Goal: Task Accomplishment & Management: Manage account settings

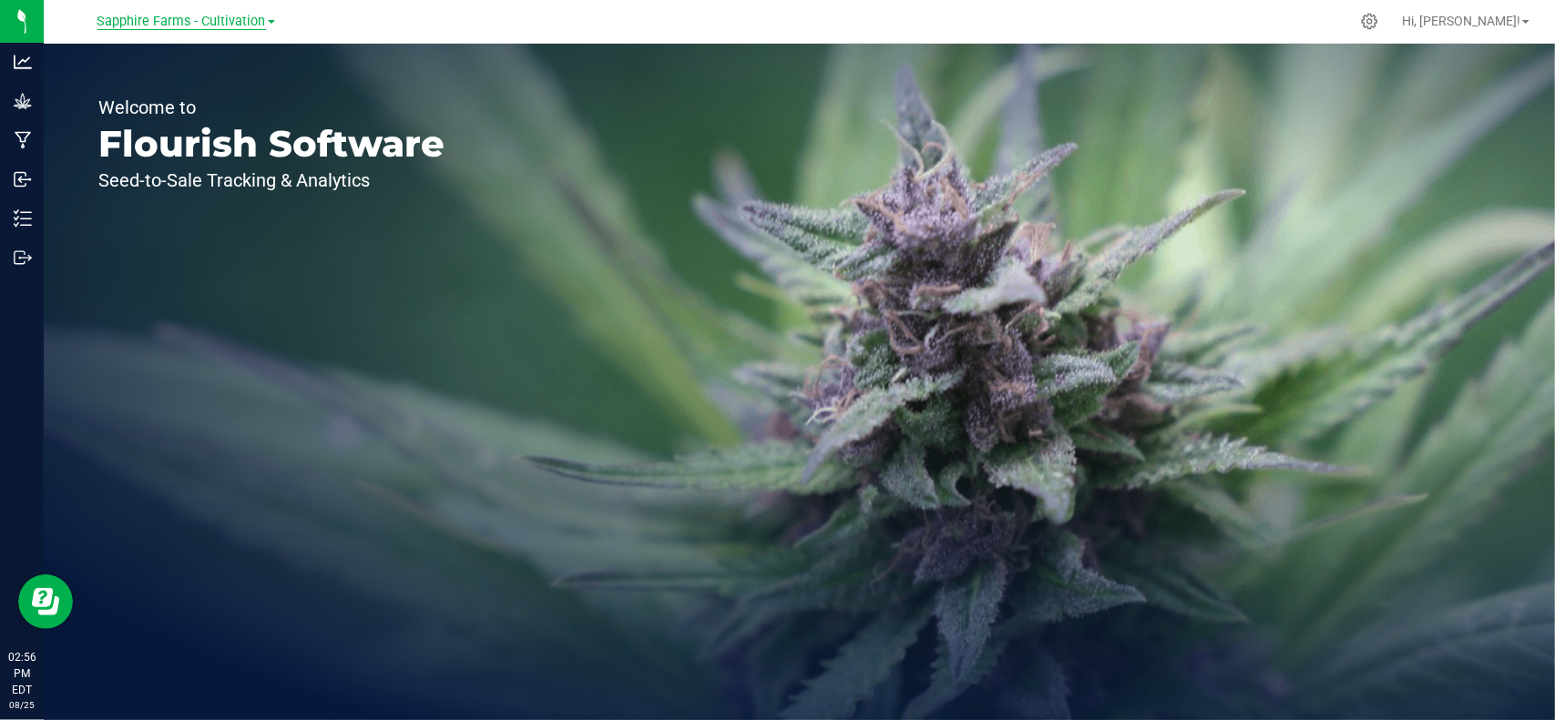
click at [255, 21] on span "Sapphire Farms - Cultivation" at bounding box center [181, 22] width 168 height 16
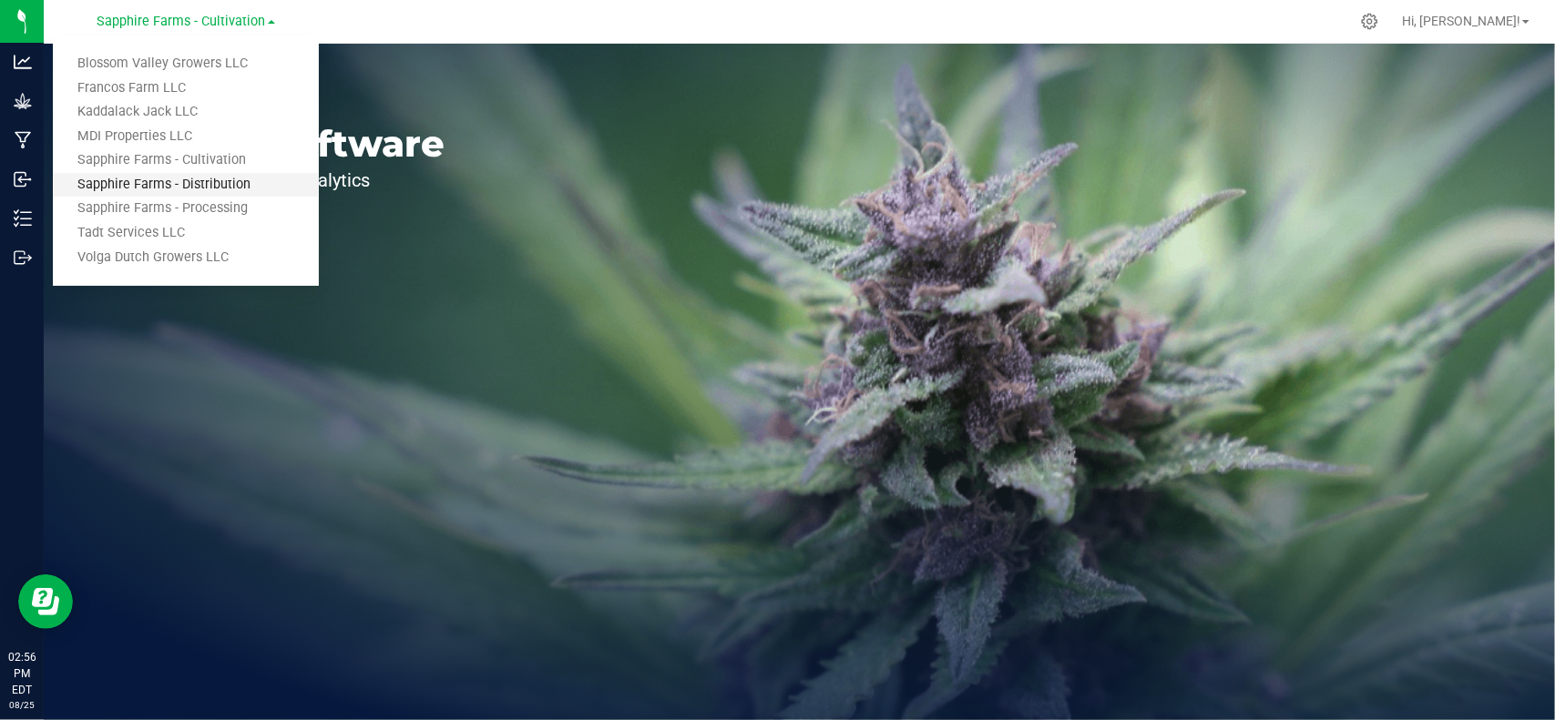
click at [240, 179] on link "Sapphire Farms - Distribution" at bounding box center [186, 185] width 266 height 25
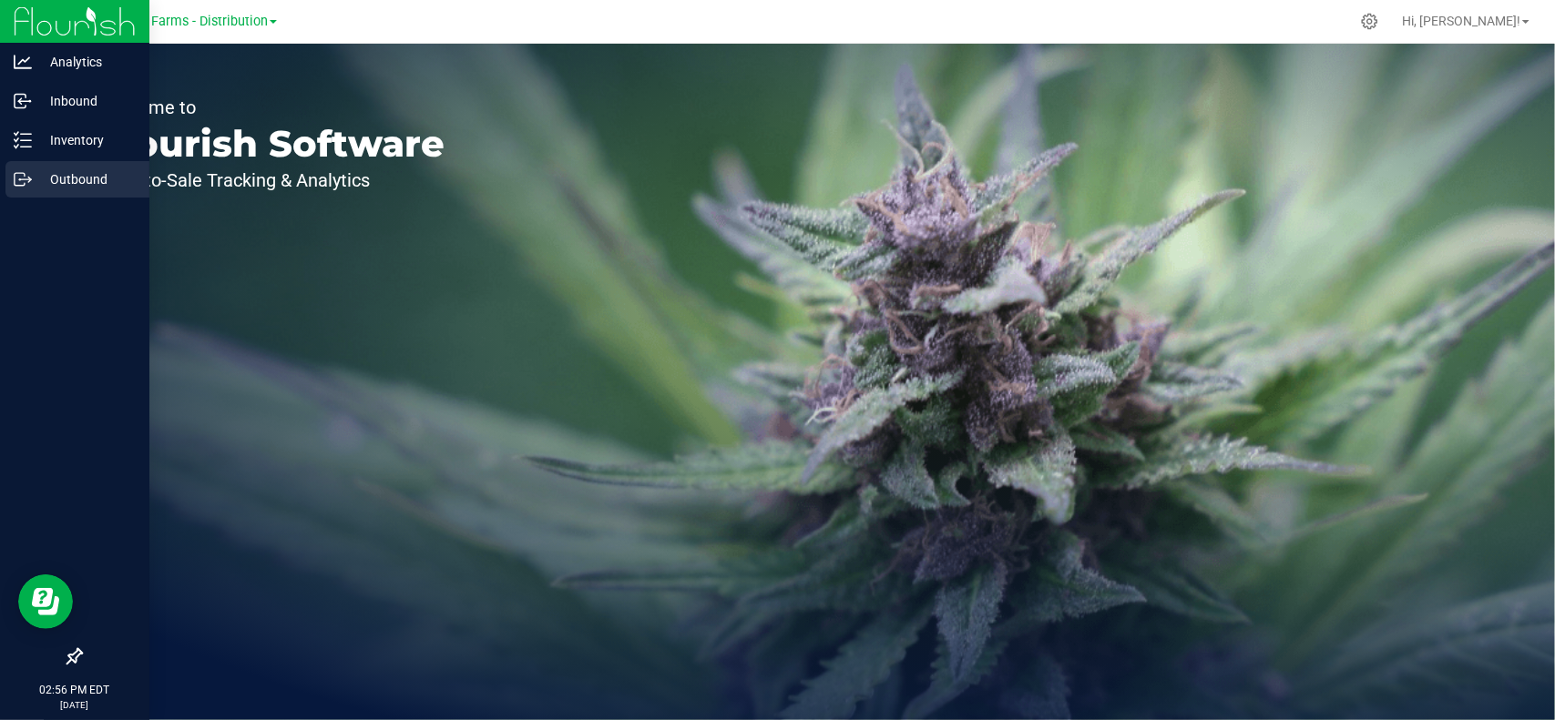
click at [38, 183] on p "Outbound" at bounding box center [86, 179] width 109 height 22
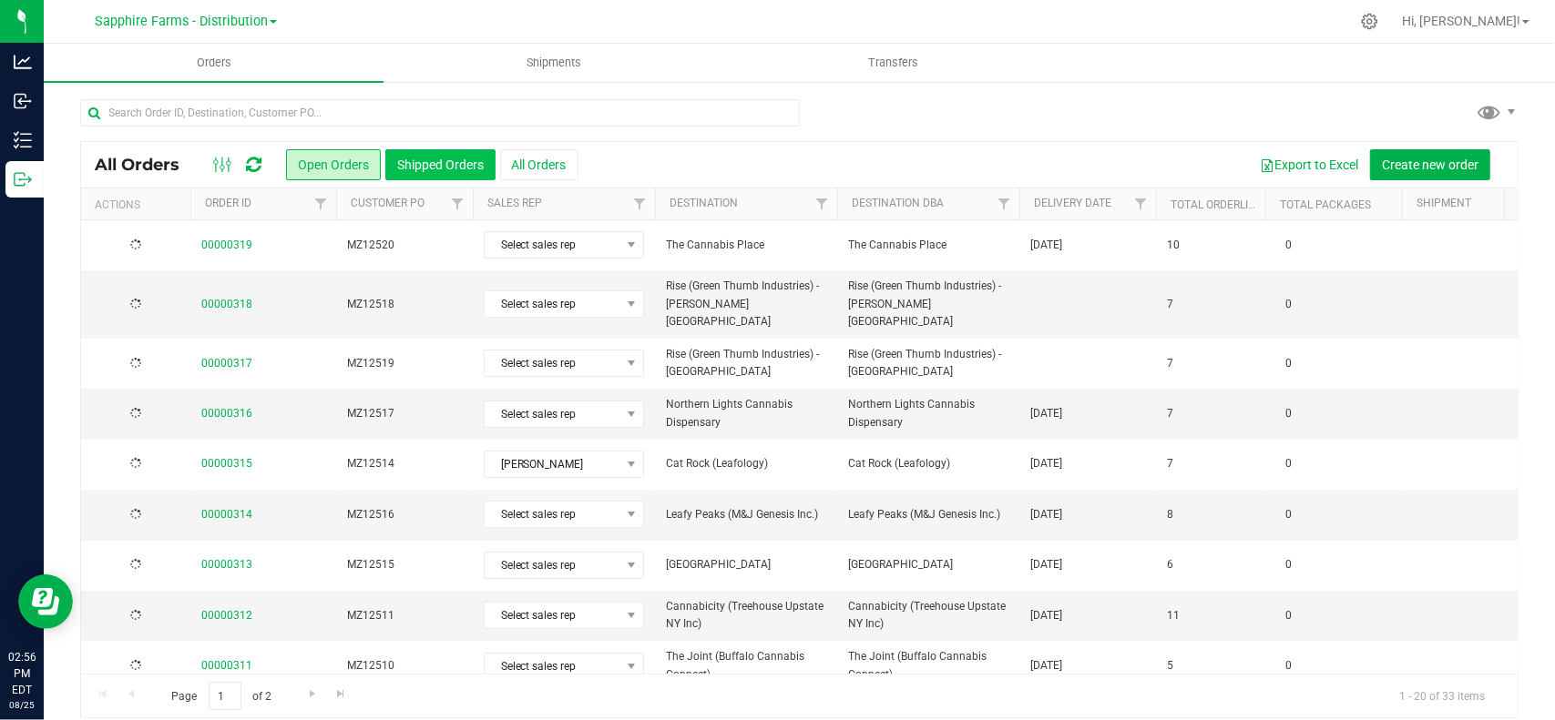
click at [442, 160] on button "Shipped Orders" at bounding box center [440, 164] width 110 height 31
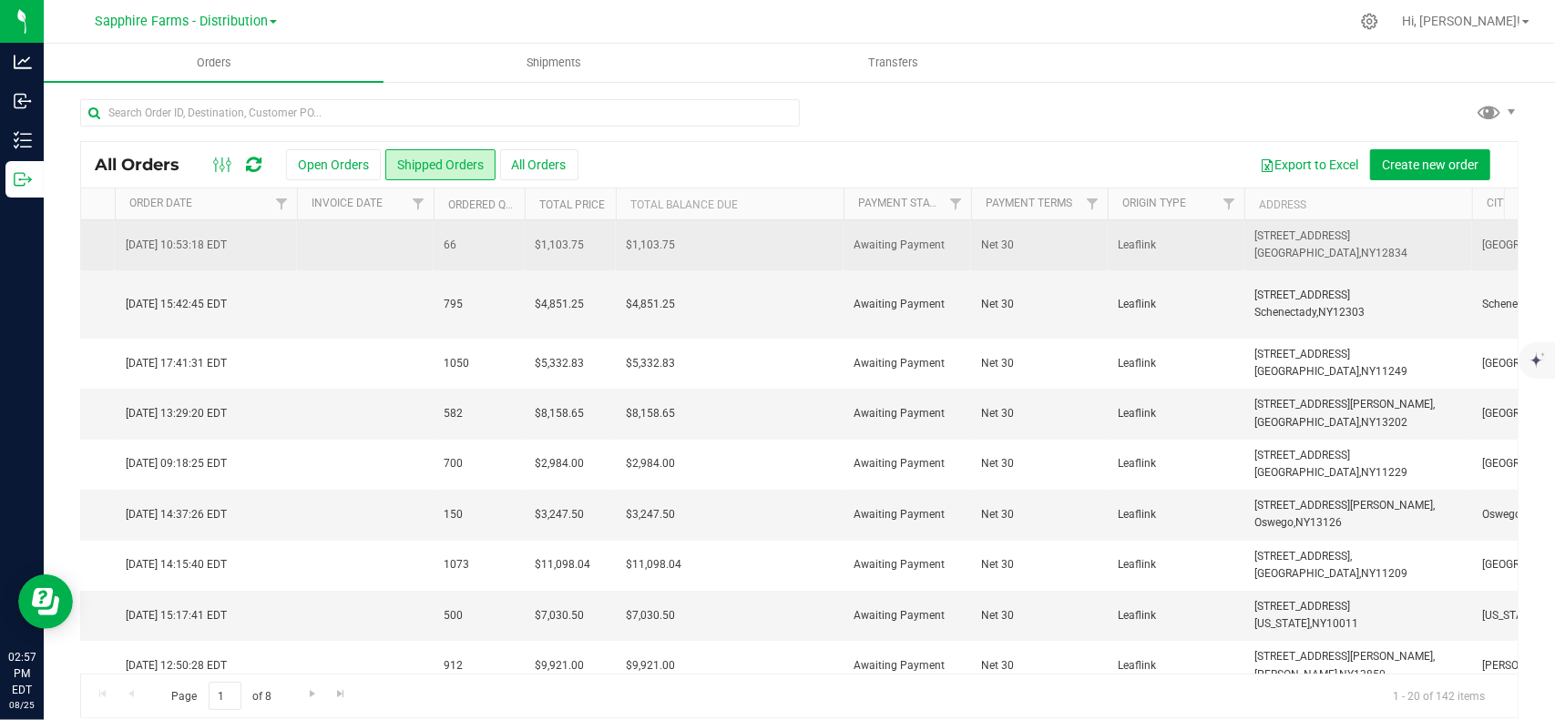
scroll to position [0, 2224]
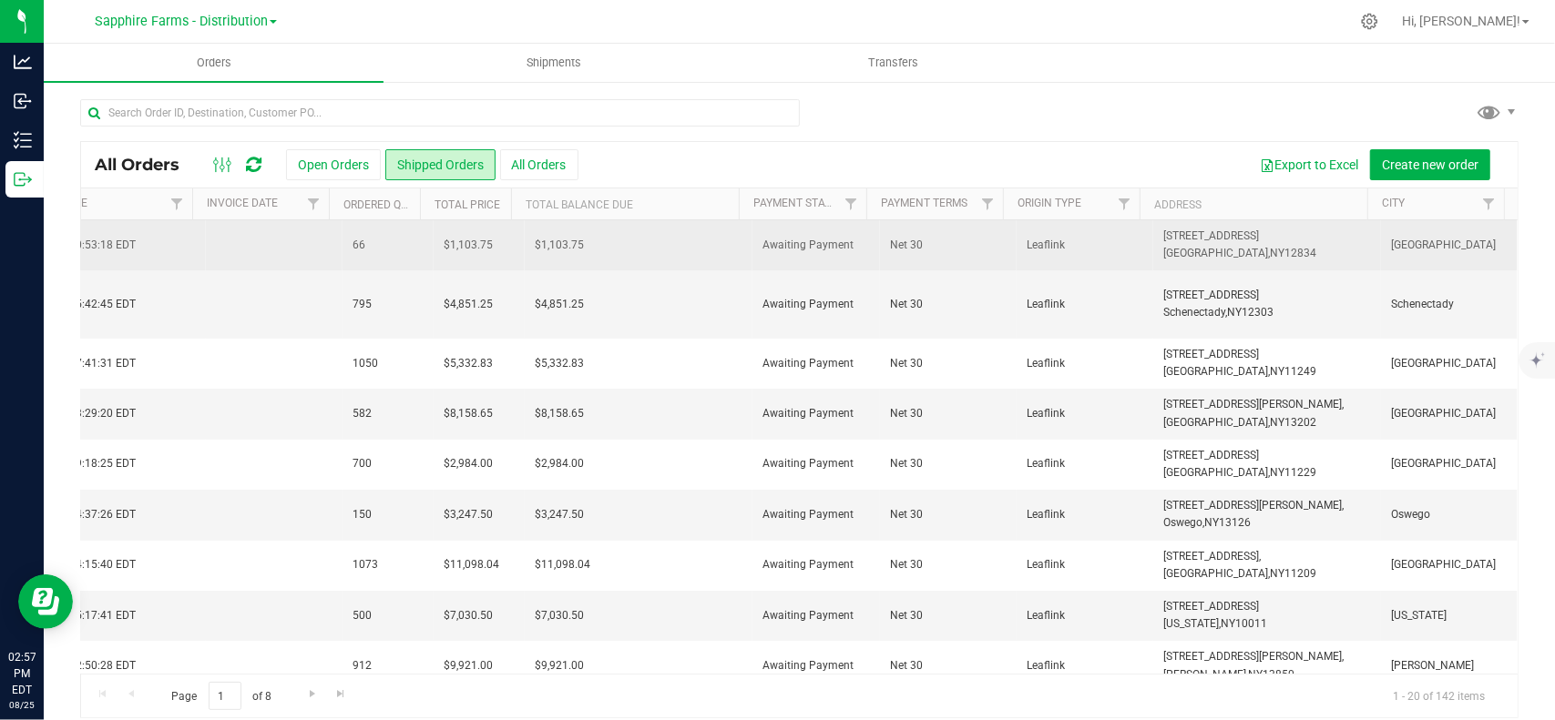
drag, startPoint x: 359, startPoint y: 260, endPoint x: 625, endPoint y: 258, distance: 265.9
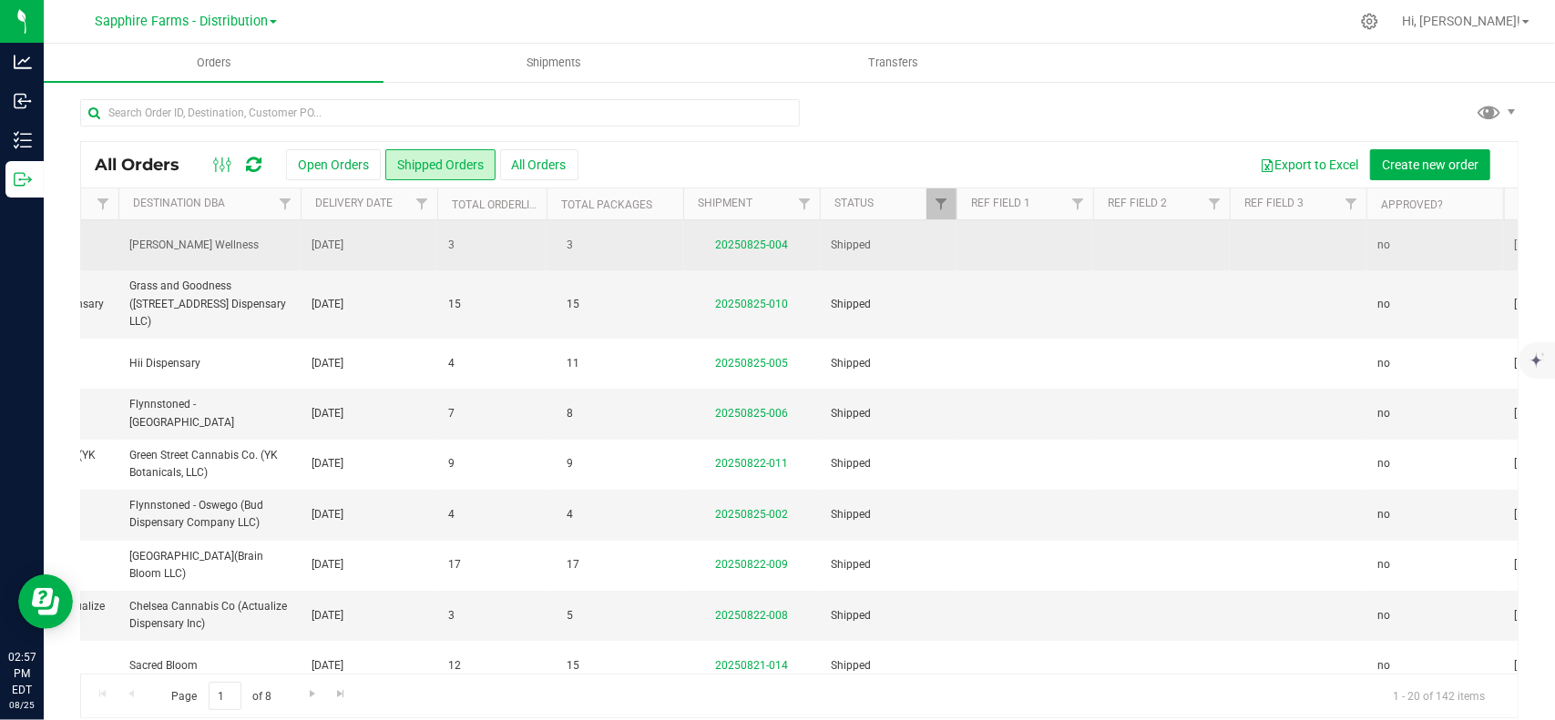
scroll to position [0, 0]
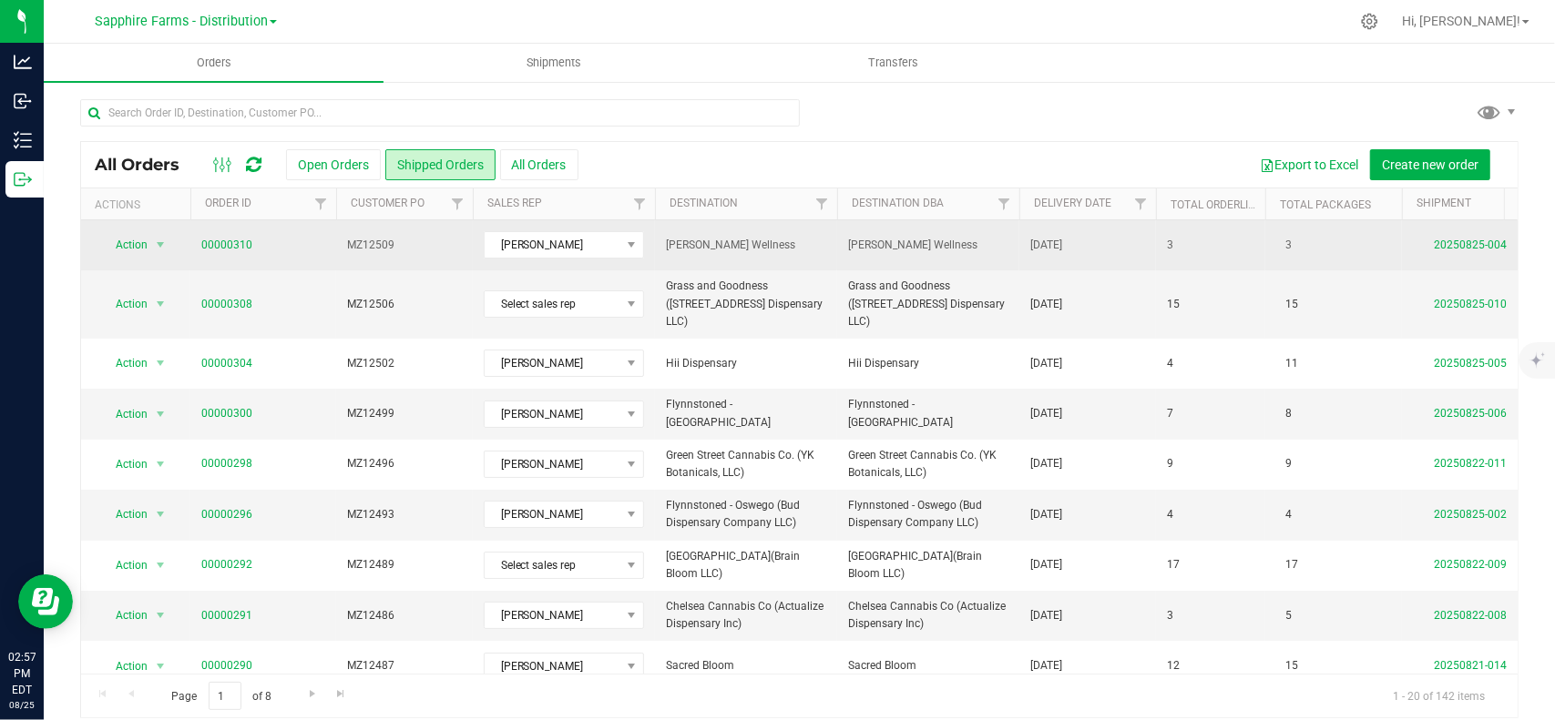
drag, startPoint x: 590, startPoint y: 254, endPoint x: 207, endPoint y: 263, distance: 383.5
click at [1468, 239] on link "20250825-004" at bounding box center [1469, 245] width 73 height 13
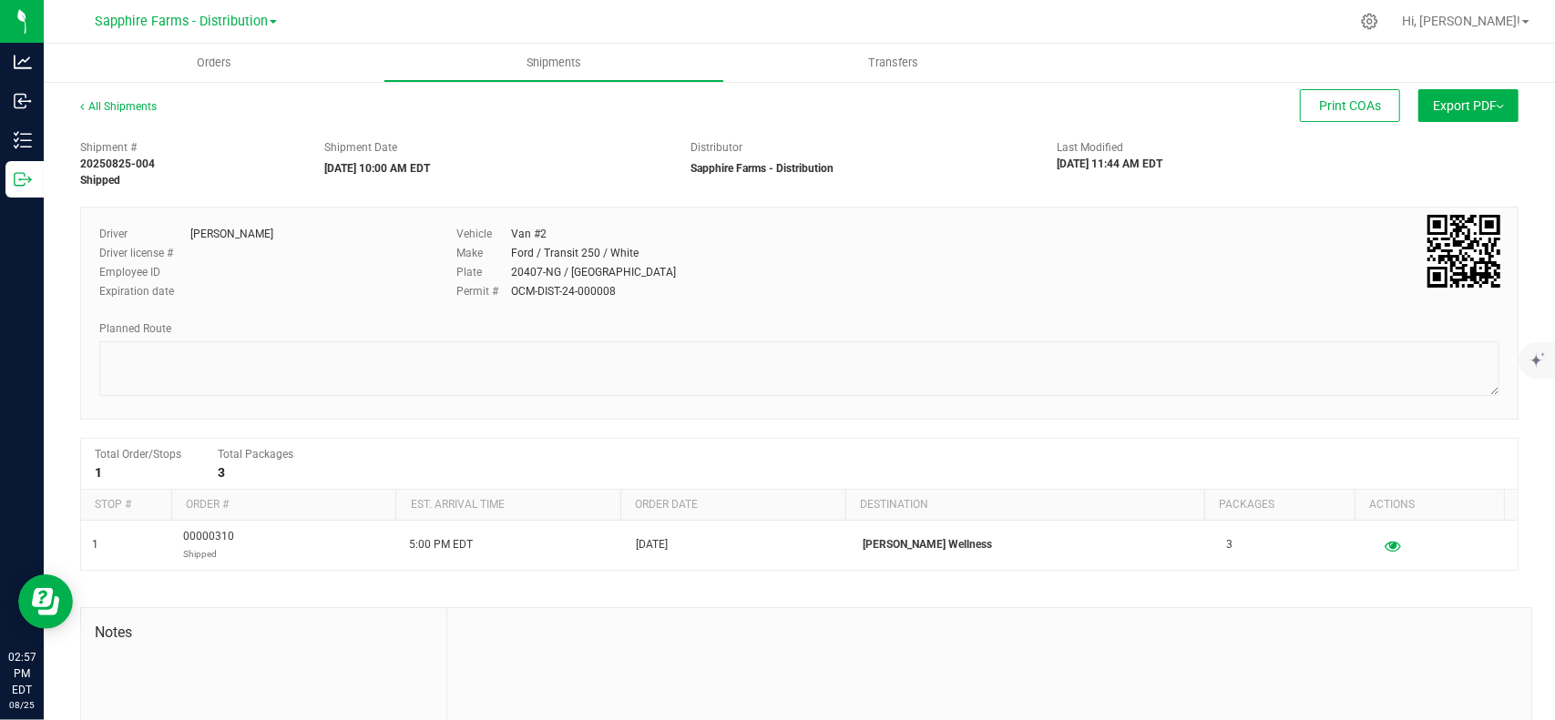
drag, startPoint x: 763, startPoint y: 201, endPoint x: 1062, endPoint y: 199, distance: 298.7
click at [1437, 110] on button "Export PDF" at bounding box center [1468, 105] width 100 height 33
click at [117, 108] on link "All Shipments" at bounding box center [118, 106] width 77 height 13
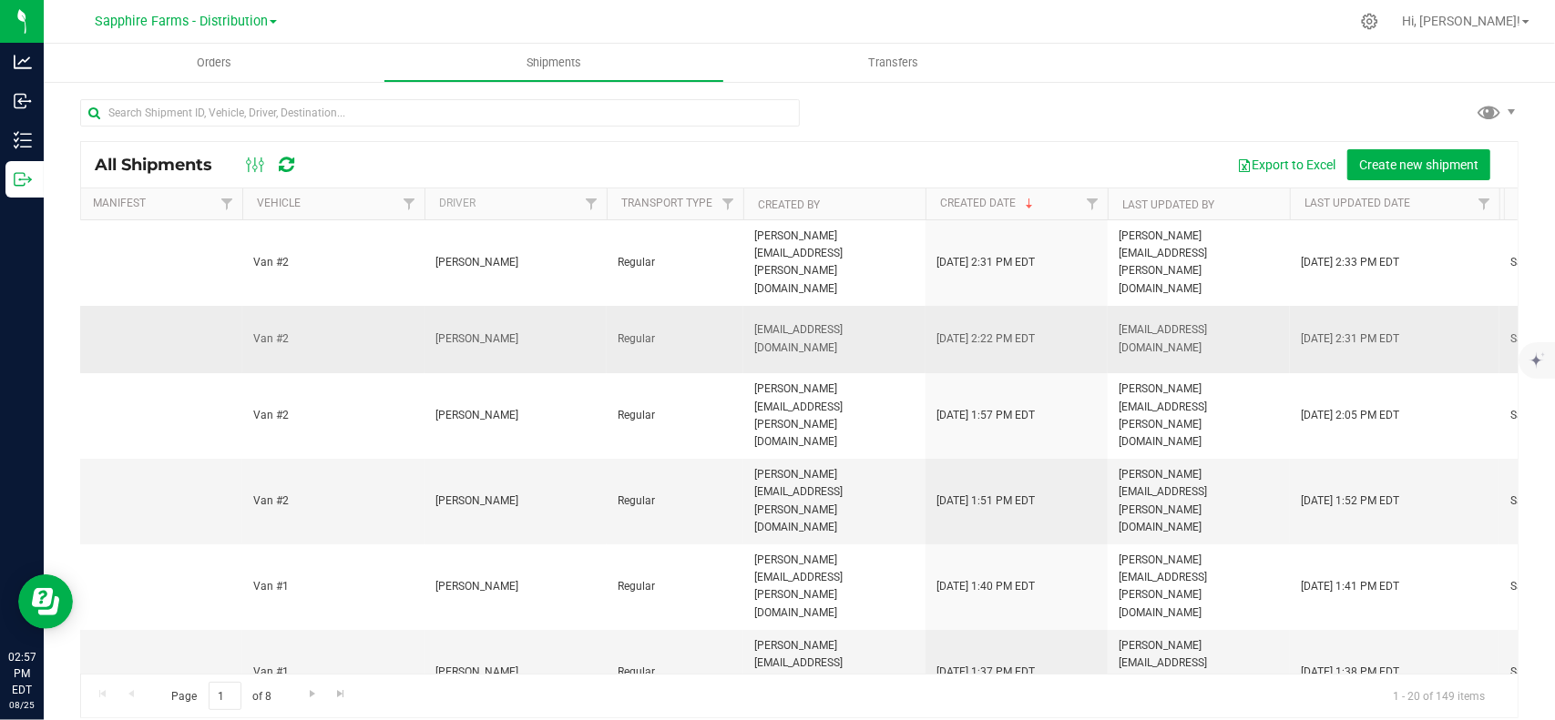
scroll to position [0, 913]
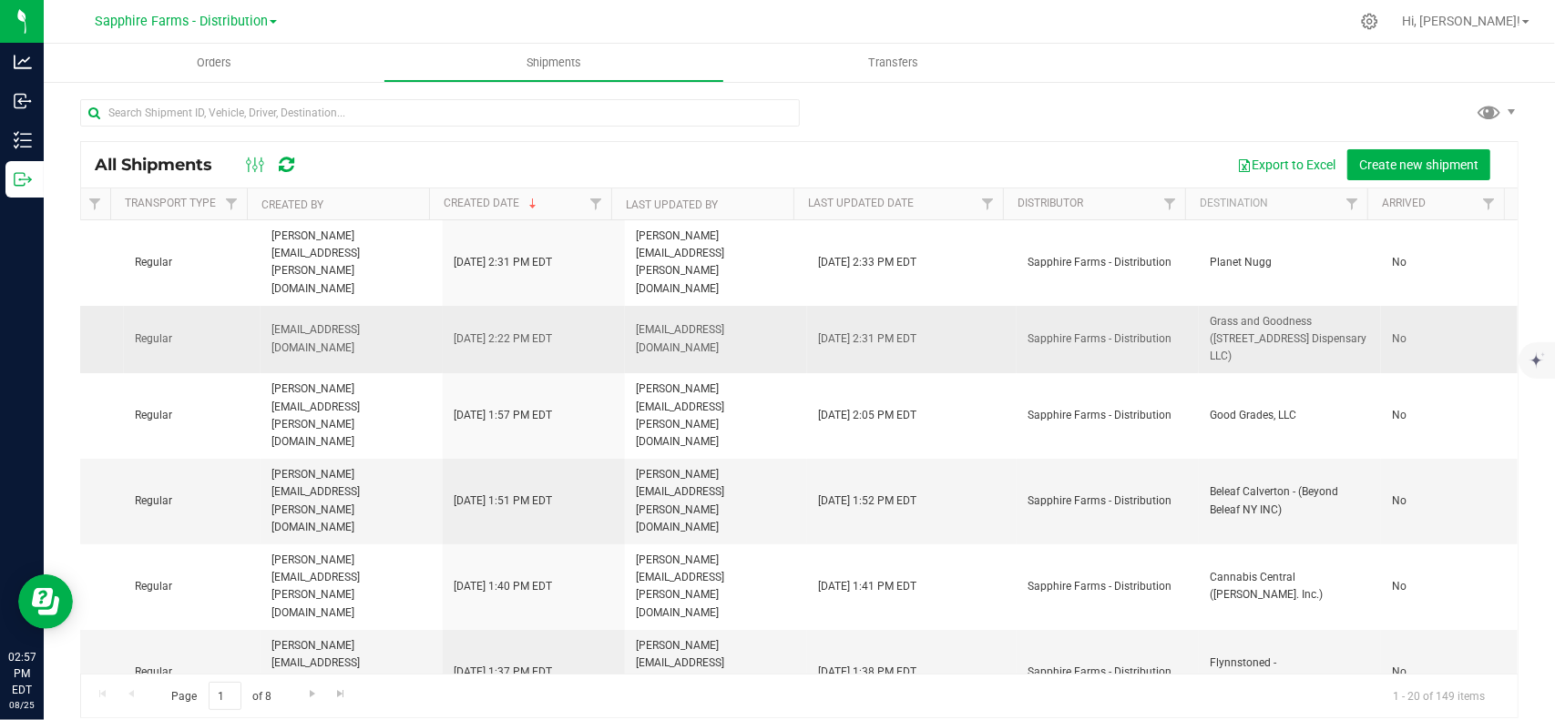
drag, startPoint x: 872, startPoint y: 273, endPoint x: 1014, endPoint y: 264, distance: 142.4
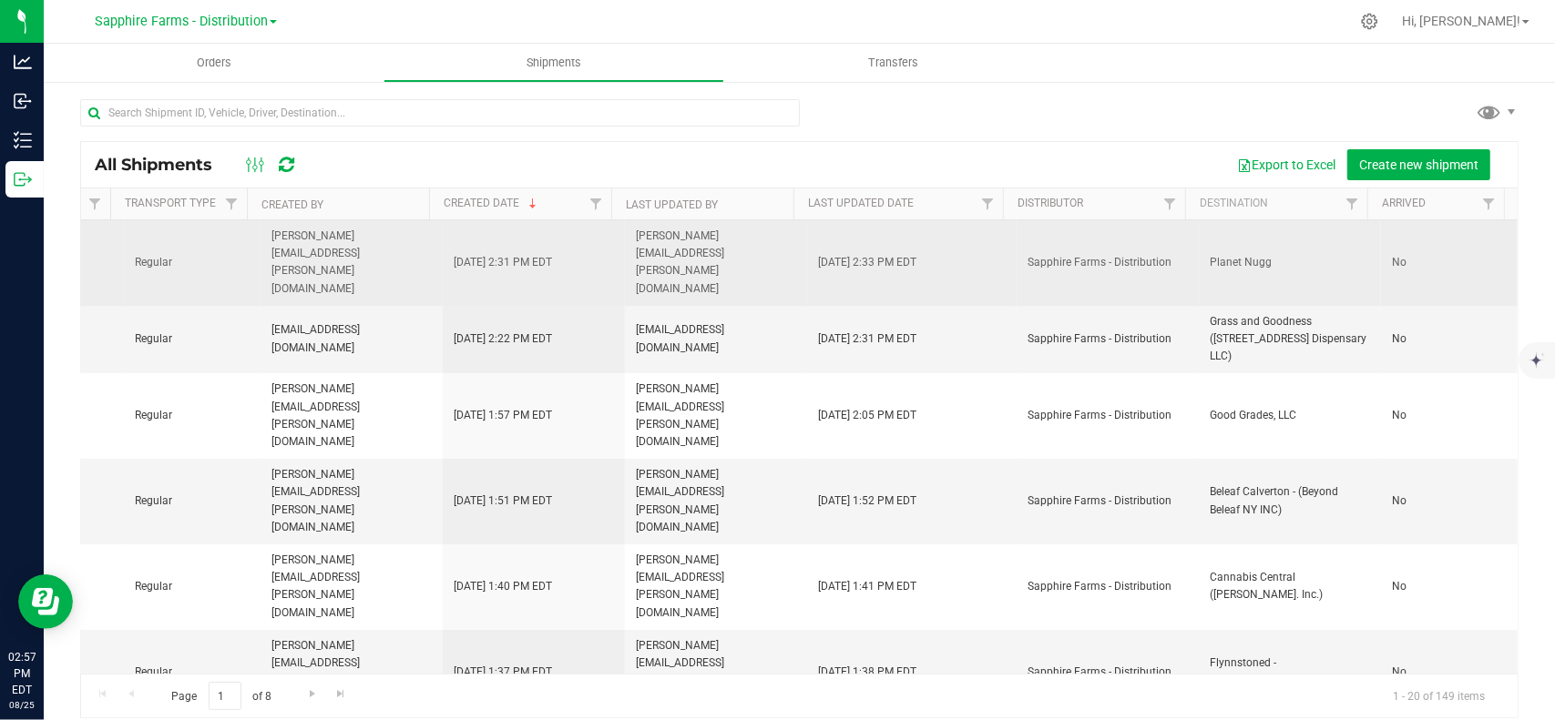
drag, startPoint x: 996, startPoint y: 263, endPoint x: 1049, endPoint y: 259, distance: 53.0
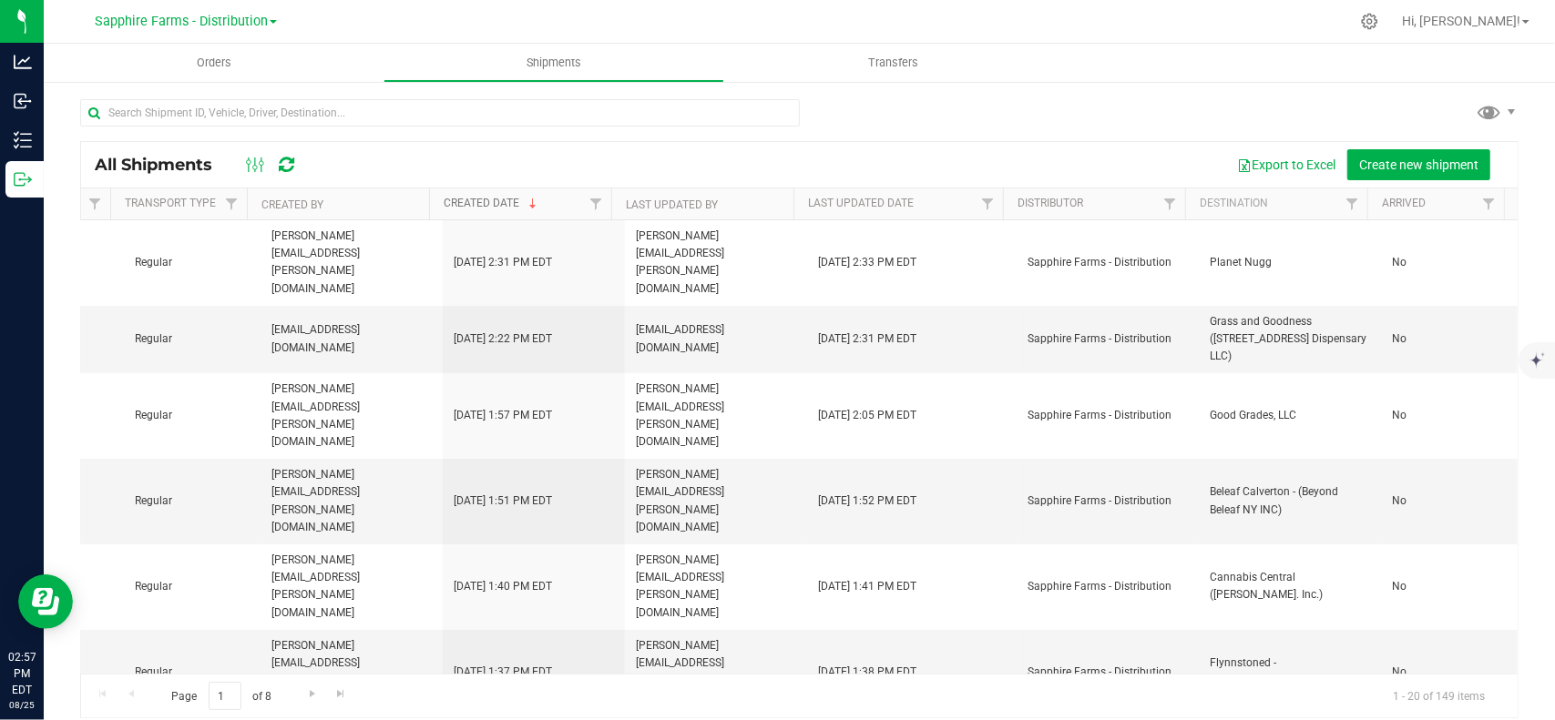
click at [470, 209] on link "Created Date" at bounding box center [492, 203] width 97 height 13
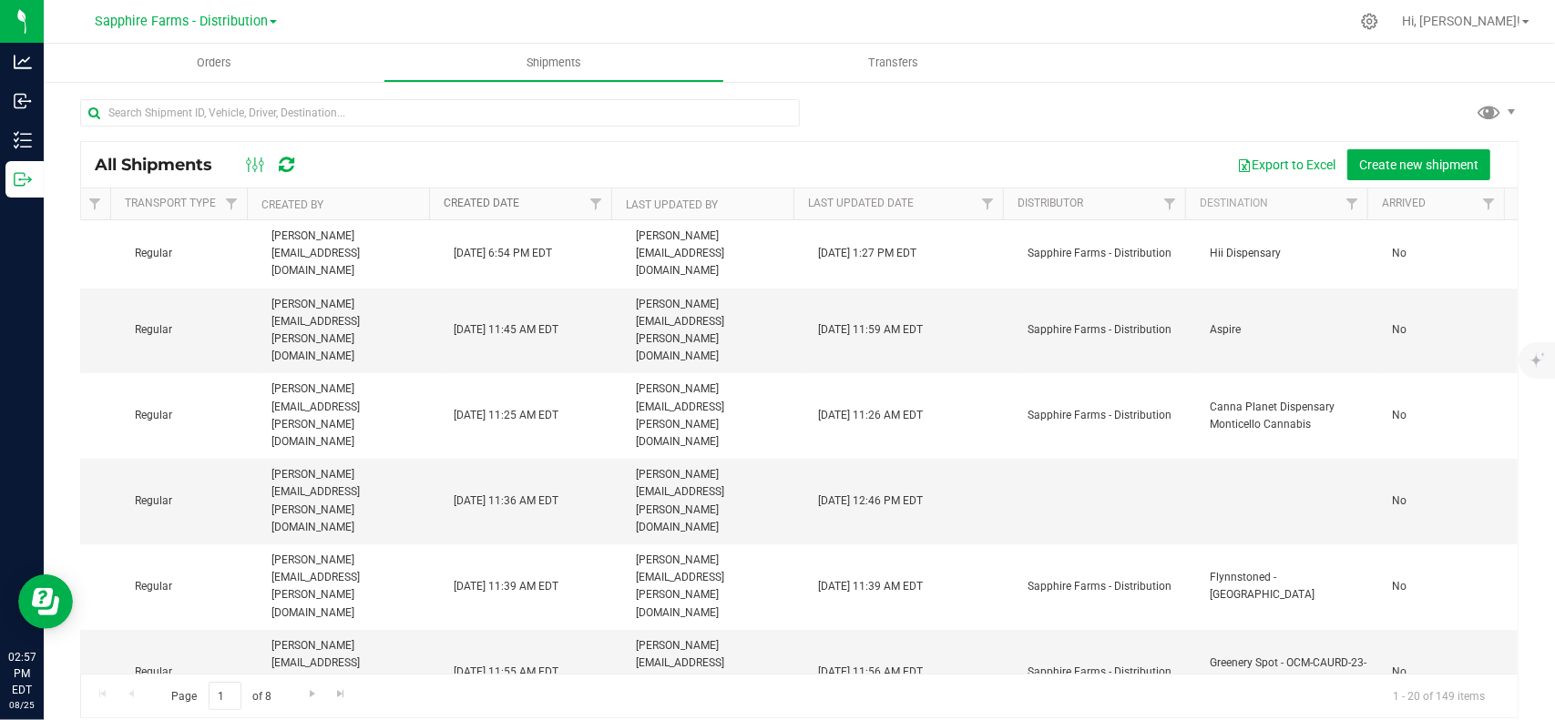
click at [470, 209] on link "Created Date" at bounding box center [482, 203] width 76 height 13
click at [470, 209] on link "Created Date" at bounding box center [492, 203] width 97 height 13
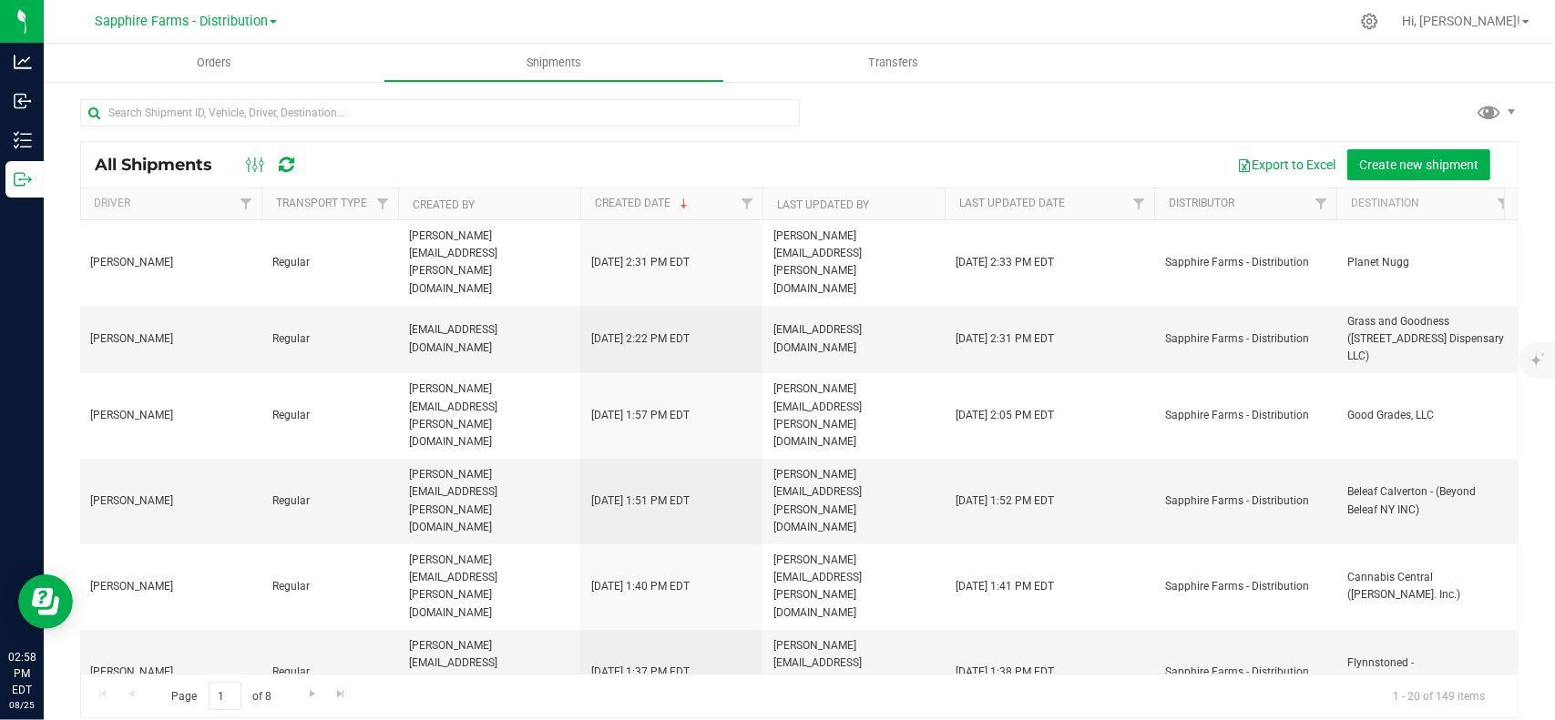
scroll to position [0, 559]
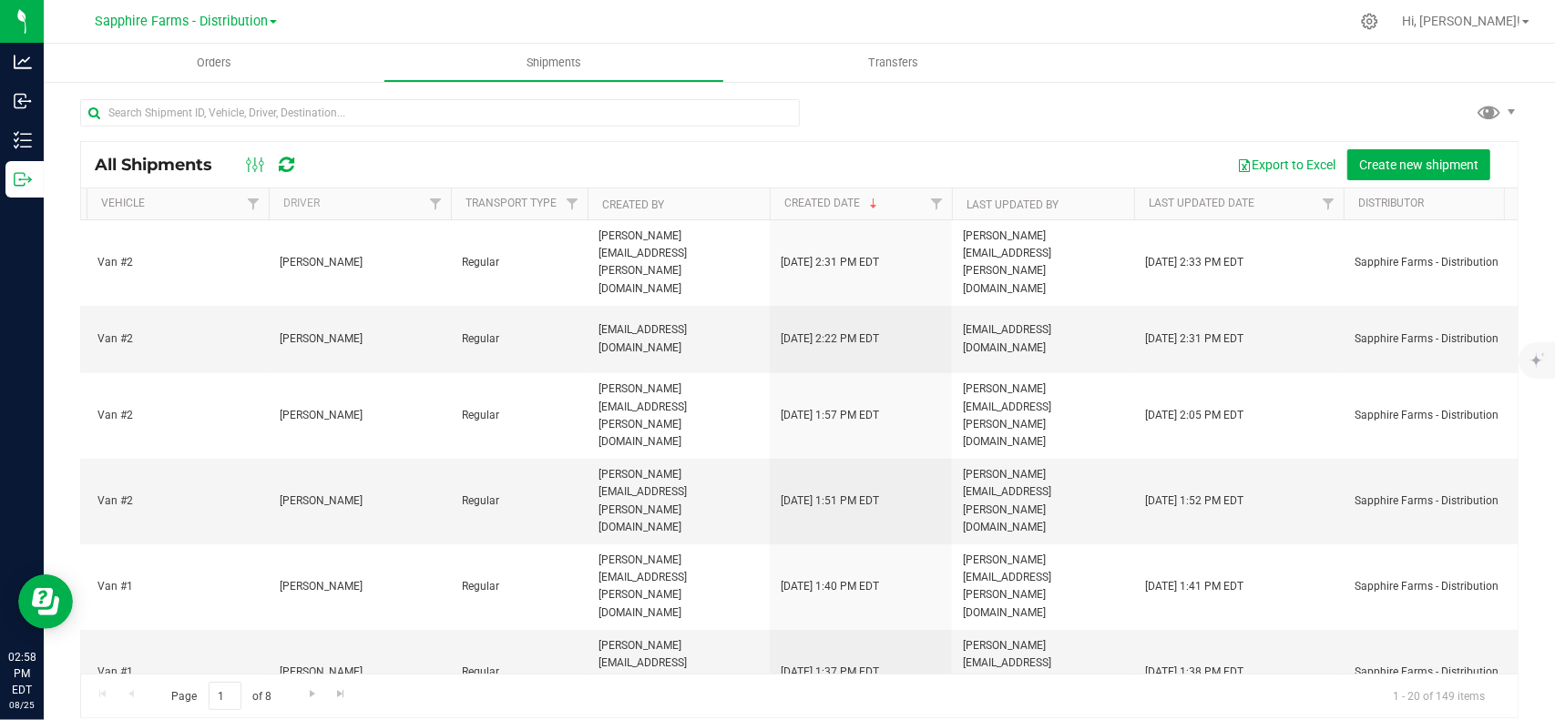
drag, startPoint x: 1056, startPoint y: 552, endPoint x: 927, endPoint y: 556, distance: 129.4
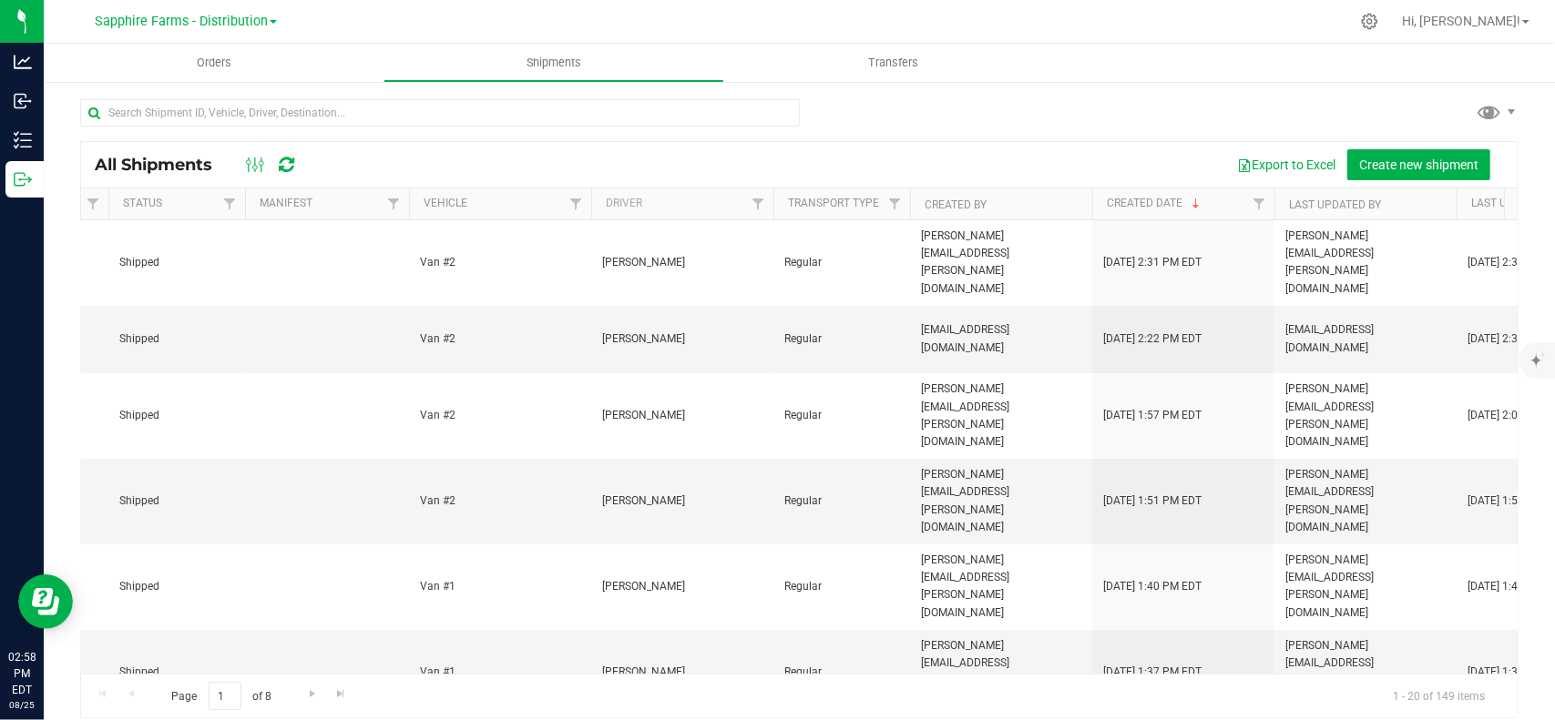
scroll to position [0, 0]
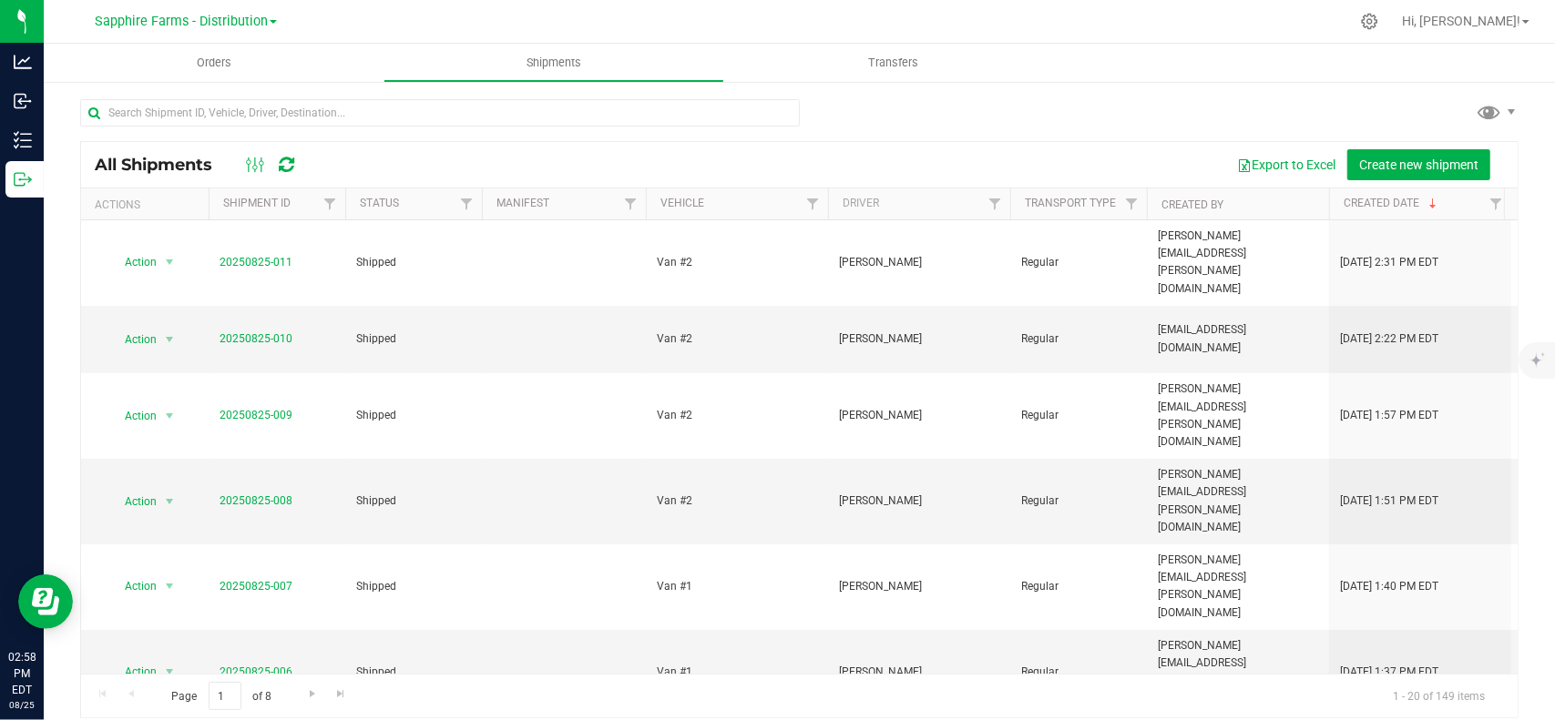
drag, startPoint x: 927, startPoint y: 556, endPoint x: 731, endPoint y: 560, distance: 195.8
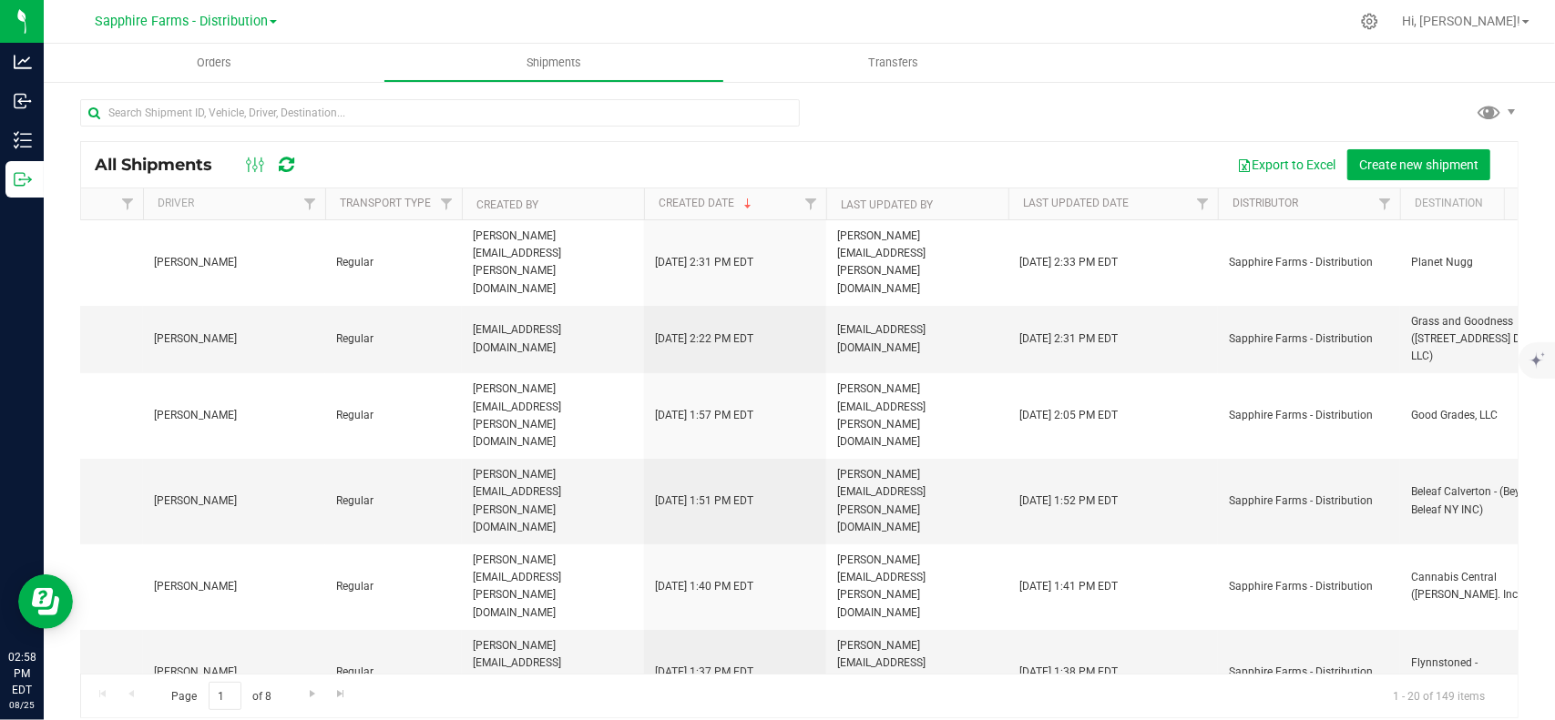
drag, startPoint x: 658, startPoint y: 538, endPoint x: 852, endPoint y: 527, distance: 195.2
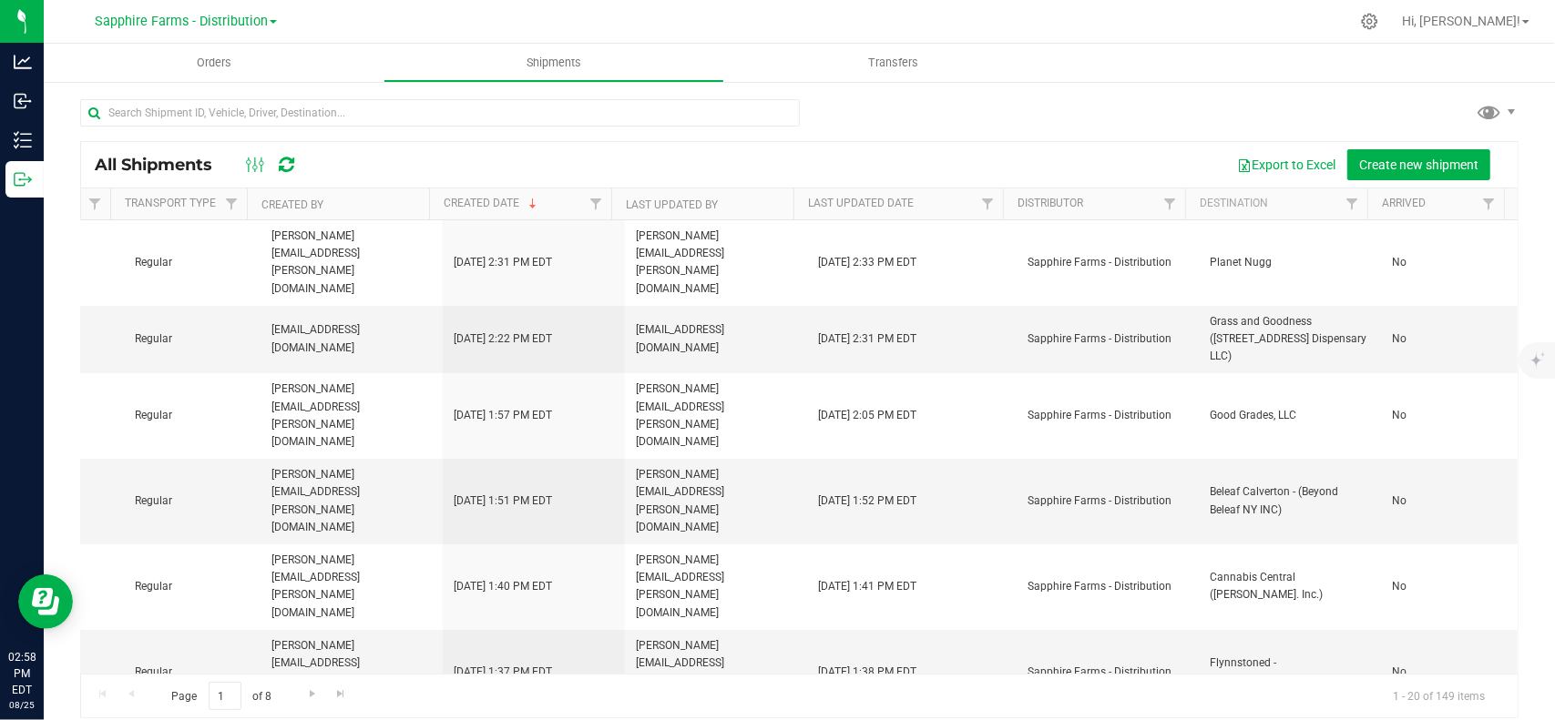
drag, startPoint x: 776, startPoint y: 546, endPoint x: 885, endPoint y: 543, distance: 109.3
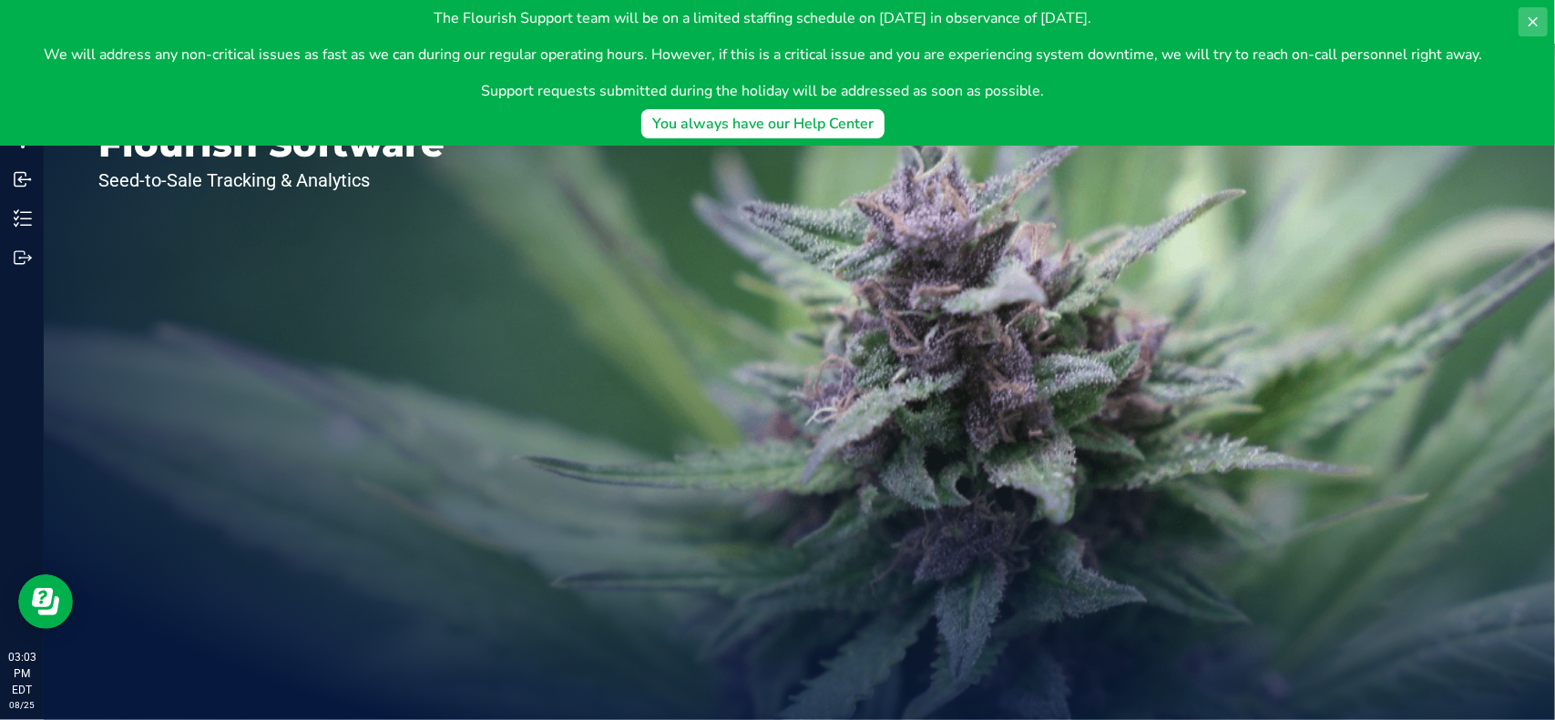
click at [1537, 10] on button at bounding box center [1532, 21] width 29 height 29
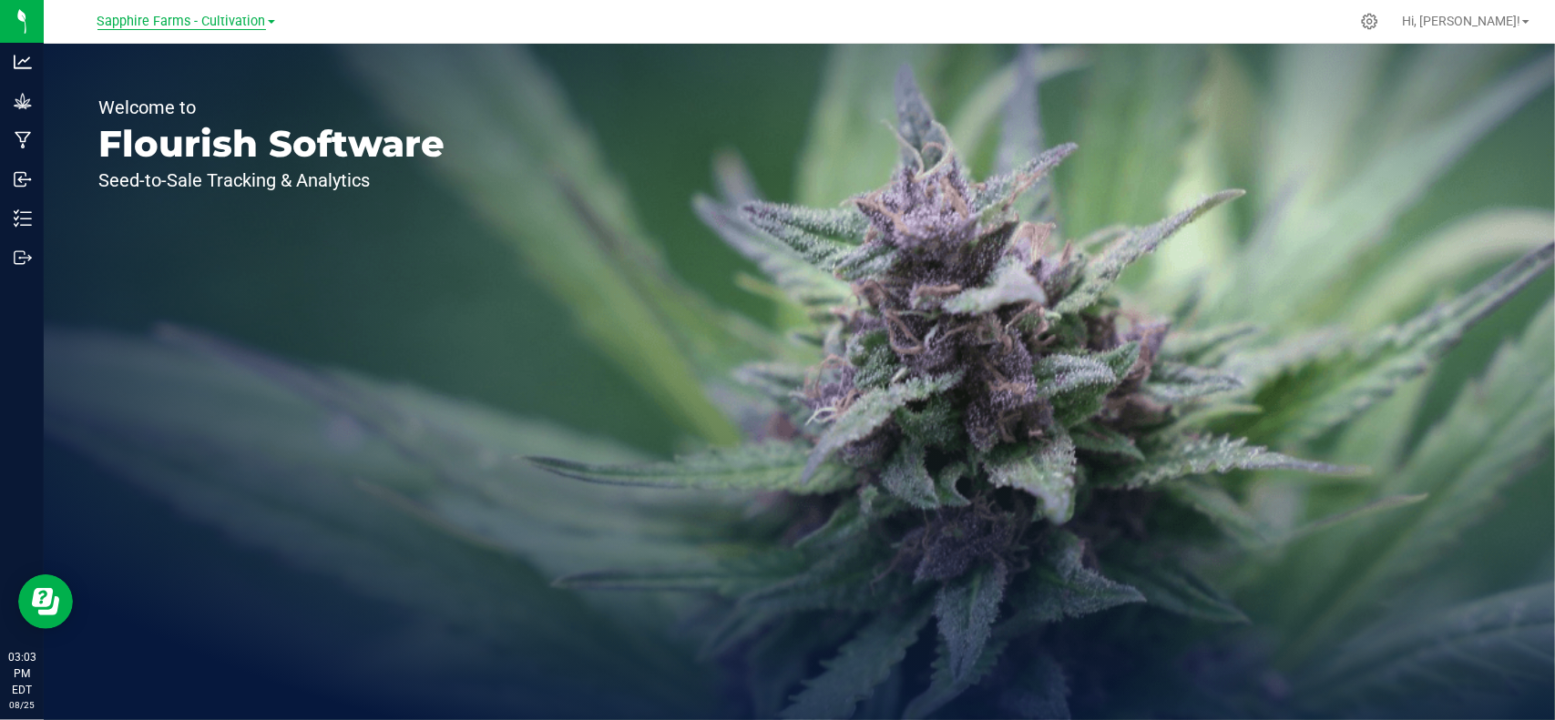
click at [233, 25] on span "Sapphire Farms - Cultivation" at bounding box center [181, 22] width 168 height 16
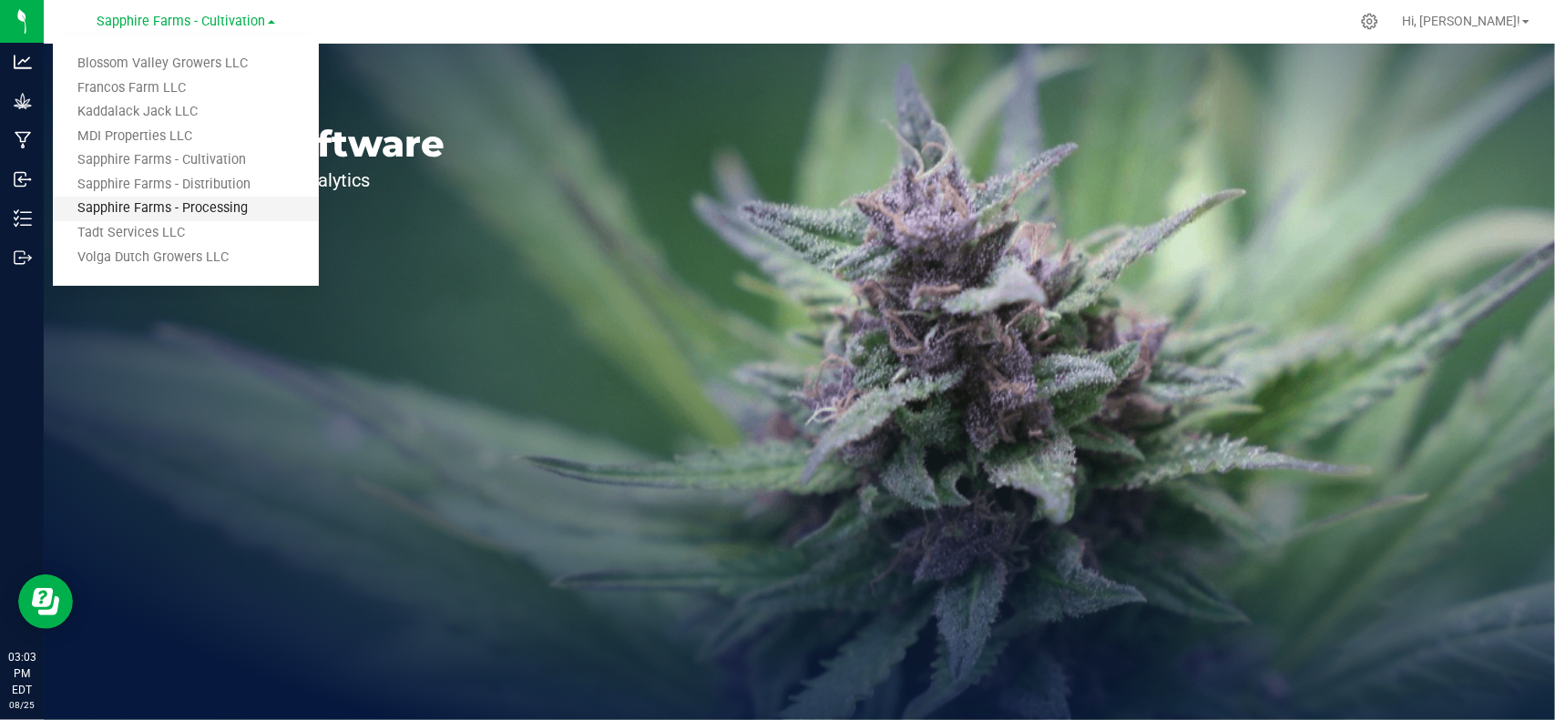
click at [206, 205] on link "Sapphire Farms - Processing" at bounding box center [186, 209] width 266 height 25
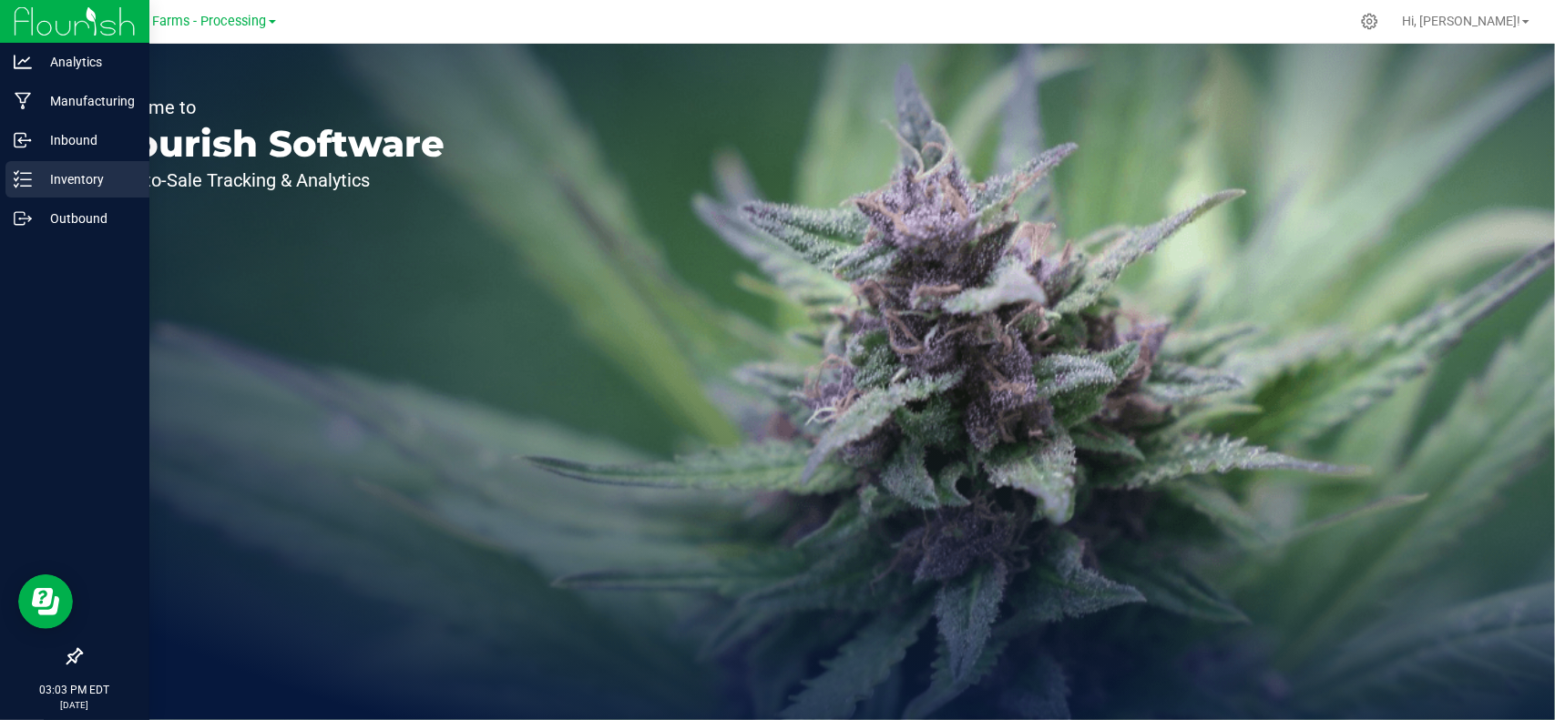
click at [87, 183] on p "Inventory" at bounding box center [86, 179] width 109 height 22
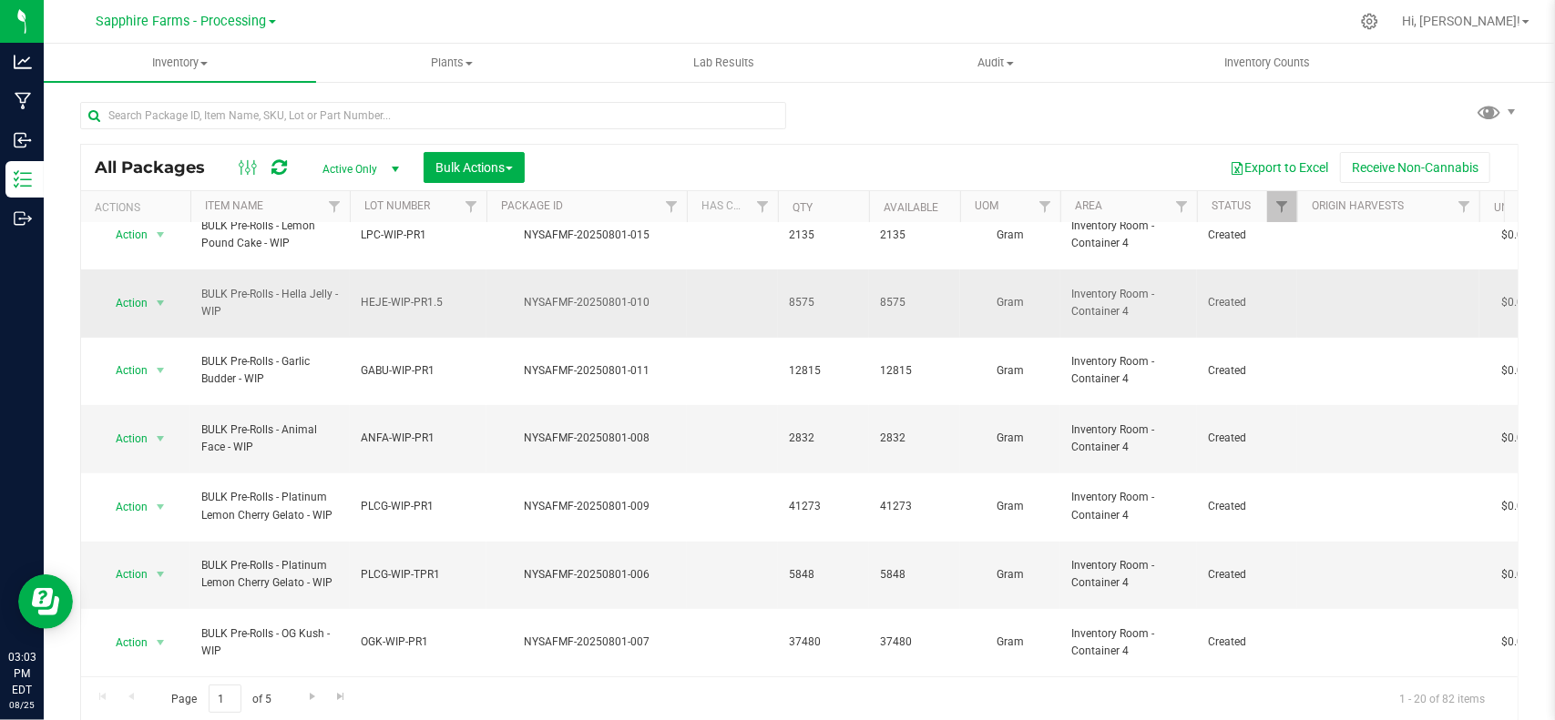
scroll to position [364, 0]
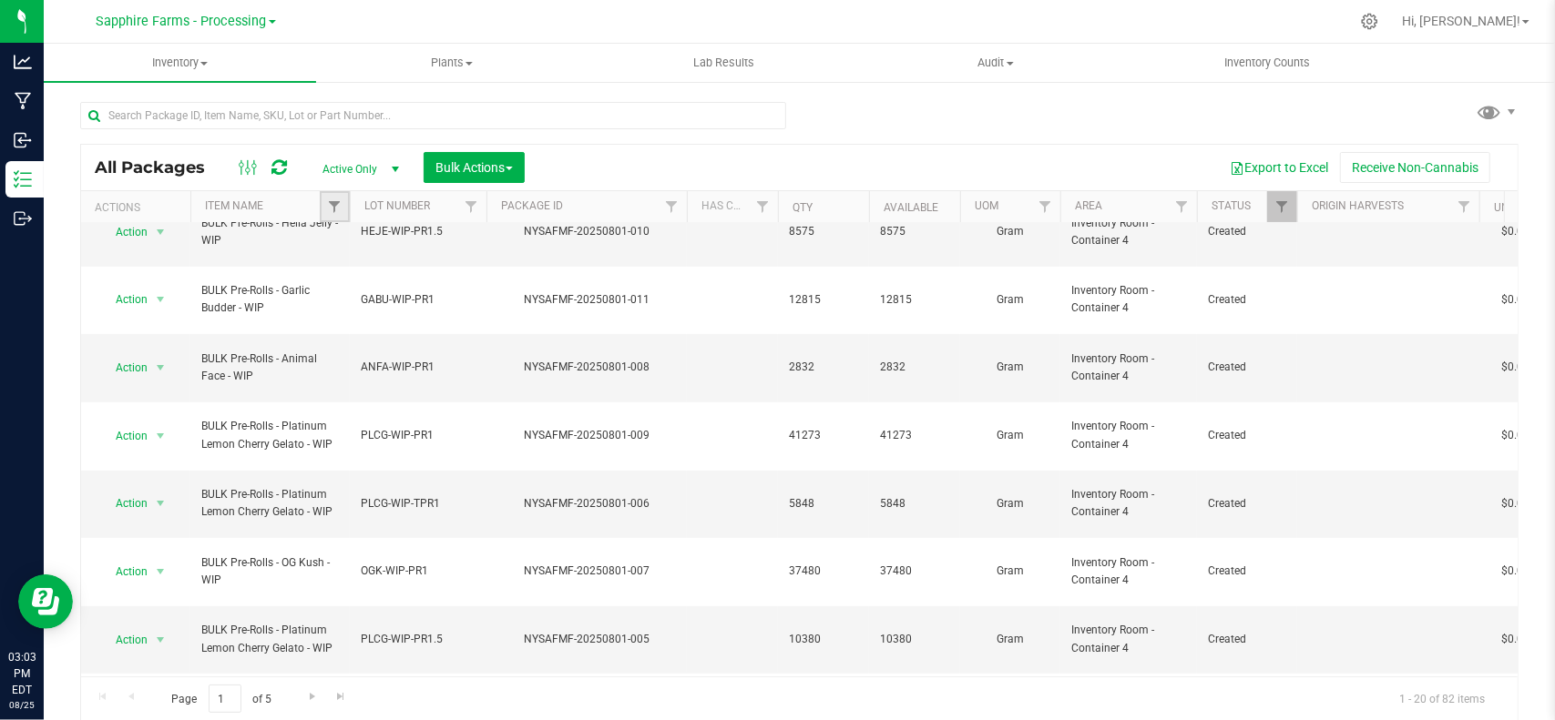
click at [330, 198] on link "Filter" at bounding box center [335, 206] width 30 height 31
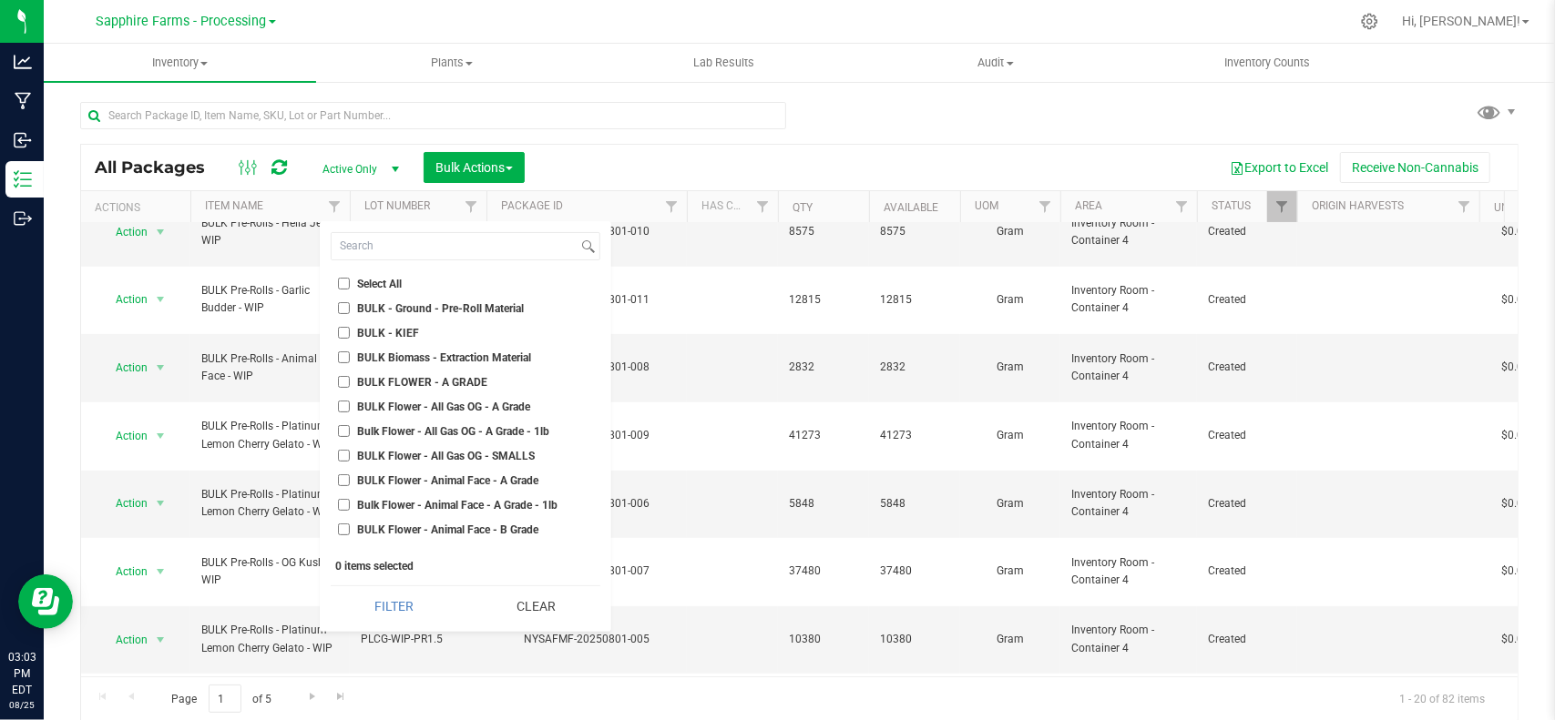
click at [410, 358] on span "BULK Biomass - Extraction Material" at bounding box center [445, 357] width 174 height 11
click at [350, 358] on input "BULK Biomass - Extraction Material" at bounding box center [344, 358] width 12 height 12
checkbox input "true"
click at [444, 607] on button "Filter" at bounding box center [395, 607] width 128 height 40
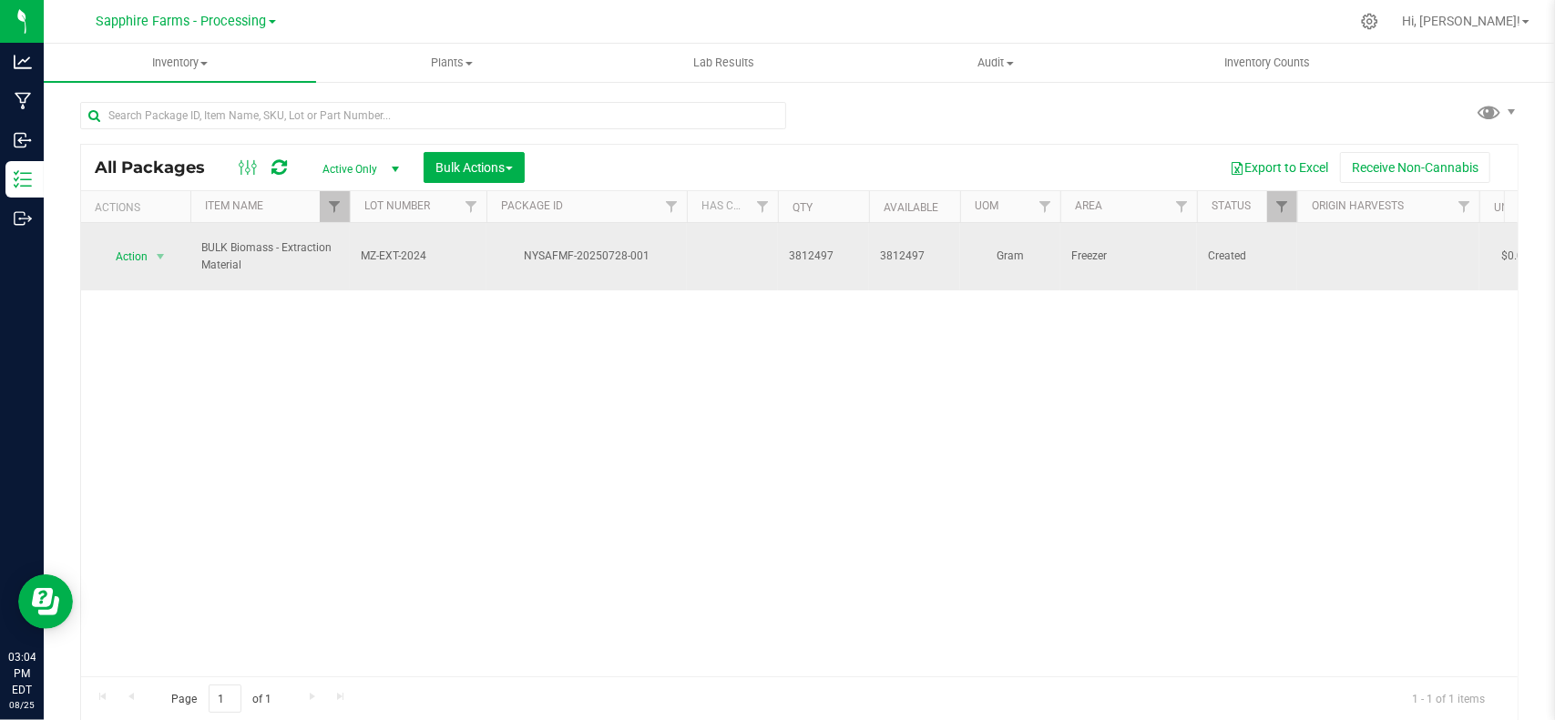
drag, startPoint x: 524, startPoint y: 248, endPoint x: 637, endPoint y: 251, distance: 113.0
click at [637, 251] on div "NYSAFMF-20250728-001" at bounding box center [587, 256] width 206 height 17
drag, startPoint x: 666, startPoint y: 248, endPoint x: 578, endPoint y: 245, distance: 87.5
click at [578, 248] on div "NYSAFMF-20250728-001" at bounding box center [587, 256] width 206 height 17
copy div "20250728-001"
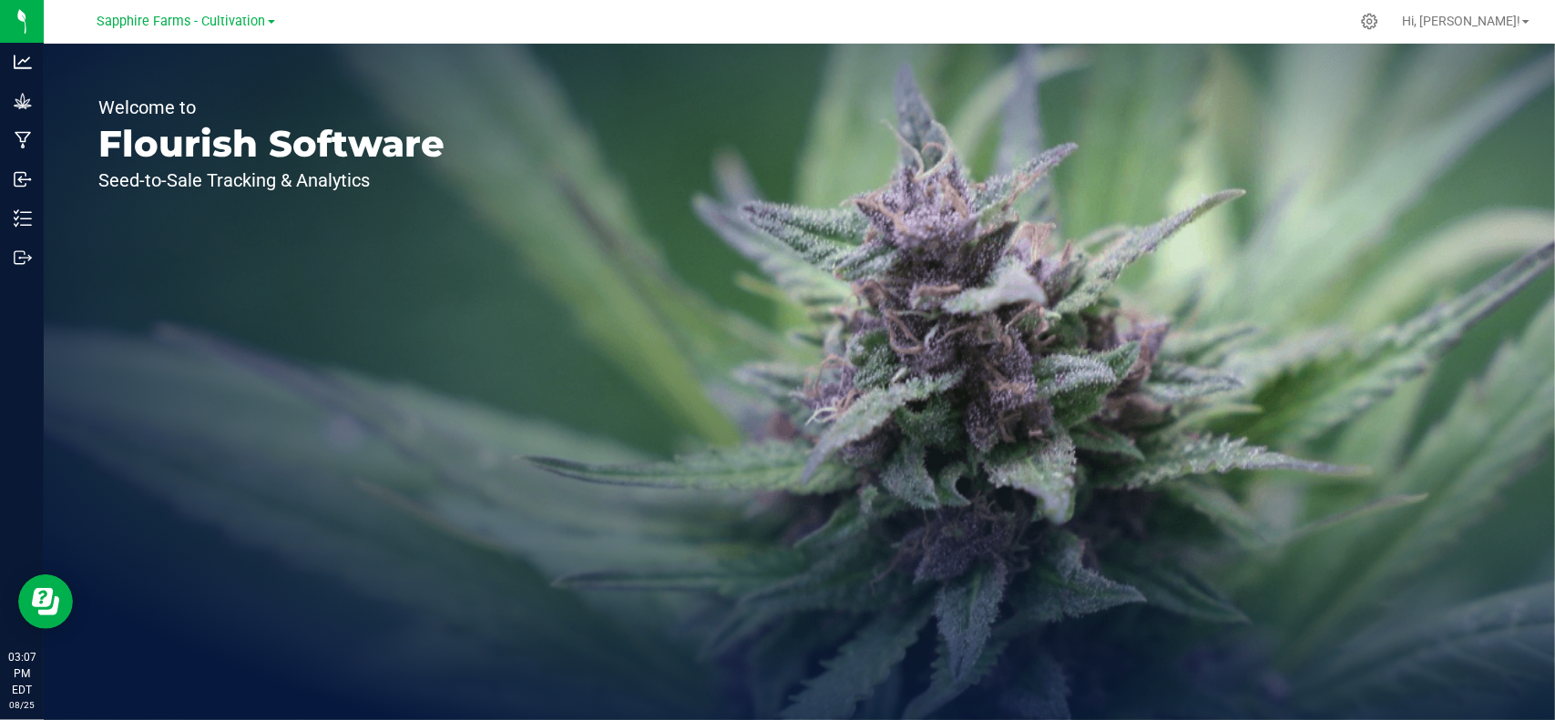
click at [223, 12] on link "Sapphire Farms - Cultivation" at bounding box center [186, 20] width 178 height 17
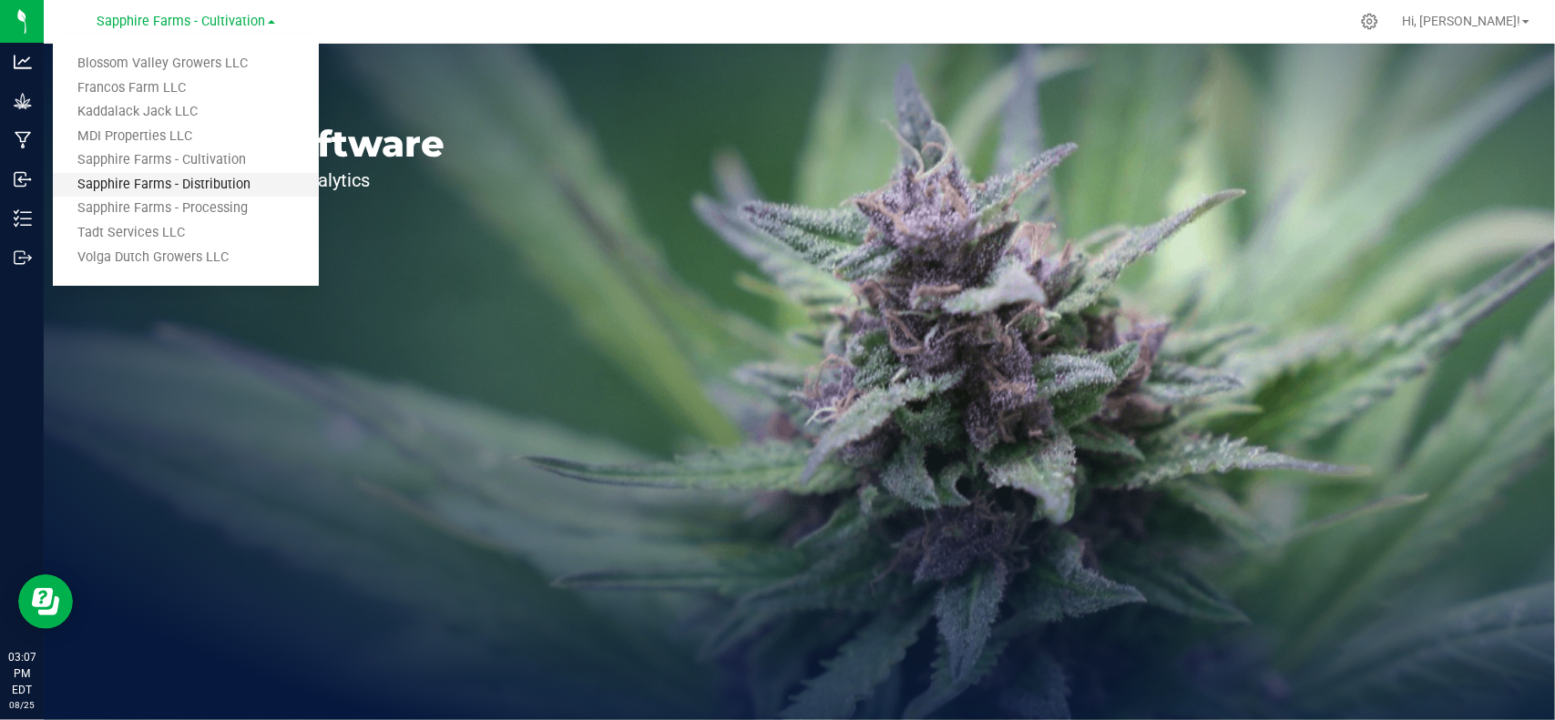
click at [204, 185] on link "Sapphire Farms - Distribution" at bounding box center [186, 185] width 266 height 25
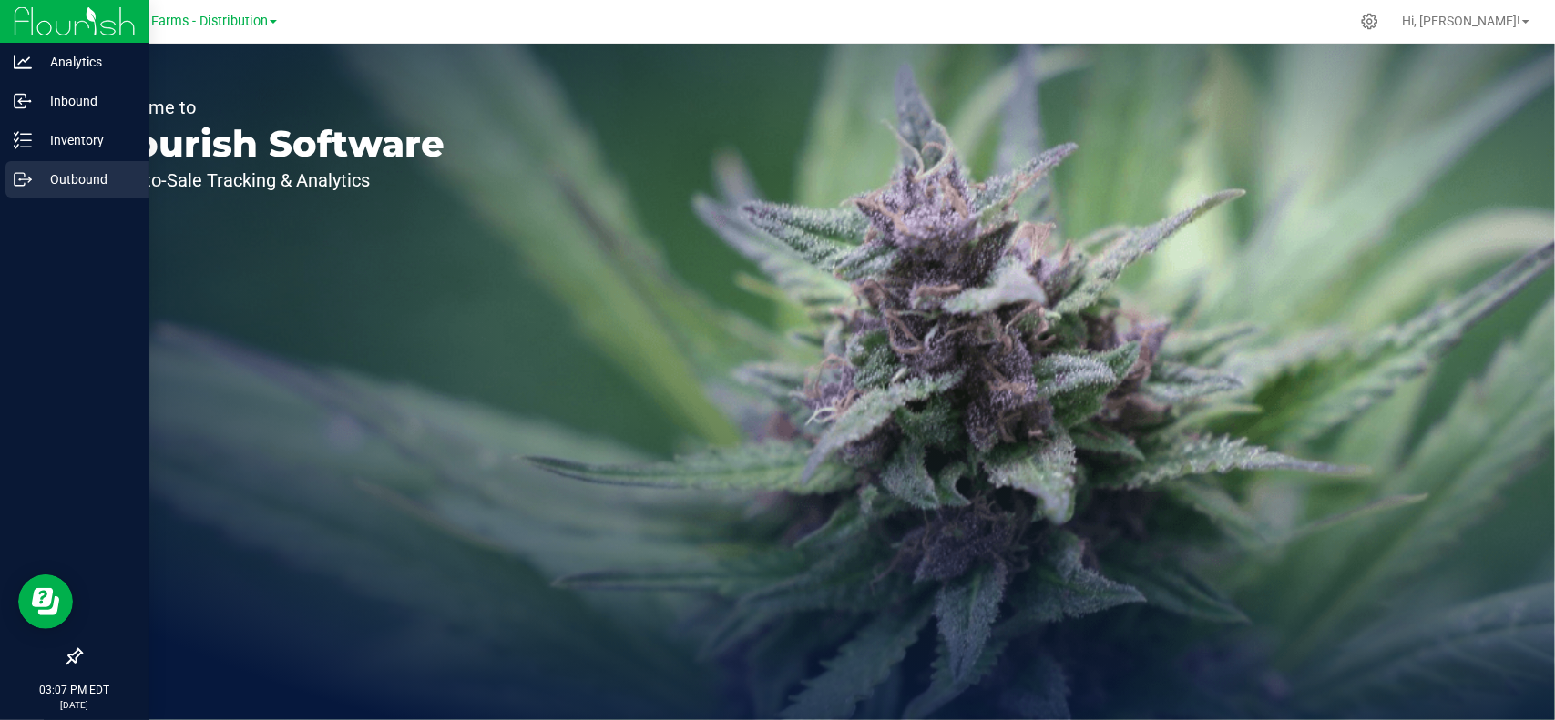
click at [42, 181] on p "Outbound" at bounding box center [86, 179] width 109 height 22
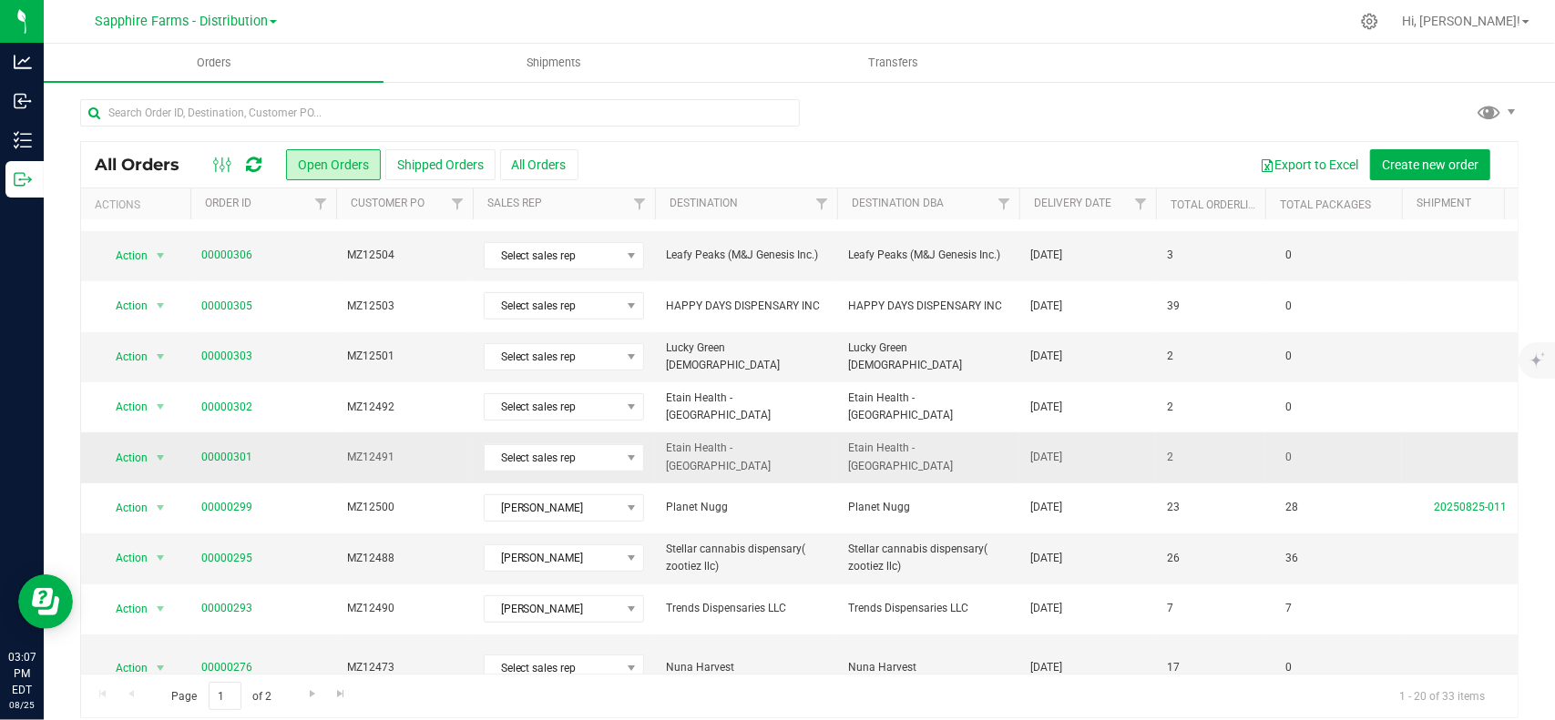
scroll to position [0, 141]
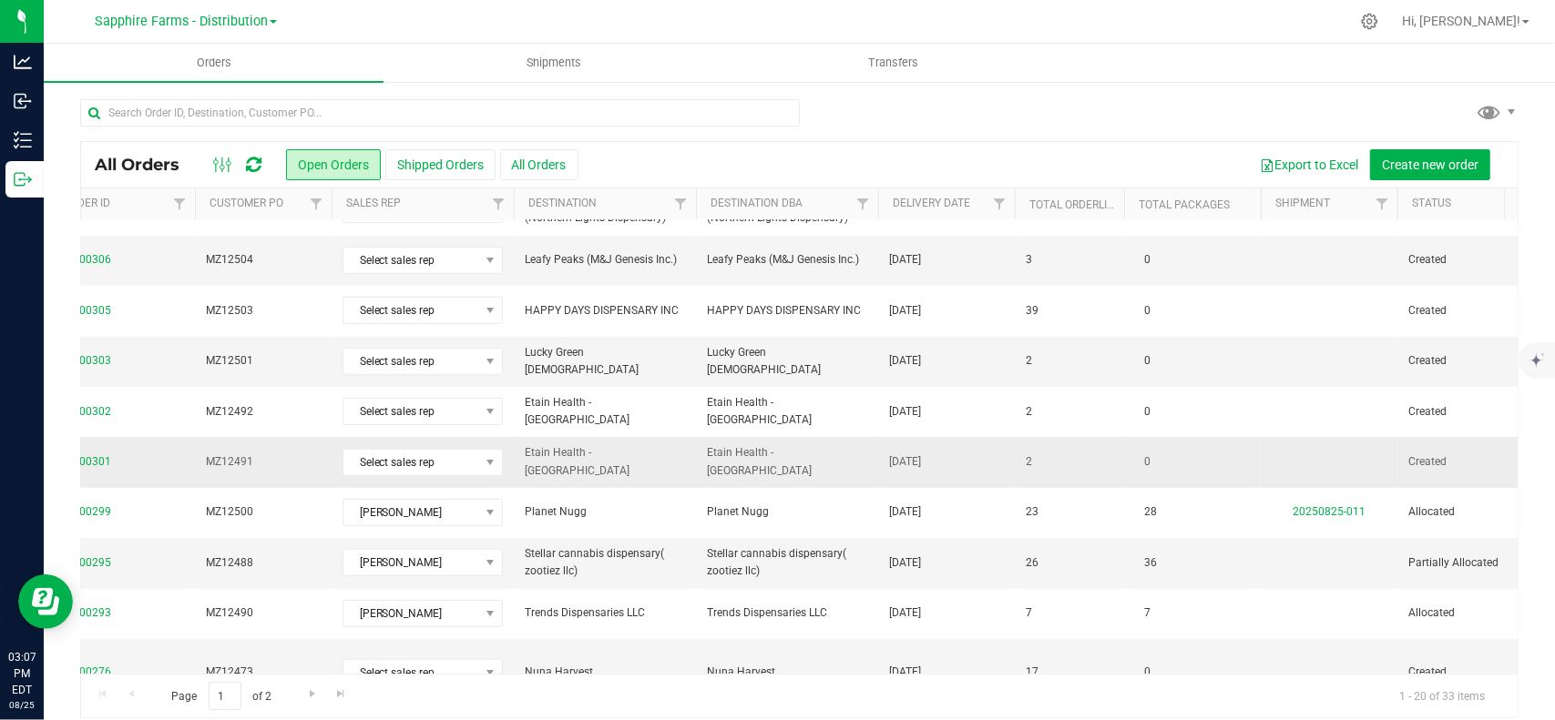
drag, startPoint x: 1388, startPoint y: 444, endPoint x: 1407, endPoint y: 438, distance: 20.2
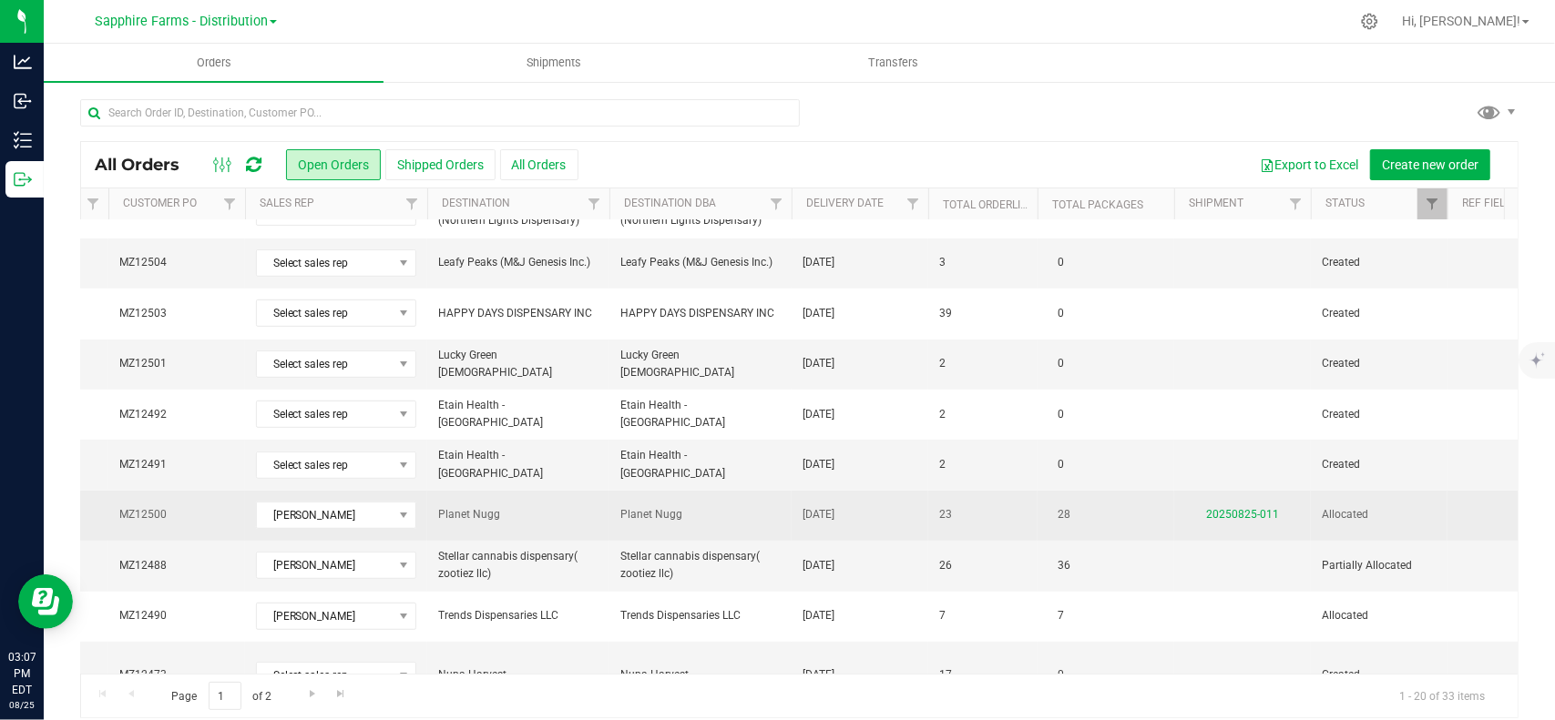
click at [1165, 491] on td "20250825-011" at bounding box center [1242, 516] width 137 height 50
click at [1165, 508] on link "20250825-011" at bounding box center [1242, 514] width 73 height 13
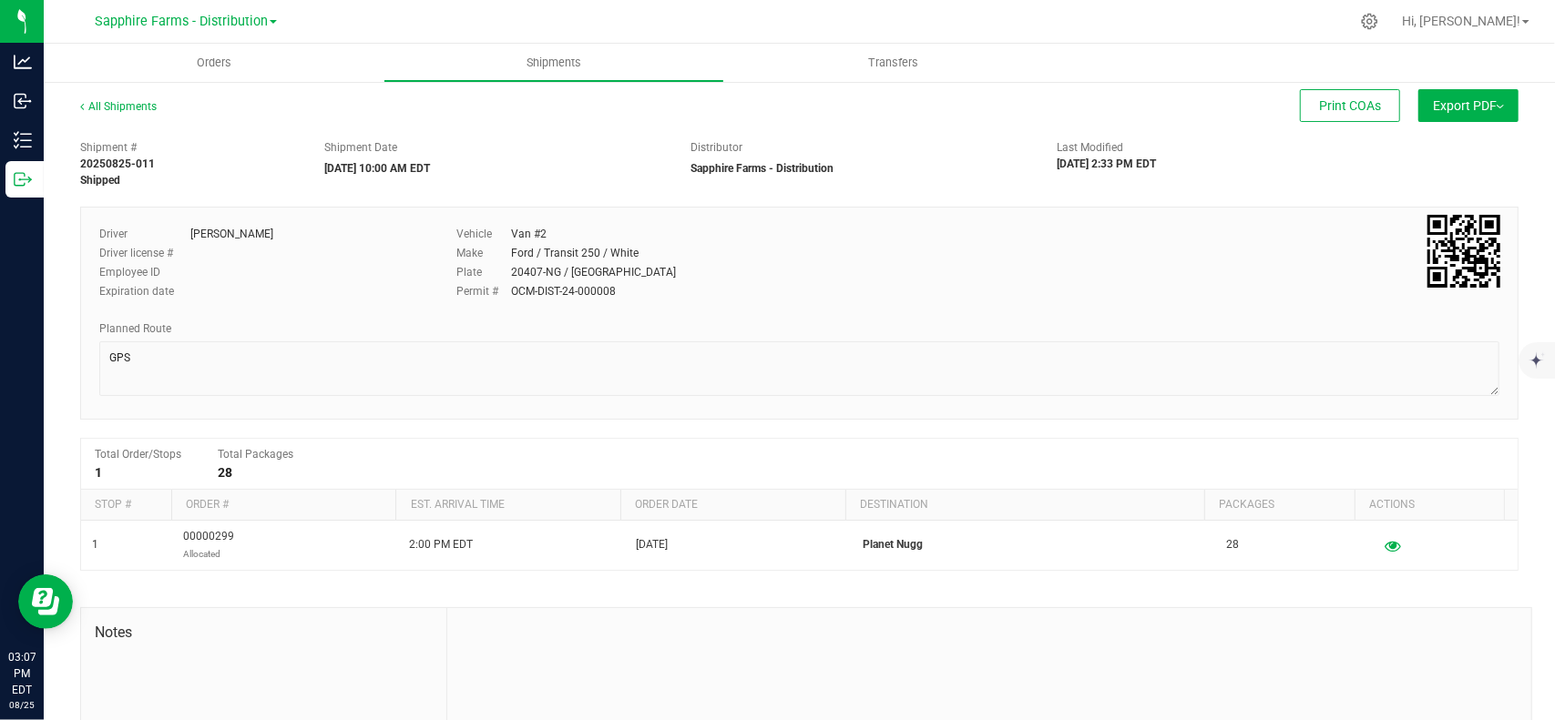
click at [1165, 111] on button "Export PDF" at bounding box center [1468, 105] width 100 height 33
click at [1165, 208] on li "NY Manifest" at bounding box center [1463, 200] width 184 height 27
click at [786, 229] on div "Vehicle Van #2" at bounding box center [739, 234] width 567 height 16
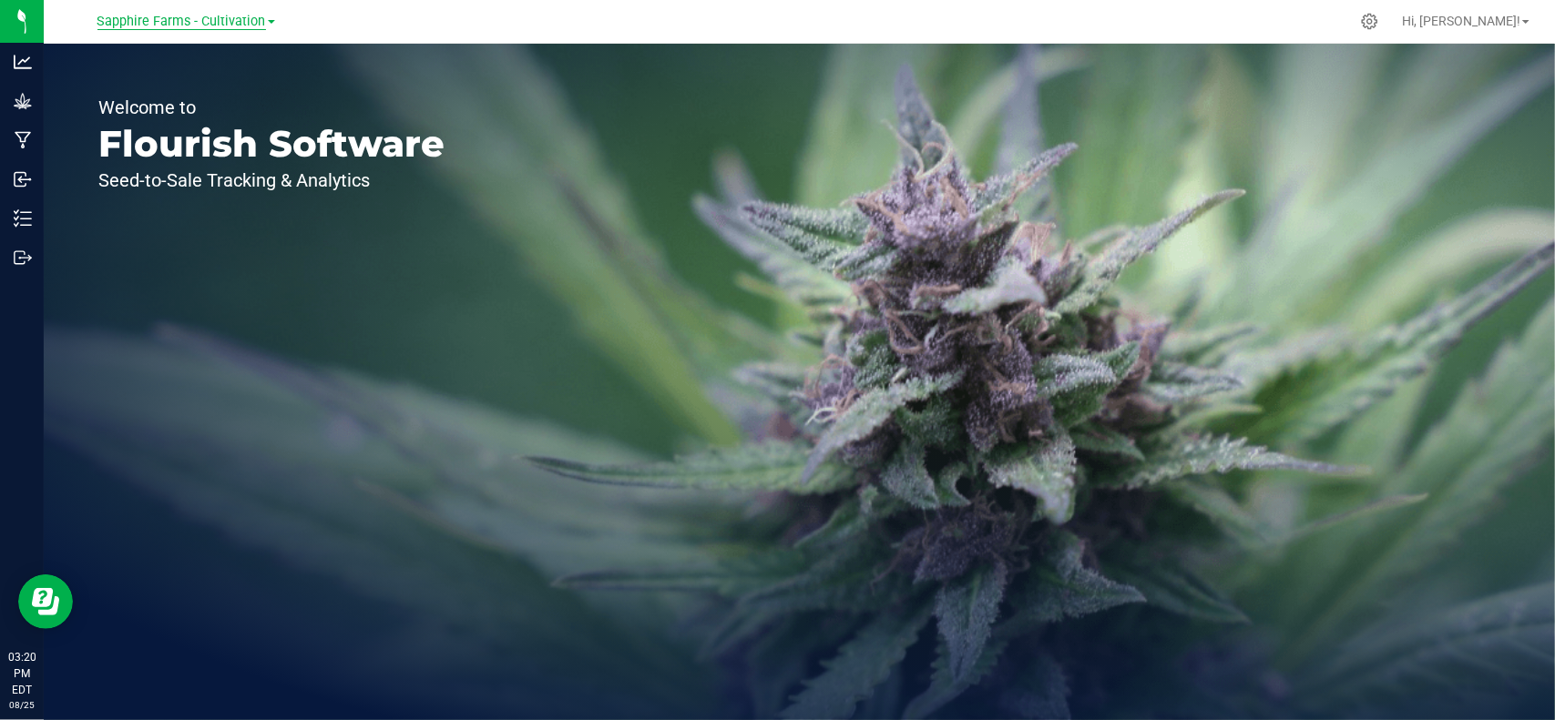
click at [224, 15] on span "Sapphire Farms - Cultivation" at bounding box center [181, 22] width 168 height 16
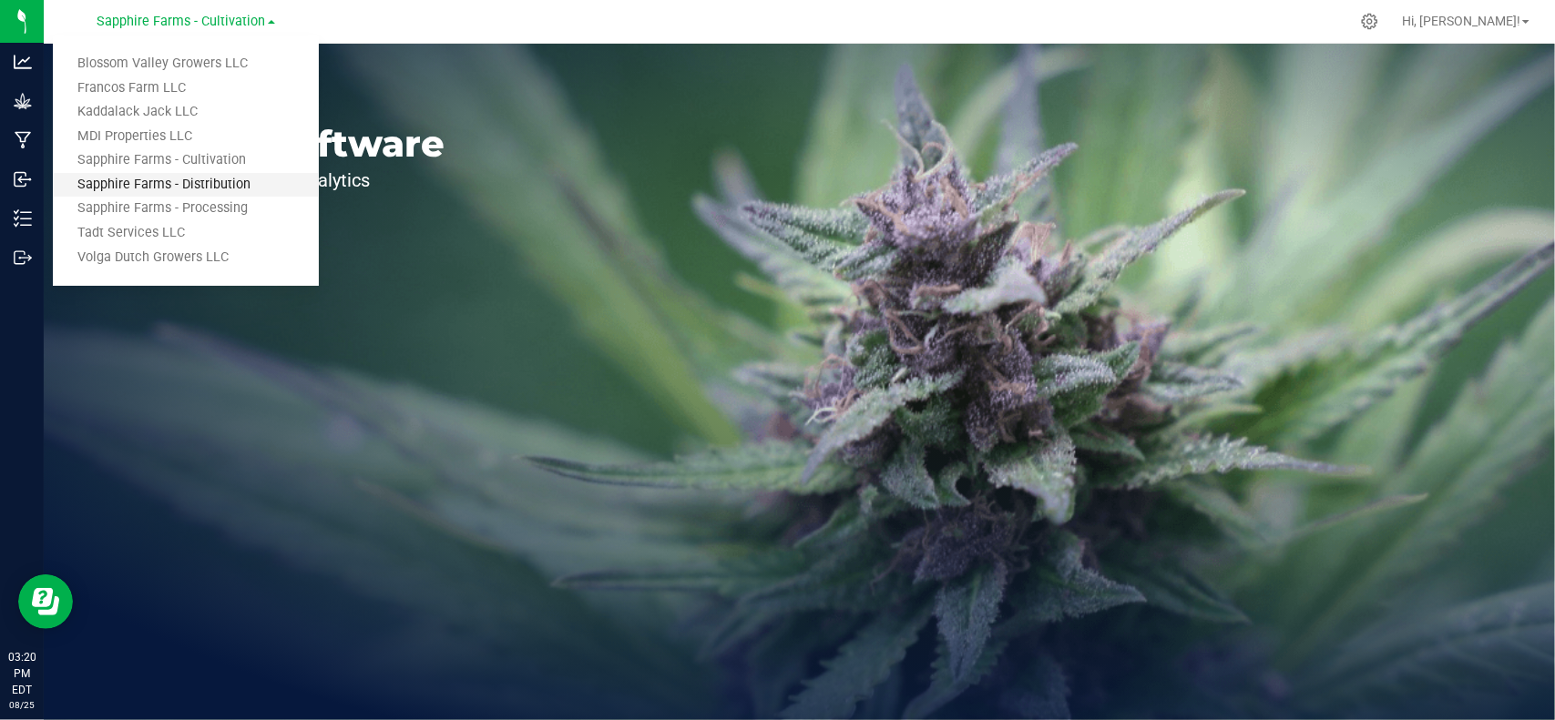
click at [214, 189] on link "Sapphire Farms - Distribution" at bounding box center [186, 185] width 266 height 25
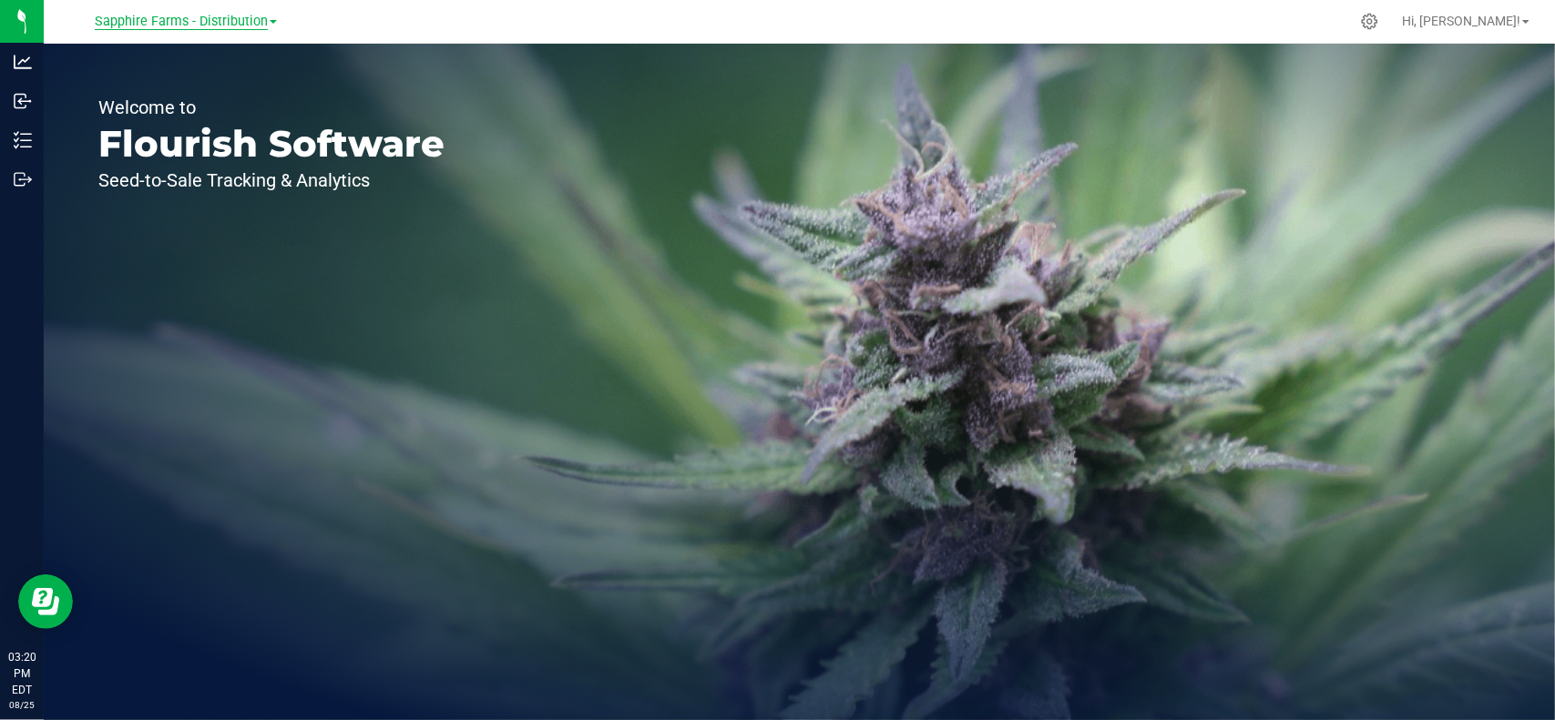
click at [212, 26] on span "Sapphire Farms - Distribution" at bounding box center [181, 22] width 173 height 16
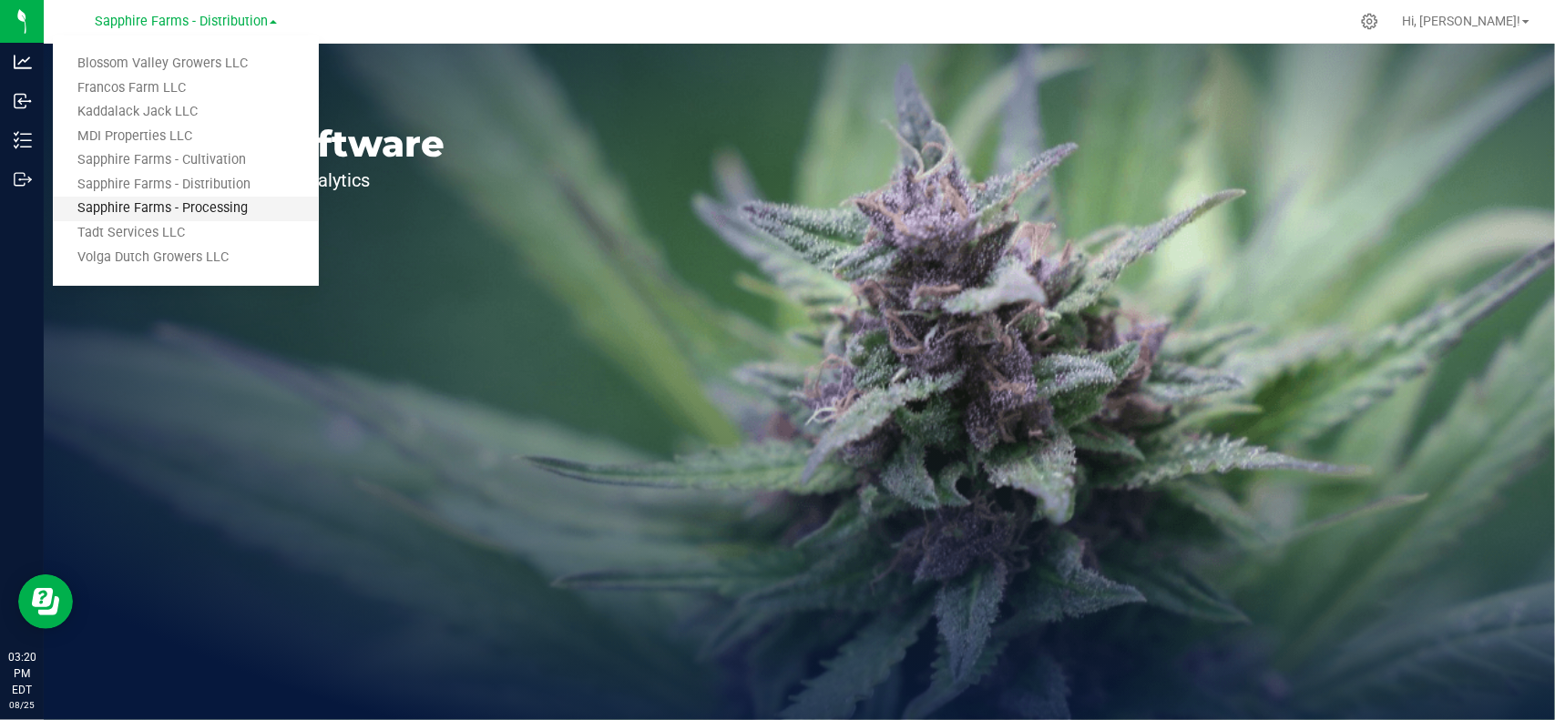
click at [236, 207] on link "Sapphire Farms - Processing" at bounding box center [186, 209] width 266 height 25
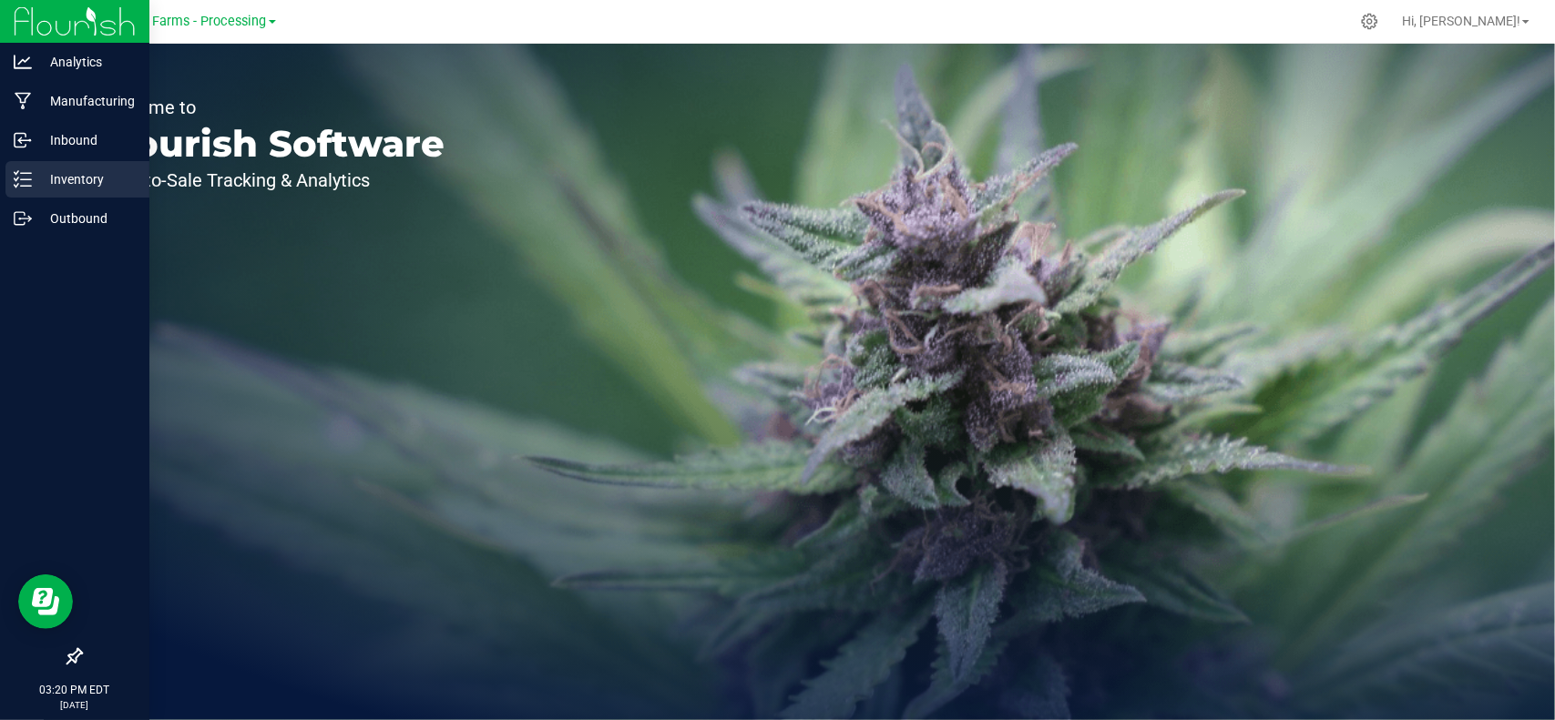
click at [70, 192] on div "Inventory" at bounding box center [77, 179] width 144 height 36
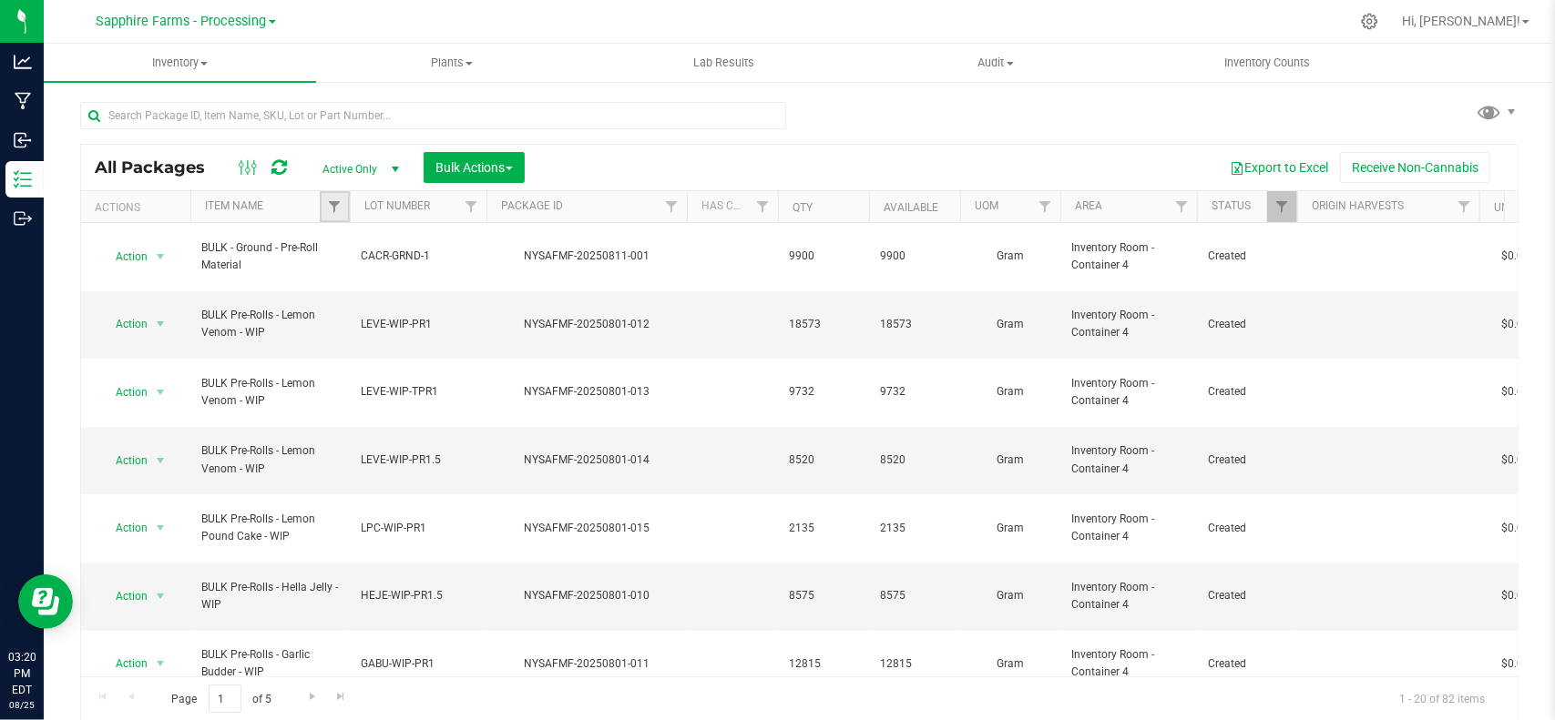
click at [326, 212] on link "Filter" at bounding box center [335, 206] width 30 height 31
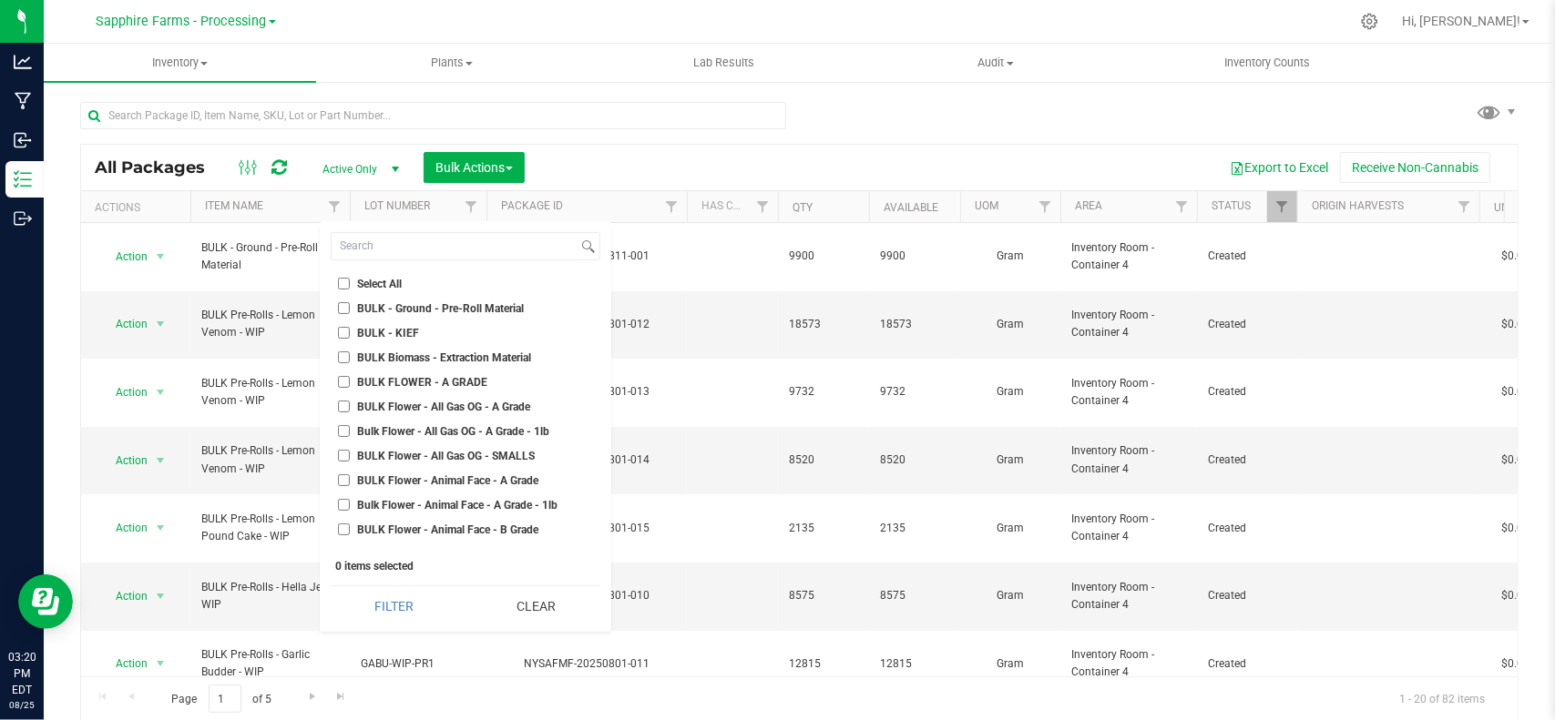
click at [352, 312] on label "BULK - Ground - Pre-Roll Material" at bounding box center [431, 308] width 187 height 12
click at [350, 312] on input "BULK - Ground - Pre-Roll Material" at bounding box center [344, 308] width 12 height 12
checkbox input "true"
click at [404, 592] on button "Filter" at bounding box center [395, 607] width 128 height 40
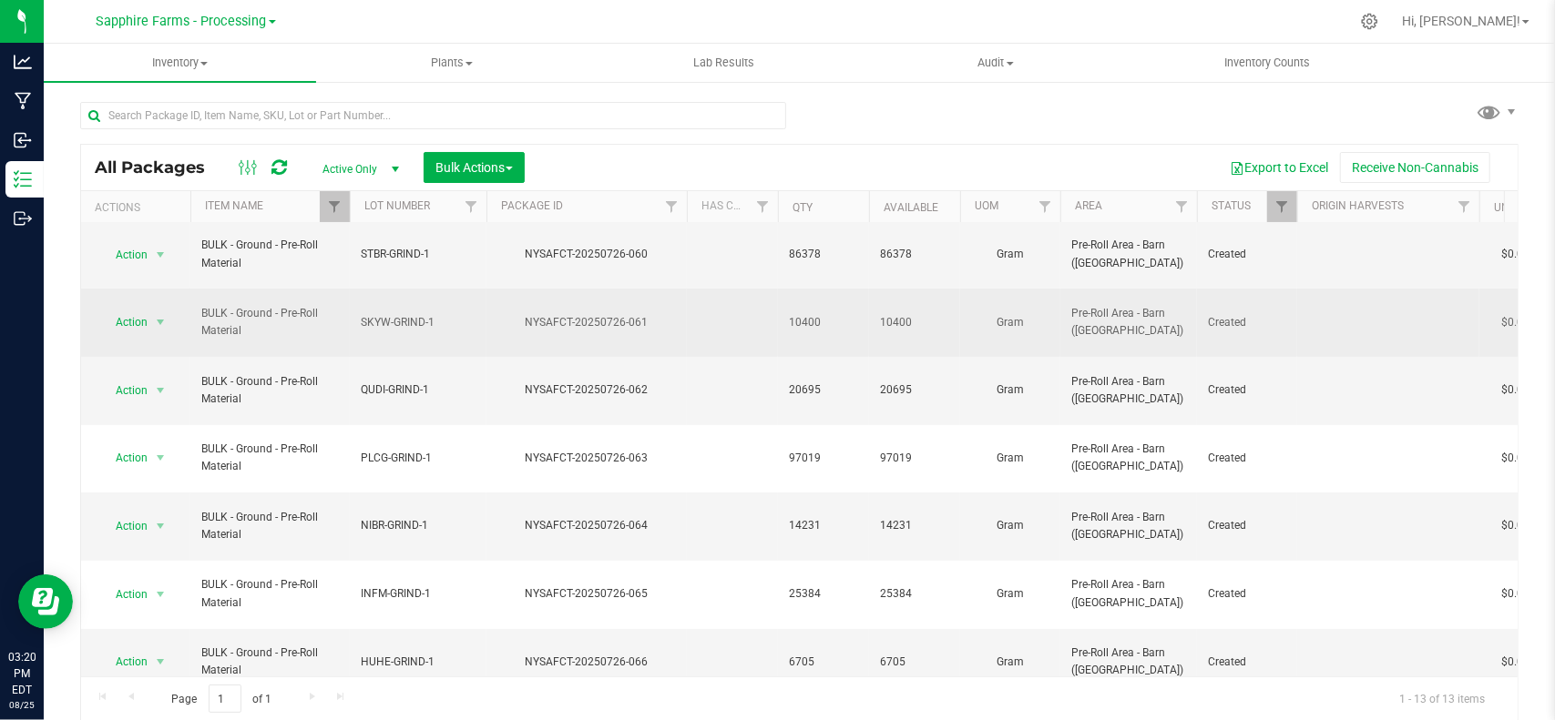
scroll to position [211, 0]
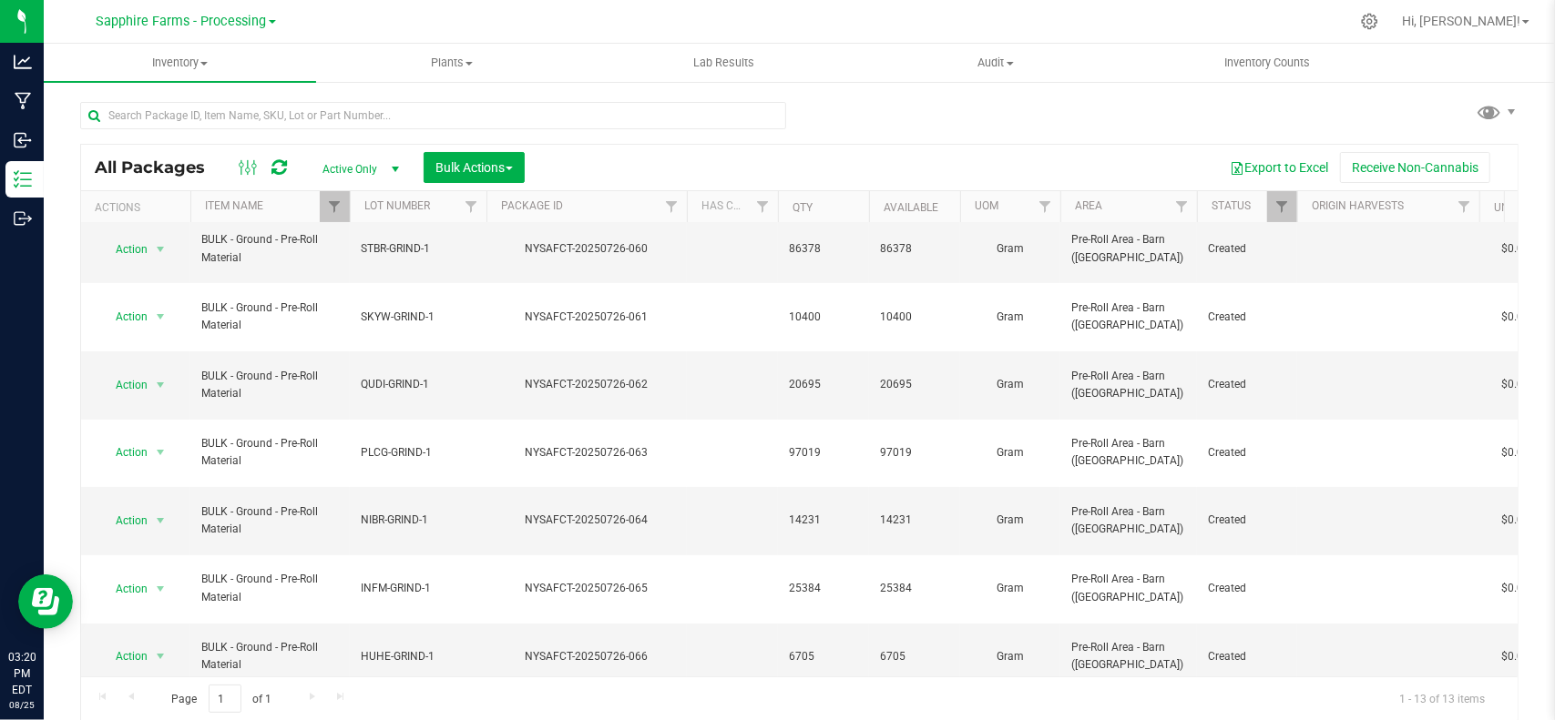
drag, startPoint x: 670, startPoint y: 533, endPoint x: 575, endPoint y: 537, distance: 95.7
click at [575, 716] on div "NYSAFCT-20250726-067" at bounding box center [587, 724] width 206 height 17
copy div "20250726-067"
click at [216, 18] on span "Sapphire Farms - Processing" at bounding box center [182, 22] width 170 height 16
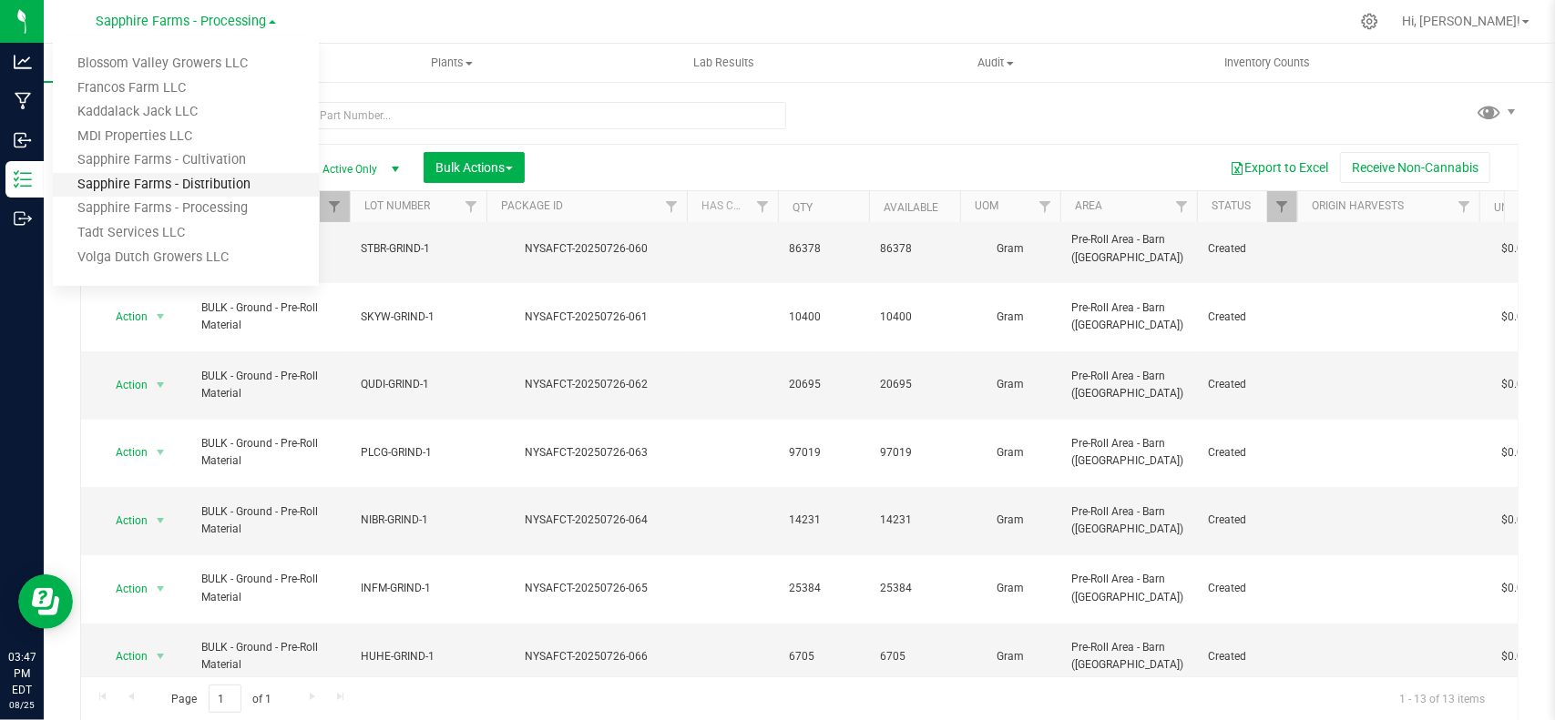
click at [215, 191] on link "Sapphire Farms - Distribution" at bounding box center [186, 185] width 266 height 25
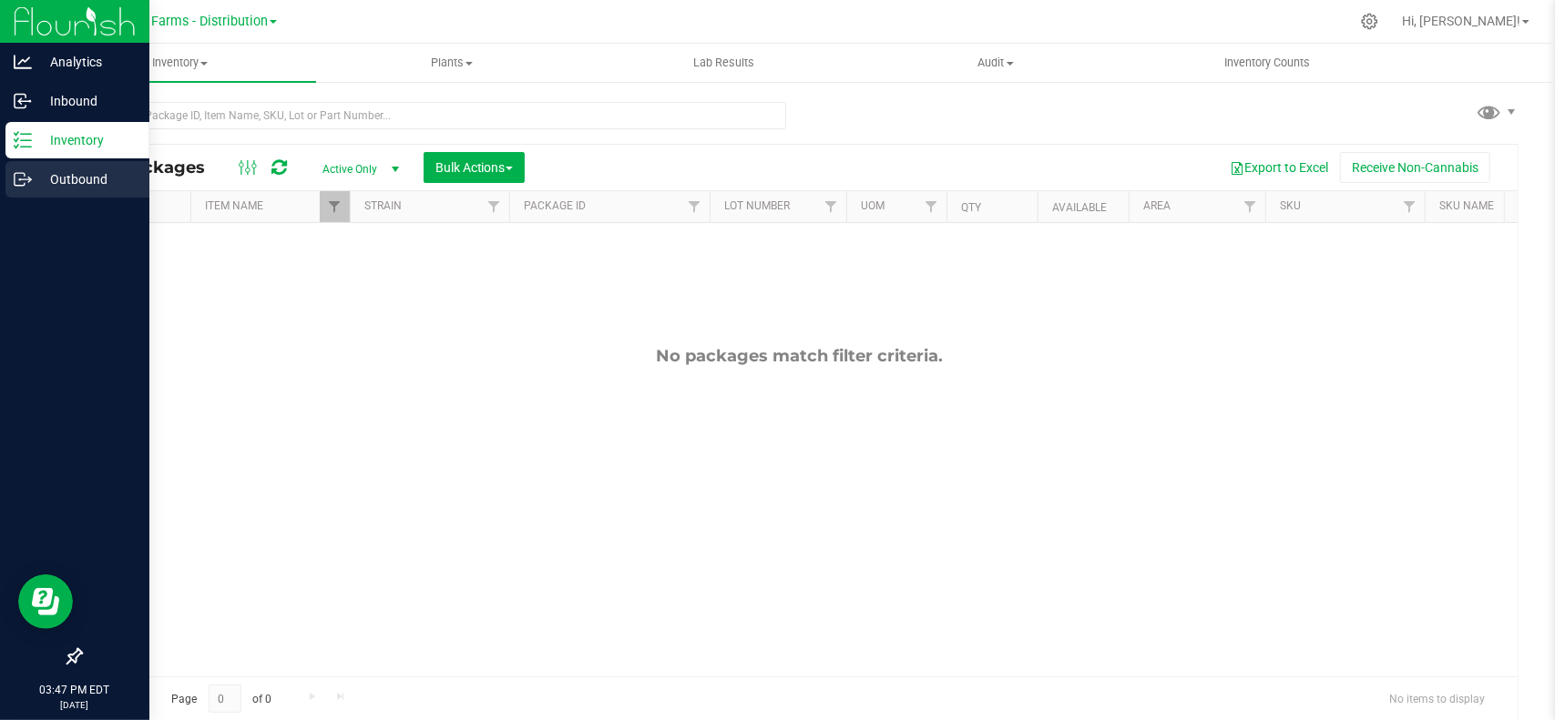
click at [55, 189] on p "Outbound" at bounding box center [86, 179] width 109 height 22
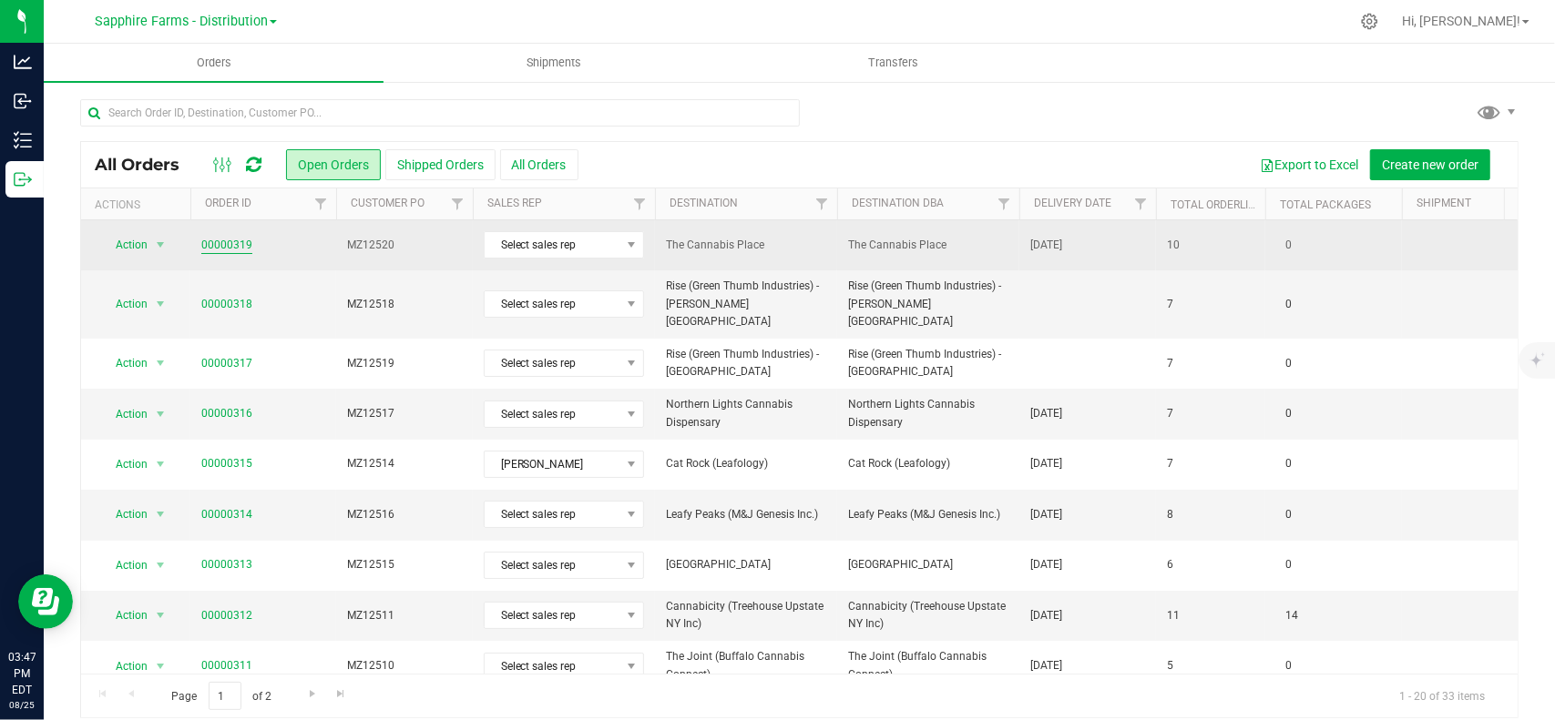
click at [223, 242] on link "00000319" at bounding box center [226, 245] width 51 height 17
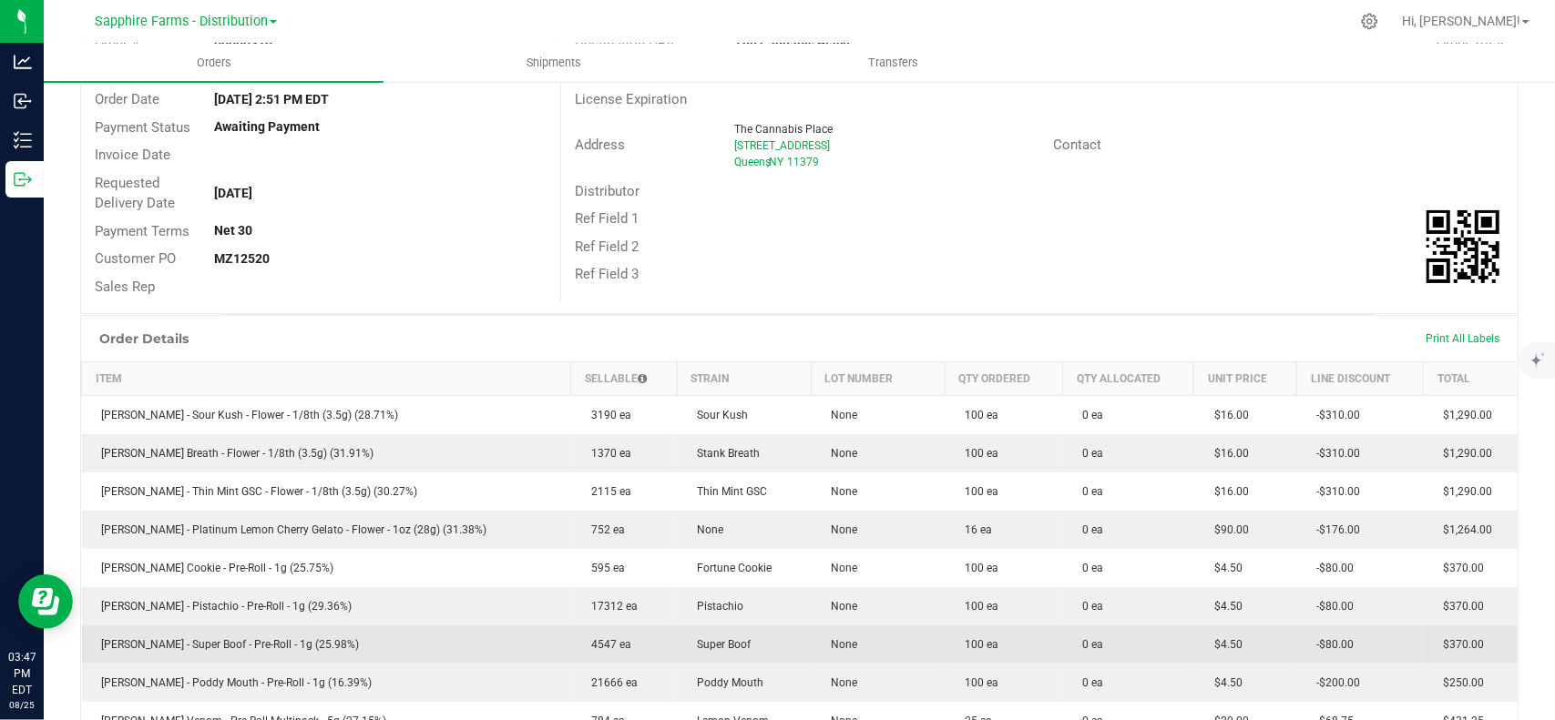
scroll to position [455, 0]
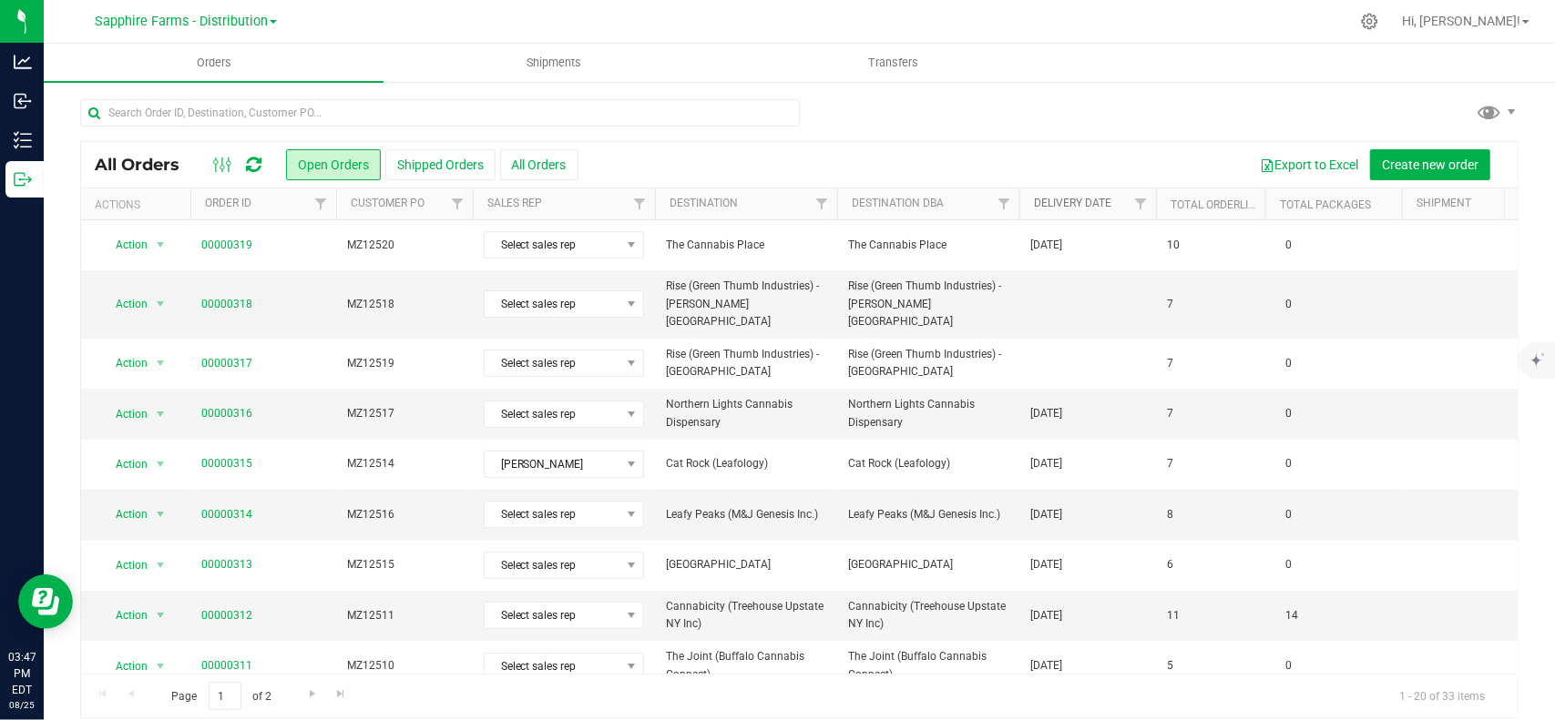
click at [1097, 200] on link "Delivery Date" at bounding box center [1072, 203] width 77 height 13
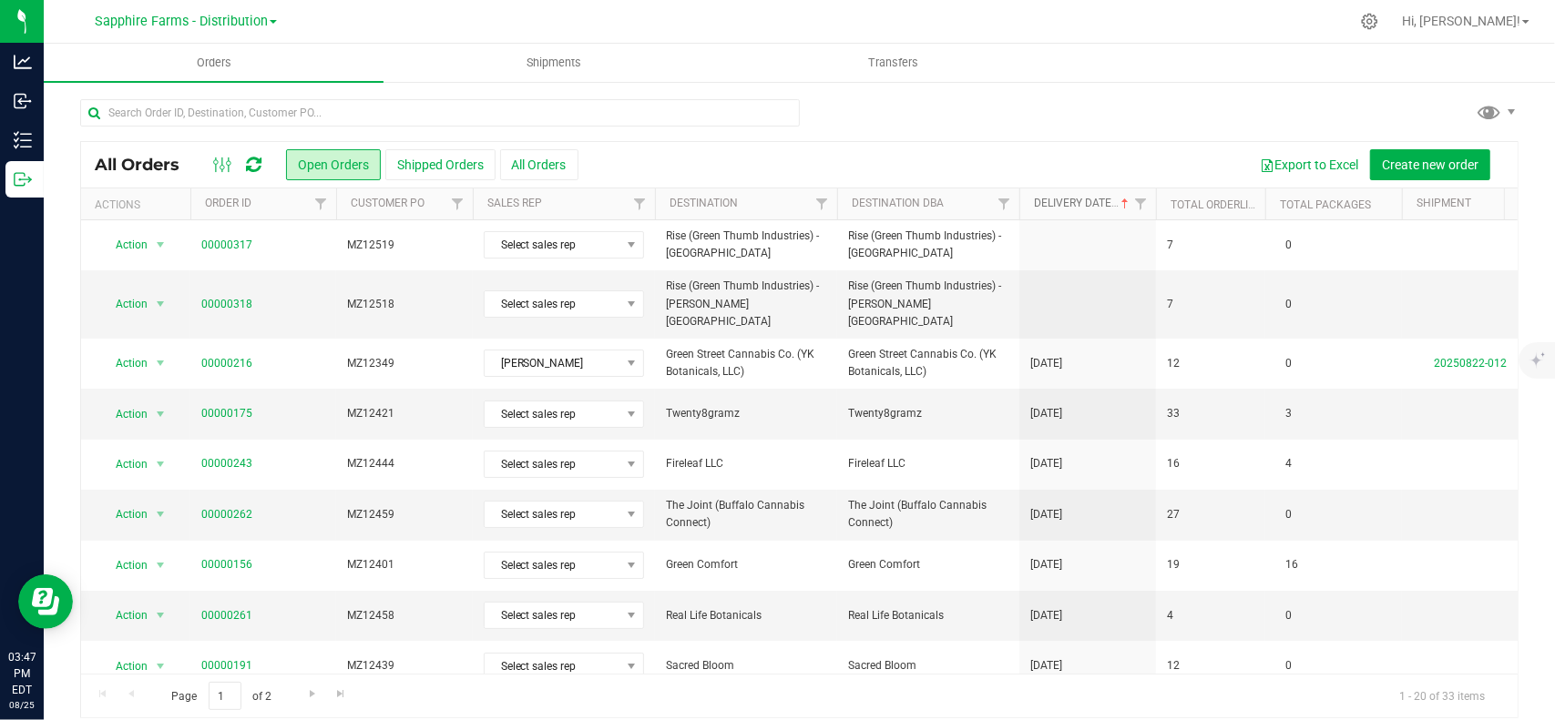
click at [1097, 200] on link "Delivery Date" at bounding box center [1083, 203] width 98 height 13
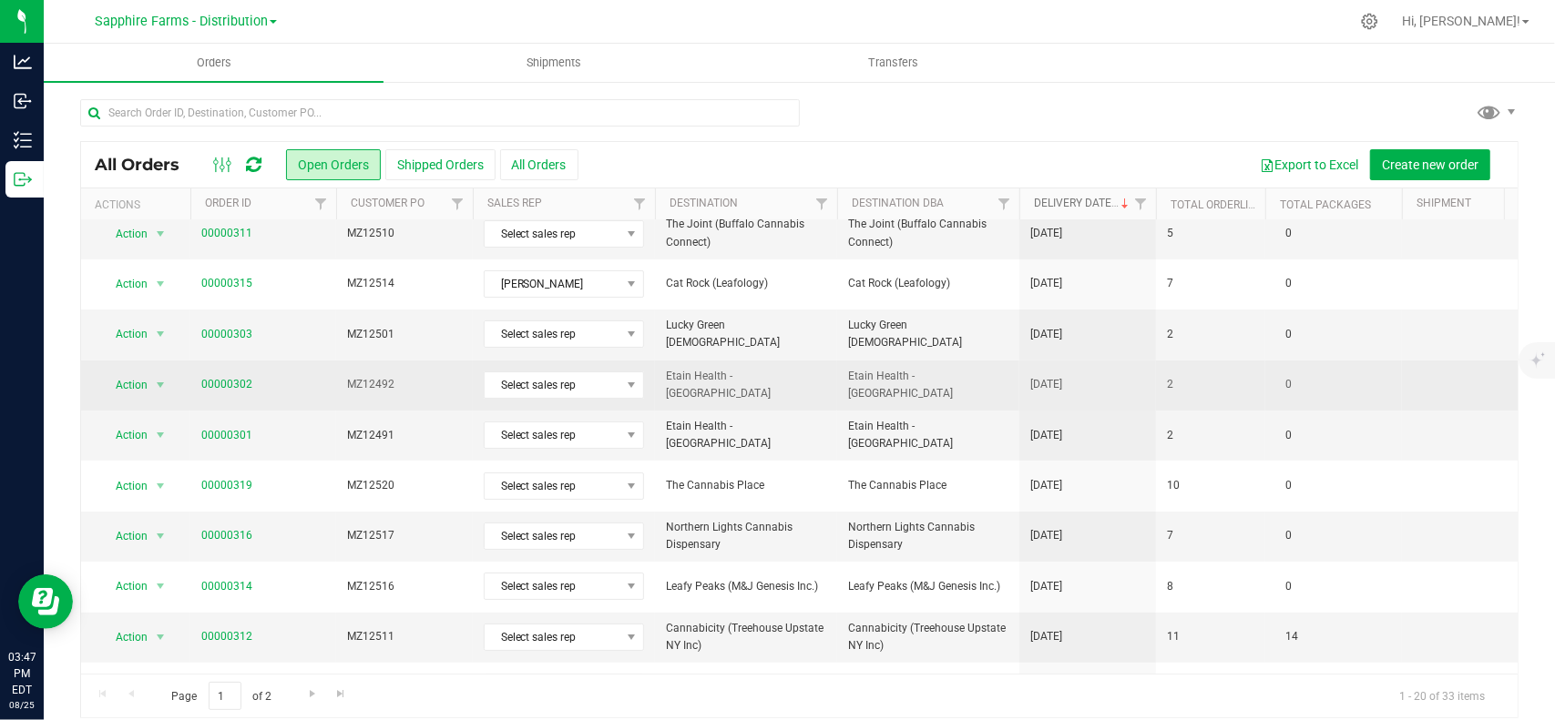
scroll to position [91, 0]
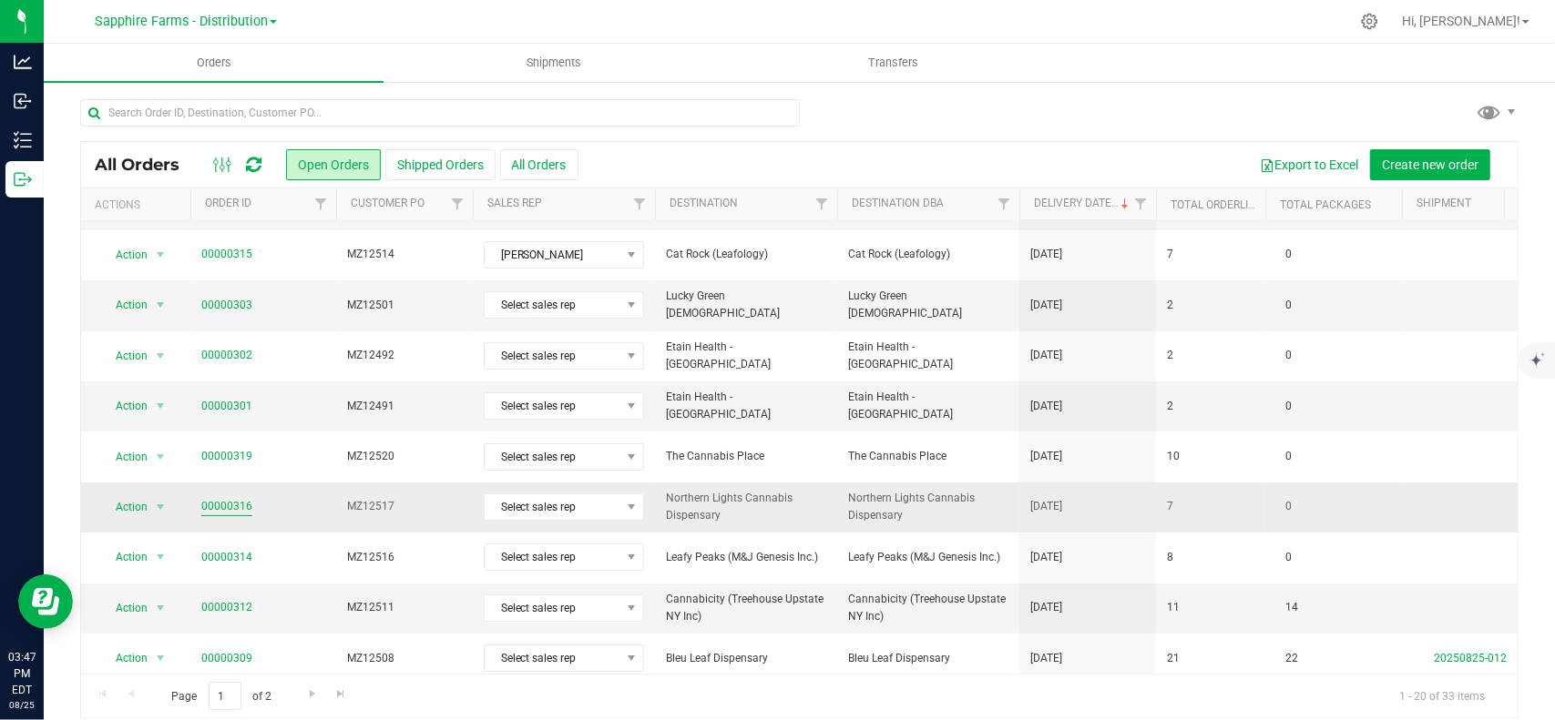
click at [201, 502] on link "00000316" at bounding box center [226, 506] width 51 height 17
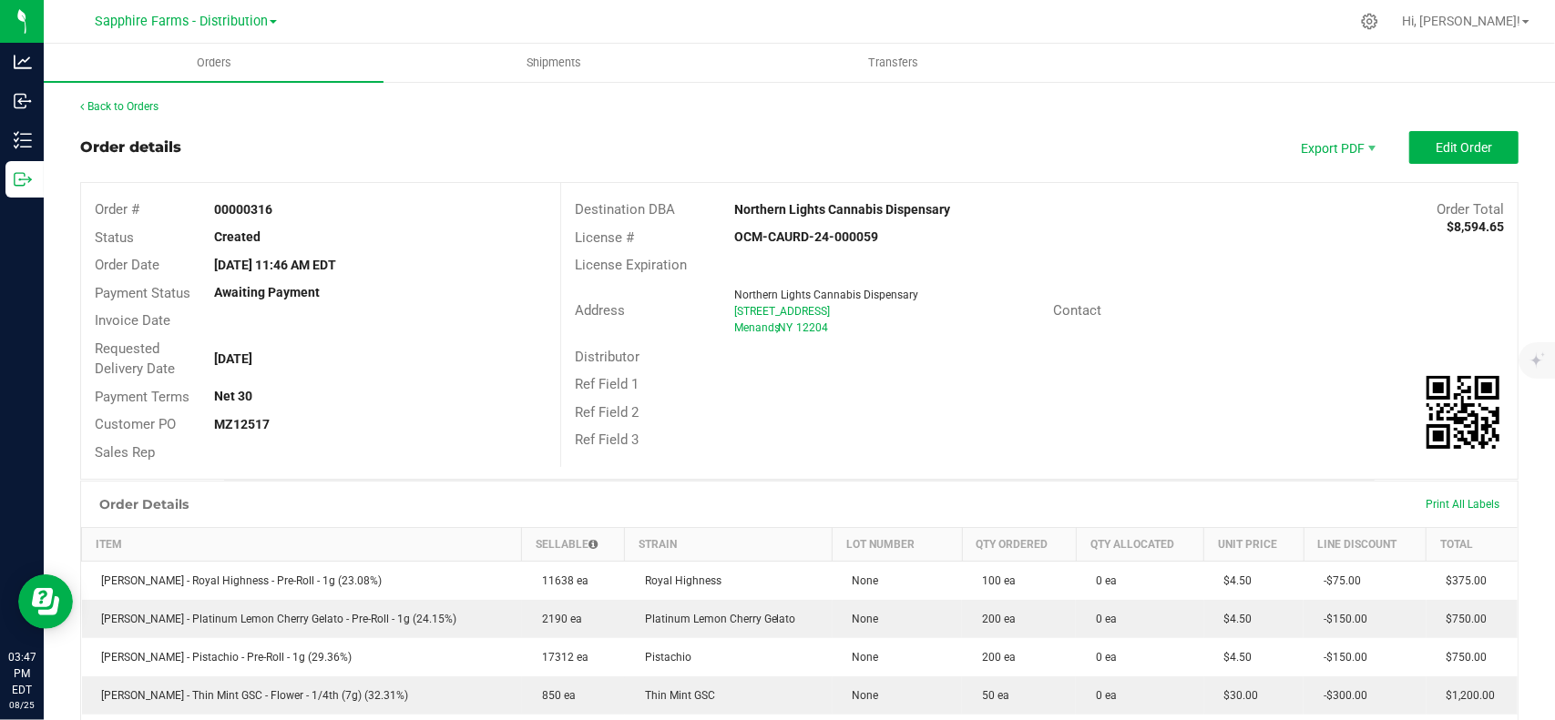
scroll to position [364, 0]
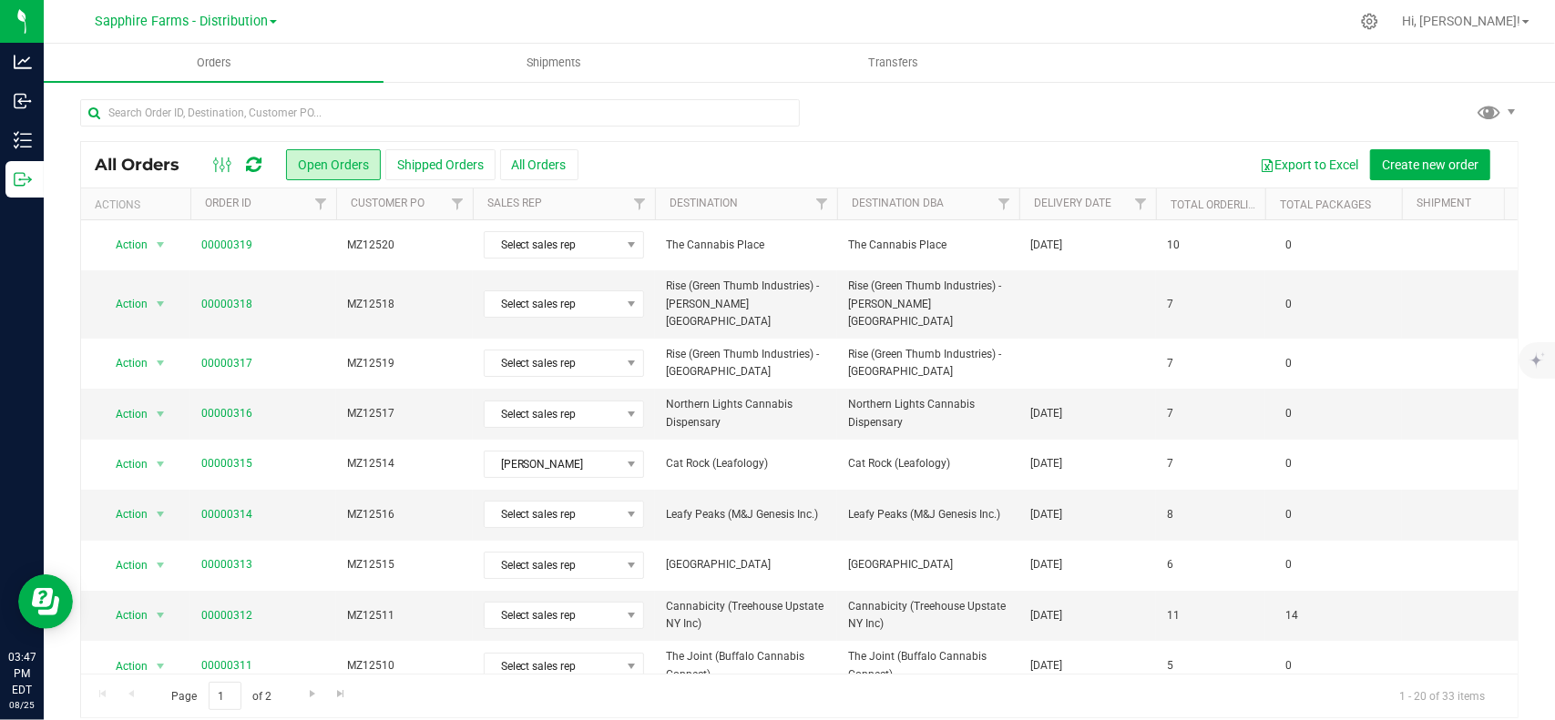
click at [1090, 210] on th "Delivery Date" at bounding box center [1087, 205] width 137 height 32
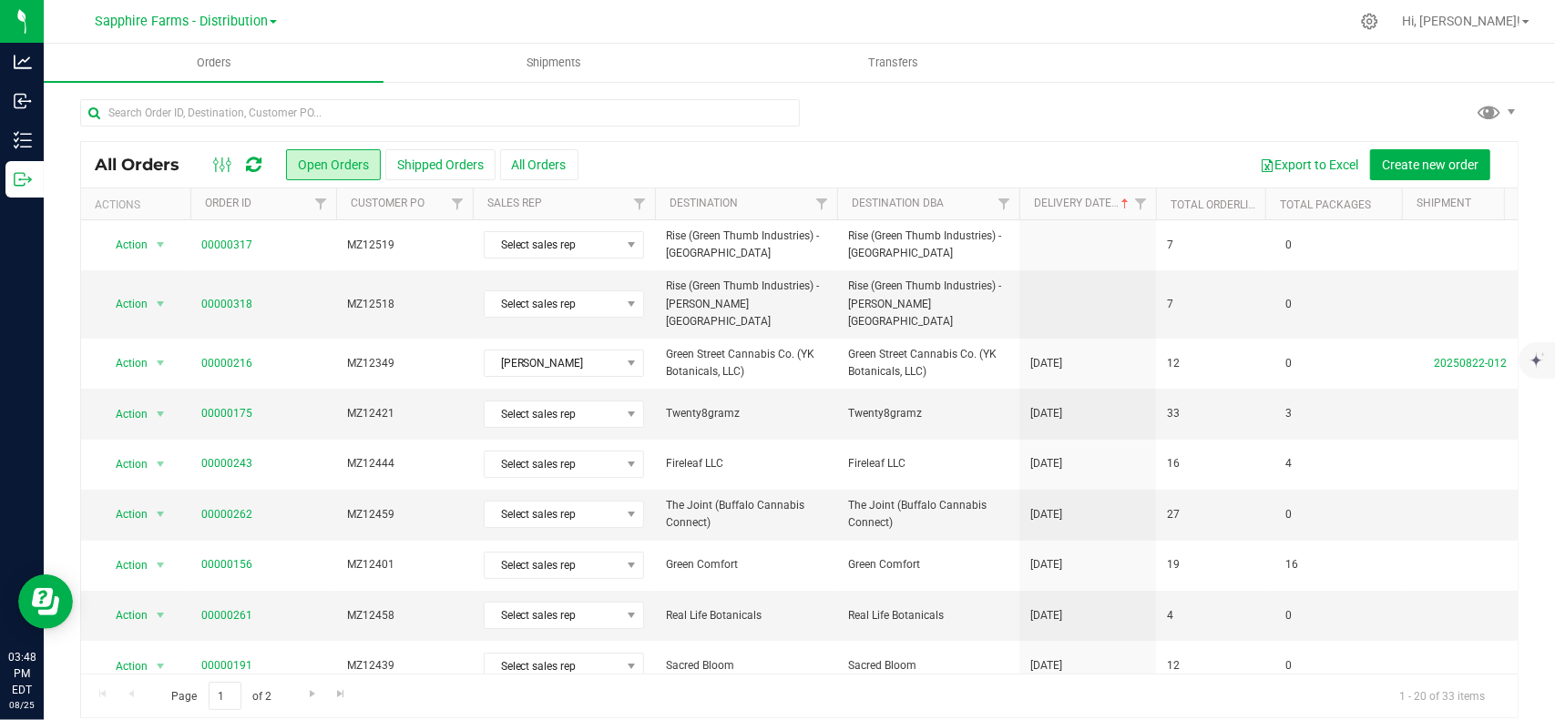
click at [1090, 210] on th "Delivery Date" at bounding box center [1087, 205] width 137 height 32
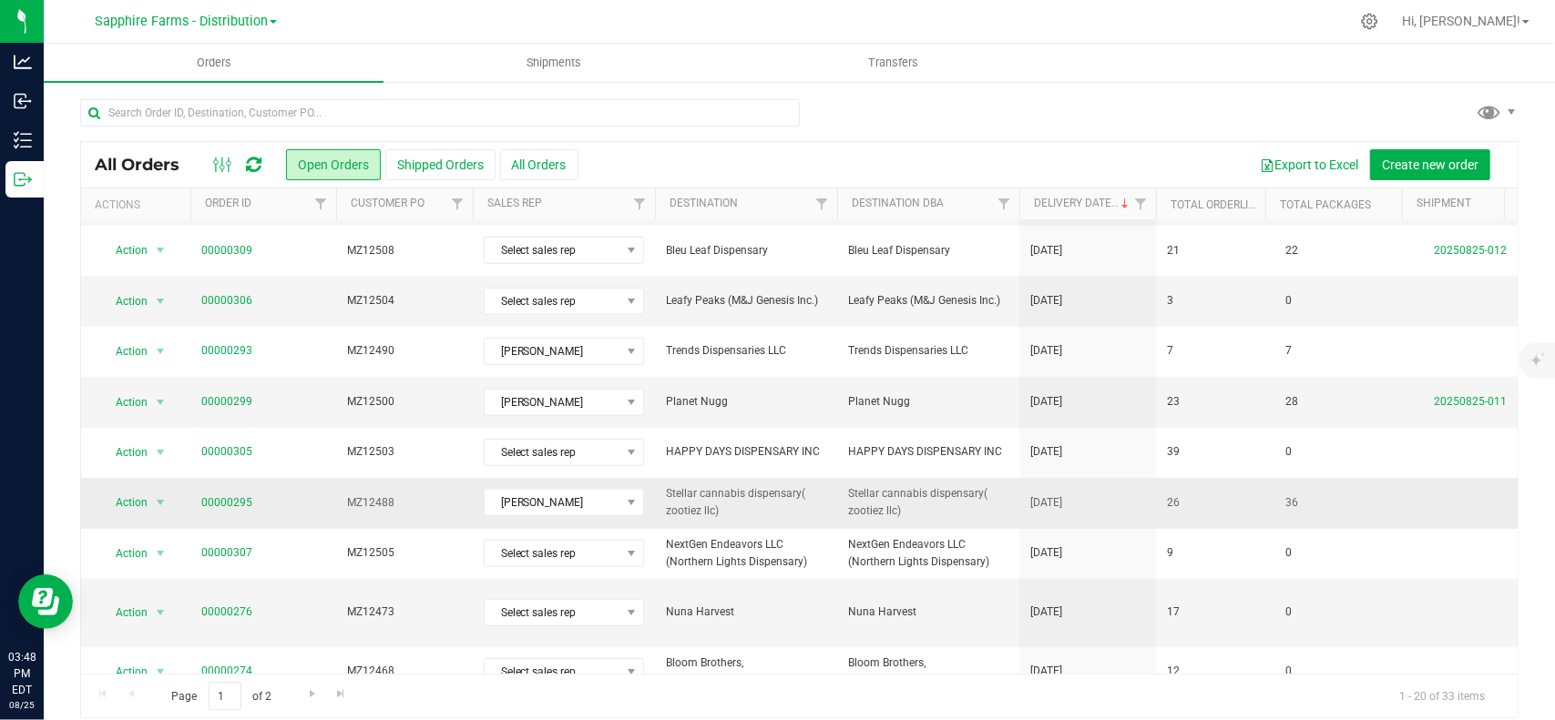
scroll to position [471, 0]
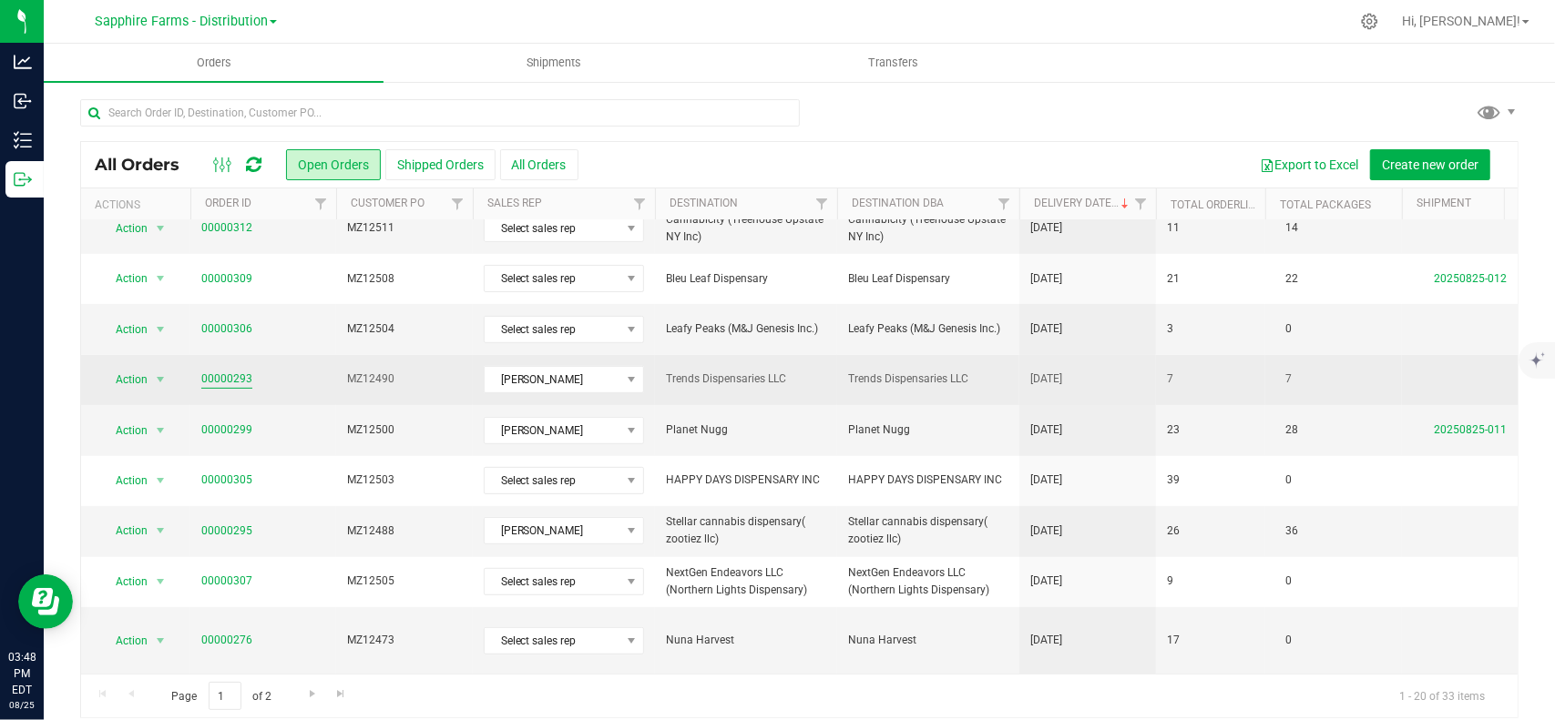
click at [234, 376] on link "00000293" at bounding box center [226, 379] width 51 height 17
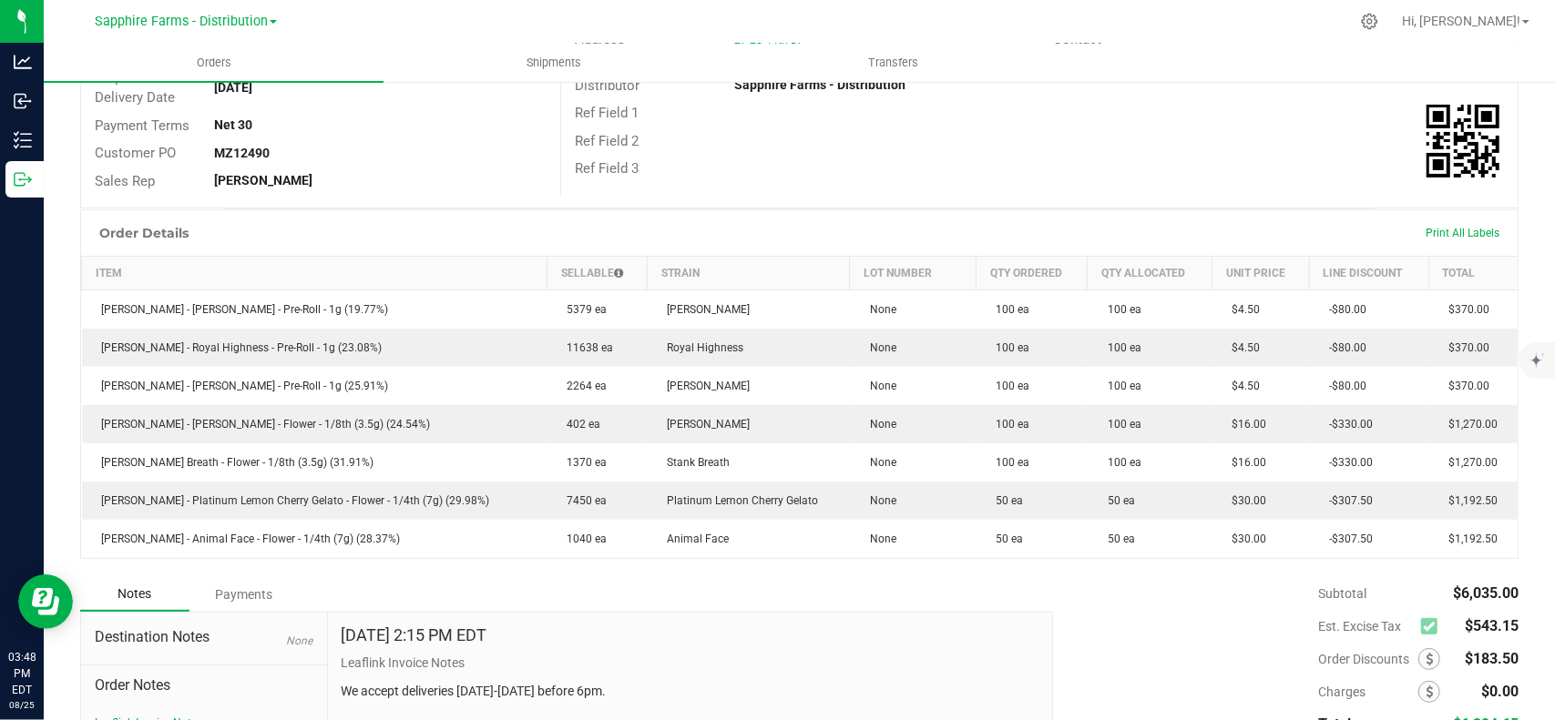
scroll to position [273, 0]
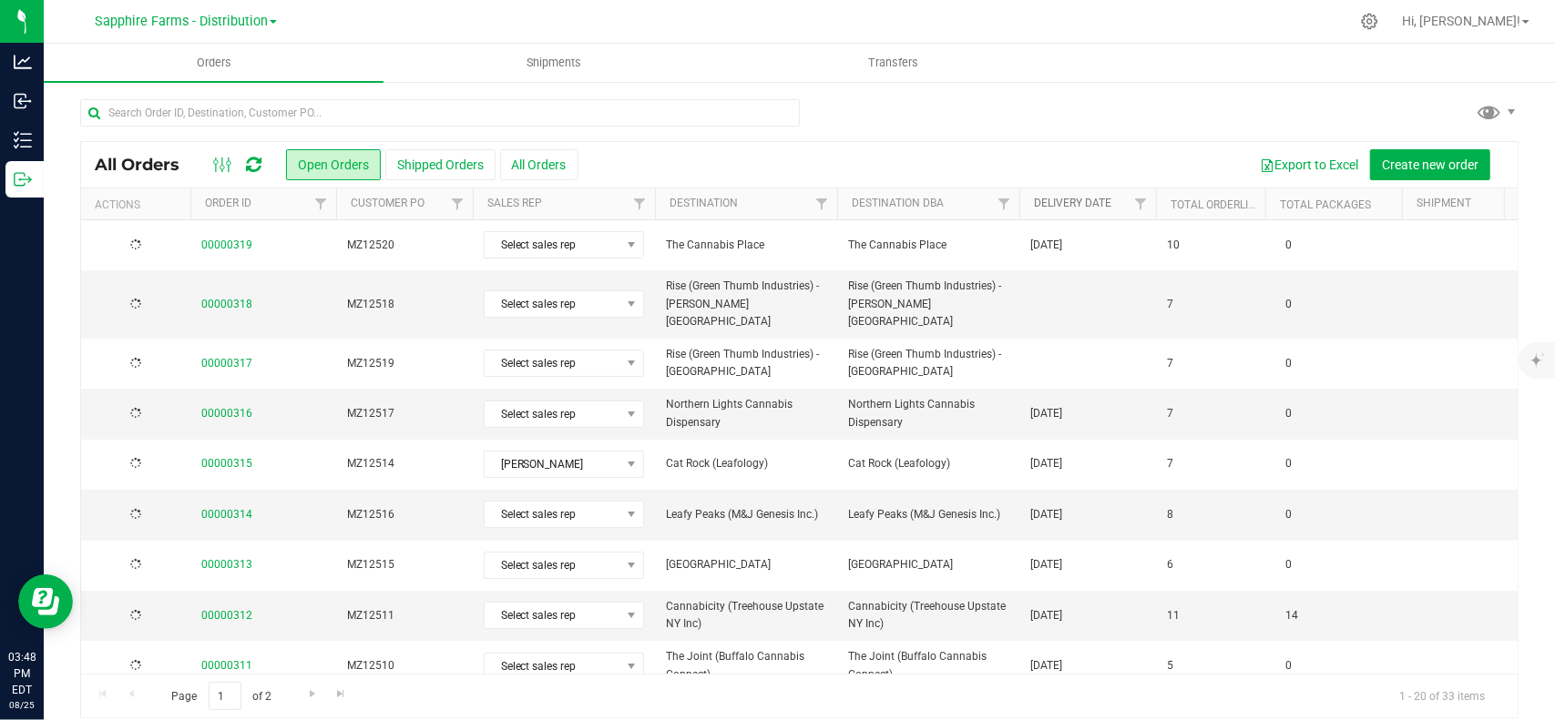
click at [1074, 202] on link "Delivery Date" at bounding box center [1072, 203] width 77 height 13
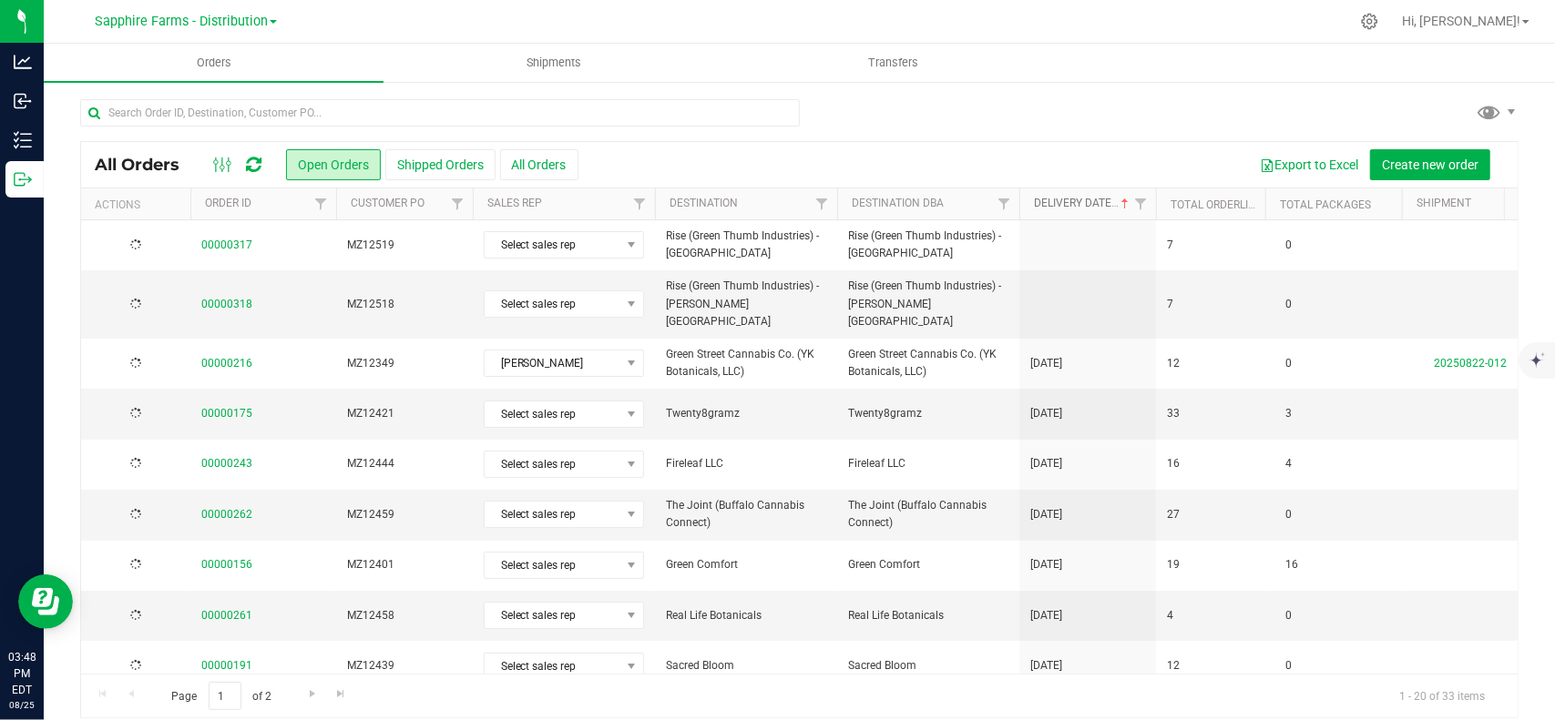
click at [1074, 202] on link "Delivery Date" at bounding box center [1083, 203] width 98 height 13
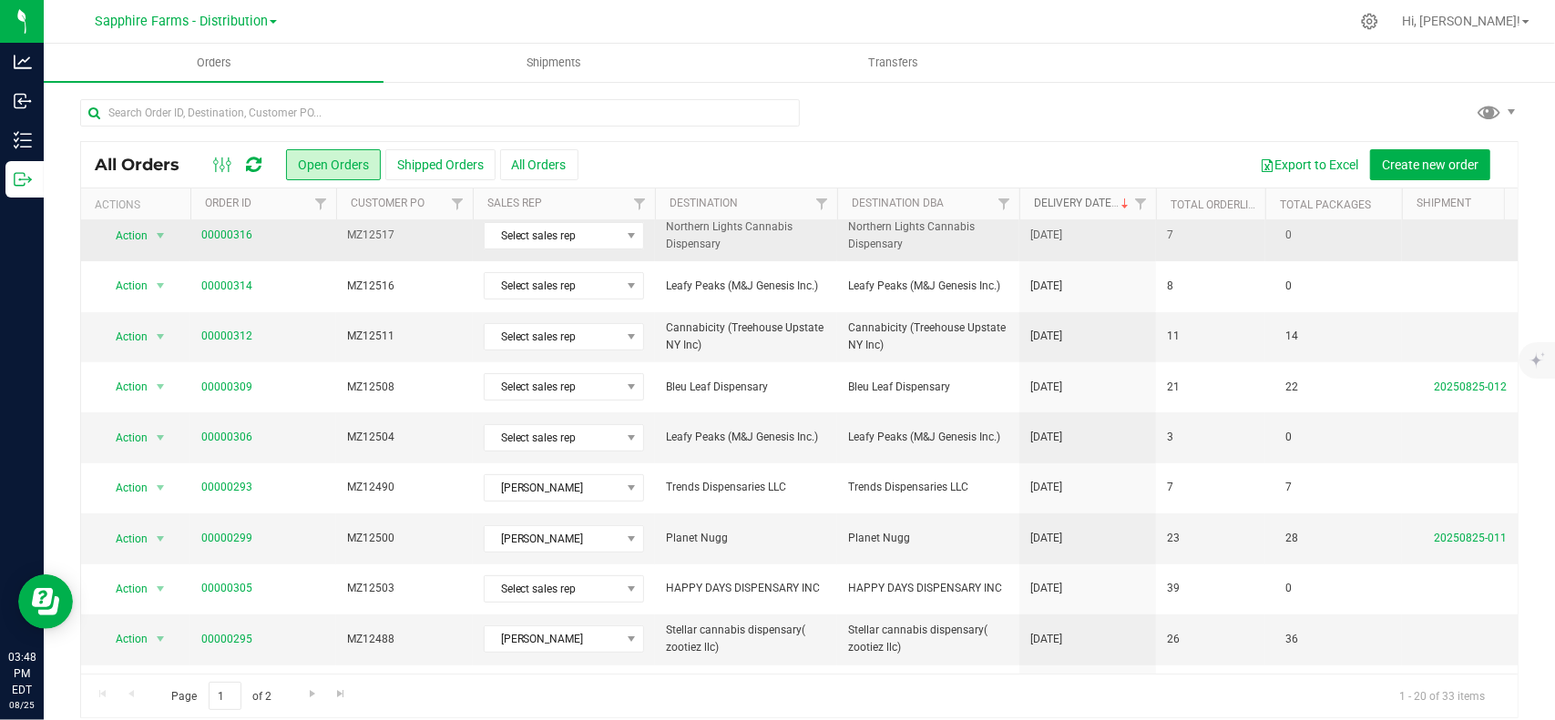
scroll to position [364, 0]
click at [219, 429] on link "00000306" at bounding box center [226, 435] width 51 height 17
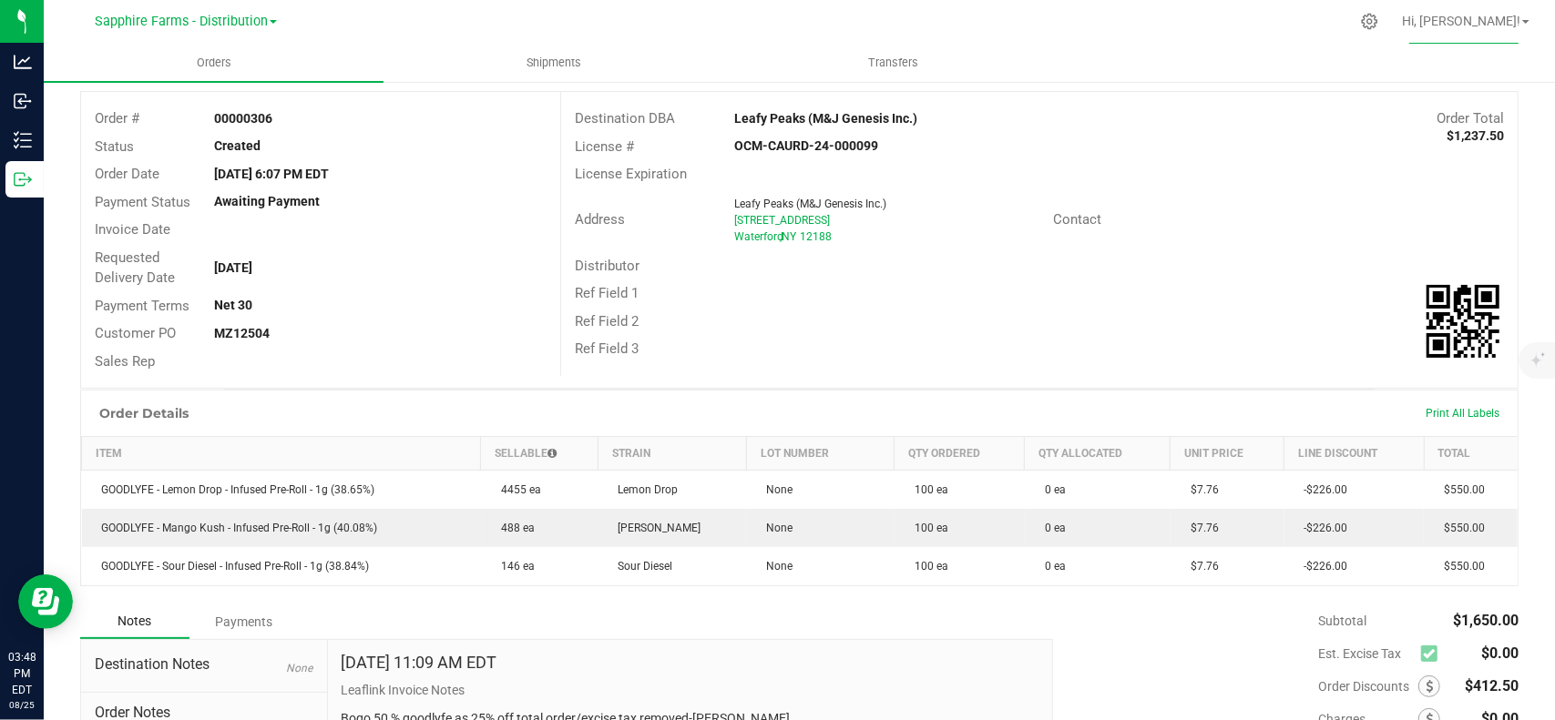
scroll to position [182, 0]
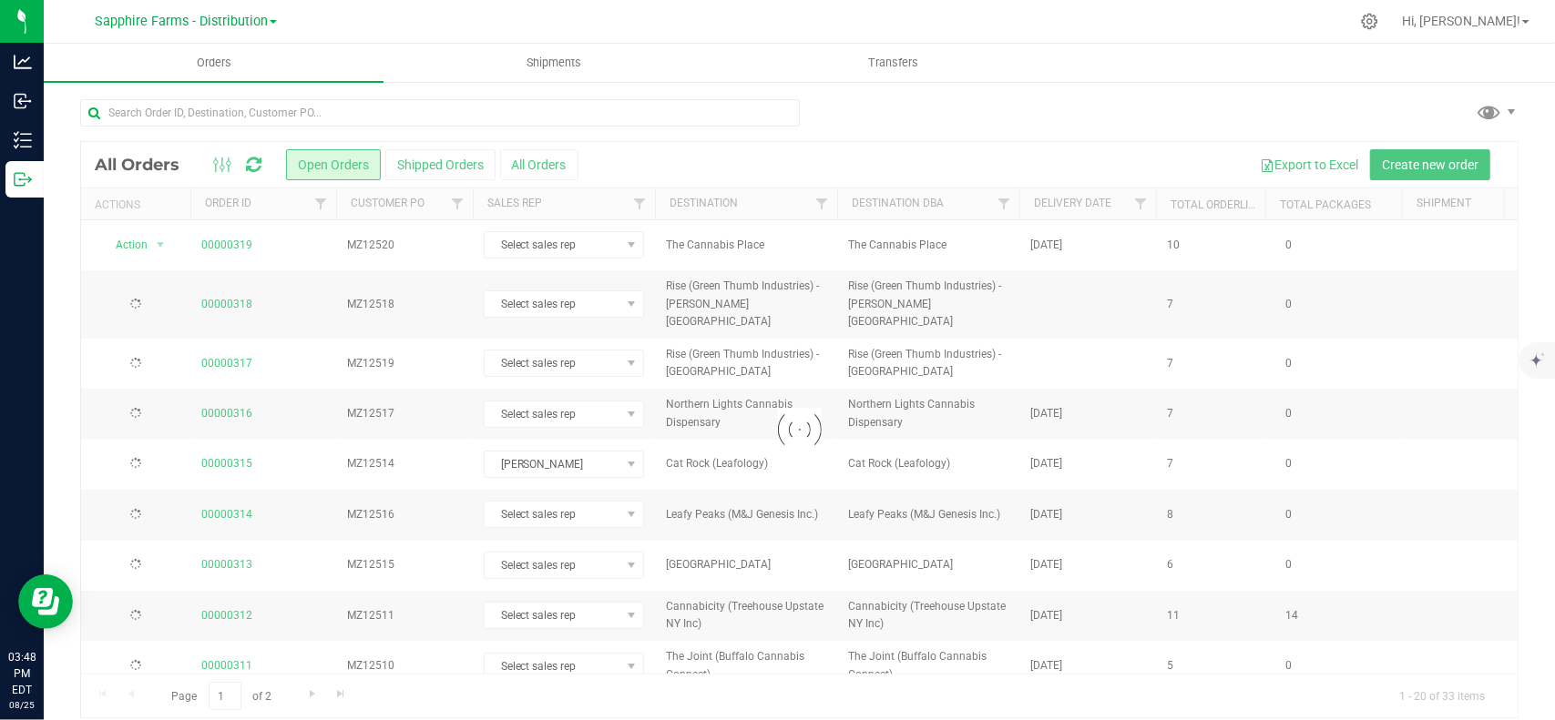
click at [1102, 194] on th "Delivery Date" at bounding box center [1087, 205] width 137 height 32
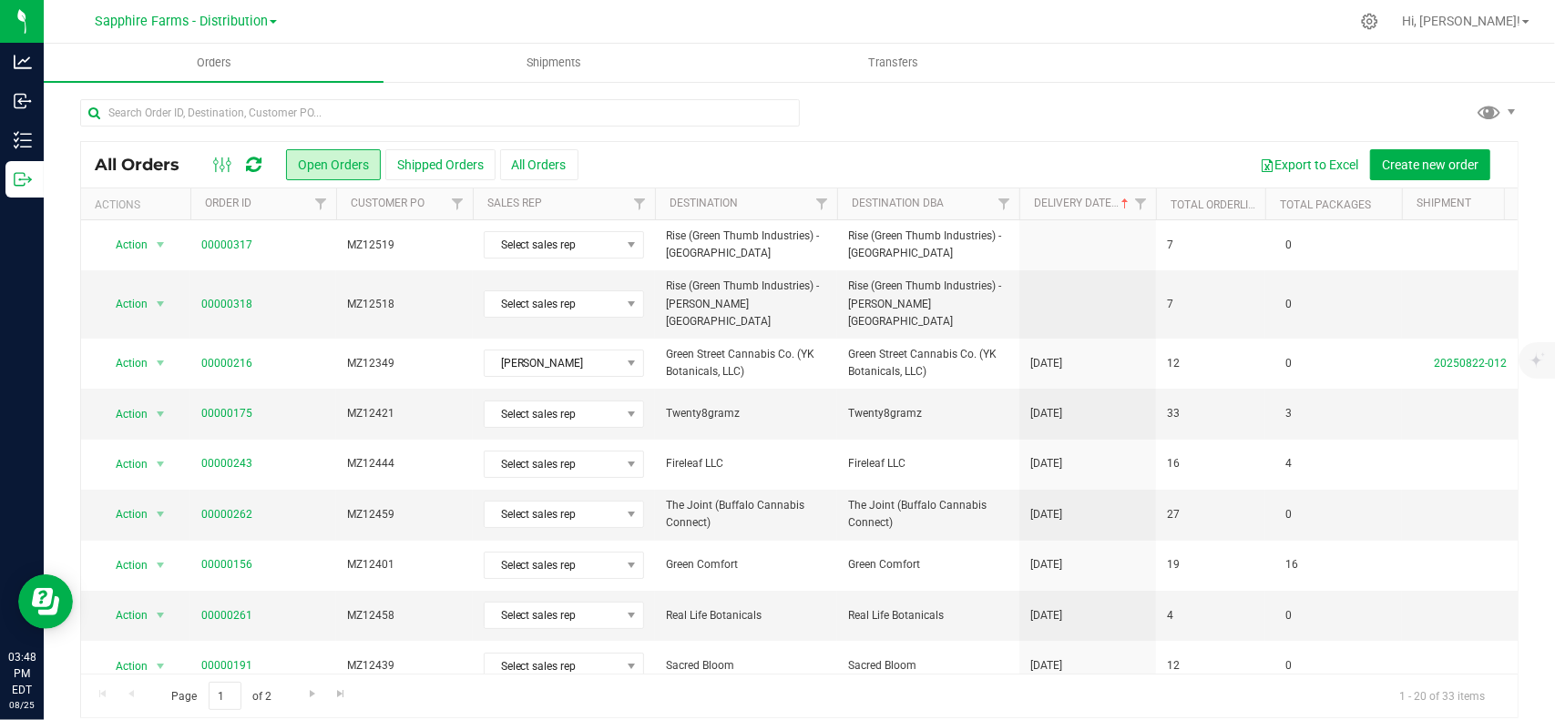
click at [1102, 194] on th "Delivery Date" at bounding box center [1087, 205] width 137 height 32
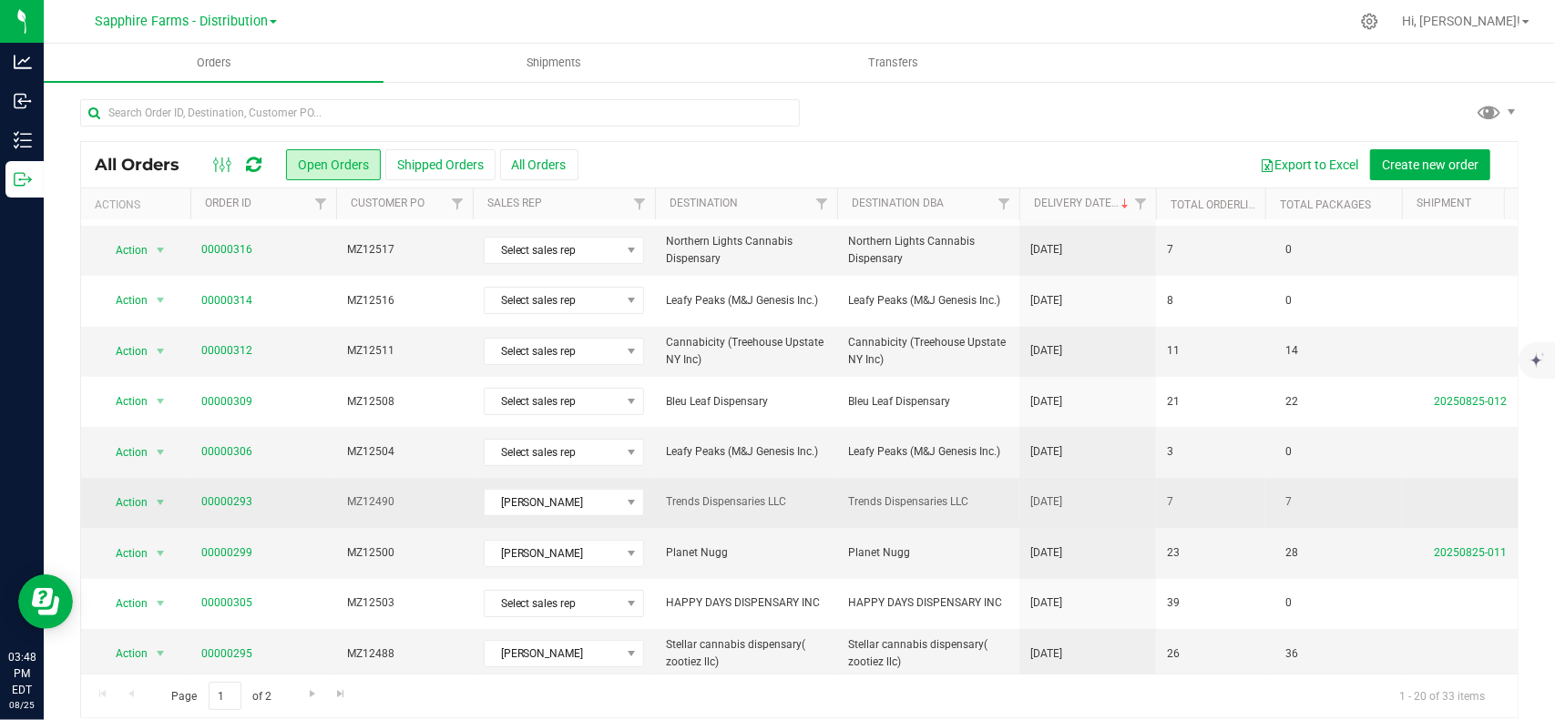
scroll to position [364, 0]
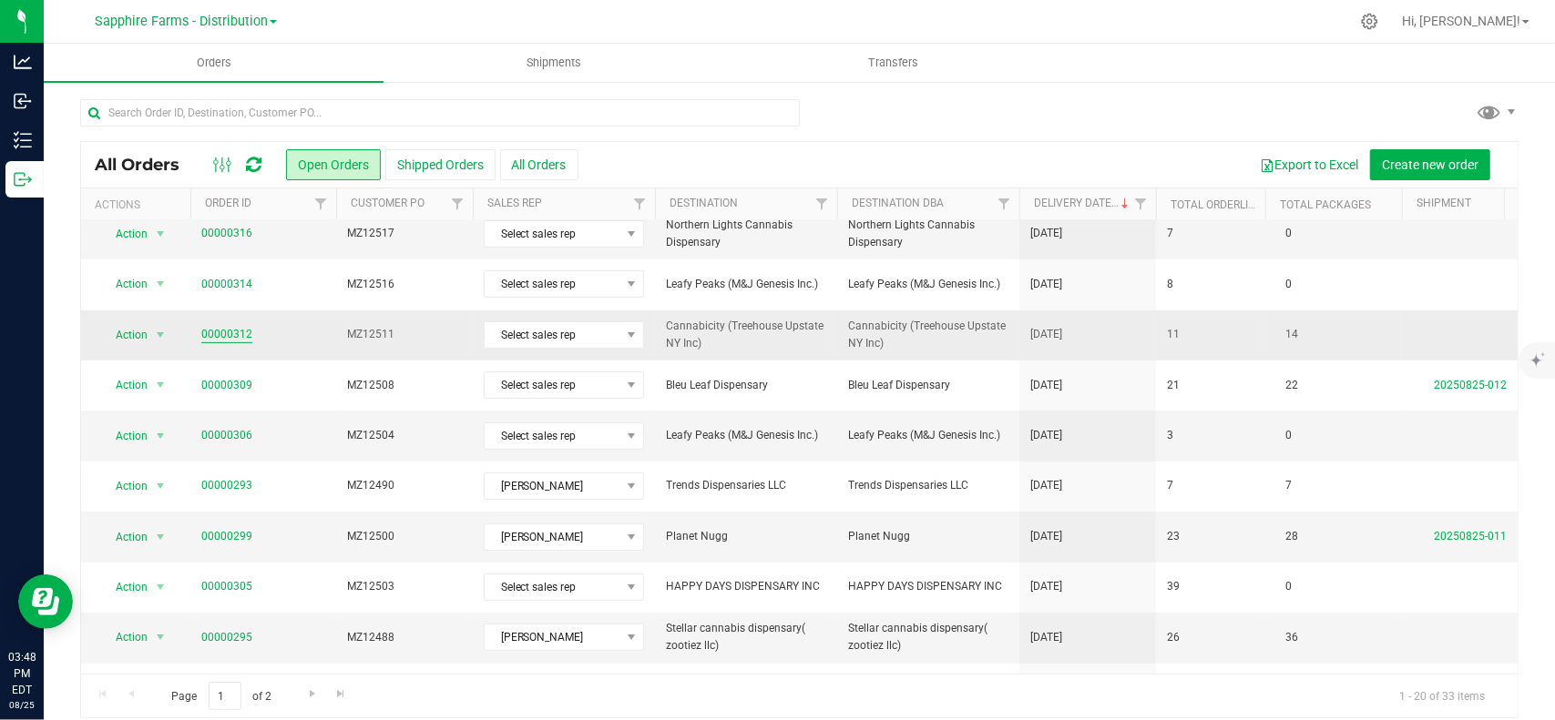
click at [239, 326] on link "00000312" at bounding box center [226, 334] width 51 height 17
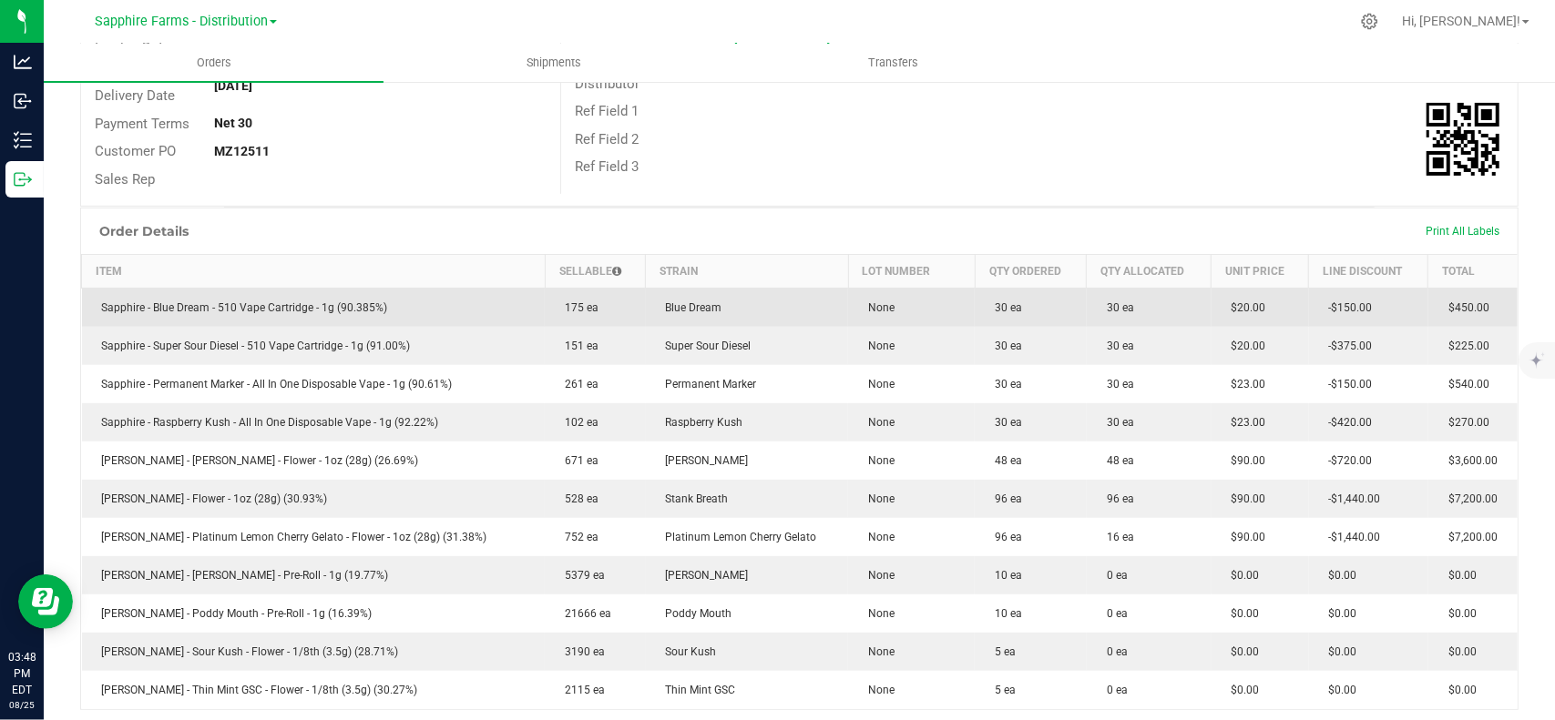
scroll to position [364, 0]
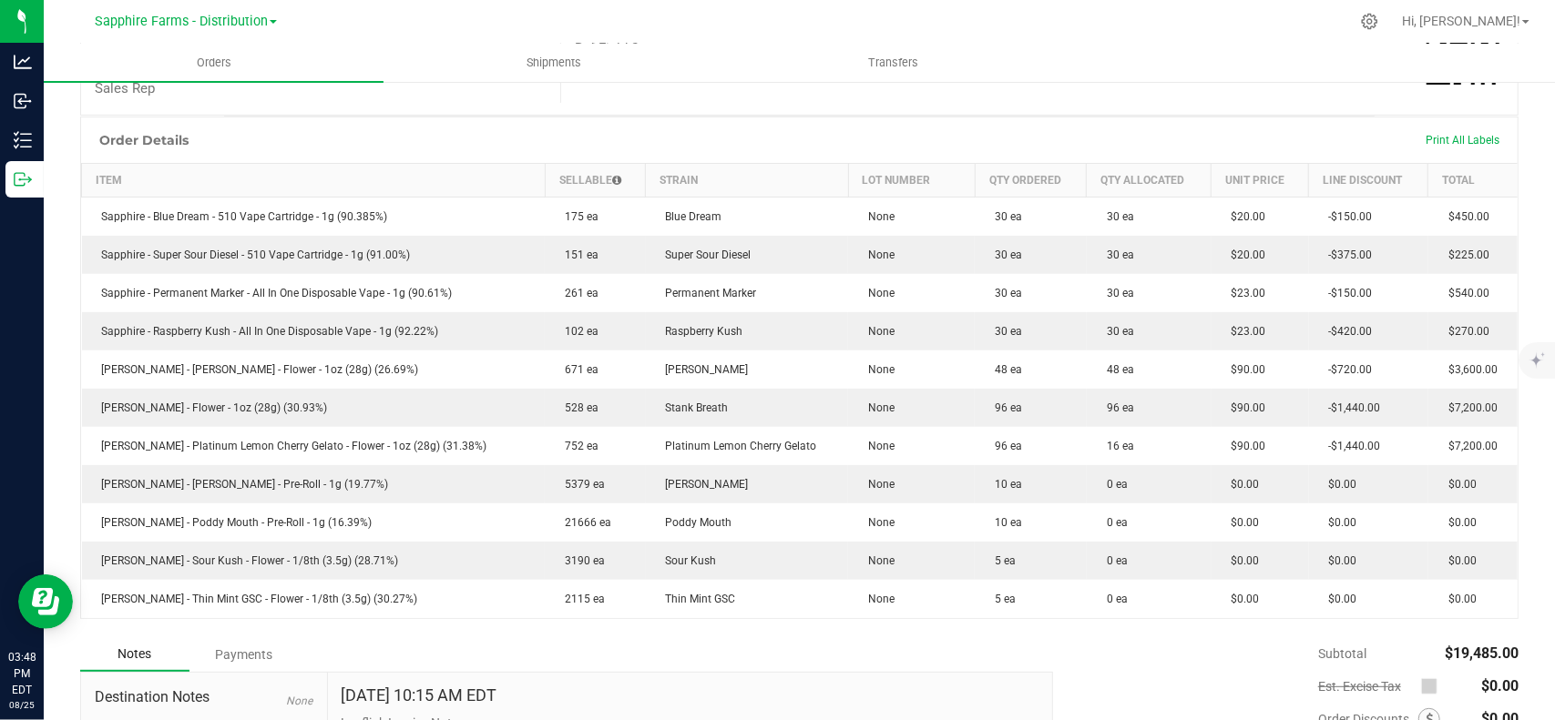
click at [1015, 88] on div "Ref Field 3" at bounding box center [1039, 76] width 956 height 28
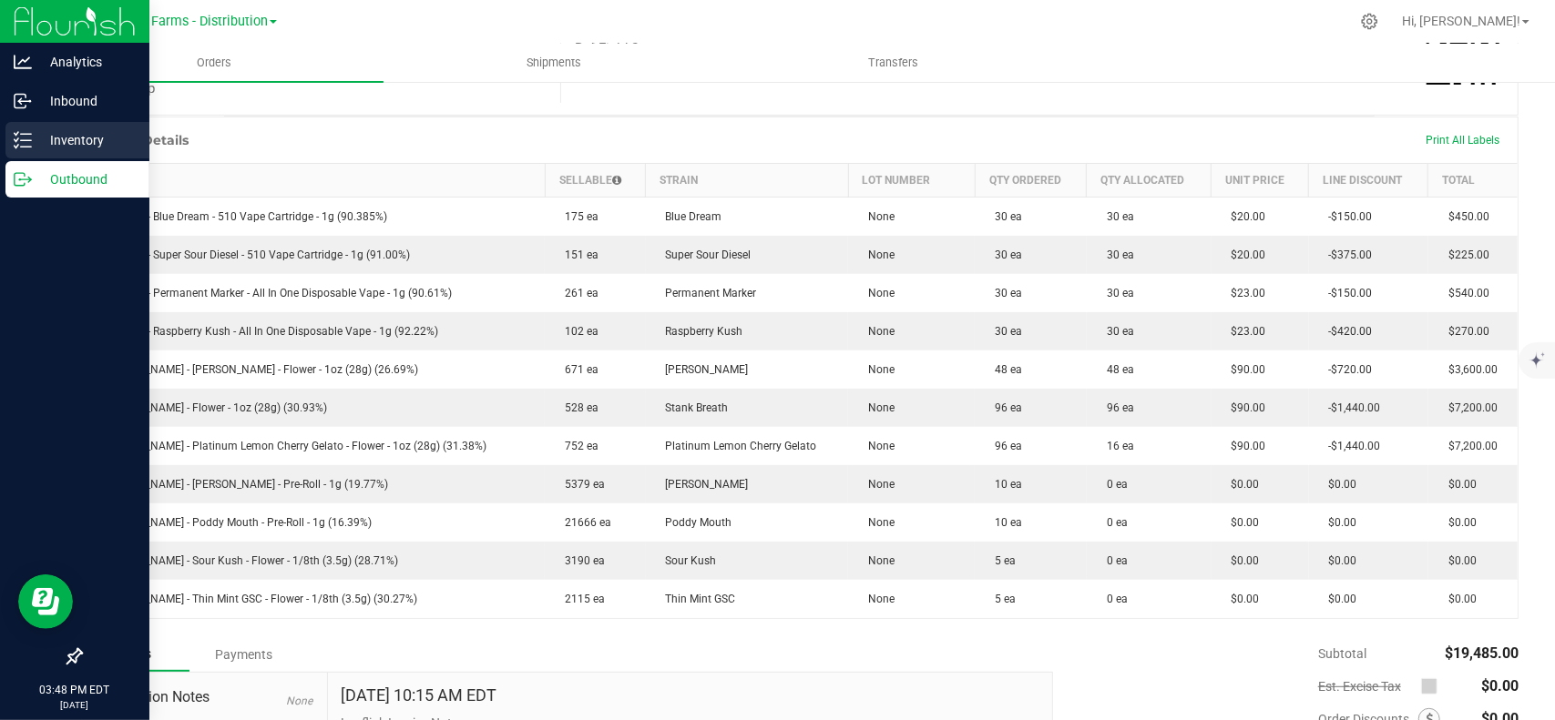
click at [74, 137] on p "Inventory" at bounding box center [86, 140] width 109 height 22
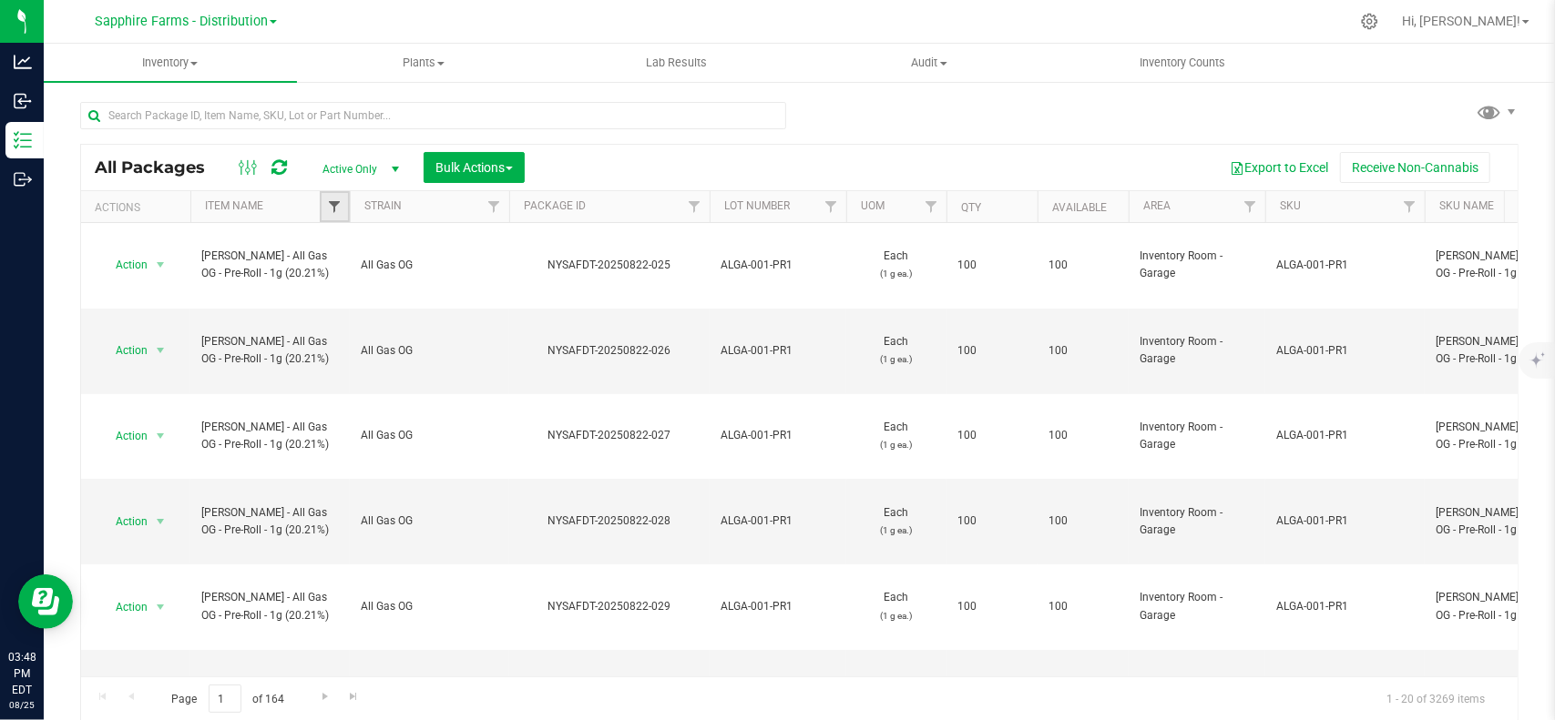
click at [337, 205] on span "Filter" at bounding box center [334, 206] width 15 height 15
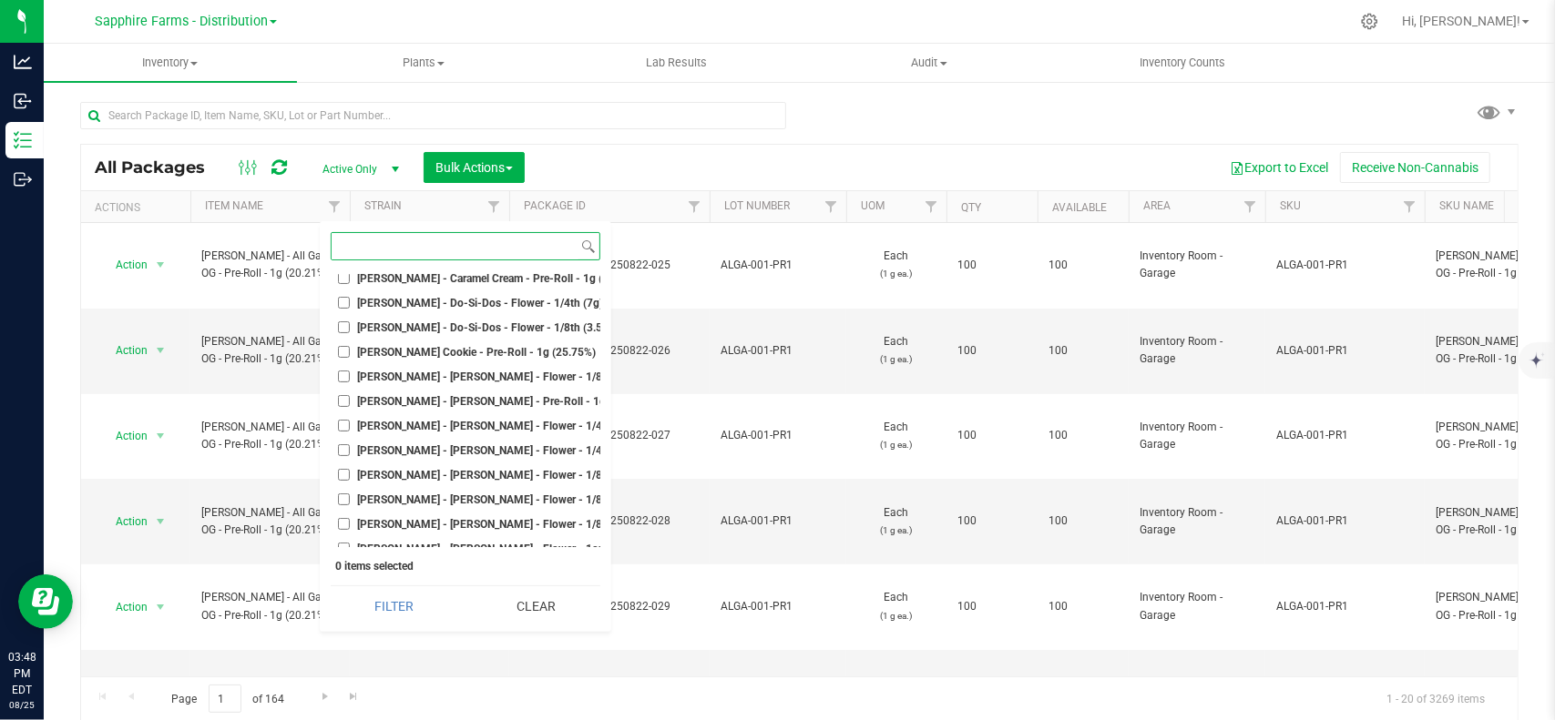
scroll to position [3096, 0]
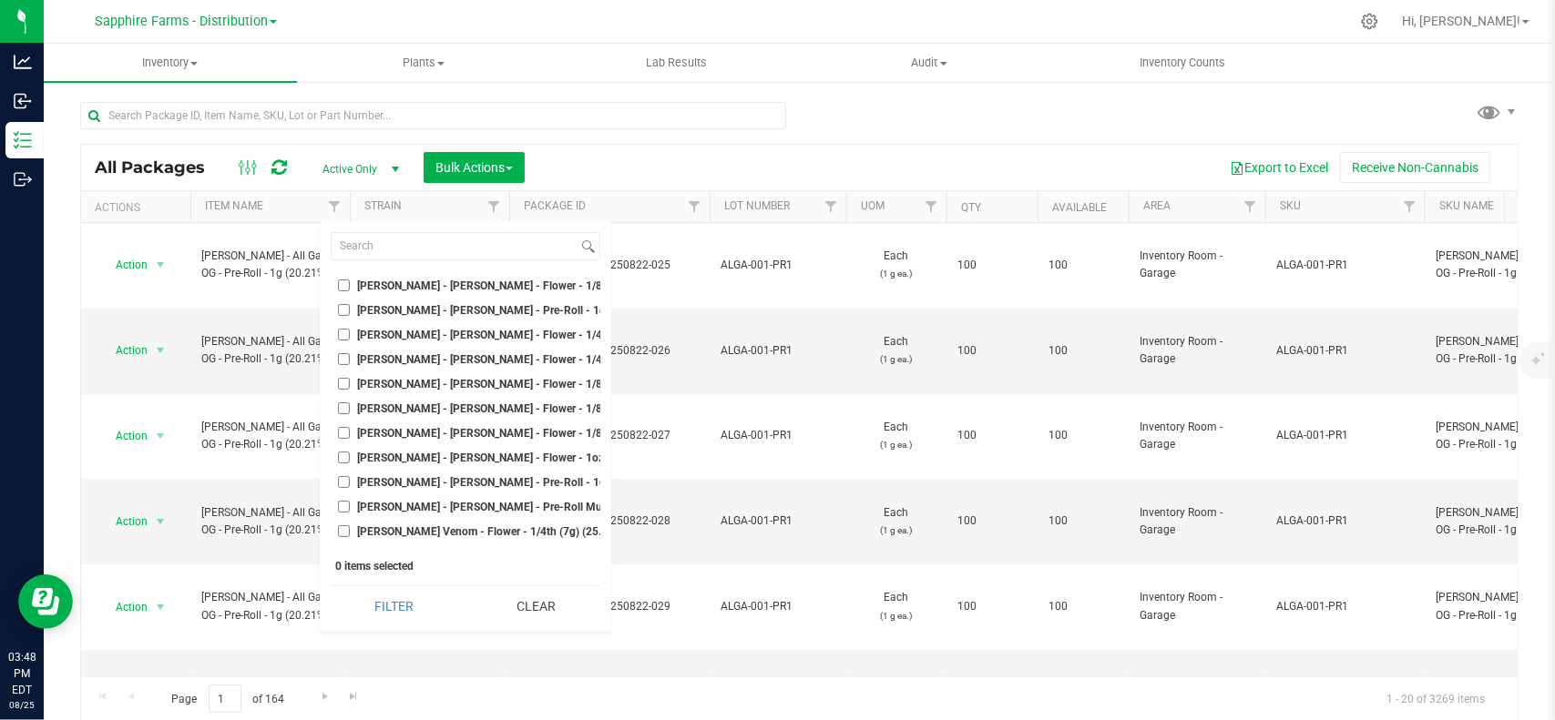
click at [481, 483] on span "LEAL - Hella Jelly - Pre-Roll - 1g (19.77%)" at bounding box center [505, 482] width 295 height 11
click at [350, 483] on input "LEAL - Hella Jelly - Pre-Roll - 1g (19.77%)" at bounding box center [344, 482] width 12 height 12
checkbox input "true"
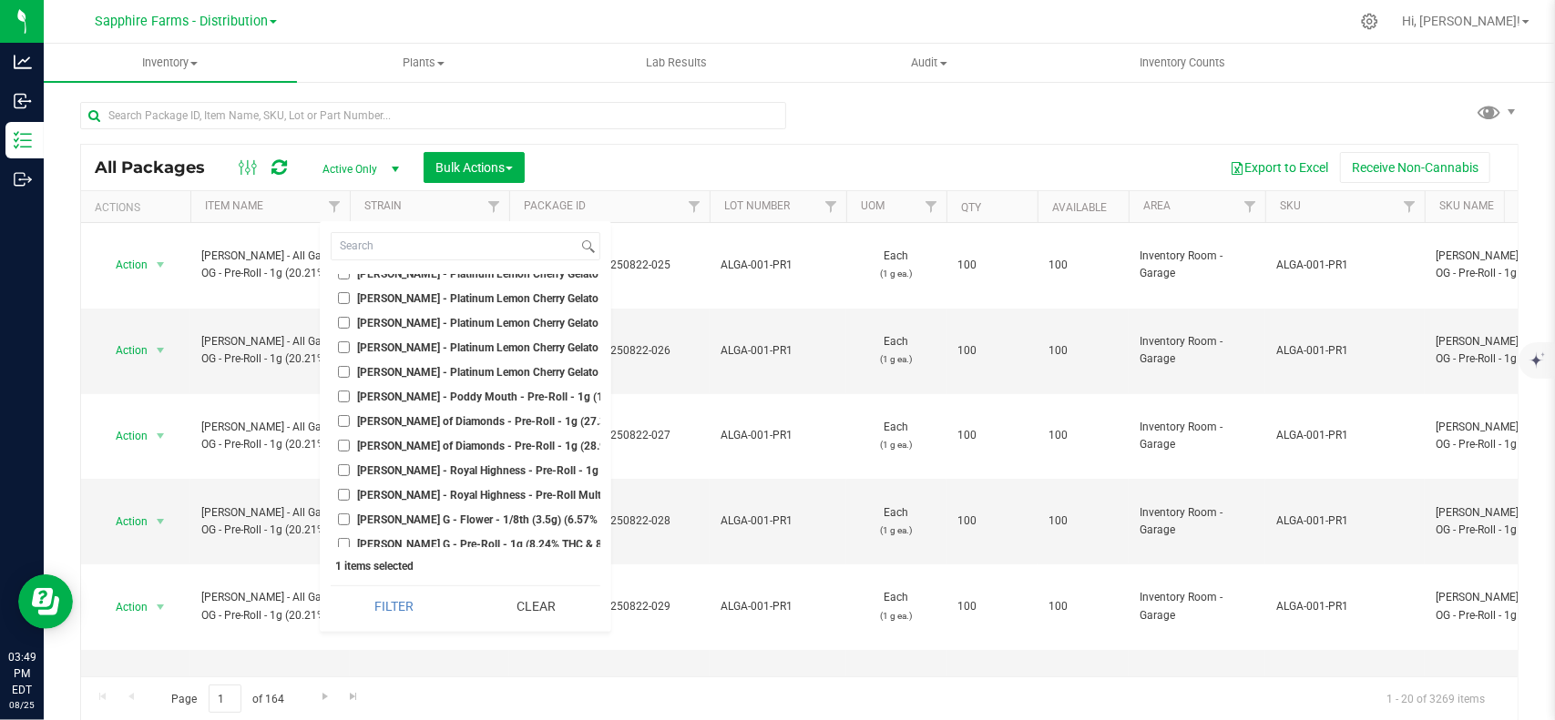
scroll to position [3825, 0]
click at [437, 372] on span "LEAL - Poddy Mouth - Pre-Roll - 1g (16.39%)" at bounding box center [498, 368] width 280 height 11
click at [350, 372] on input "LEAL - Poddy Mouth - Pre-Roll - 1g (16.39%)" at bounding box center [344, 368] width 12 height 12
checkbox input "true"
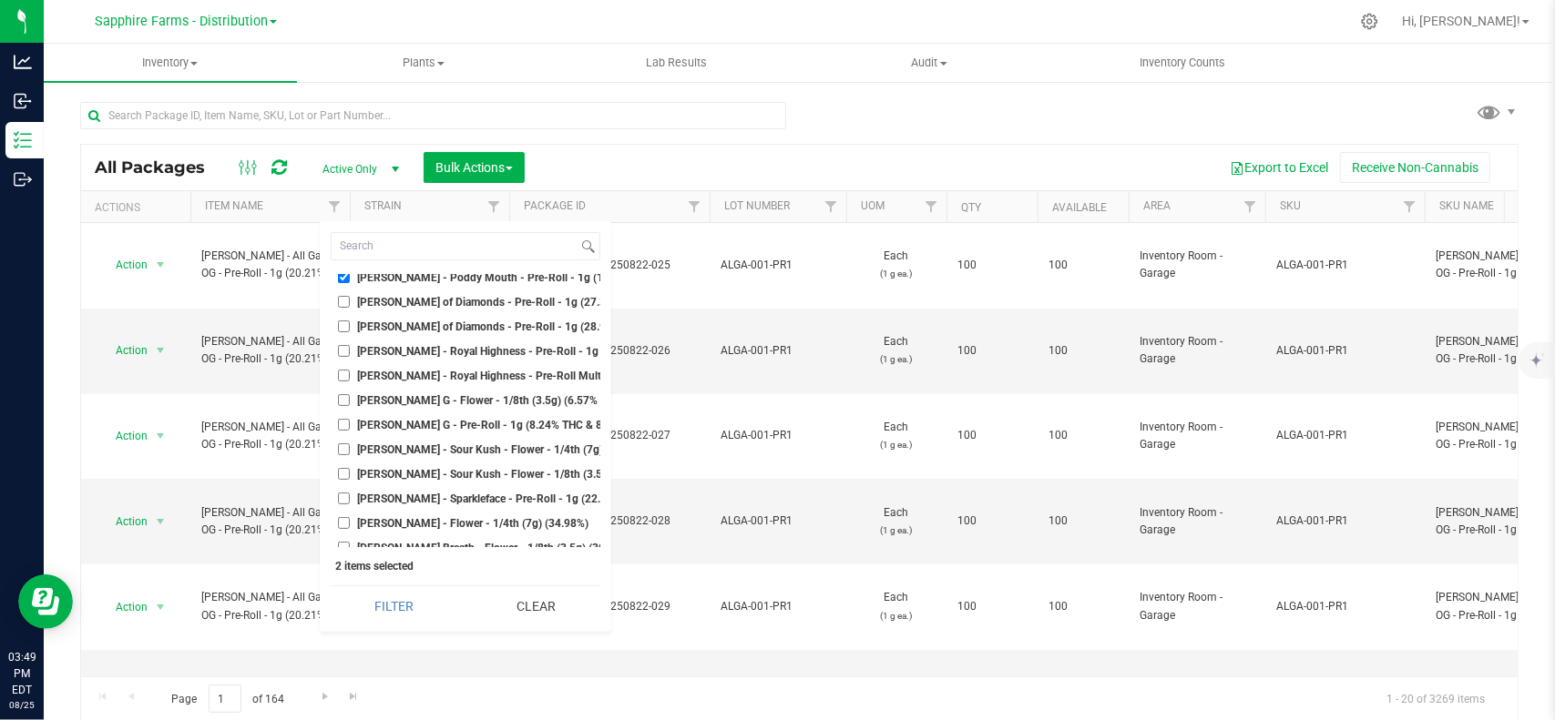
click at [461, 469] on span "LEAL - Sour Kush - Flower - 1/8th (3.5g) (28.71%)" at bounding box center [508, 474] width 301 height 11
click at [350, 469] on input "LEAL - Sour Kush - Flower - 1/8th (3.5g) (28.71%)" at bounding box center [344, 474] width 12 height 12
checkbox input "true"
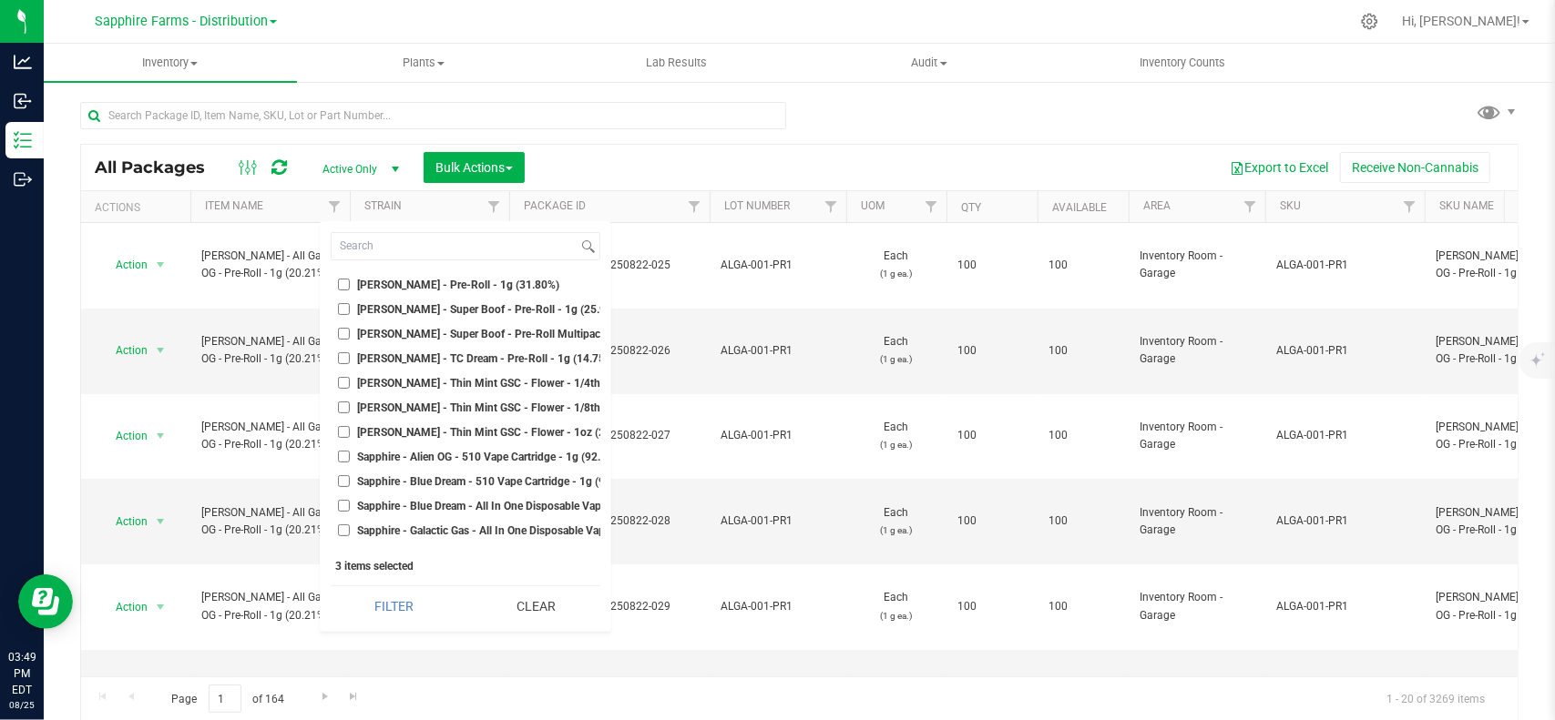
scroll to position [4371, 0]
click at [488, 383] on span "LEAL - Thin Mint GSC - Flower - 1/8th (3.5g) (30.27%)" at bounding box center [518, 388] width 321 height 11
click at [350, 382] on input "LEAL - Thin Mint GSC - Flower - 1/8th (3.5g) (30.27%)" at bounding box center [344, 388] width 12 height 12
checkbox input "true"
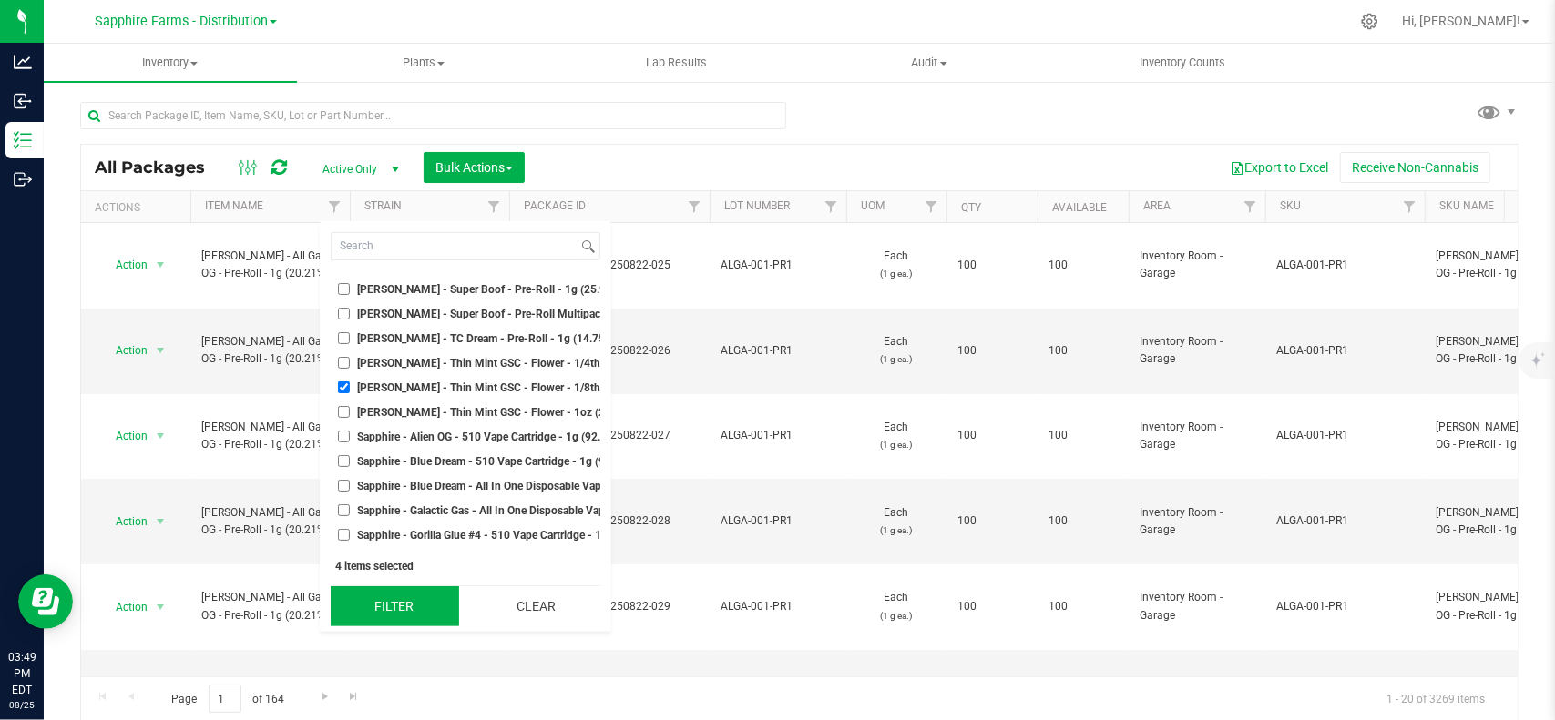
click at [404, 617] on button "Filter" at bounding box center [395, 607] width 128 height 40
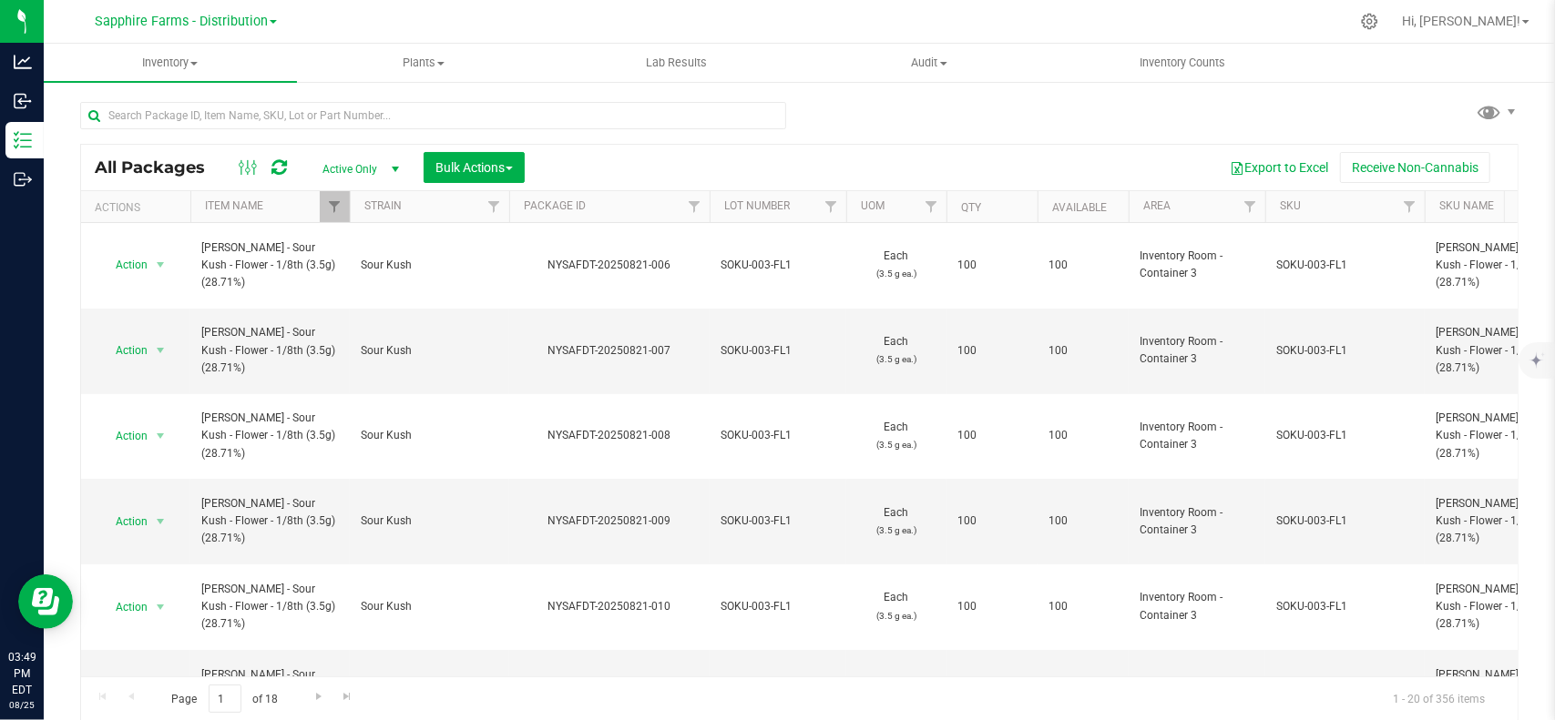
click at [991, 204] on th "Qty" at bounding box center [991, 207] width 91 height 32
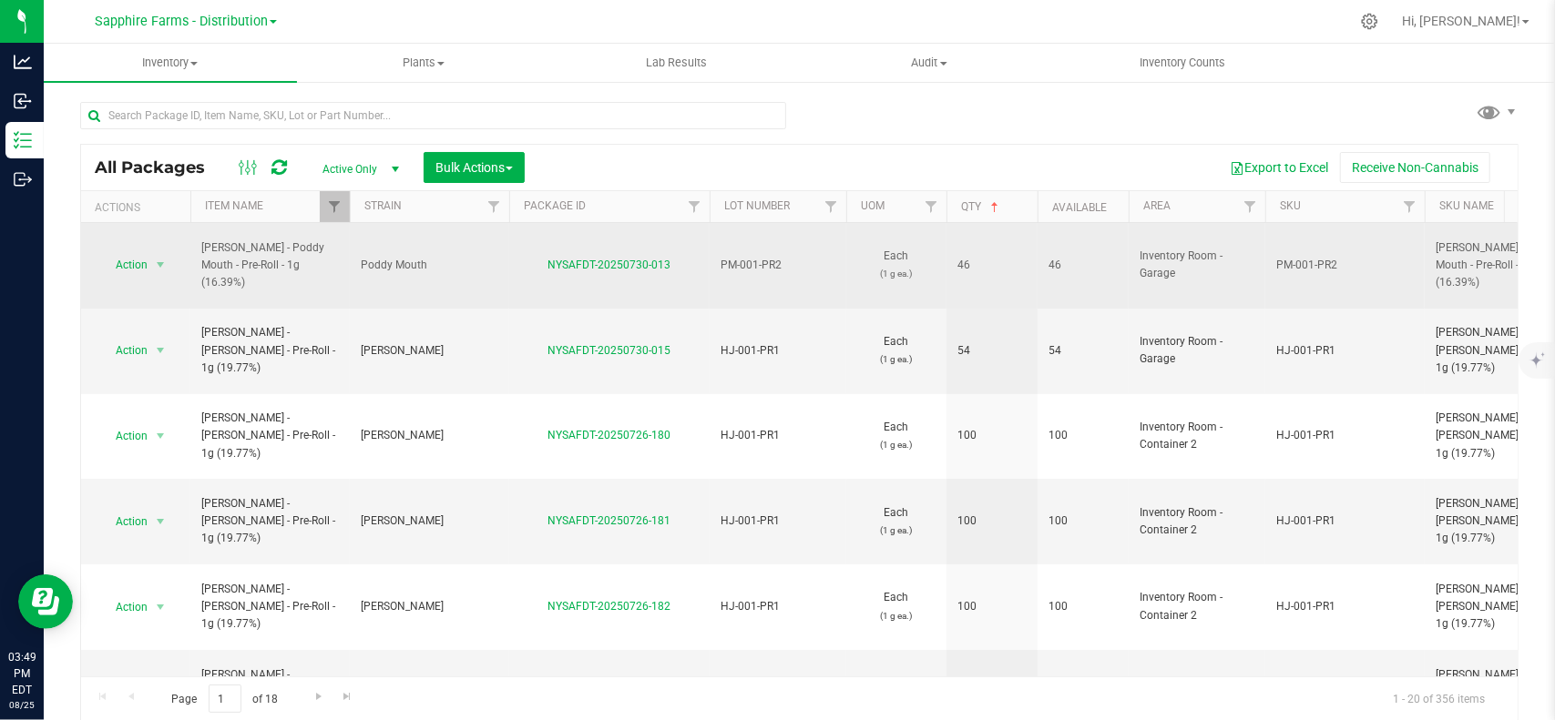
click at [310, 260] on span "LEAL - Poddy Mouth - Pre-Roll - 1g (16.39%)" at bounding box center [270, 266] width 138 height 53
click at [149, 252] on span "select" at bounding box center [160, 265] width 23 height 26
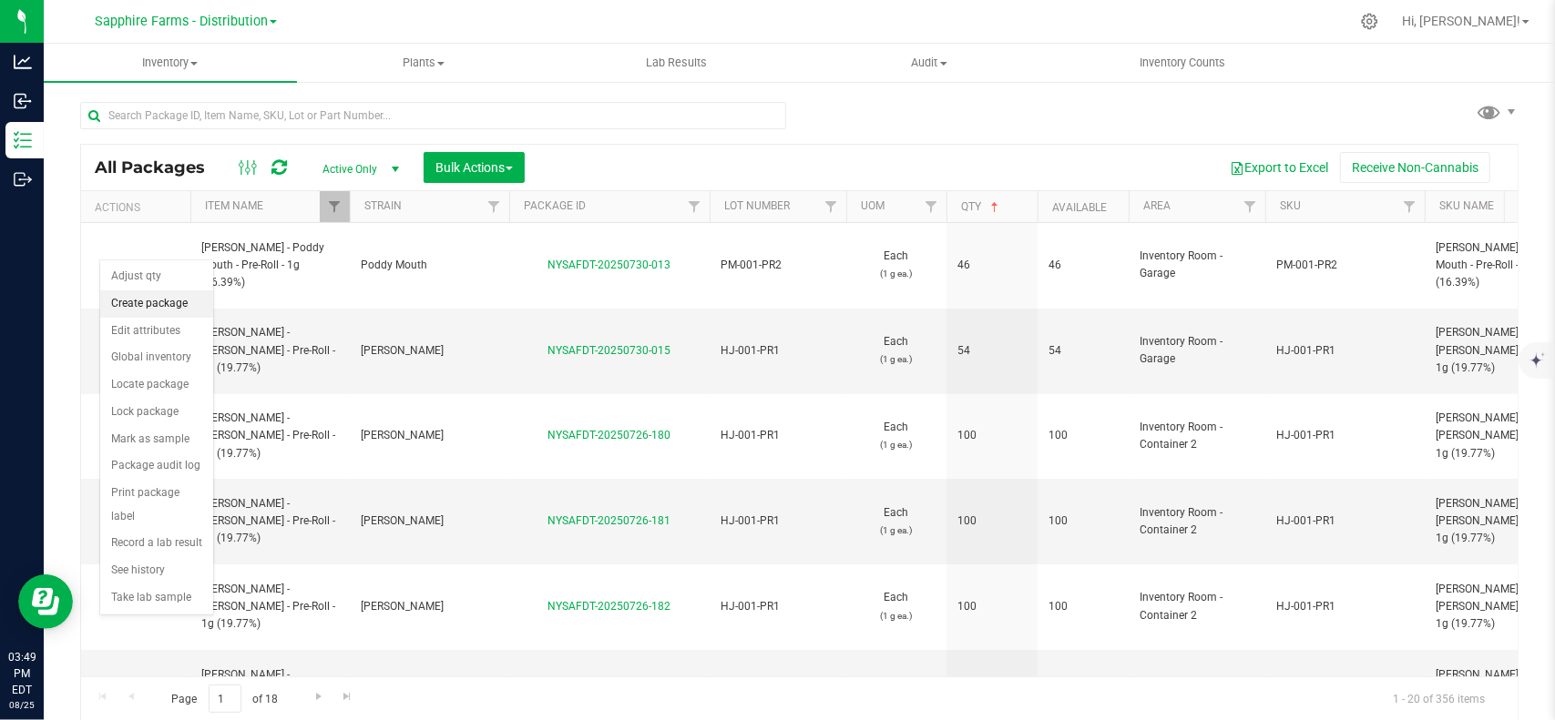
click at [189, 305] on li "Create package" at bounding box center [156, 304] width 113 height 27
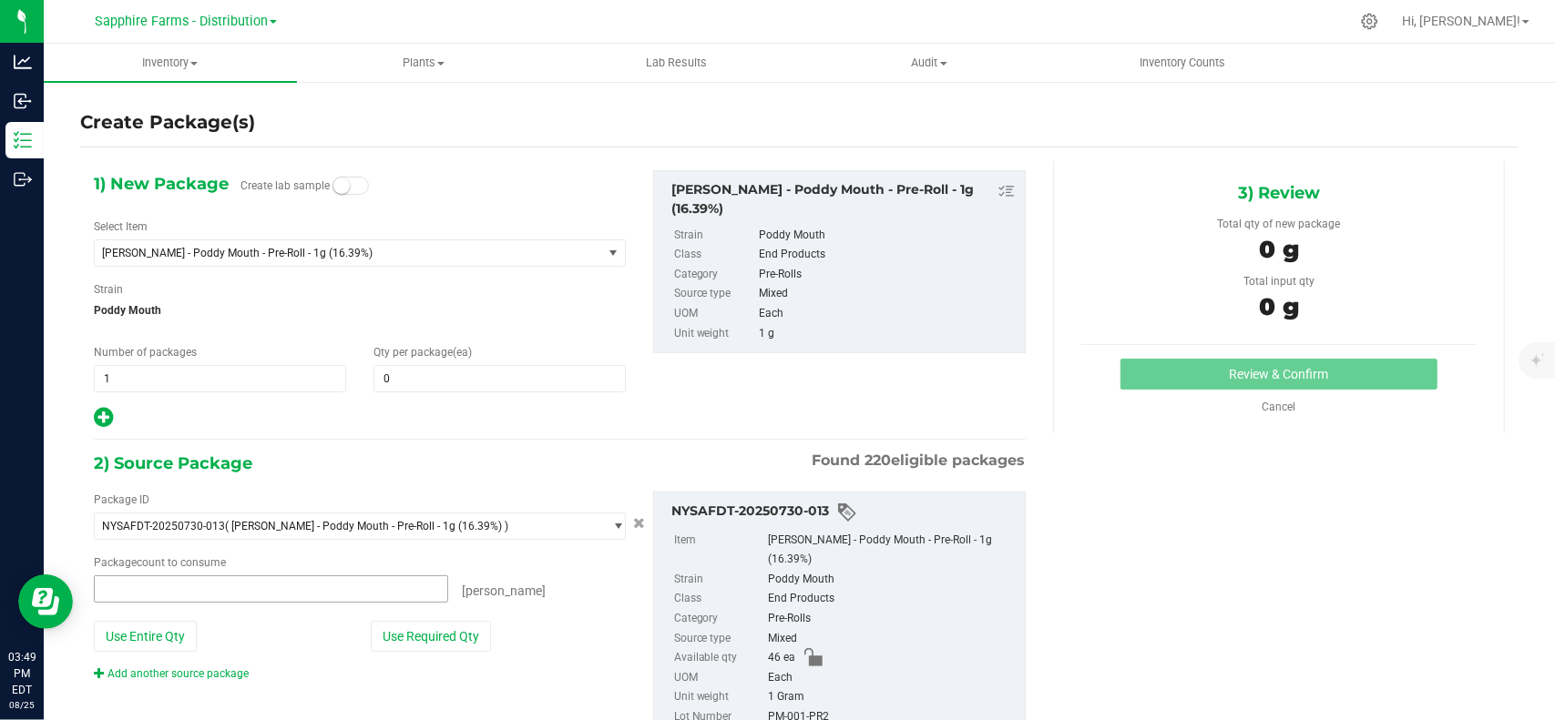
click at [171, 595] on span at bounding box center [271, 589] width 354 height 27
click at [172, 595] on input "text" at bounding box center [271, 589] width 352 height 26
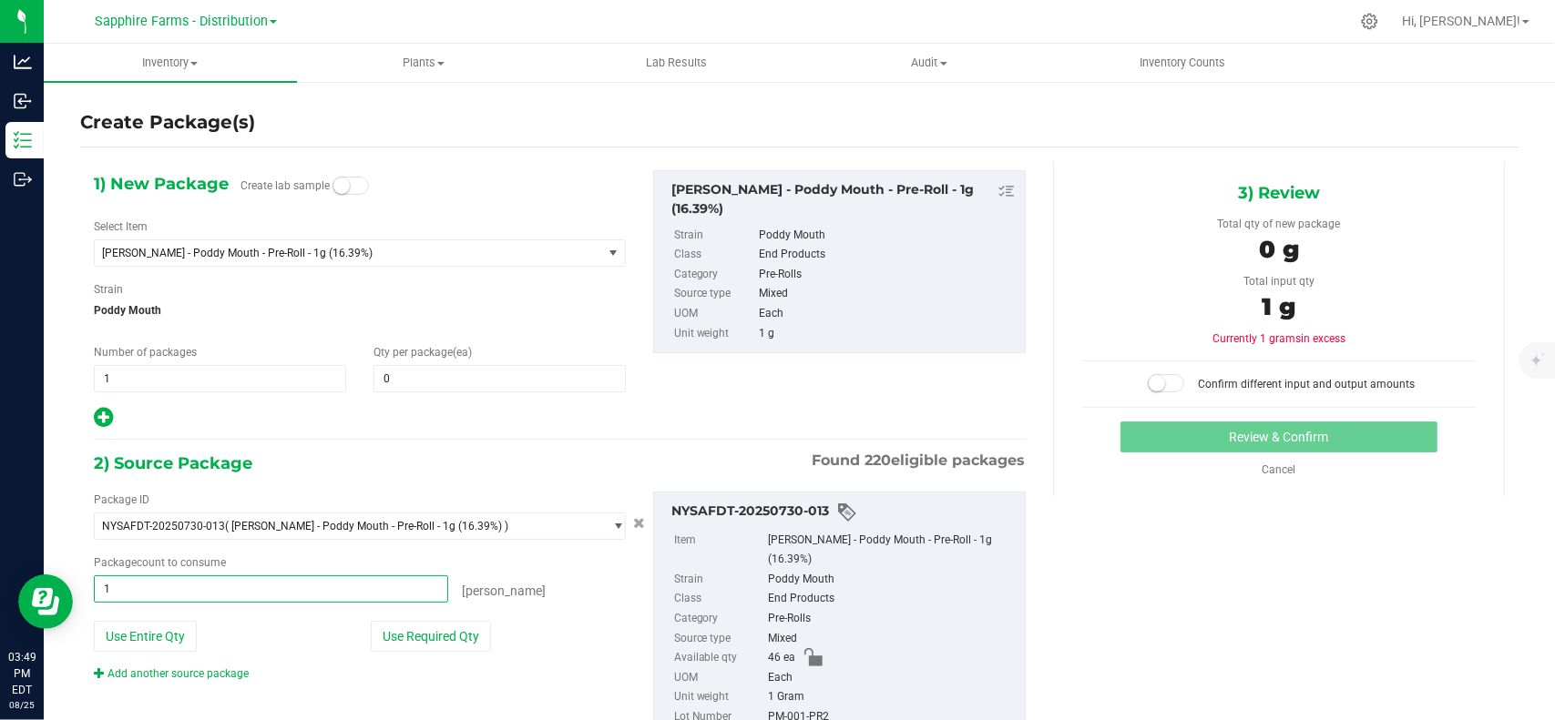
type input "10"
type input "10 ea"
click at [466, 384] on span at bounding box center [499, 378] width 252 height 27
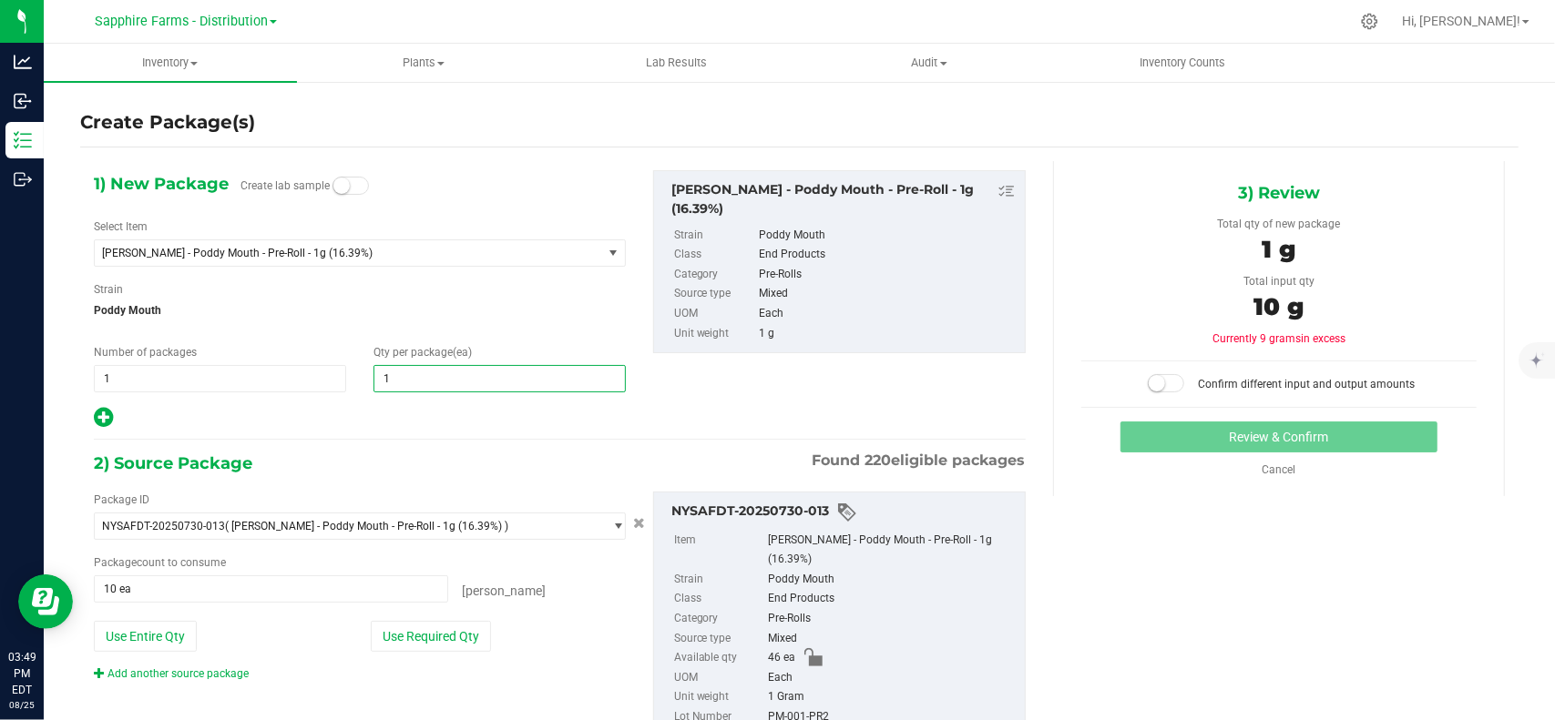
type input "10"
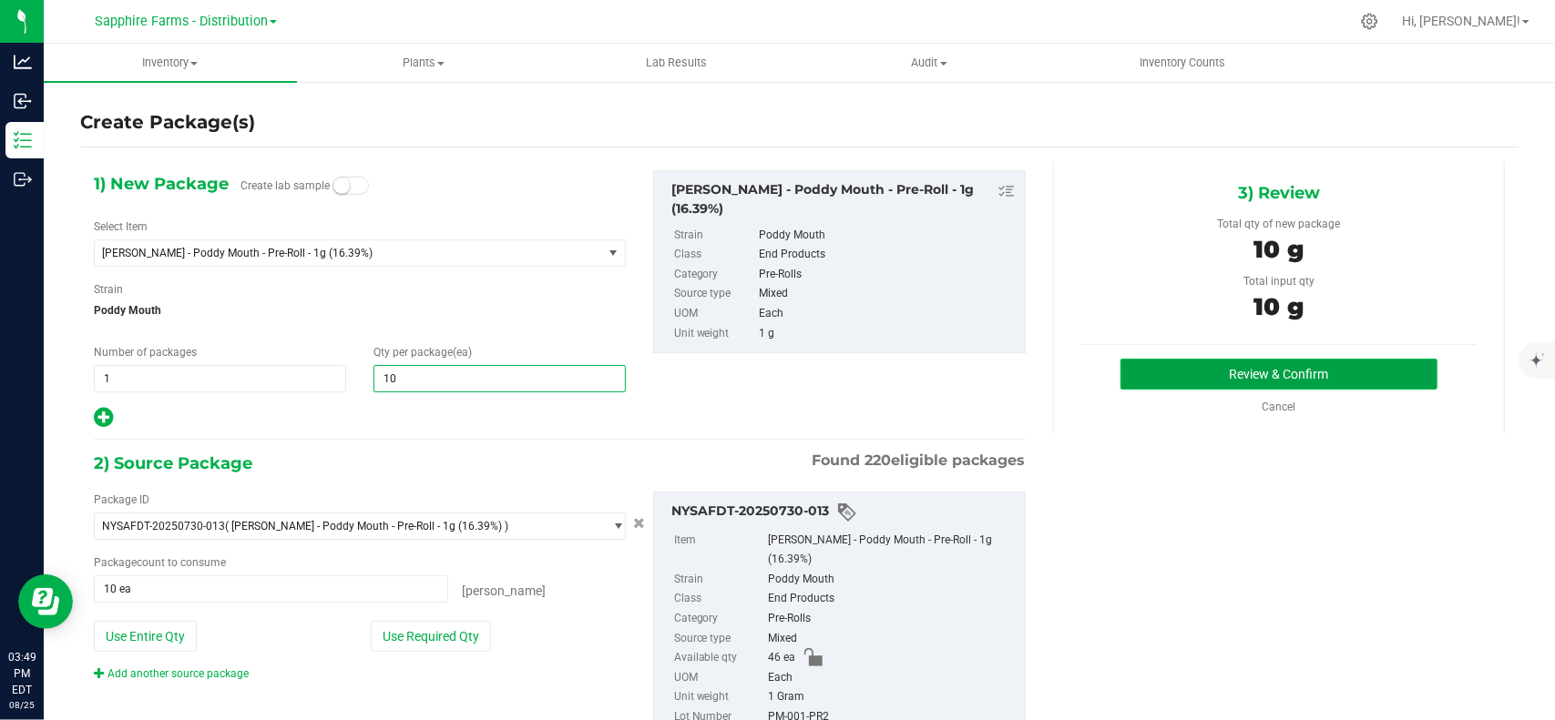
type input "10"
click at [1199, 366] on button "Review & Confirm" at bounding box center [1278, 374] width 316 height 31
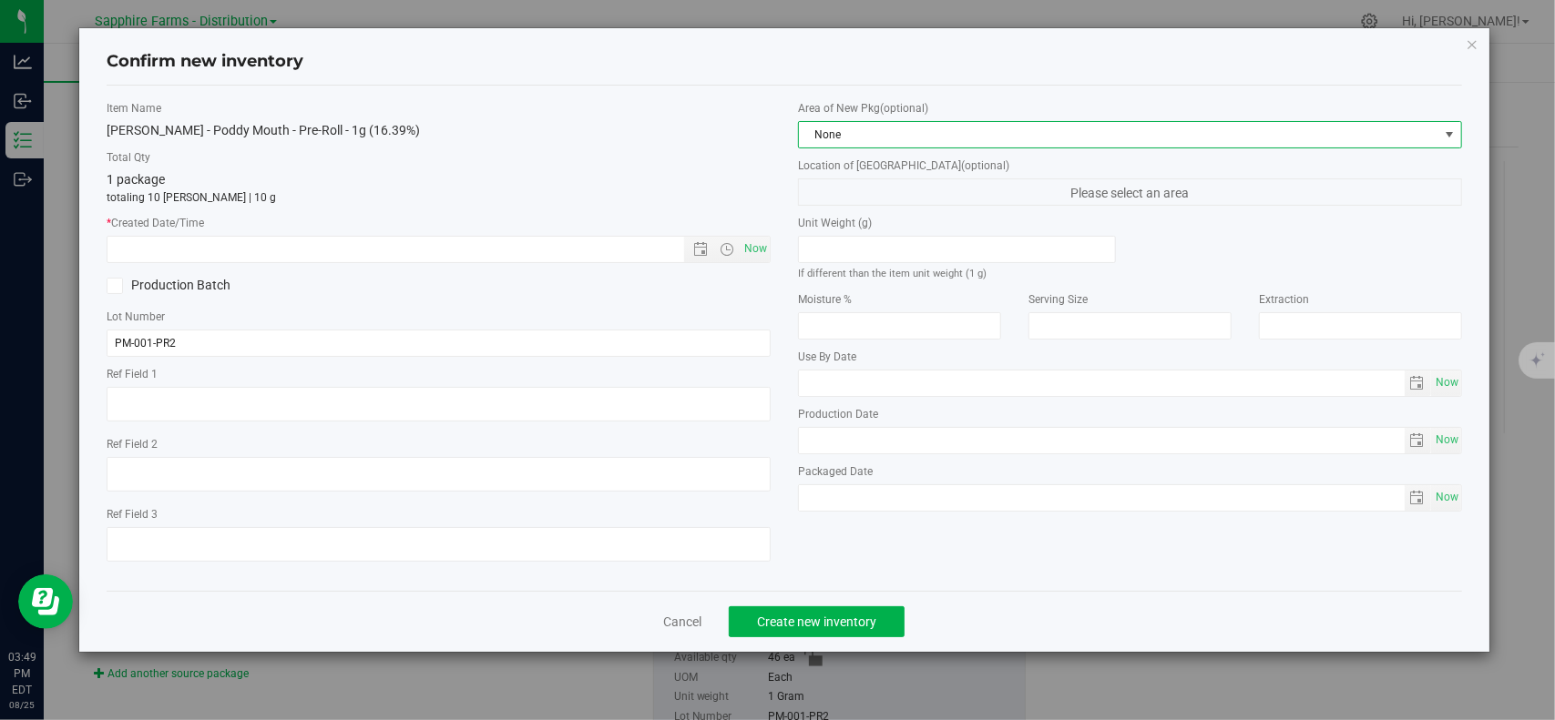
click at [1452, 131] on span at bounding box center [1449, 135] width 15 height 15
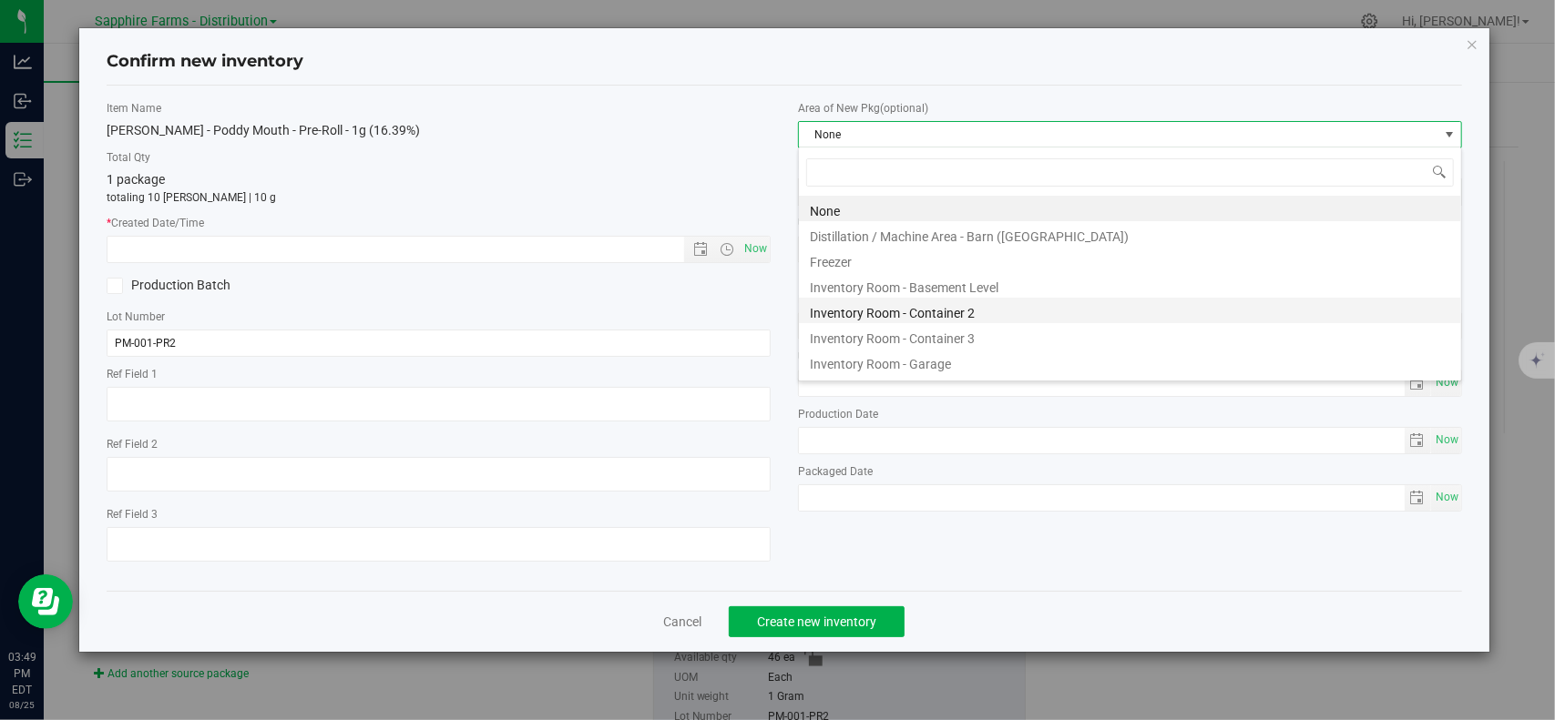
scroll to position [26, 664]
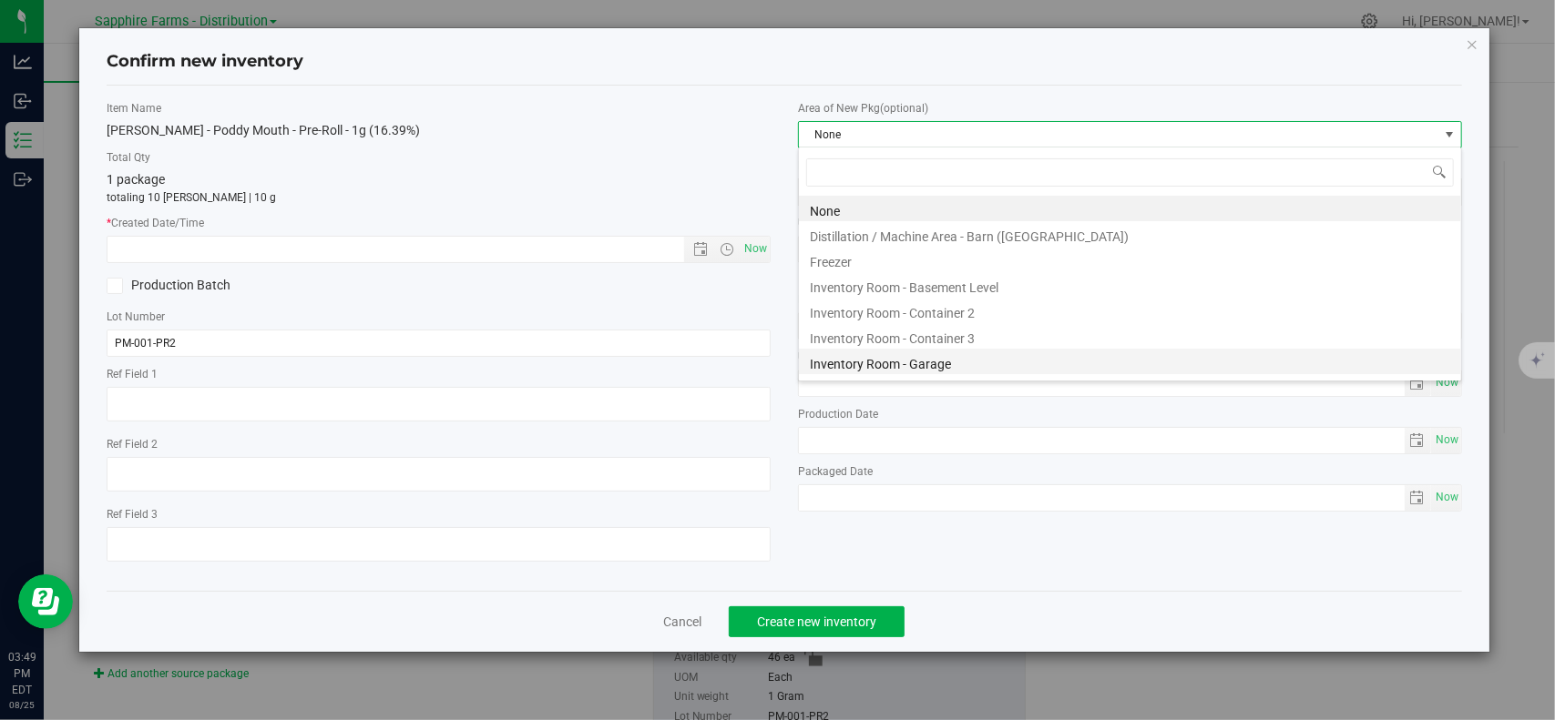
click at [921, 366] on li "Inventory Room - Garage" at bounding box center [1130, 362] width 662 height 26
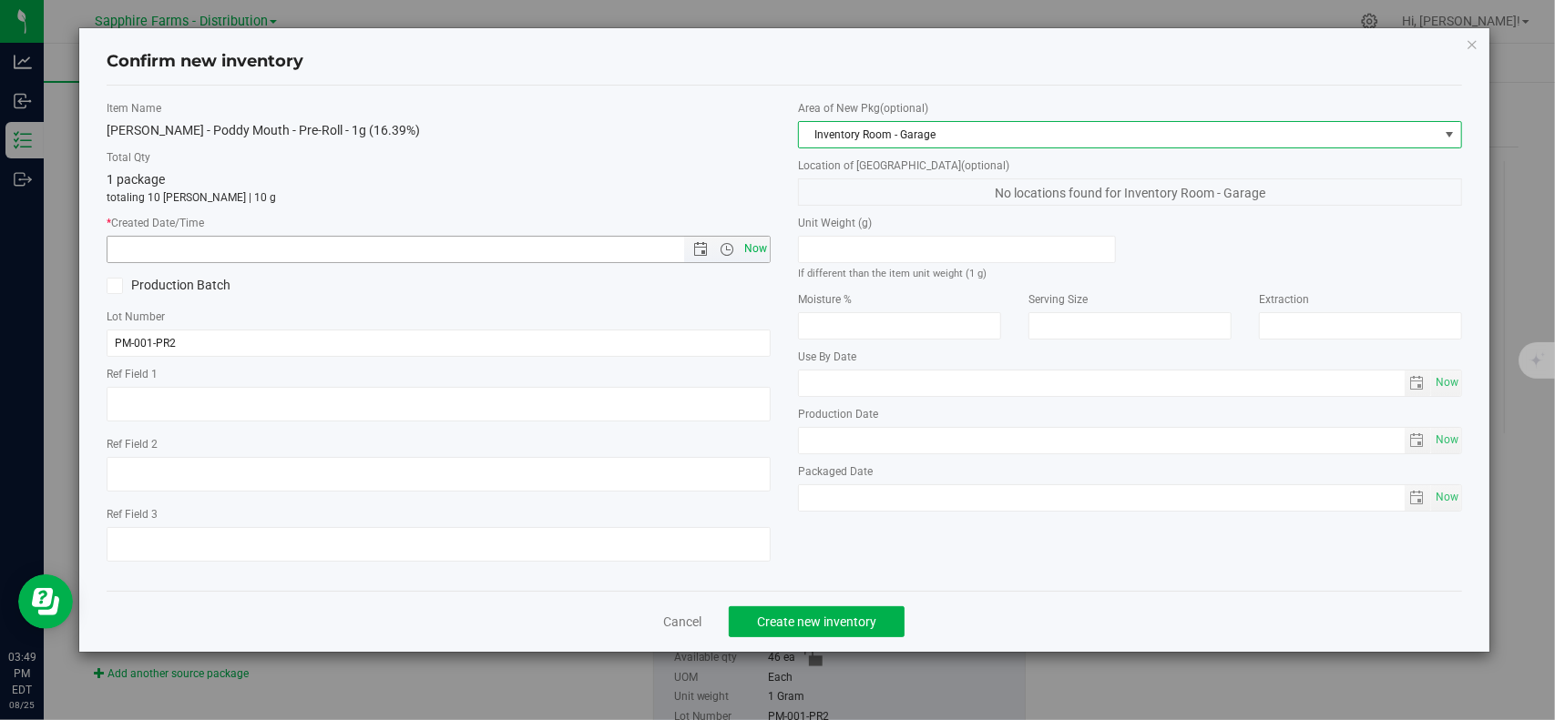
click at [758, 244] on span "Now" at bounding box center [755, 249] width 31 height 26
type input "8/25/2025 3:49 PM"
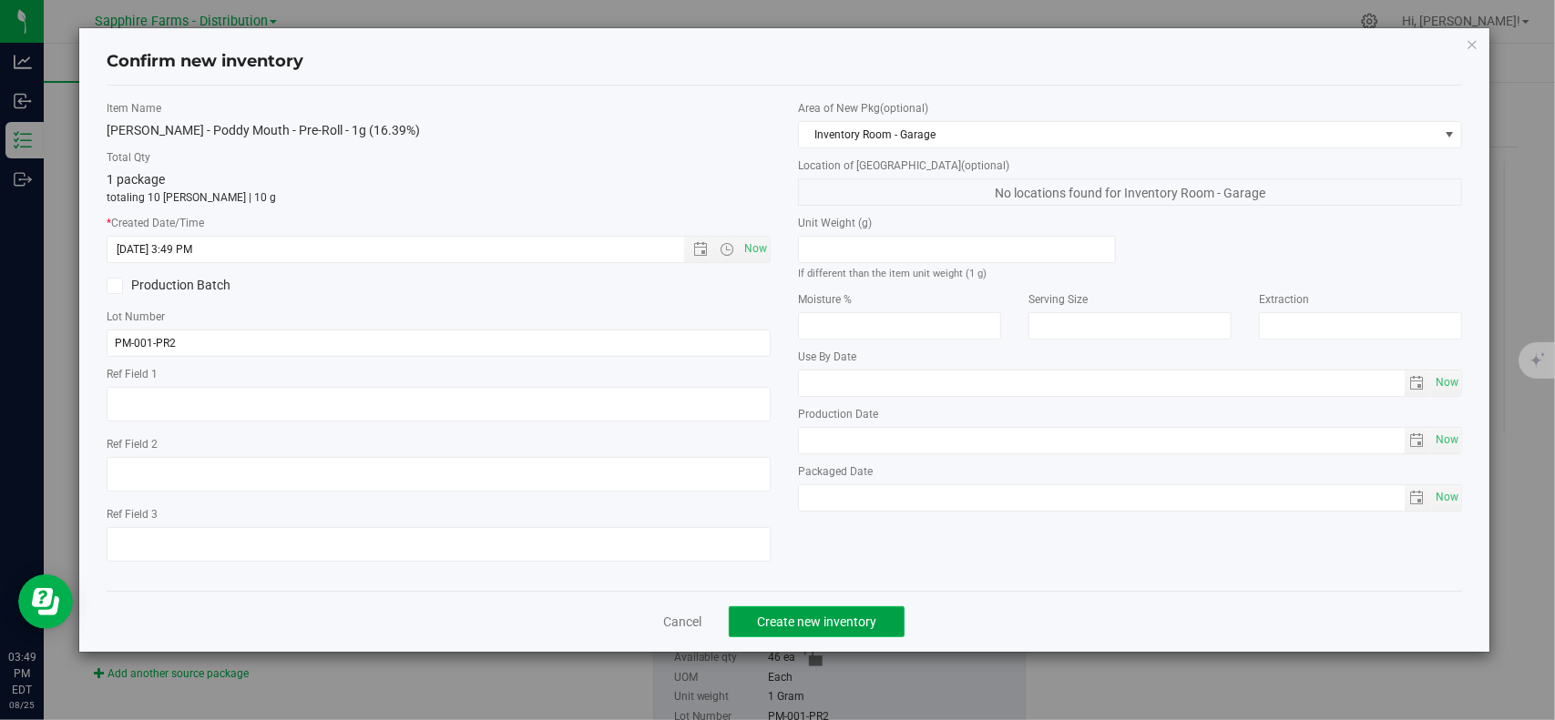
click at [863, 617] on span "Create new inventory" at bounding box center [816, 622] width 119 height 15
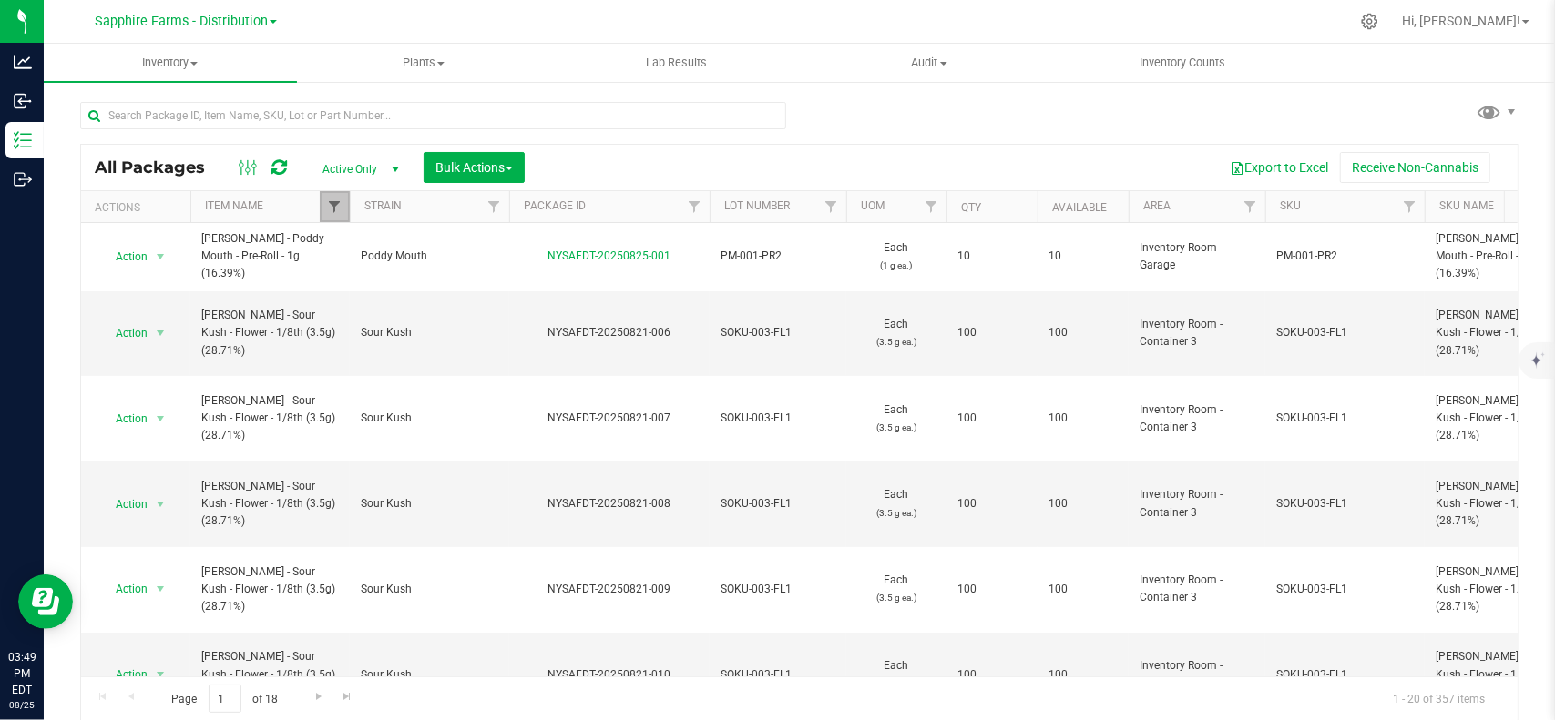
click at [339, 209] on span "Filter" at bounding box center [334, 206] width 15 height 15
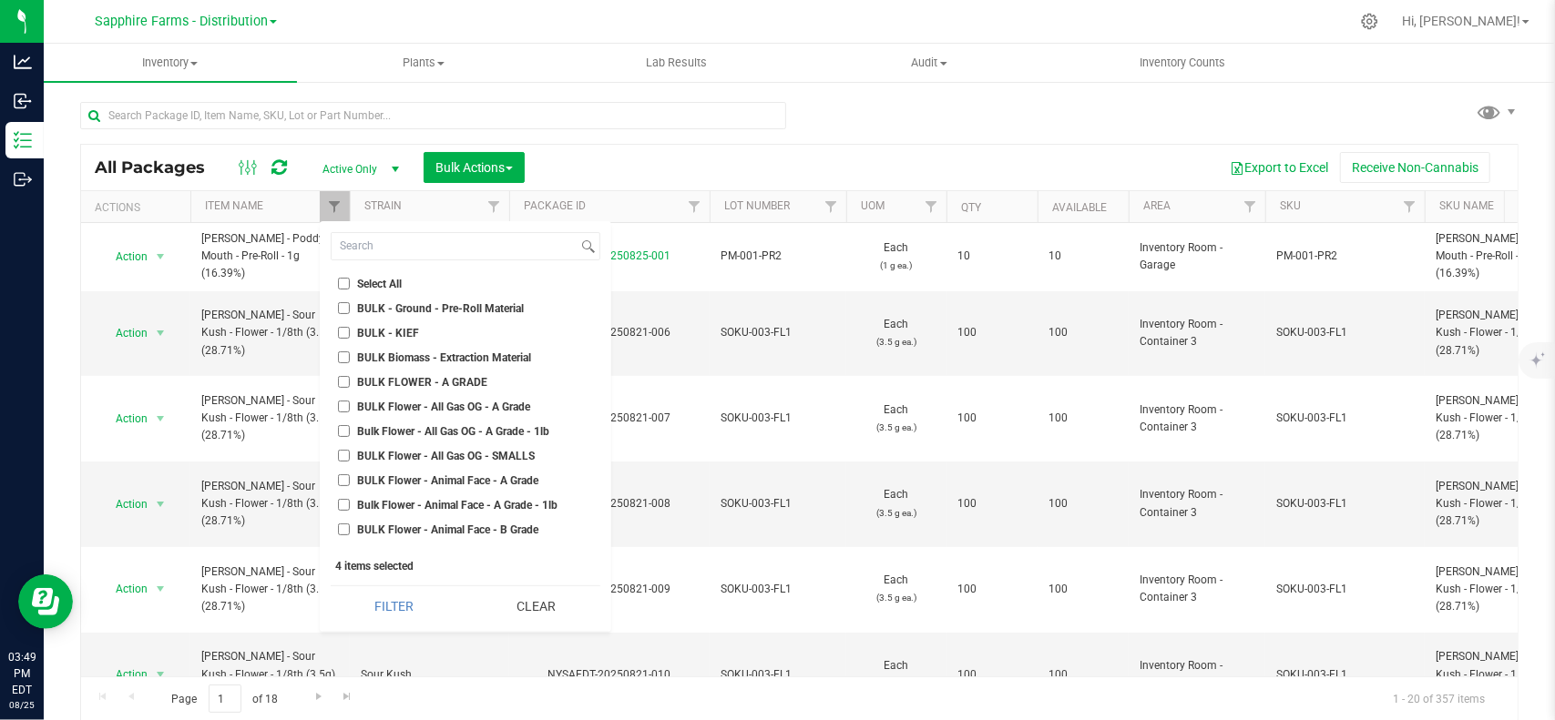
click at [1009, 194] on th "Qty" at bounding box center [991, 207] width 91 height 32
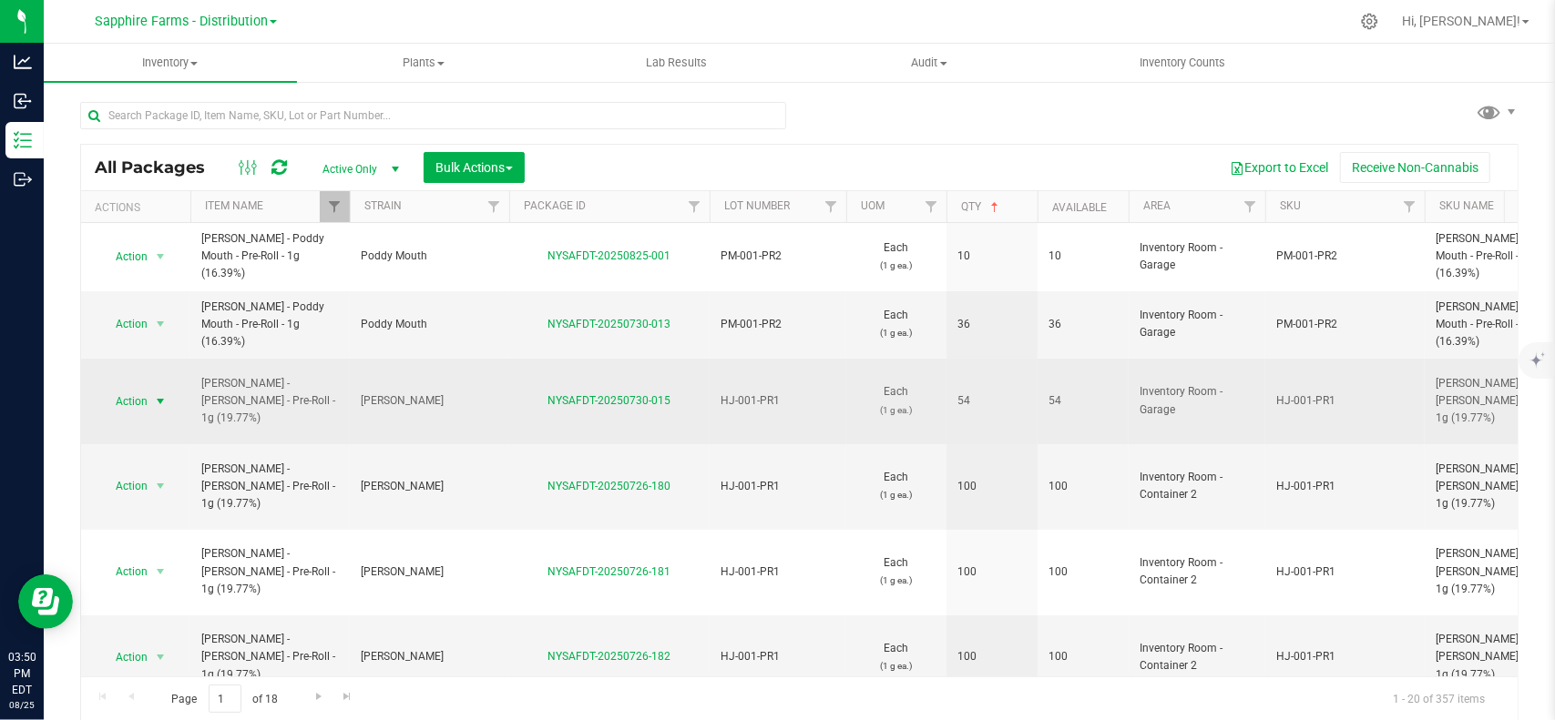
click at [155, 394] on span "select" at bounding box center [160, 401] width 15 height 15
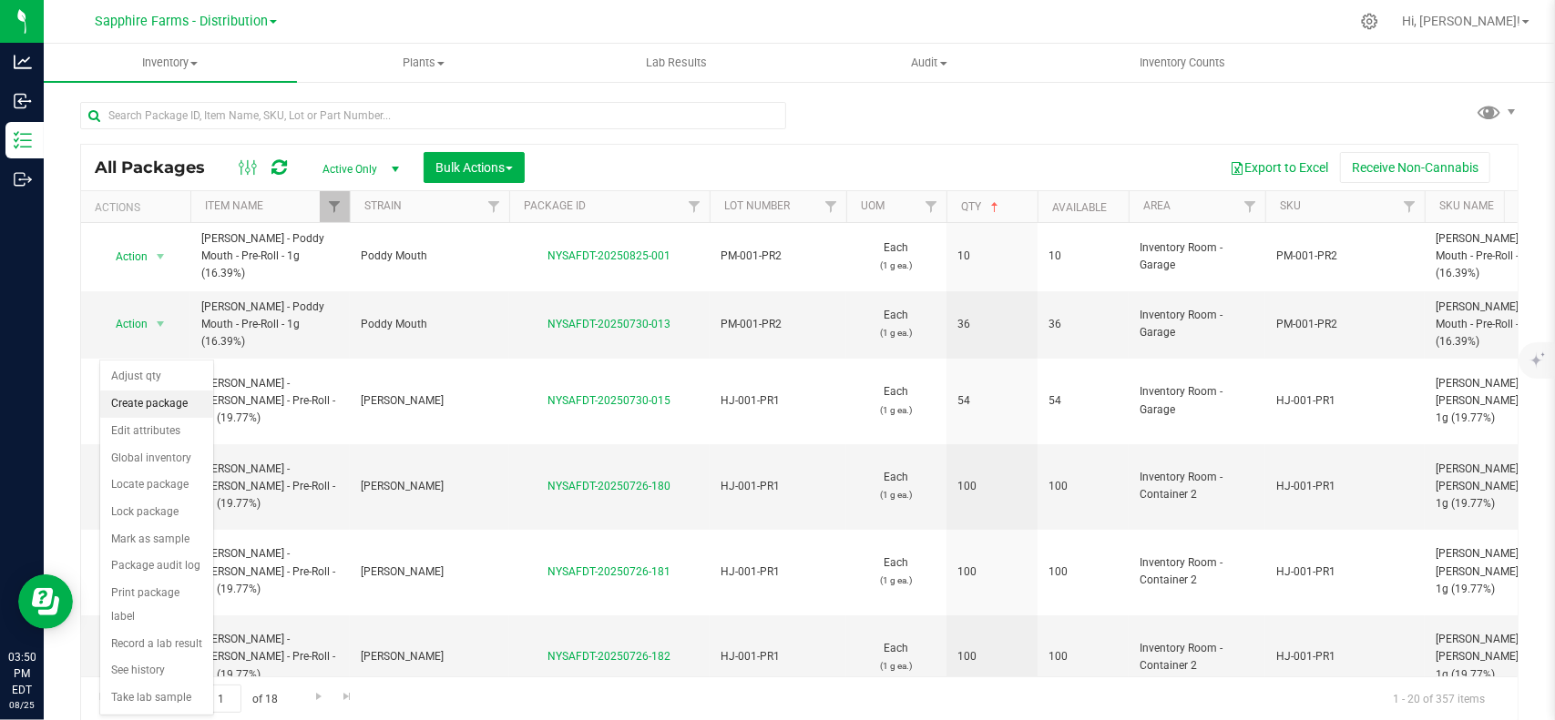
click at [148, 409] on li "Create package" at bounding box center [156, 404] width 113 height 27
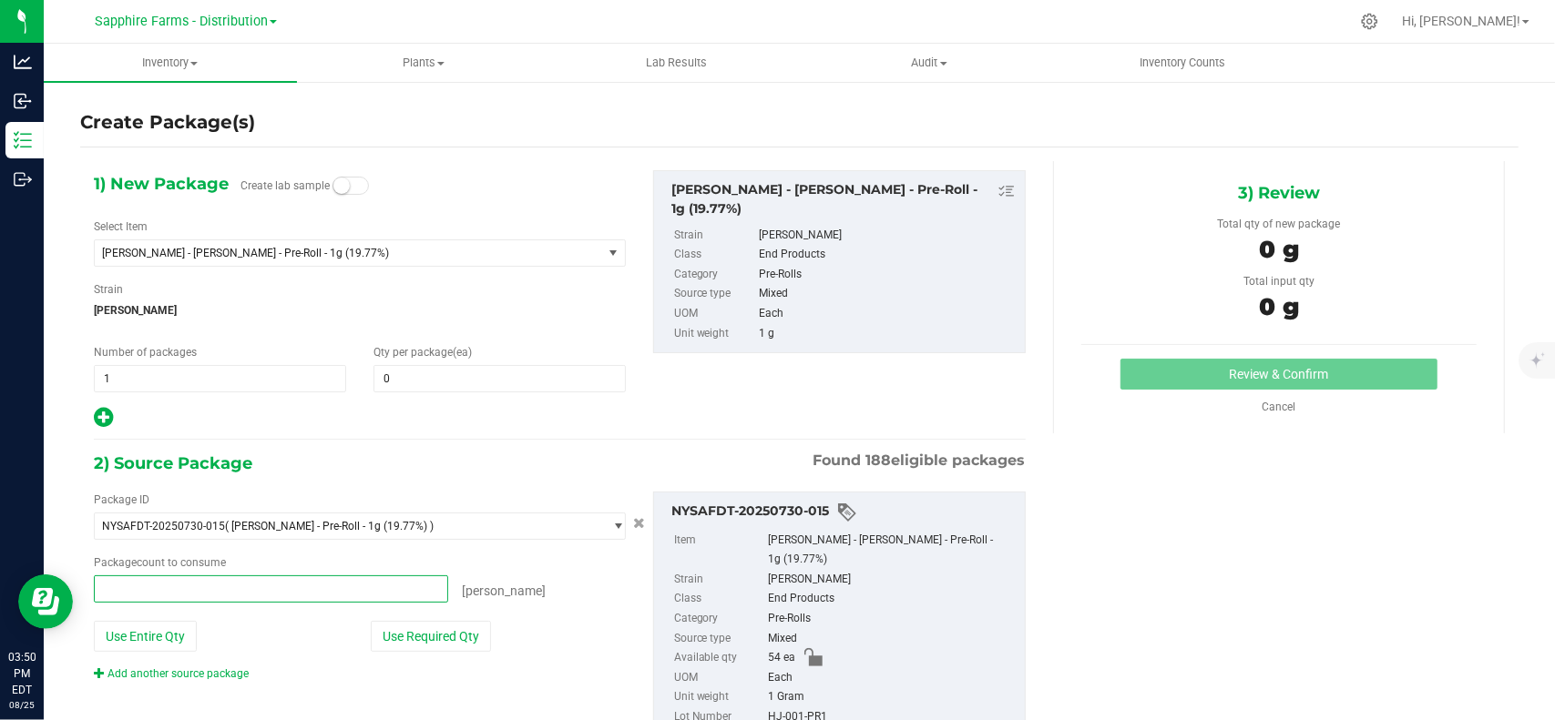
click at [204, 583] on span at bounding box center [271, 589] width 354 height 27
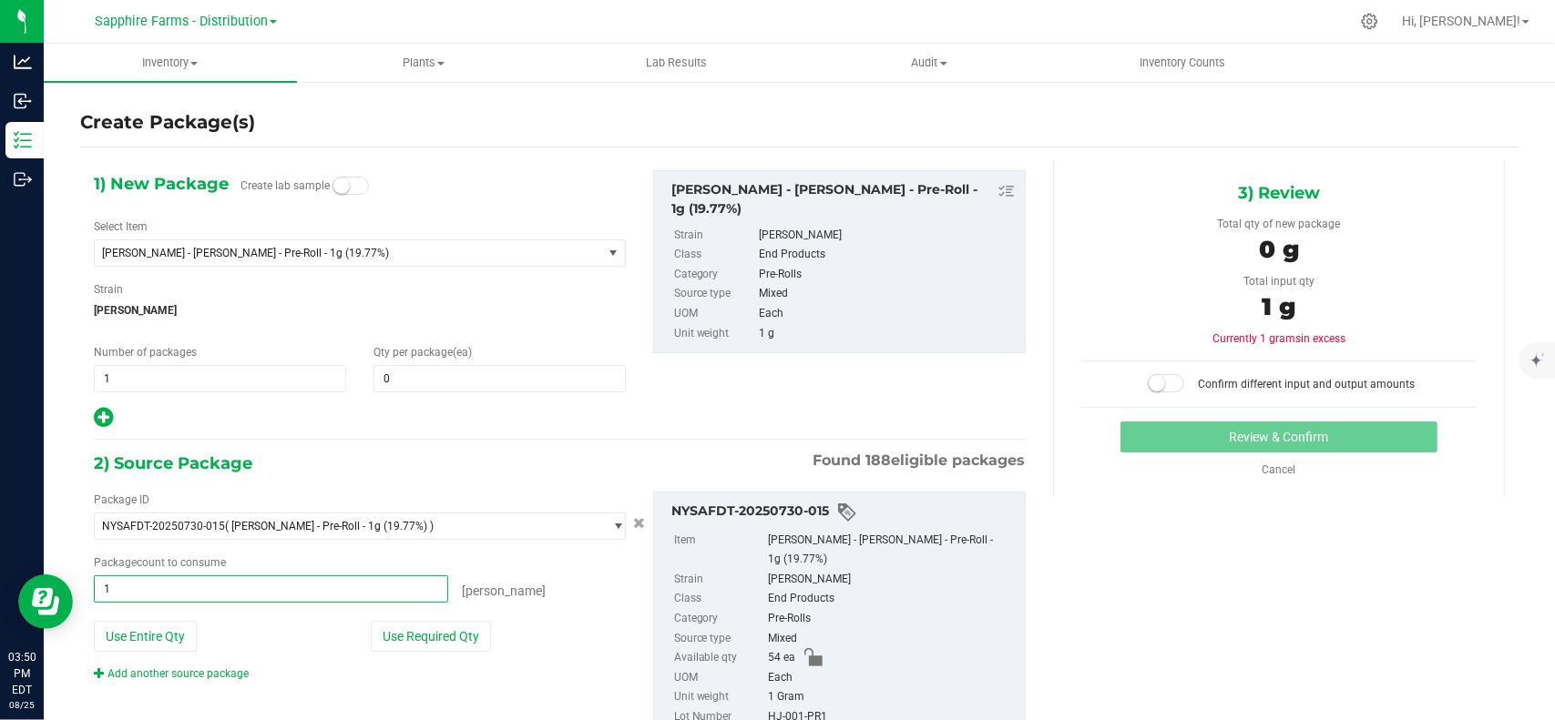
type input "10"
type input "10 ea"
click at [448, 371] on span at bounding box center [499, 378] width 252 height 27
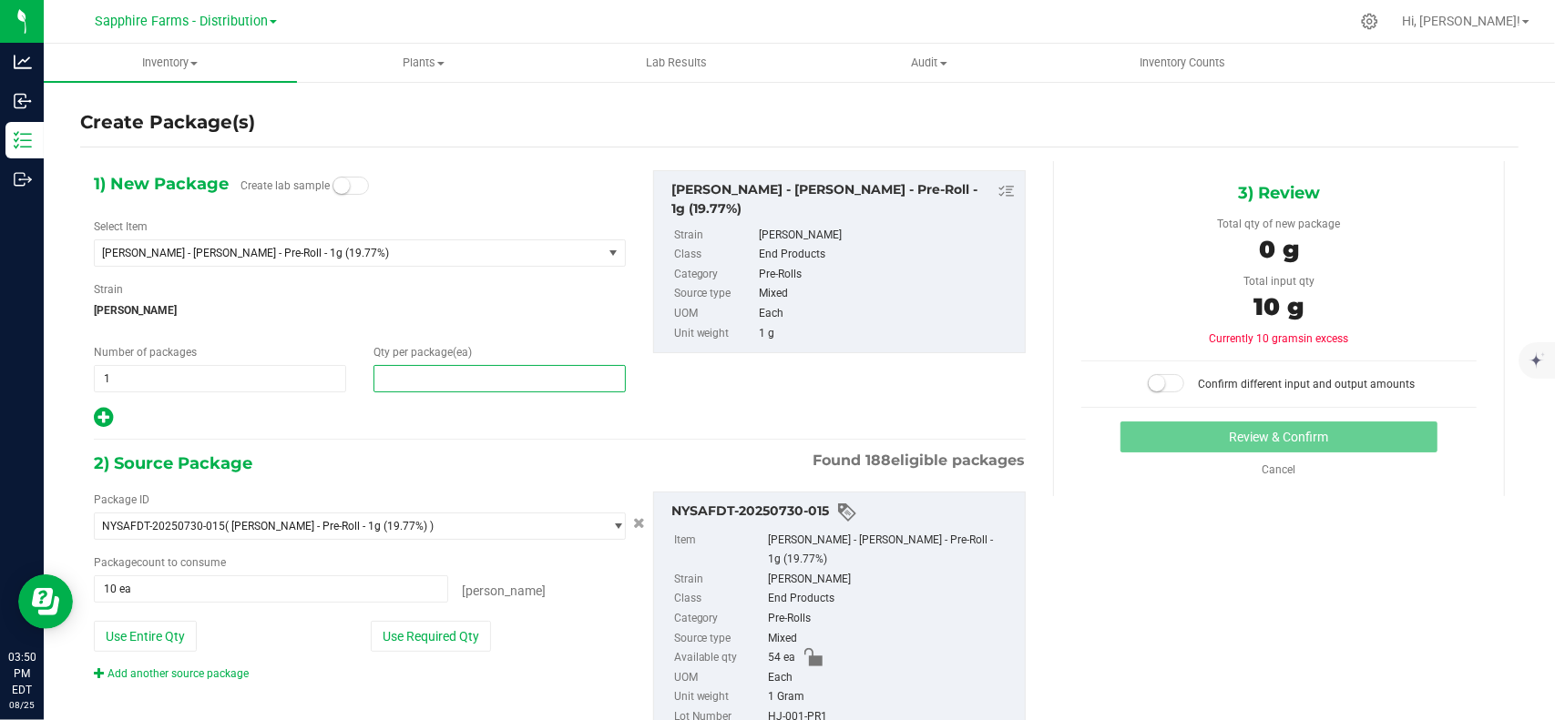
click at [448, 371] on input "text" at bounding box center [499, 379] width 250 height 26
type input "10"
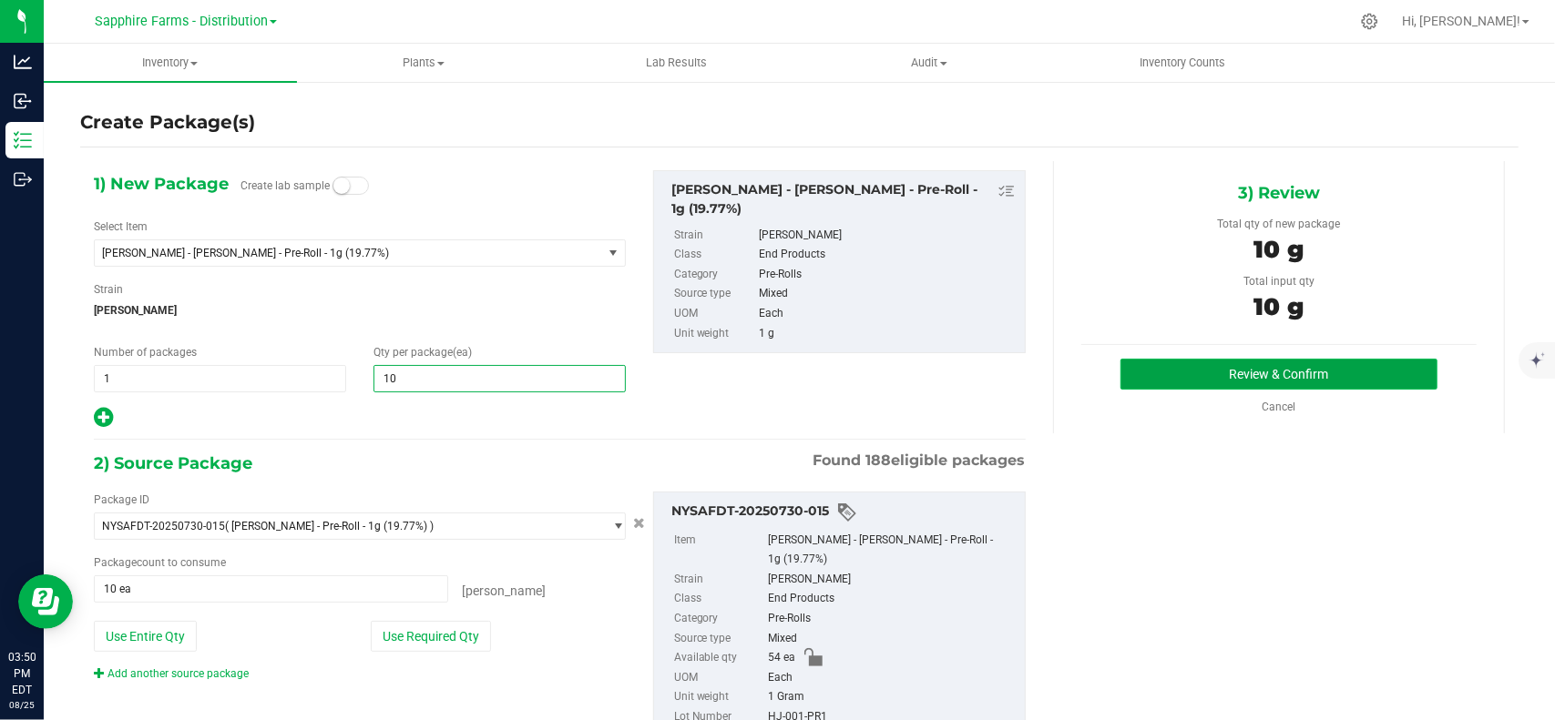
type input "10"
click at [1168, 376] on button "Review & Confirm" at bounding box center [1278, 374] width 316 height 31
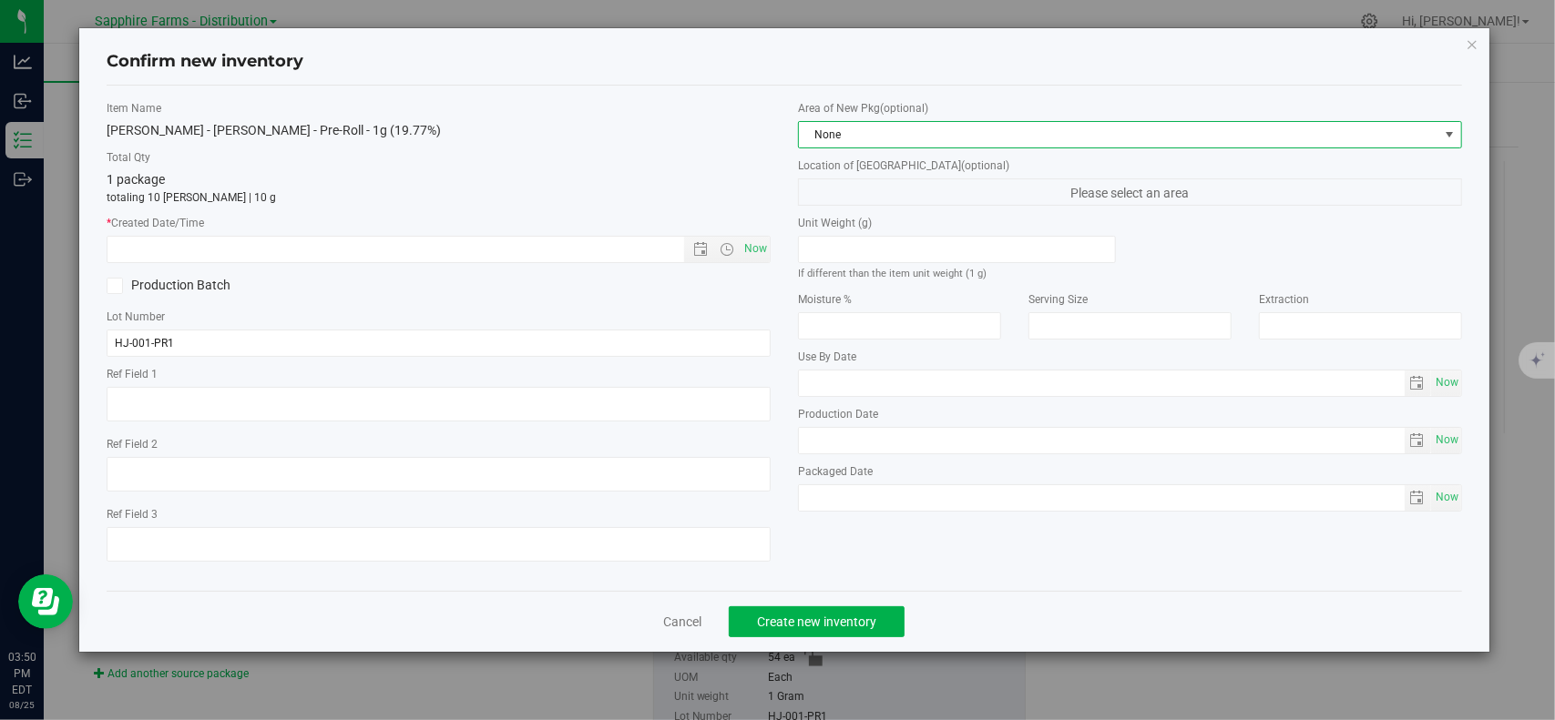
click at [1370, 129] on span "None" at bounding box center [1118, 135] width 639 height 26
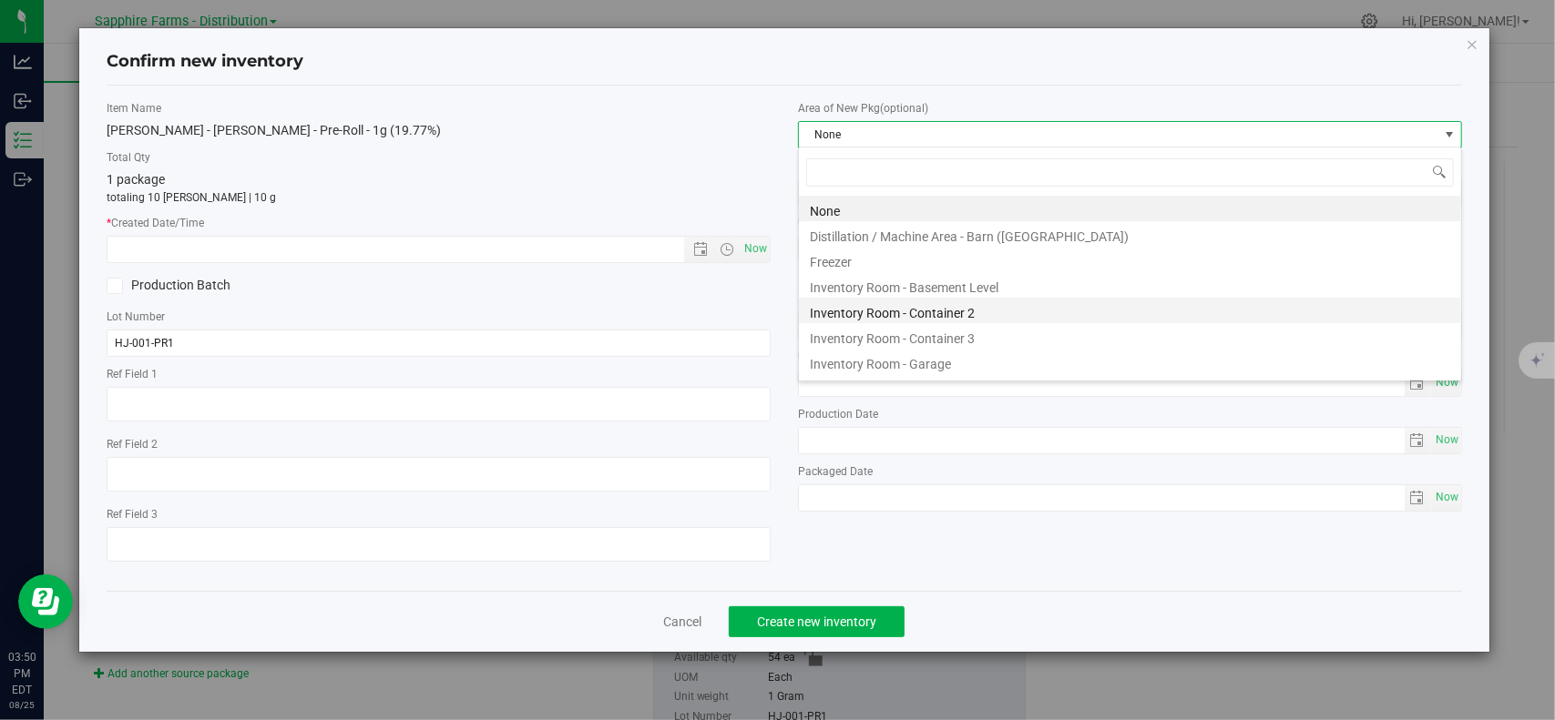
scroll to position [26, 664]
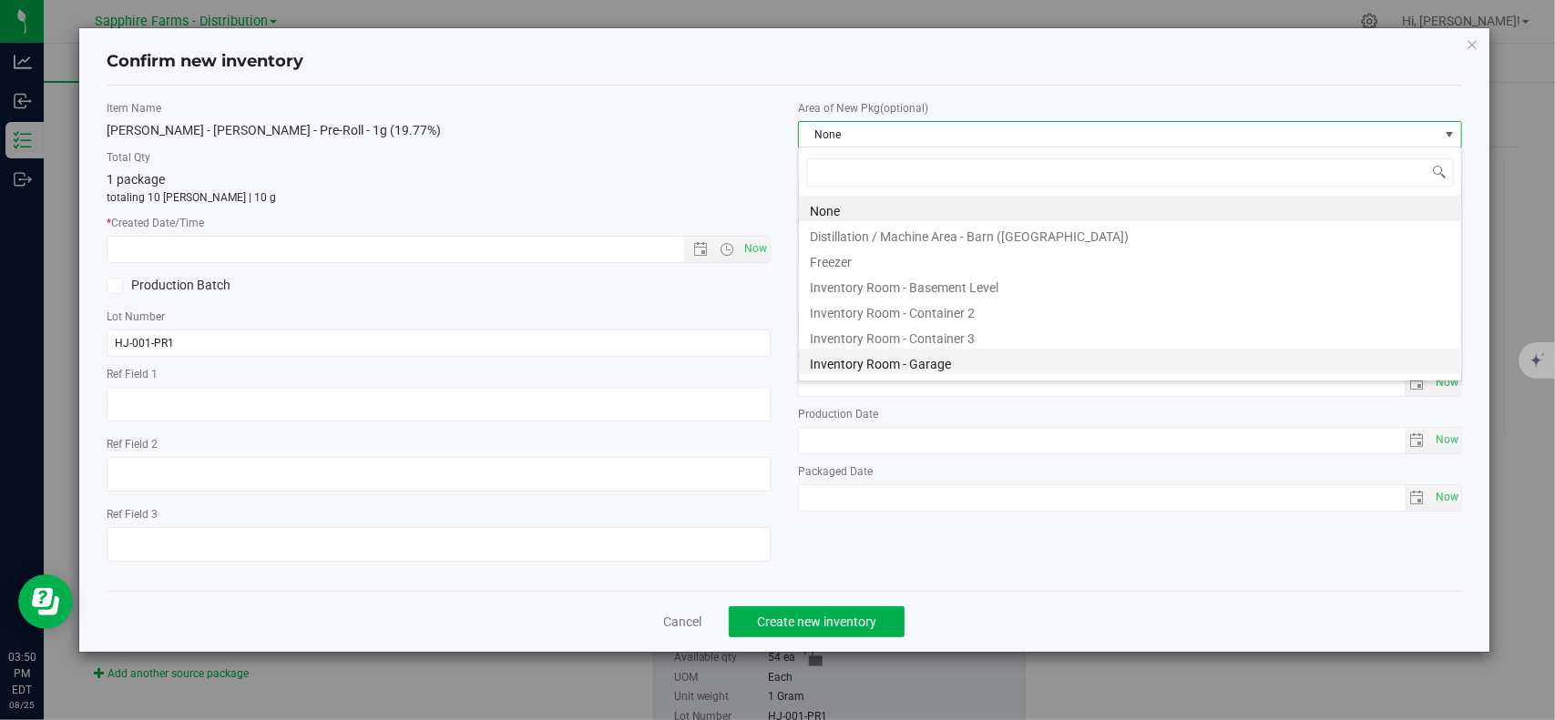
click at [933, 354] on li "Inventory Room - Garage" at bounding box center [1130, 362] width 662 height 26
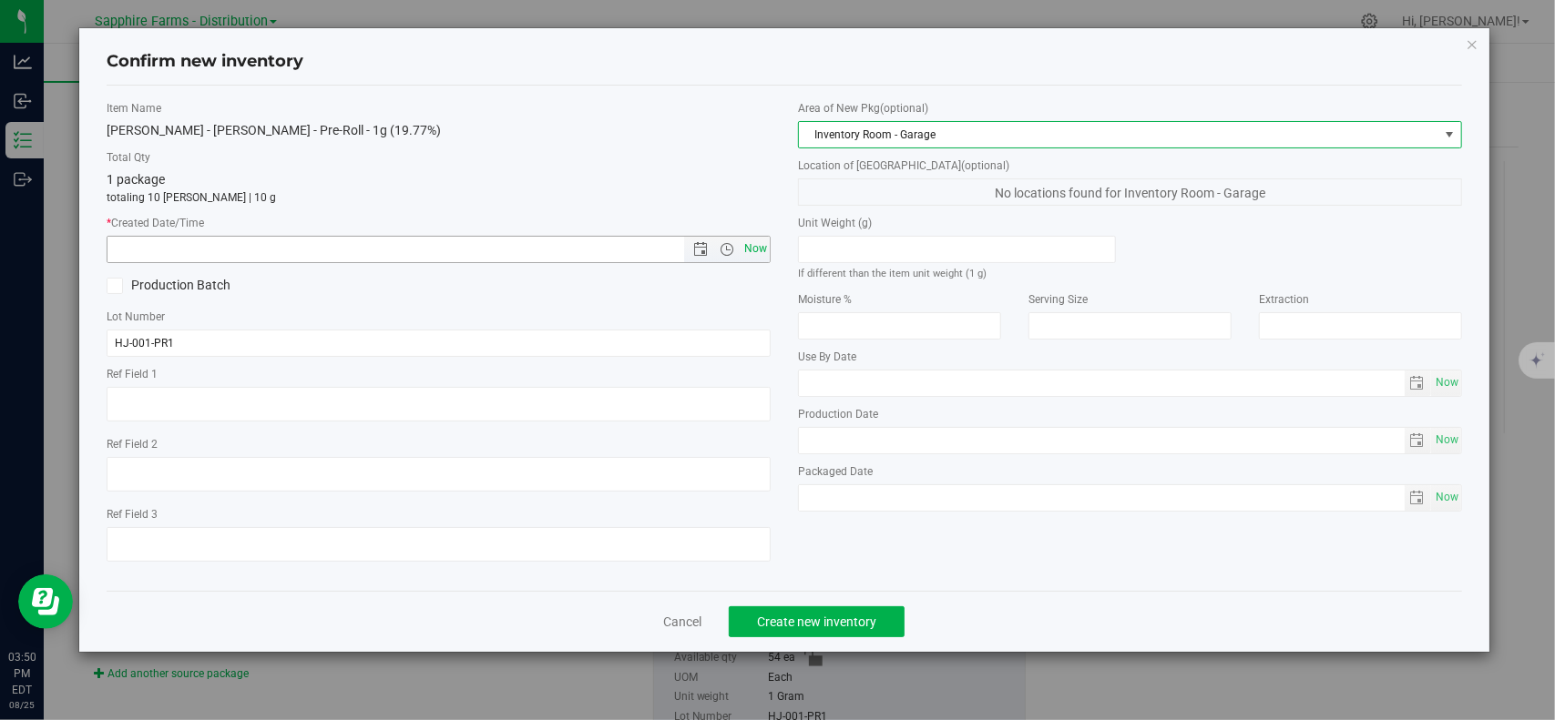
click at [753, 258] on span "Now" at bounding box center [755, 249] width 31 height 26
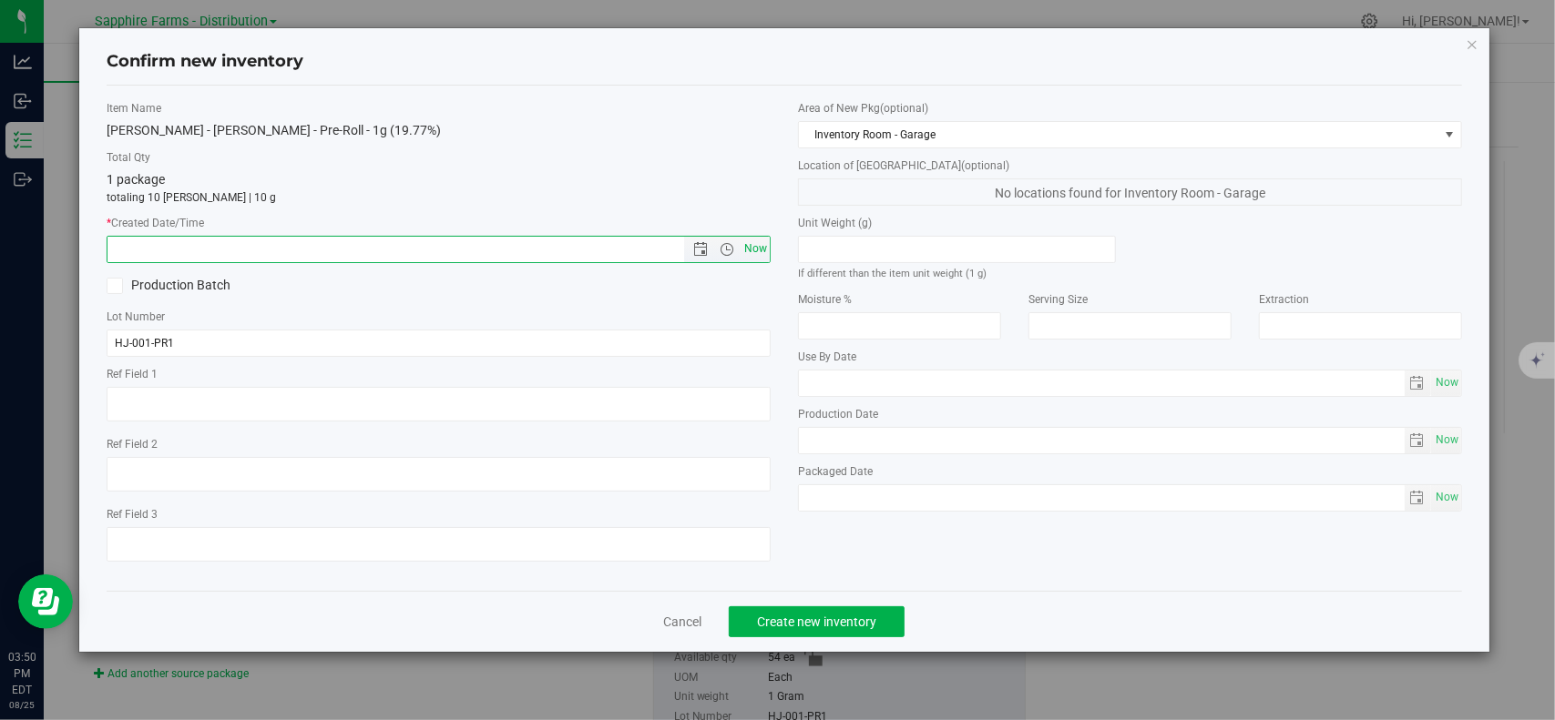
type input "8/25/2025 3:50 PM"
click at [889, 615] on button "Create new inventory" at bounding box center [817, 622] width 176 height 31
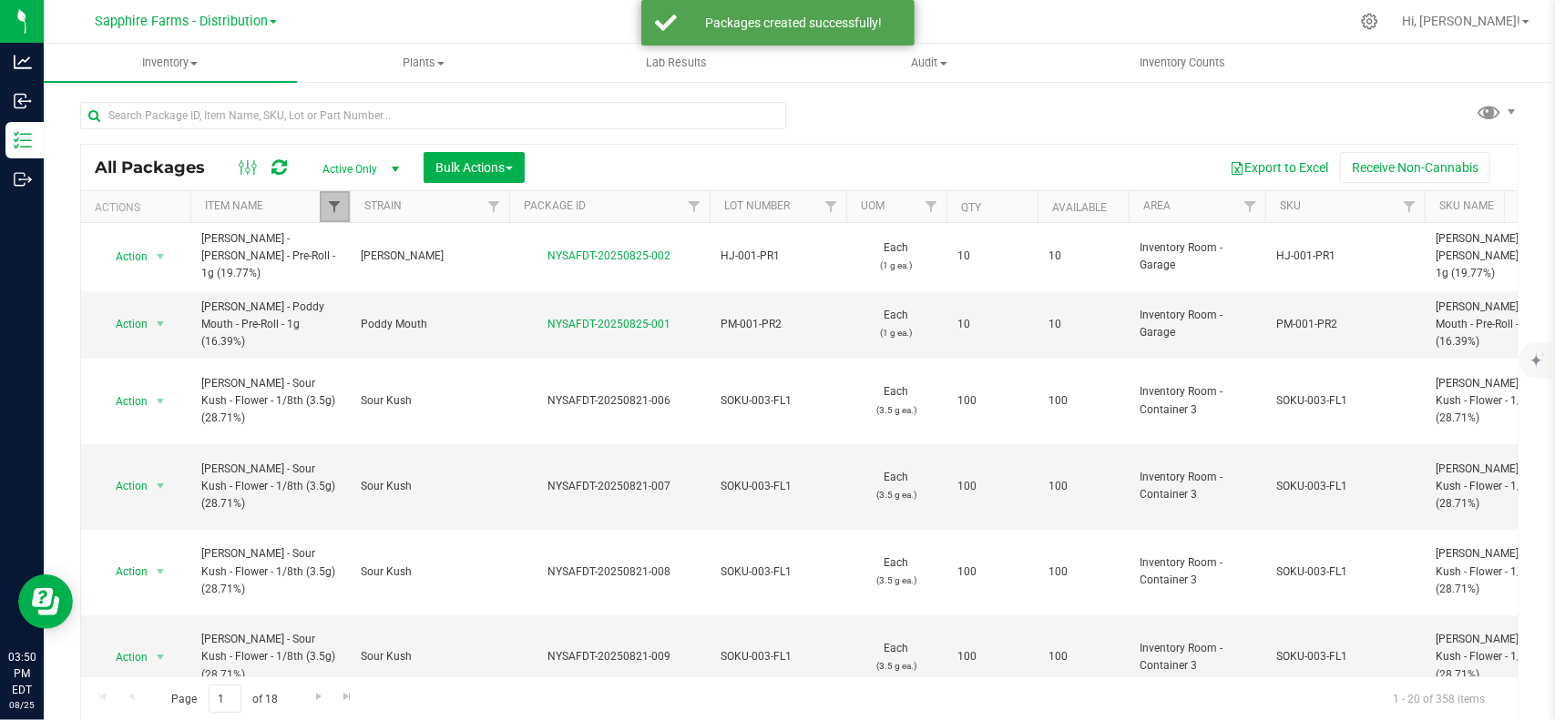
click at [330, 202] on span "Filter" at bounding box center [334, 206] width 15 height 15
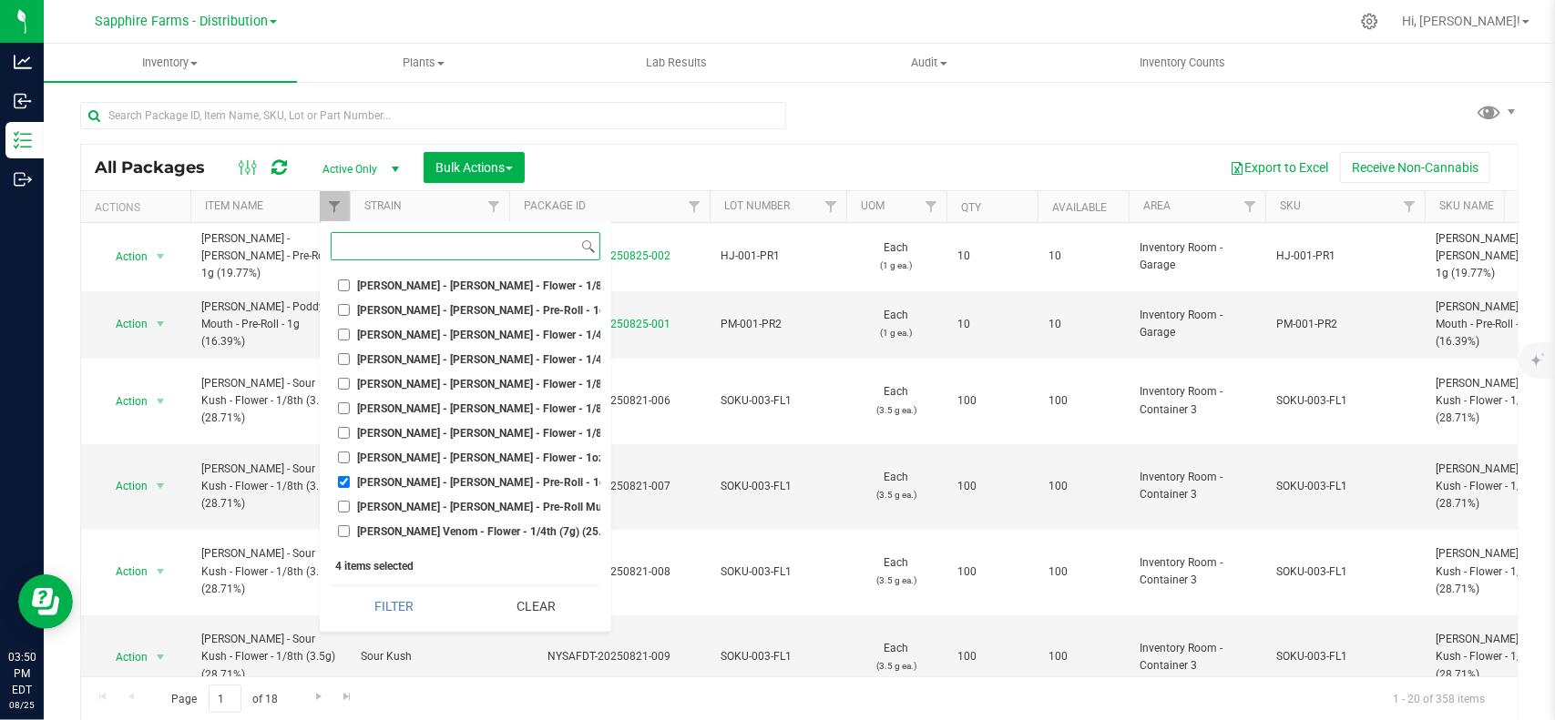
scroll to position [3188, 0]
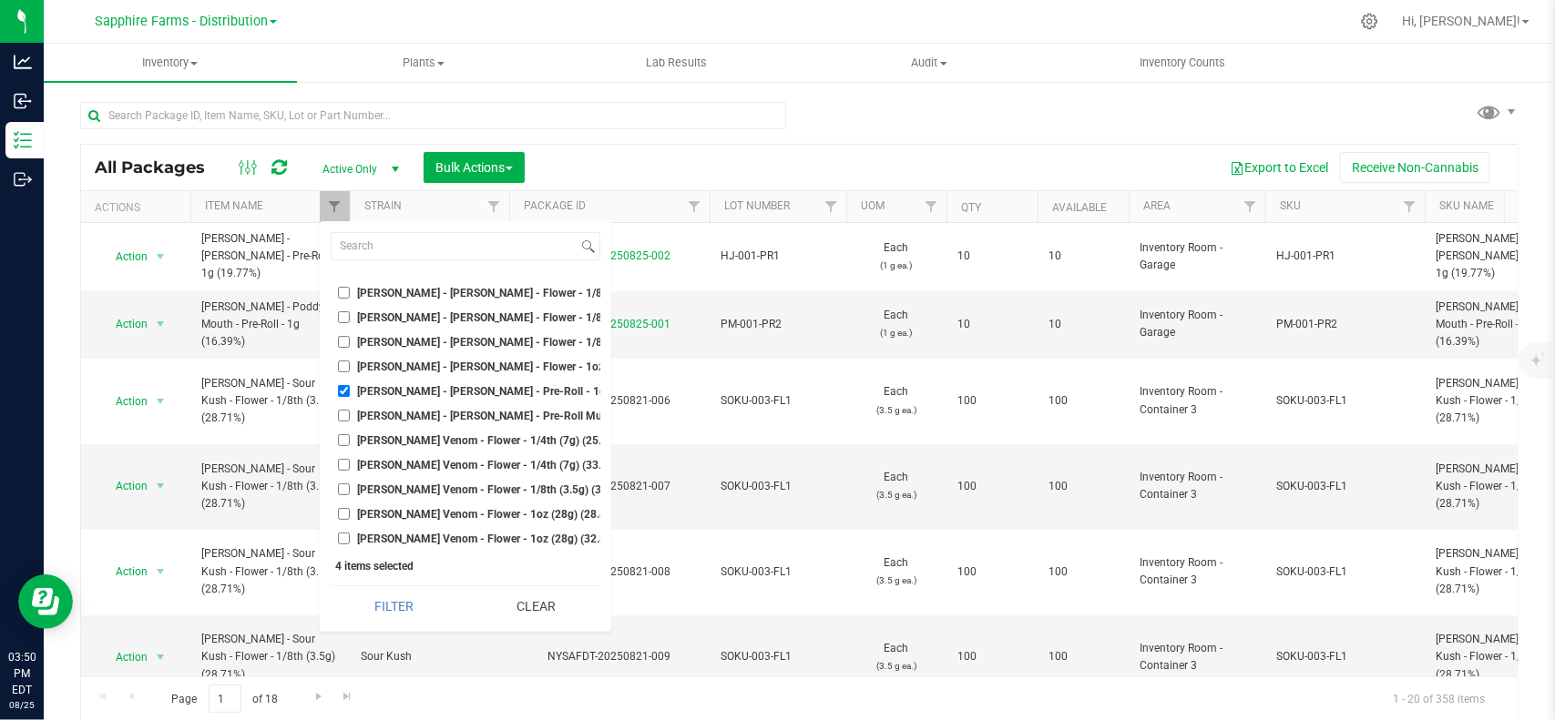
click at [362, 393] on span "LEAL - Hella Jelly - Pre-Roll - 1g (19.77%)" at bounding box center [505, 391] width 295 height 11
click at [350, 393] on input "LEAL - Hella Jelly - Pre-Roll - 1g (19.77%)" at bounding box center [344, 391] width 12 height 12
checkbox input "false"
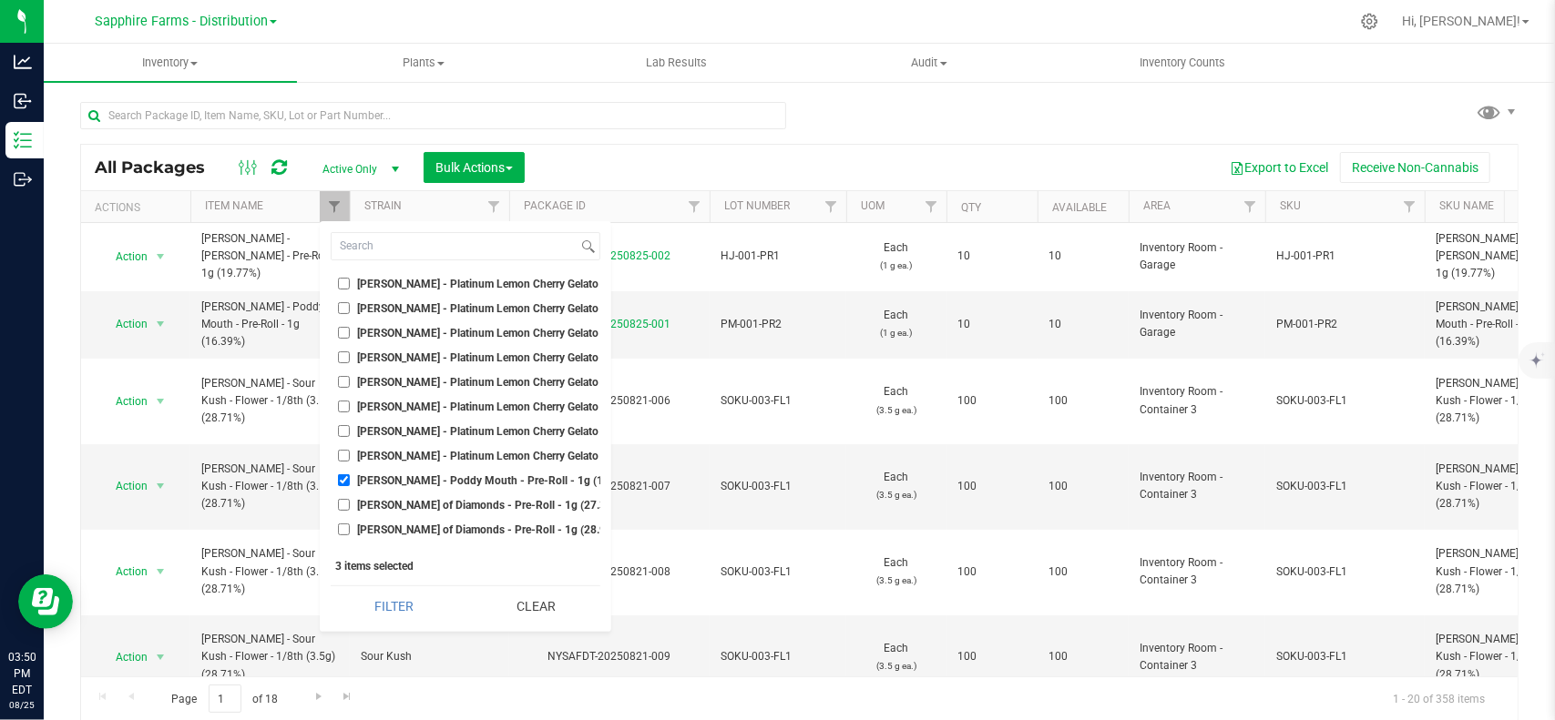
scroll to position [3825, 0]
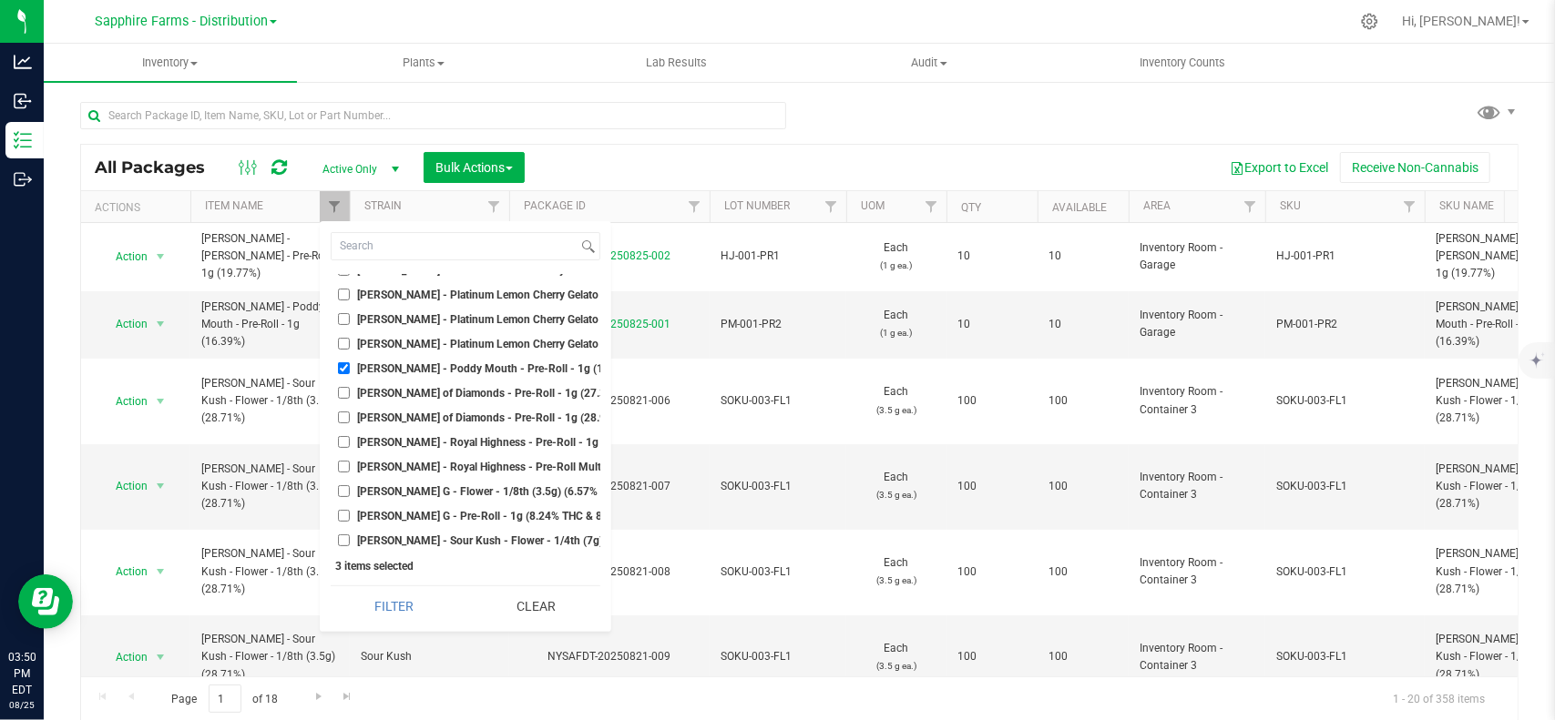
click at [366, 364] on span "LEAL - Poddy Mouth - Pre-Roll - 1g (16.39%)" at bounding box center [498, 368] width 280 height 11
click at [350, 364] on input "LEAL - Poddy Mouth - Pre-Roll - 1g (16.39%)" at bounding box center [344, 368] width 12 height 12
checkbox input "false"
click at [395, 598] on button "Filter" at bounding box center [395, 607] width 128 height 40
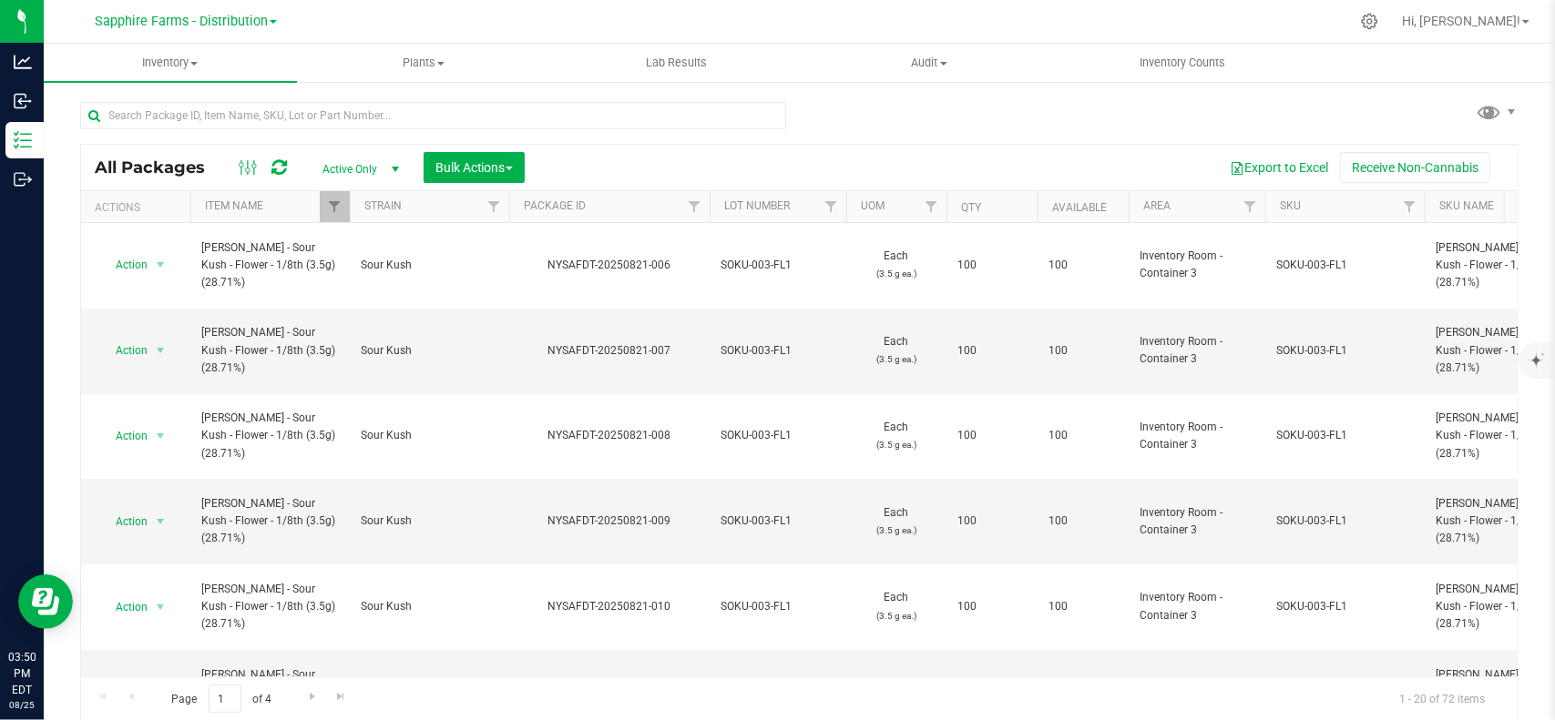
click at [1000, 197] on th "Qty" at bounding box center [991, 207] width 91 height 32
click at [481, 169] on span "Bulk Actions" at bounding box center [473, 167] width 77 height 15
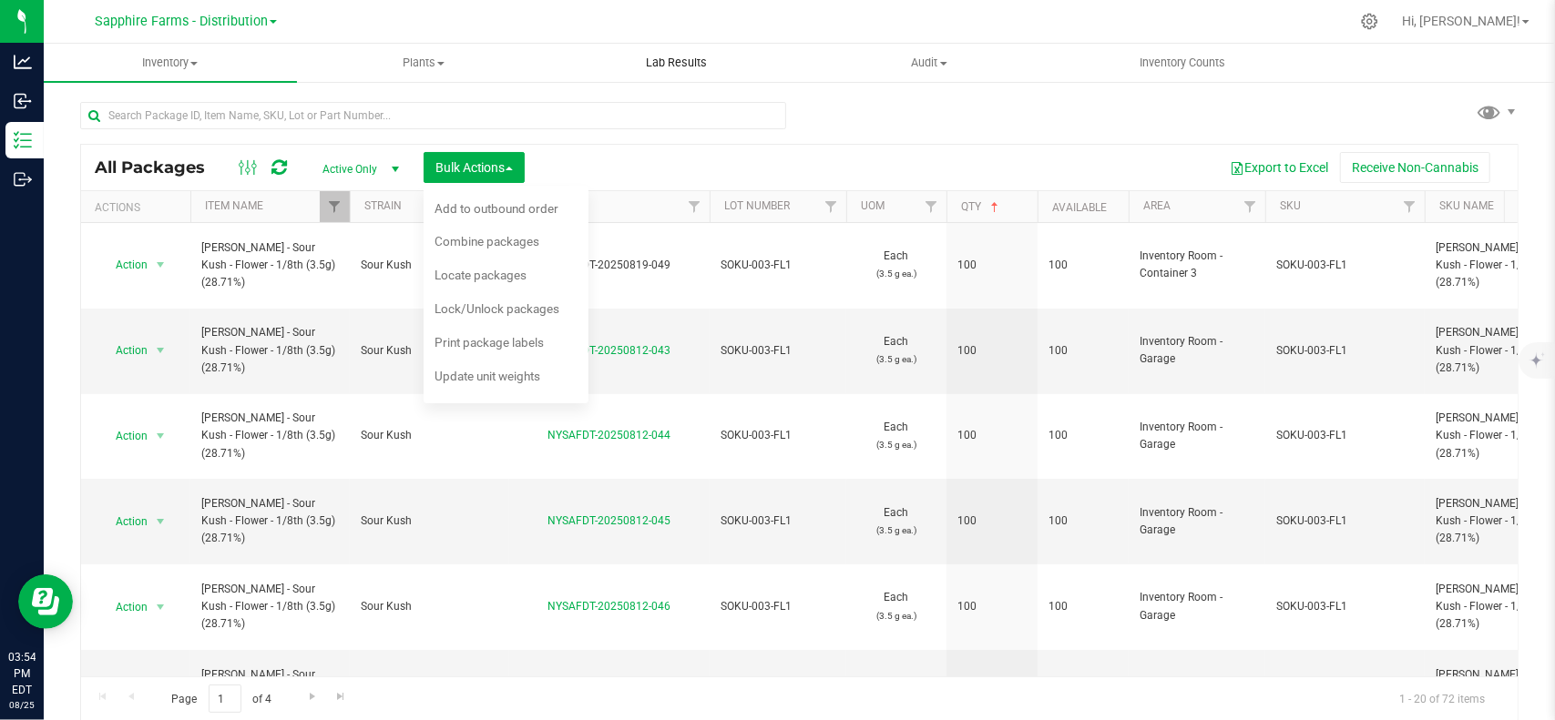
click at [689, 49] on uib-tab-heading "Lab Results" at bounding box center [675, 63] width 251 height 36
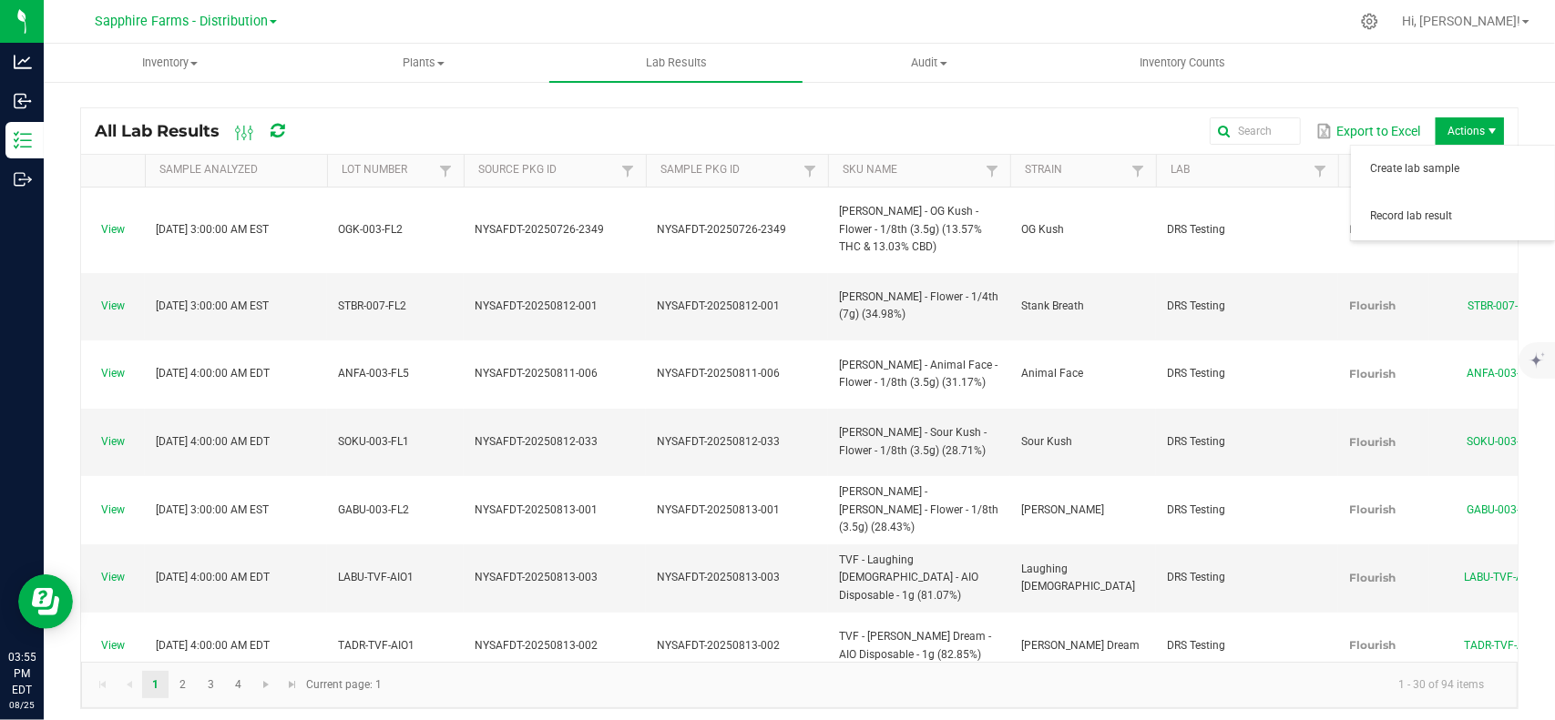
click at [1456, 121] on span "Actions" at bounding box center [1469, 130] width 68 height 27
click at [1470, 128] on span "Actions" at bounding box center [1469, 130] width 68 height 27
click at [1461, 211] on span "Record lab result" at bounding box center [1457, 216] width 173 height 15
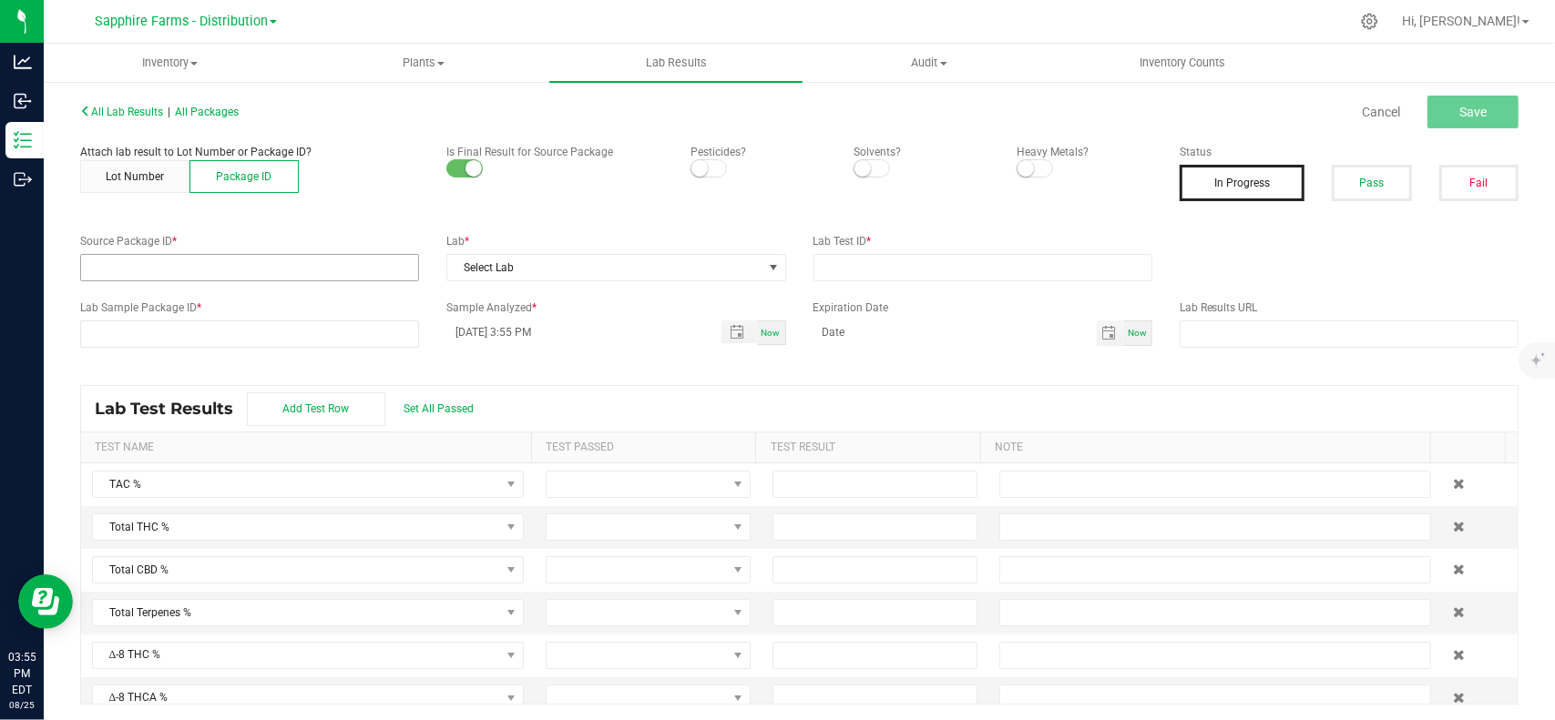
click at [215, 270] on input "NO DATA FOUND" at bounding box center [249, 268] width 337 height 26
click at [166, 66] on span "Inventory" at bounding box center [170, 63] width 251 height 16
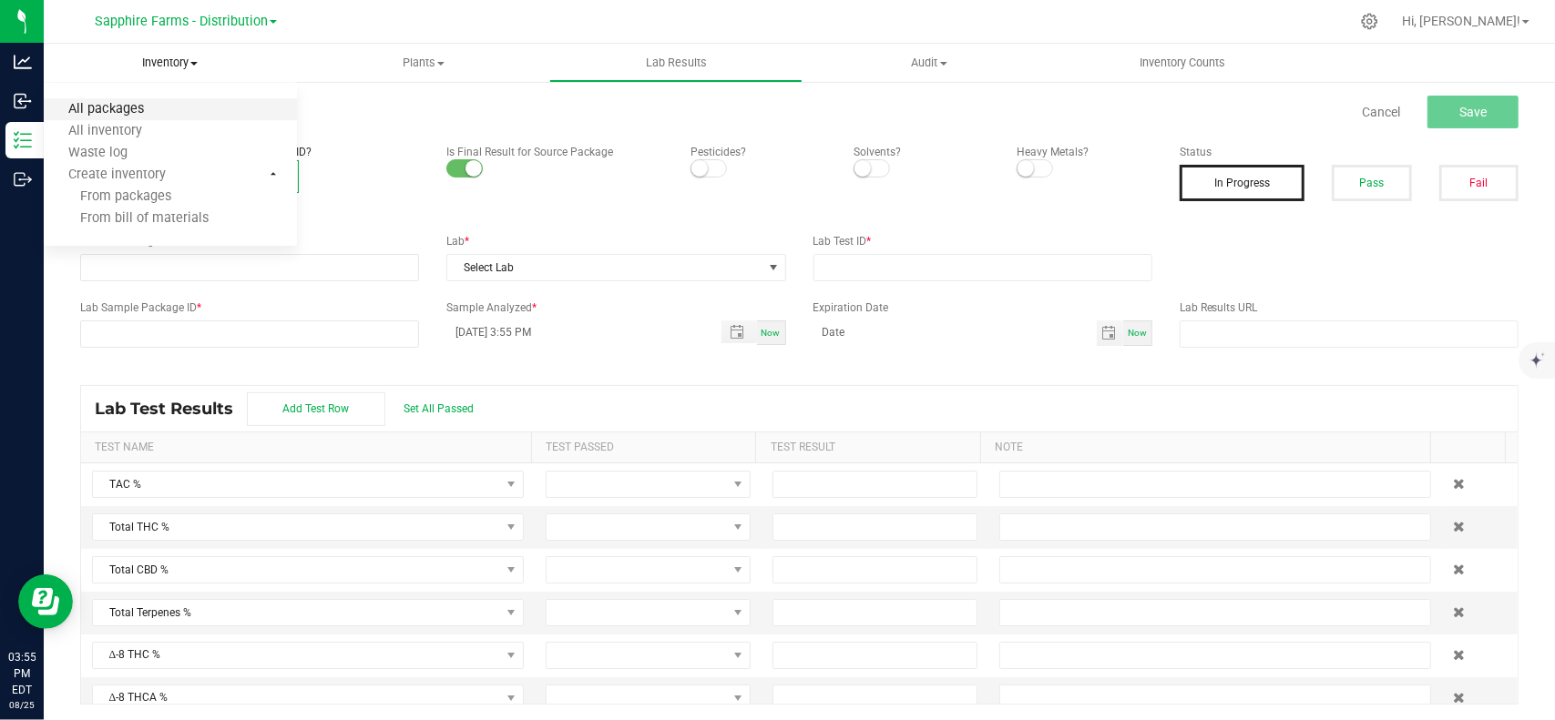
click at [104, 114] on span "All packages" at bounding box center [106, 109] width 125 height 15
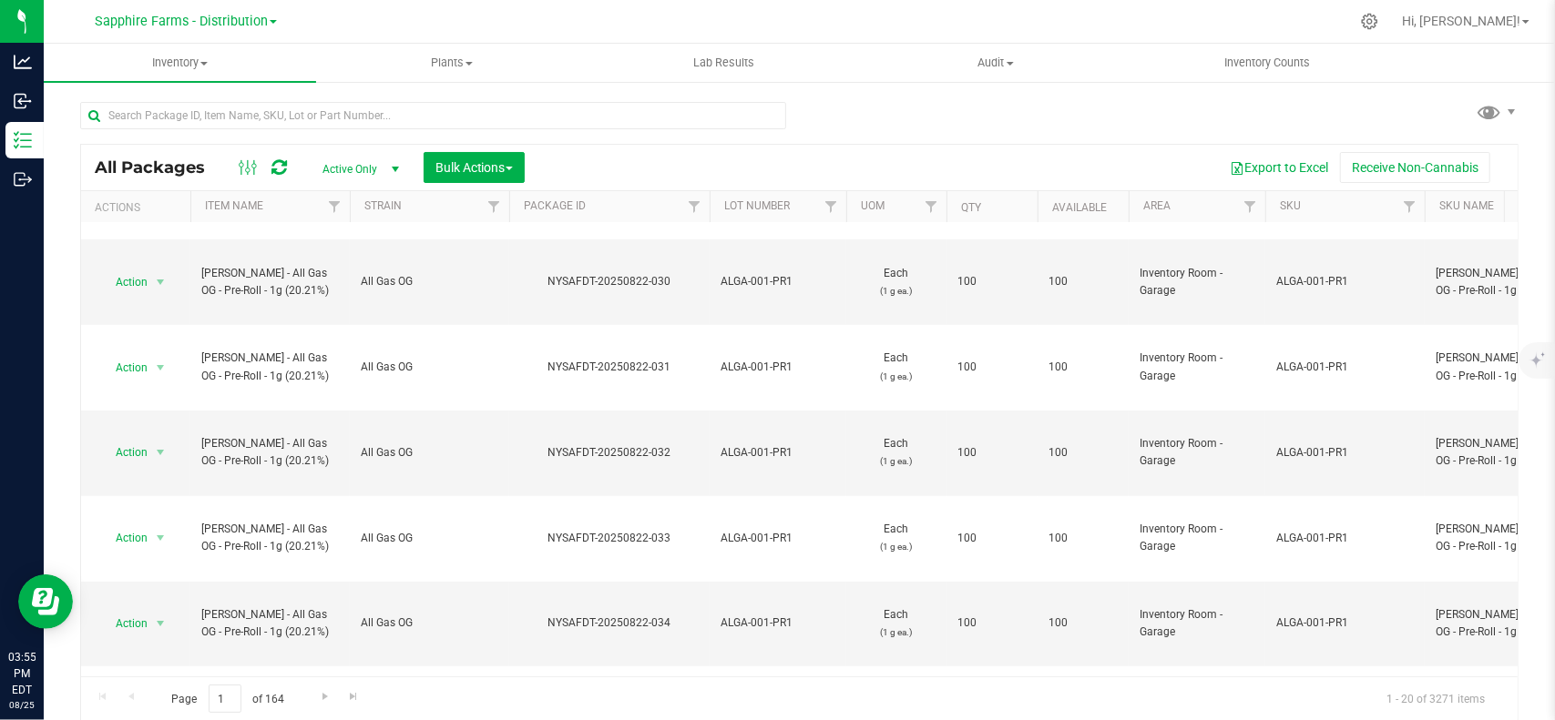
scroll to position [562, 0]
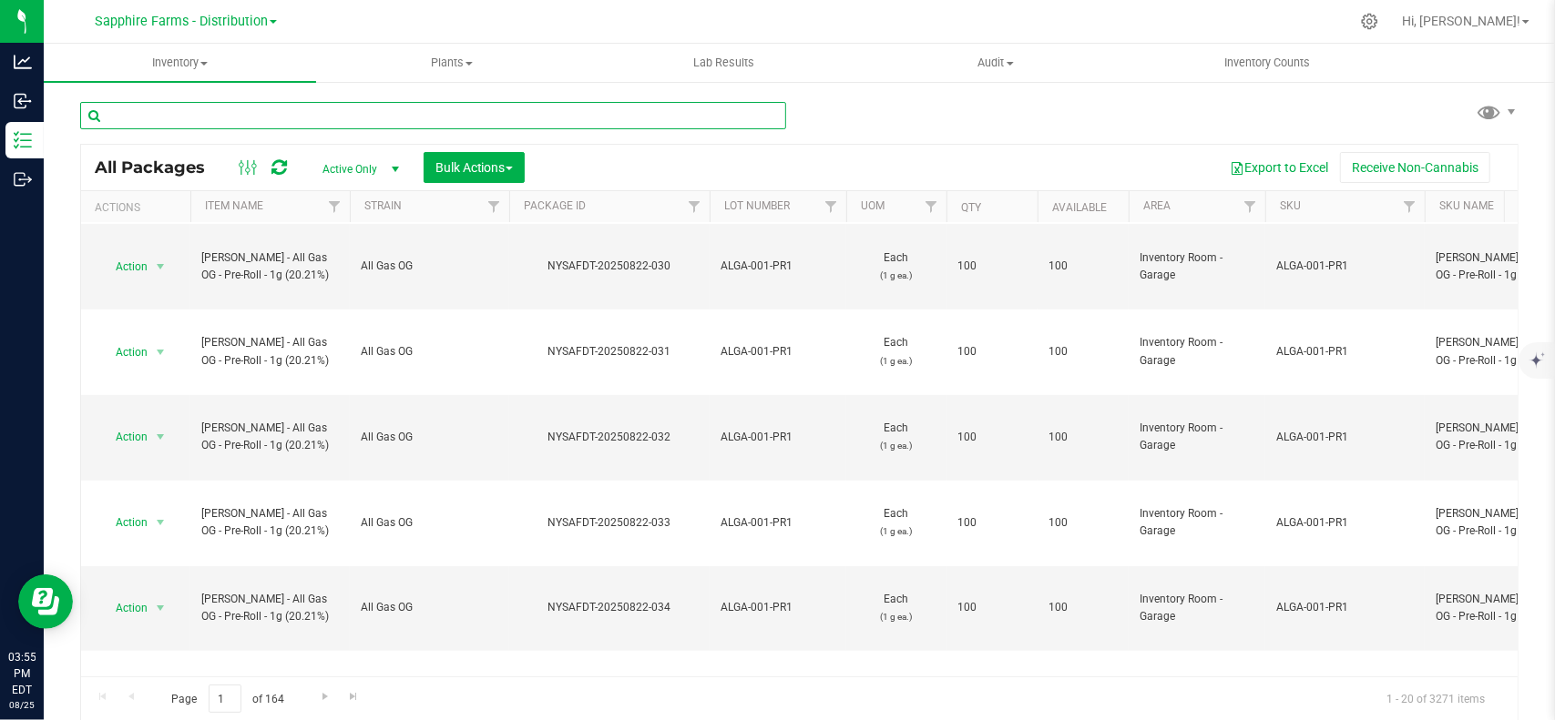
click at [275, 109] on input "text" at bounding box center [433, 115] width 706 height 27
click at [330, 591] on span "LEAL - All Gas OG - Pre-Roll - 1g (20.21%)" at bounding box center [270, 608] width 138 height 35
click at [333, 210] on span "Filter" at bounding box center [334, 206] width 15 height 15
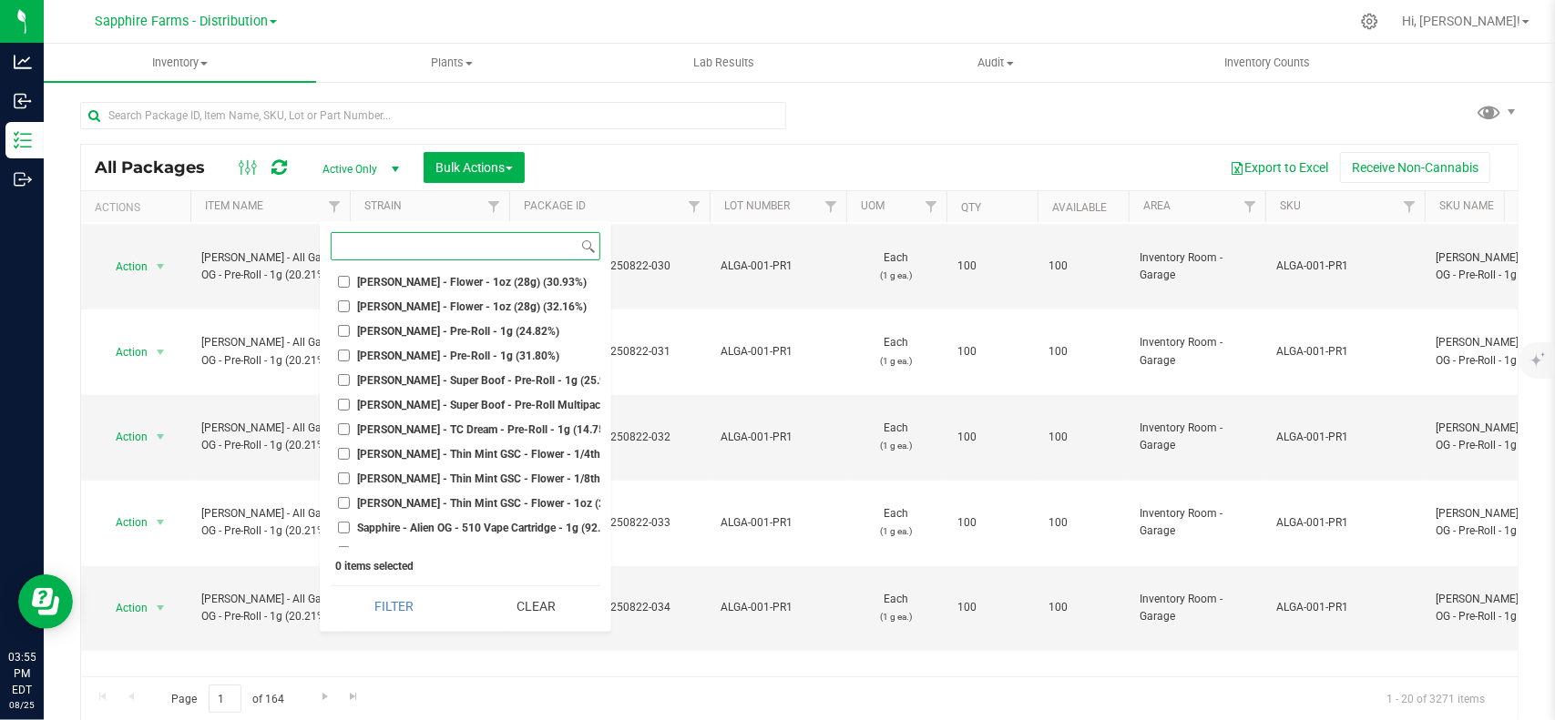
scroll to position [4371, 0]
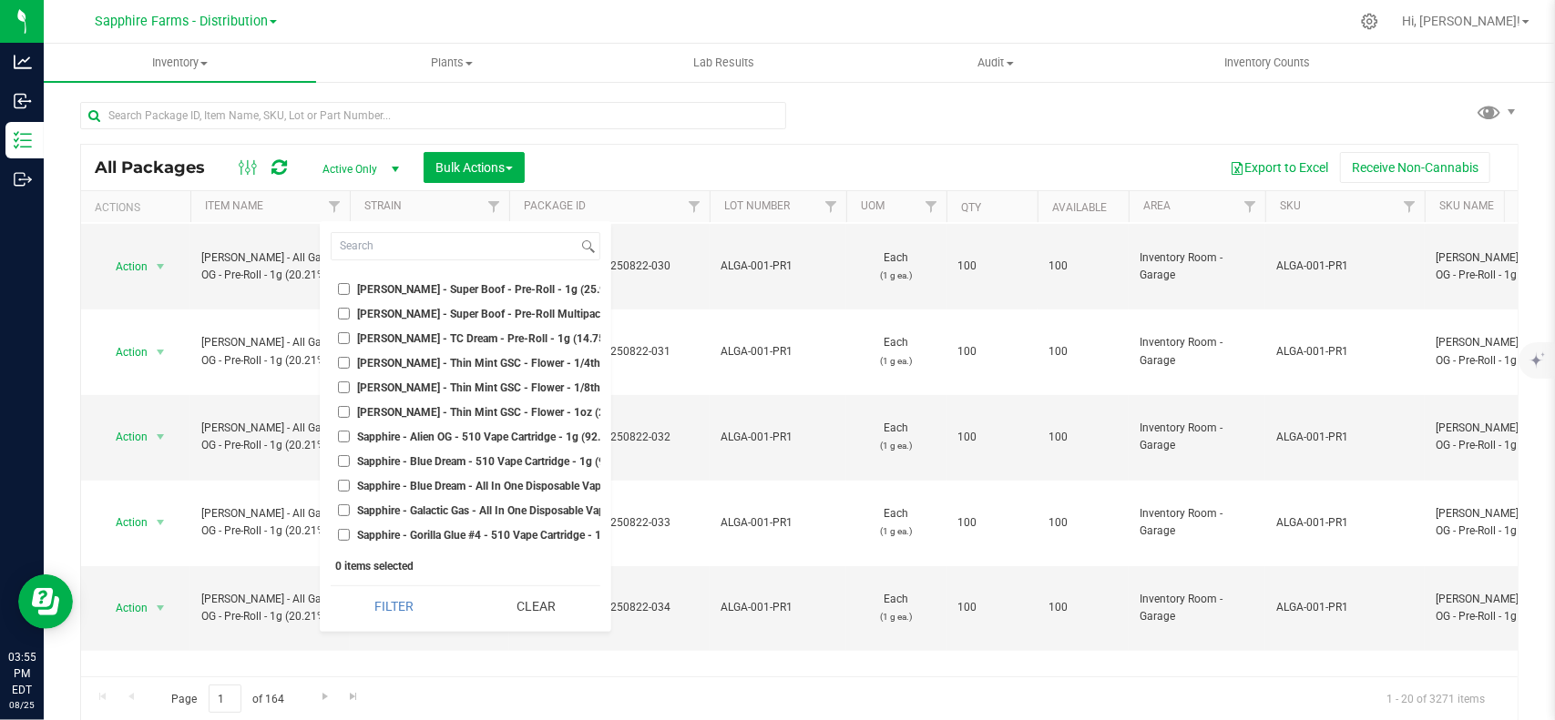
click at [526, 387] on span "LEAL - Thin Mint GSC - Flower - 1/8th (3.5g) (30.27%)" at bounding box center [518, 388] width 321 height 11
click at [350, 387] on input "LEAL - Thin Mint GSC - Flower - 1/8th (3.5g) (30.27%)" at bounding box center [344, 388] width 12 height 12
checkbox input "true"
click at [410, 598] on button "Filter" at bounding box center [395, 607] width 128 height 40
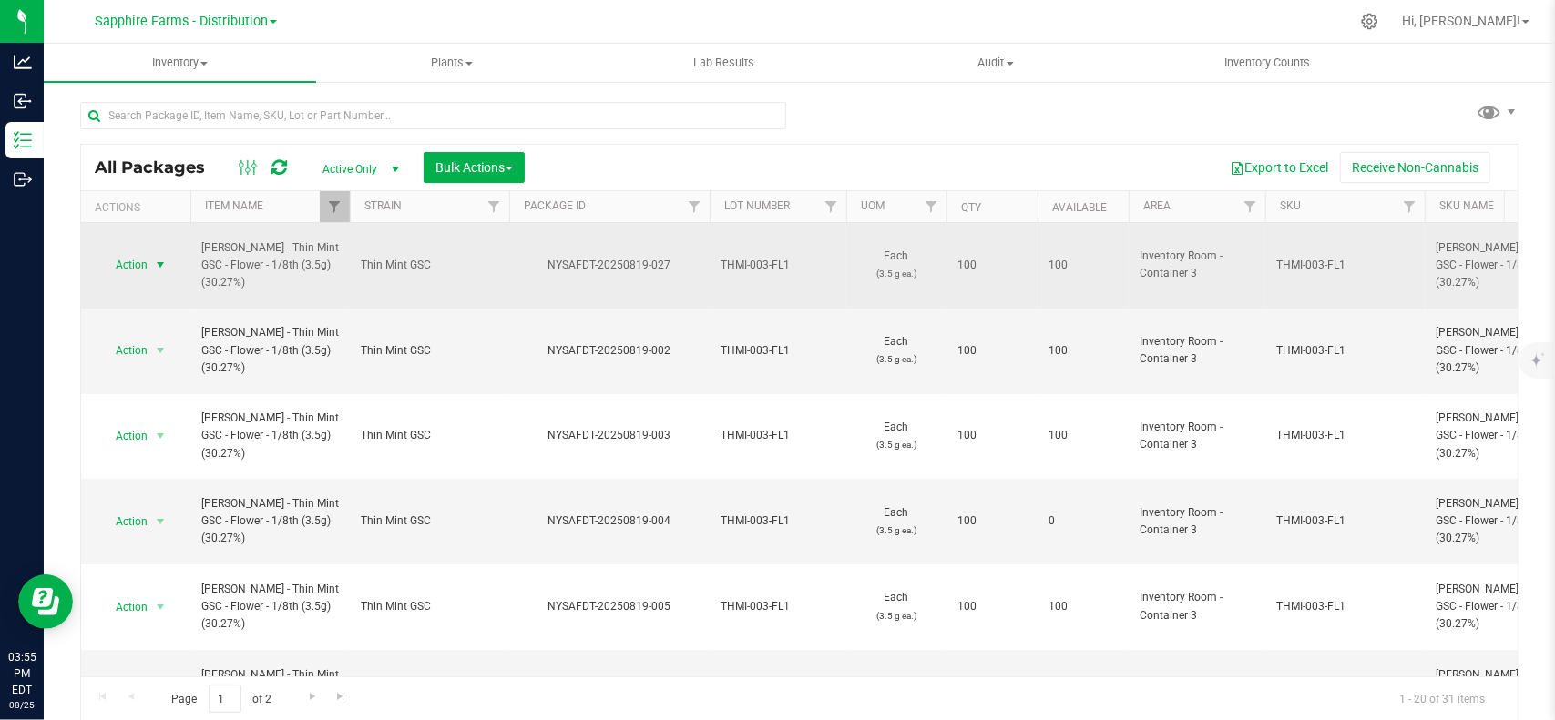
click at [131, 256] on span "Action" at bounding box center [123, 265] width 49 height 26
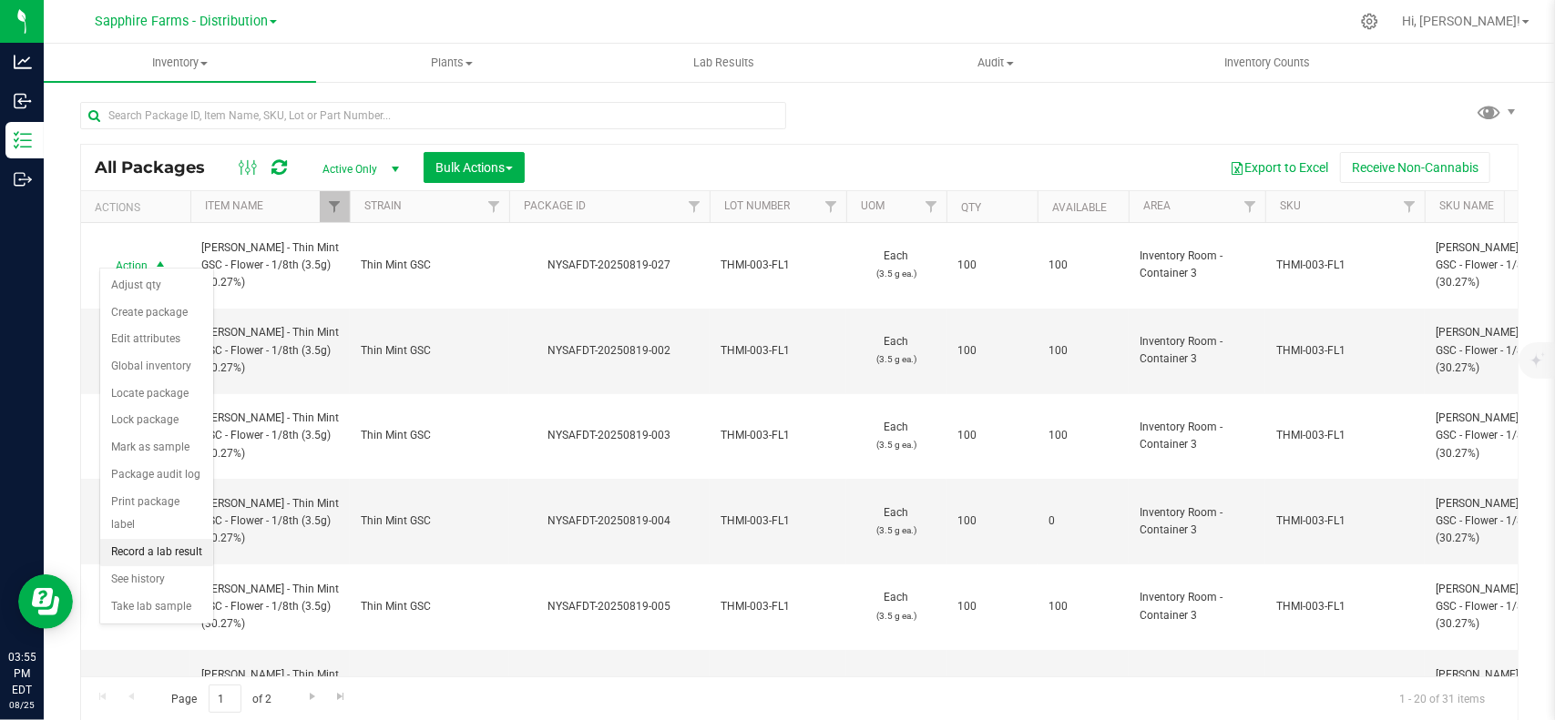
click at [190, 551] on li "Record a lab result" at bounding box center [156, 552] width 113 height 27
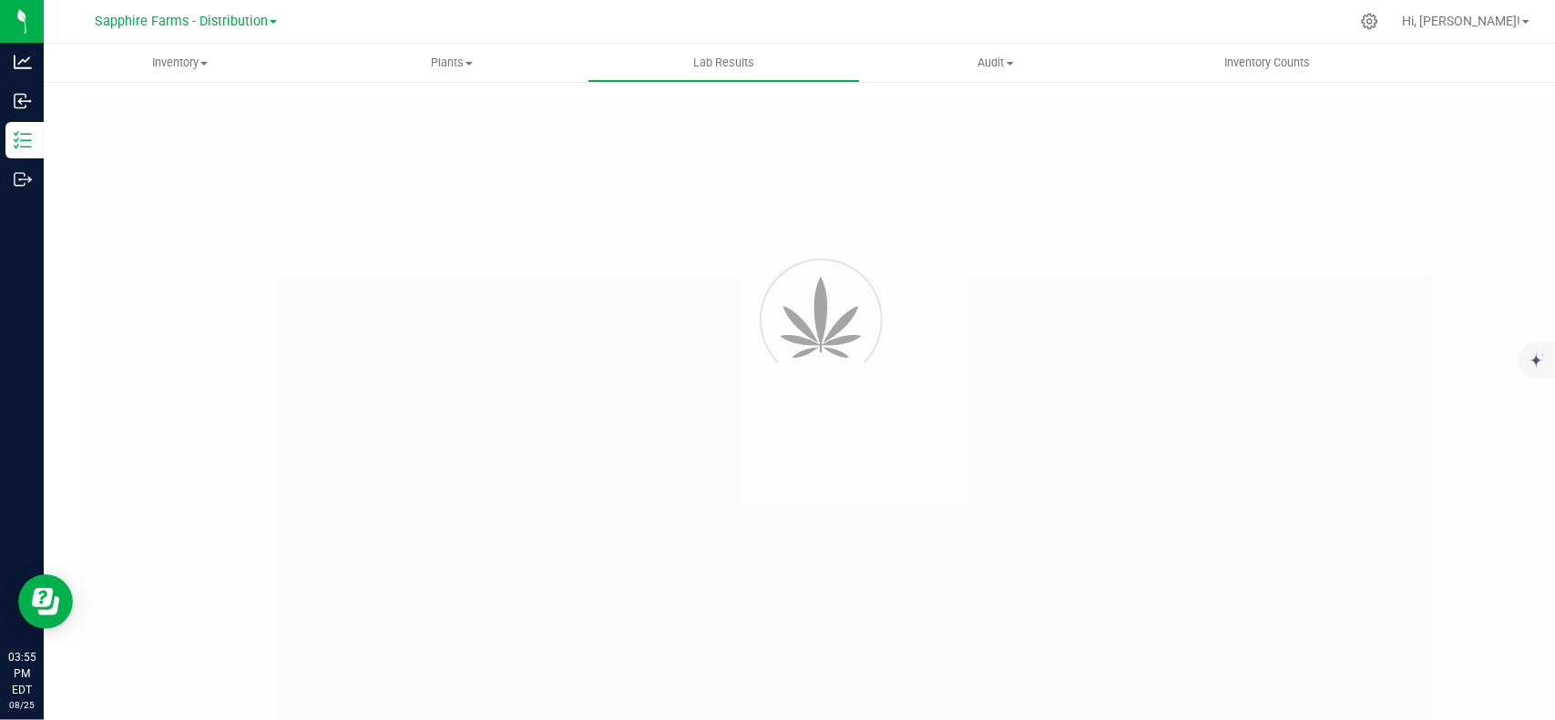
type input "NYSAFDT-20250819-027"
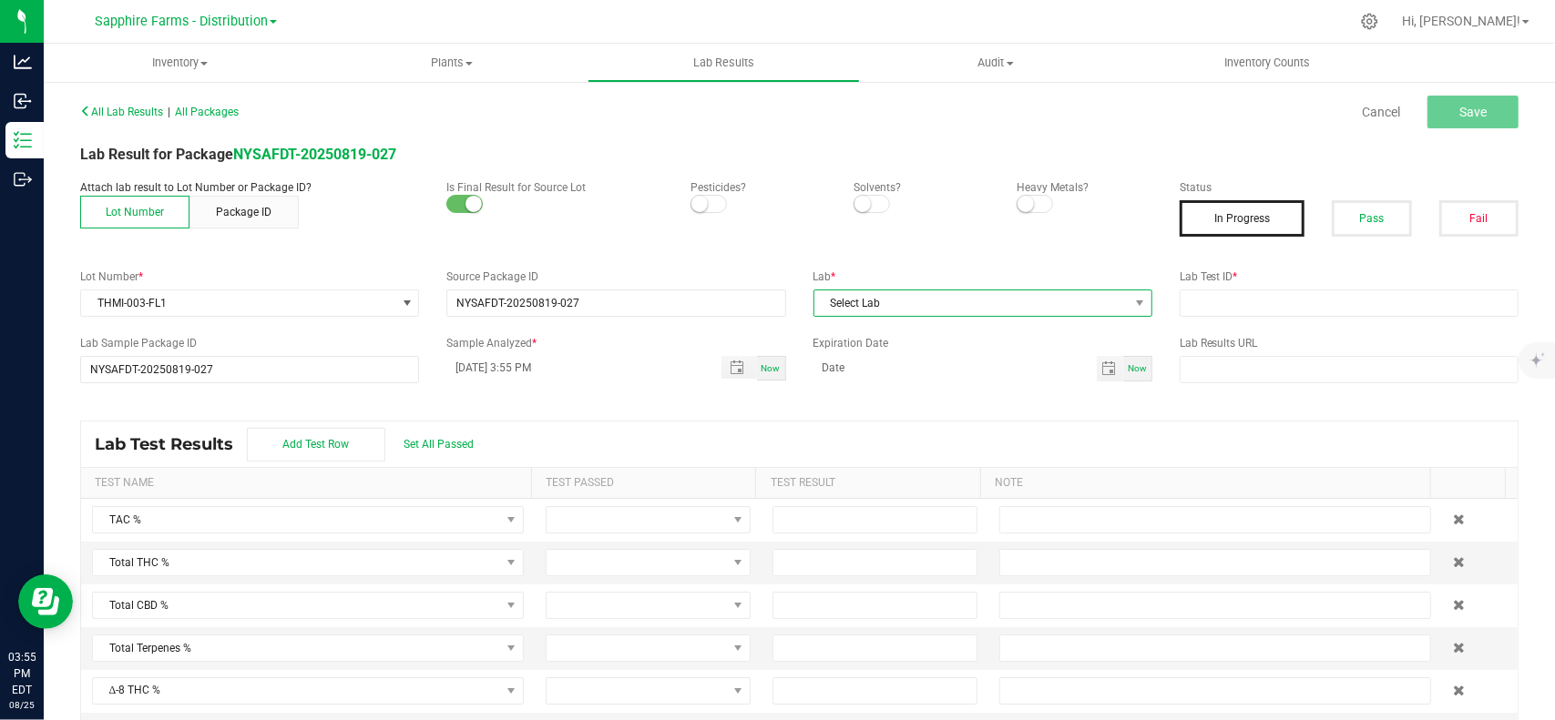
click at [931, 309] on span "Select Lab" at bounding box center [971, 304] width 314 height 26
click at [876, 383] on li "DRS Testing" at bounding box center [974, 380] width 334 height 31
click at [1363, 222] on button "Pass" at bounding box center [1370, 218] width 79 height 36
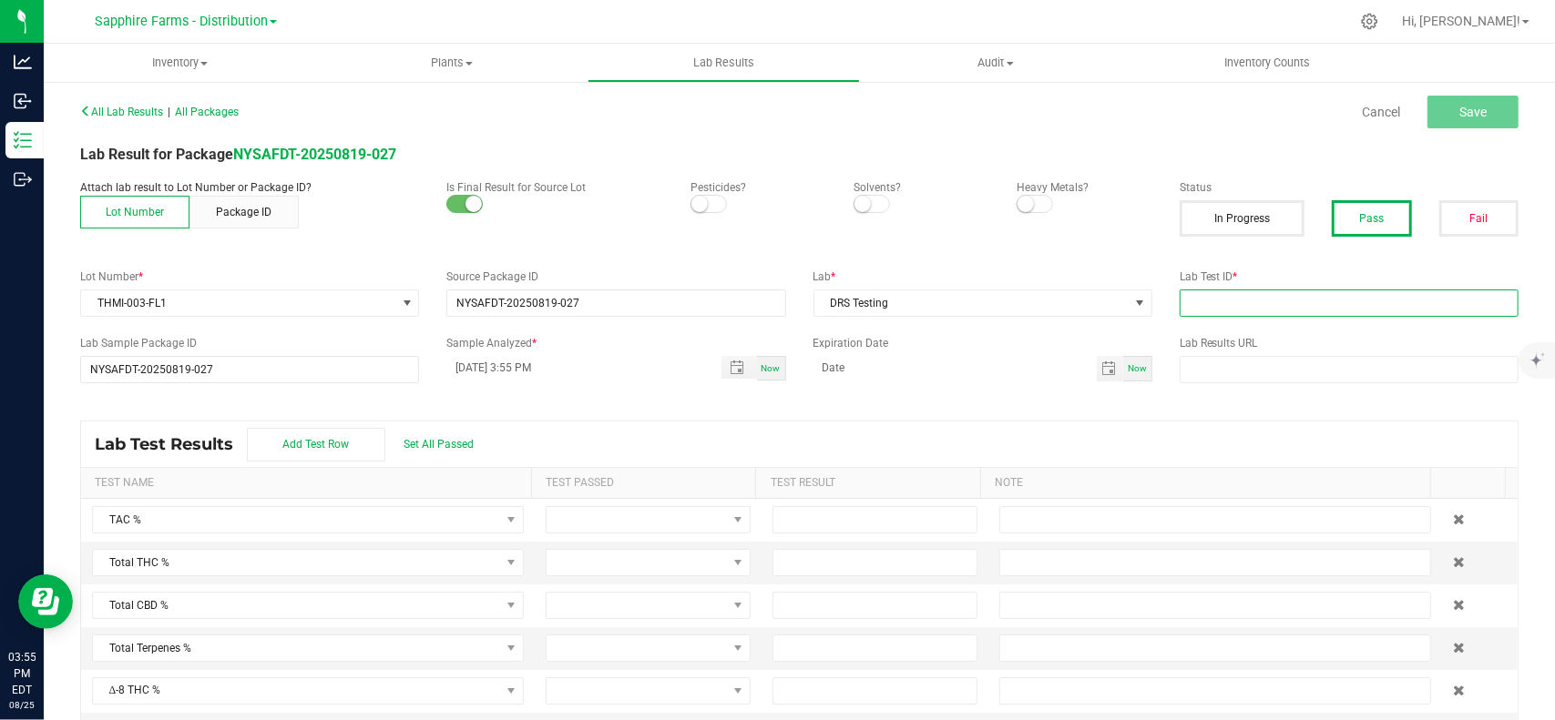
click at [1248, 311] on input "text" at bounding box center [1348, 303] width 339 height 27
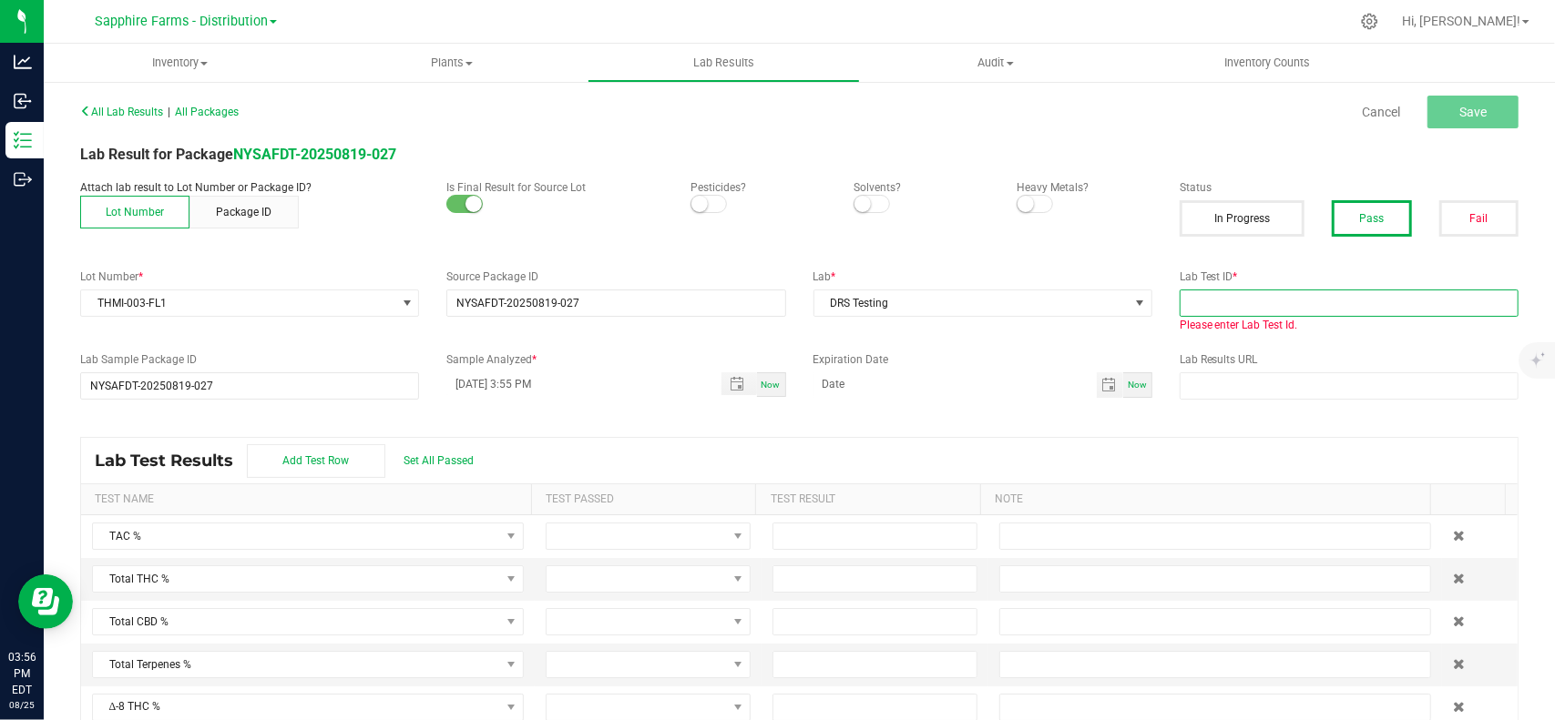
click at [1268, 303] on input "text" at bounding box center [1348, 303] width 339 height 27
paste input "THMI-003-FL1;"
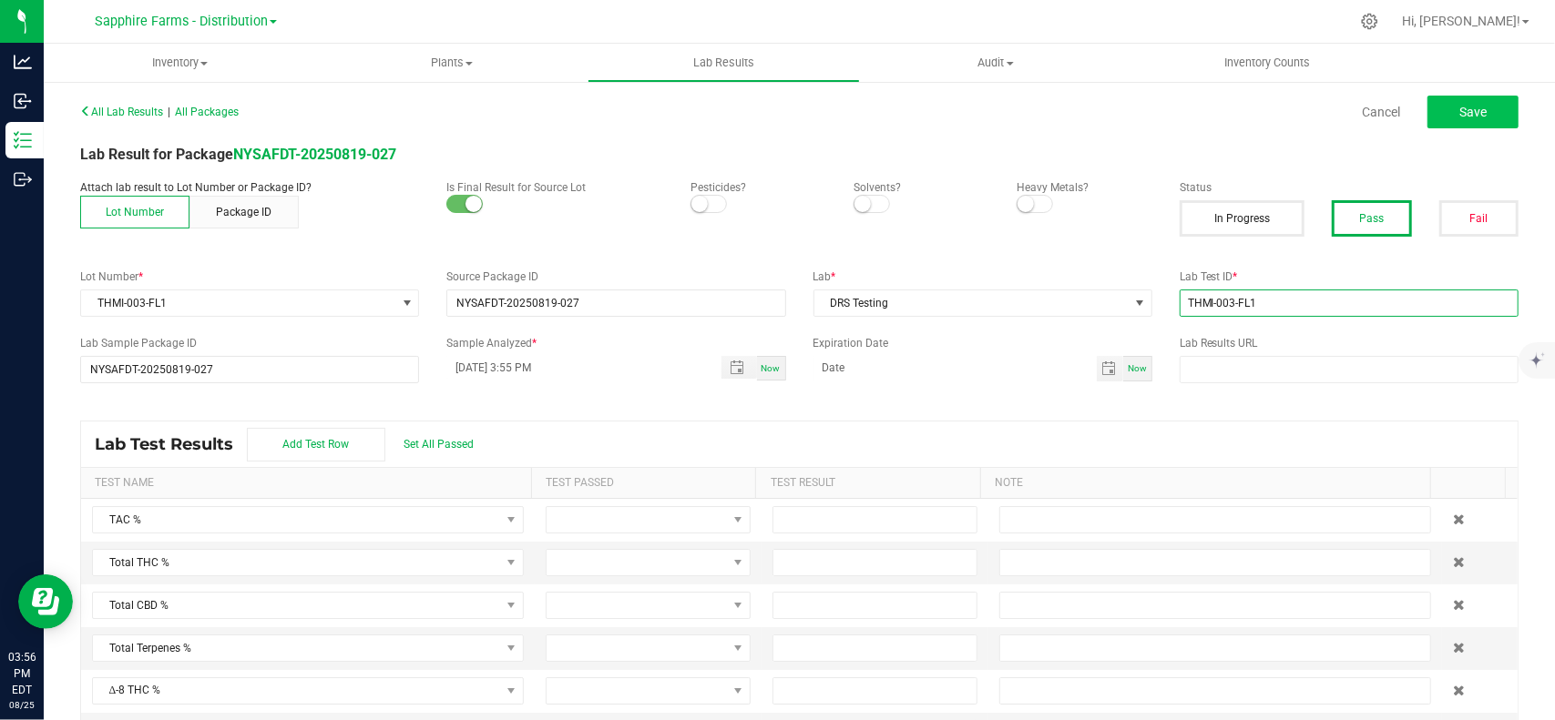
type input "THMI-003-FL1"
click at [1480, 105] on button "Save" at bounding box center [1472, 112] width 91 height 33
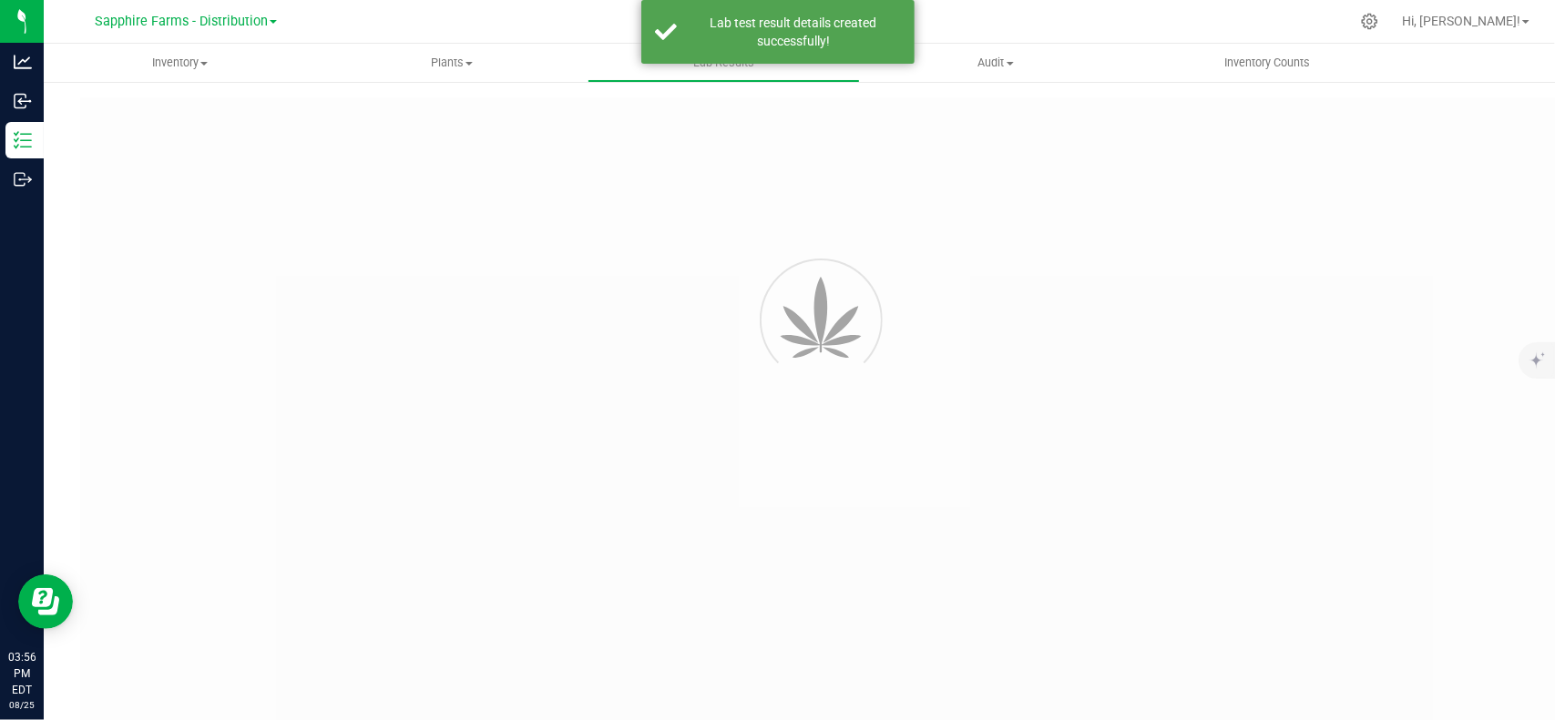
type input "NYSAFDT-20250819-027"
type input "THMI-003-FL1"
type input "NYSAFDT-20250819-027"
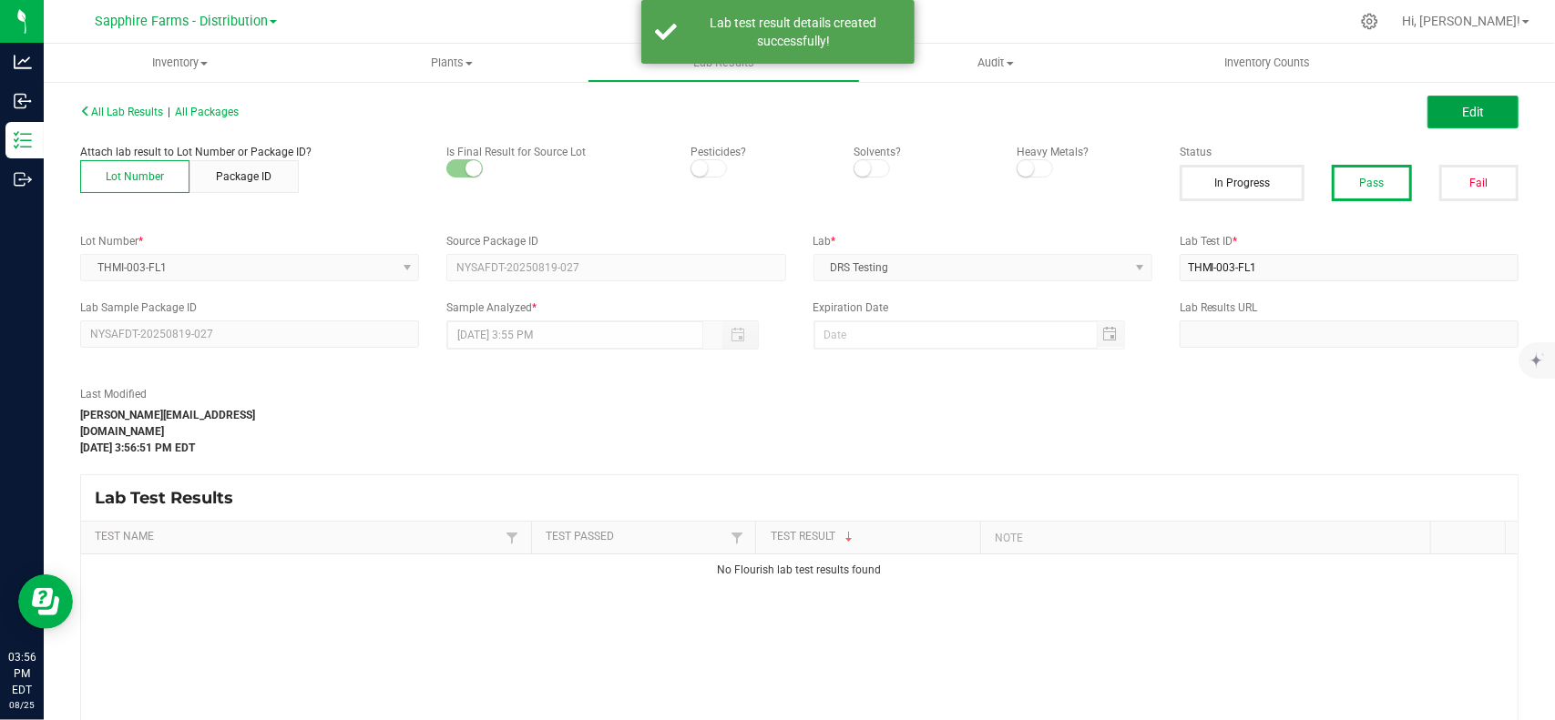
click at [1462, 117] on span "Edit" at bounding box center [1473, 112] width 22 height 15
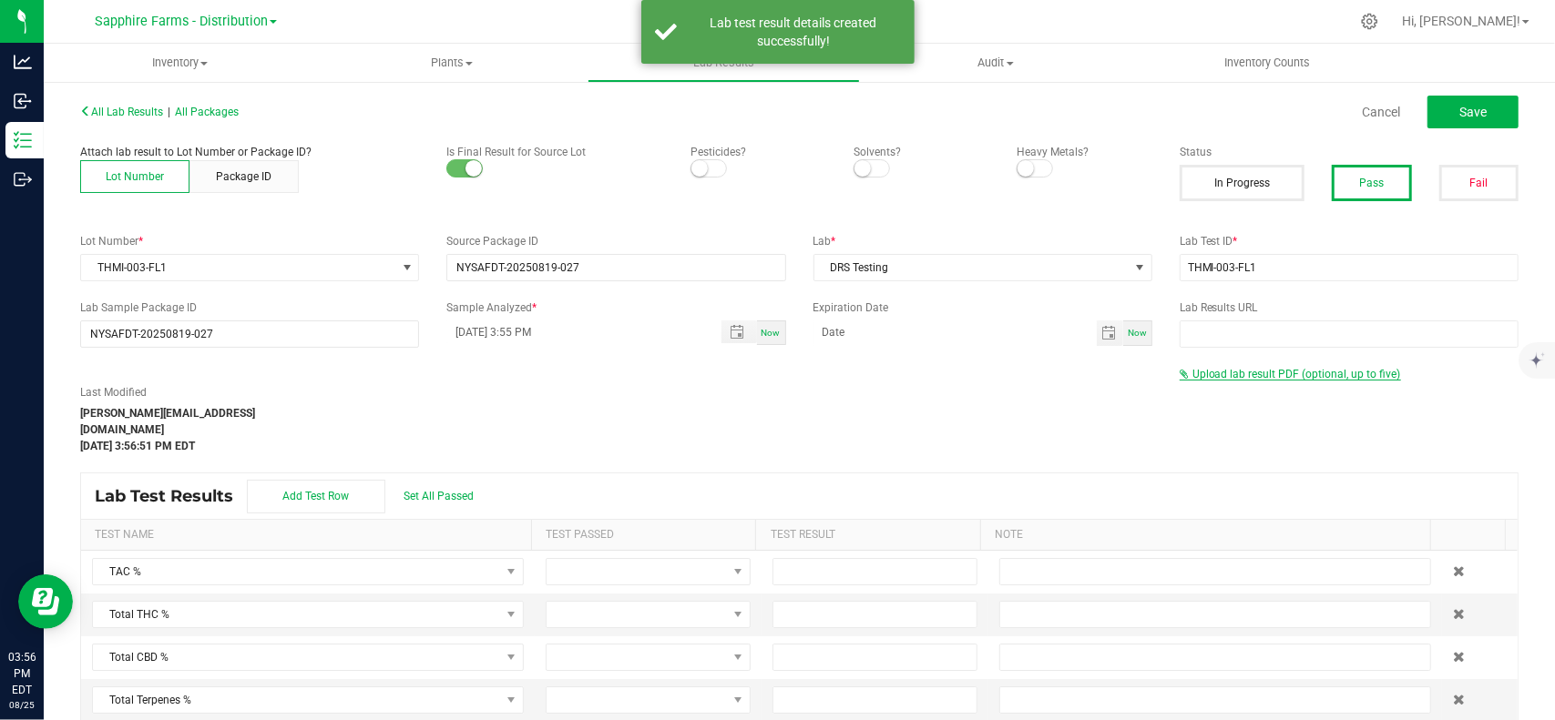
click at [1319, 375] on span "Upload lab result PDF (optional, up to five)" at bounding box center [1296, 374] width 209 height 13
click at [1226, 423] on div "Select file Drop files here to upload" at bounding box center [1348, 404] width 337 height 42
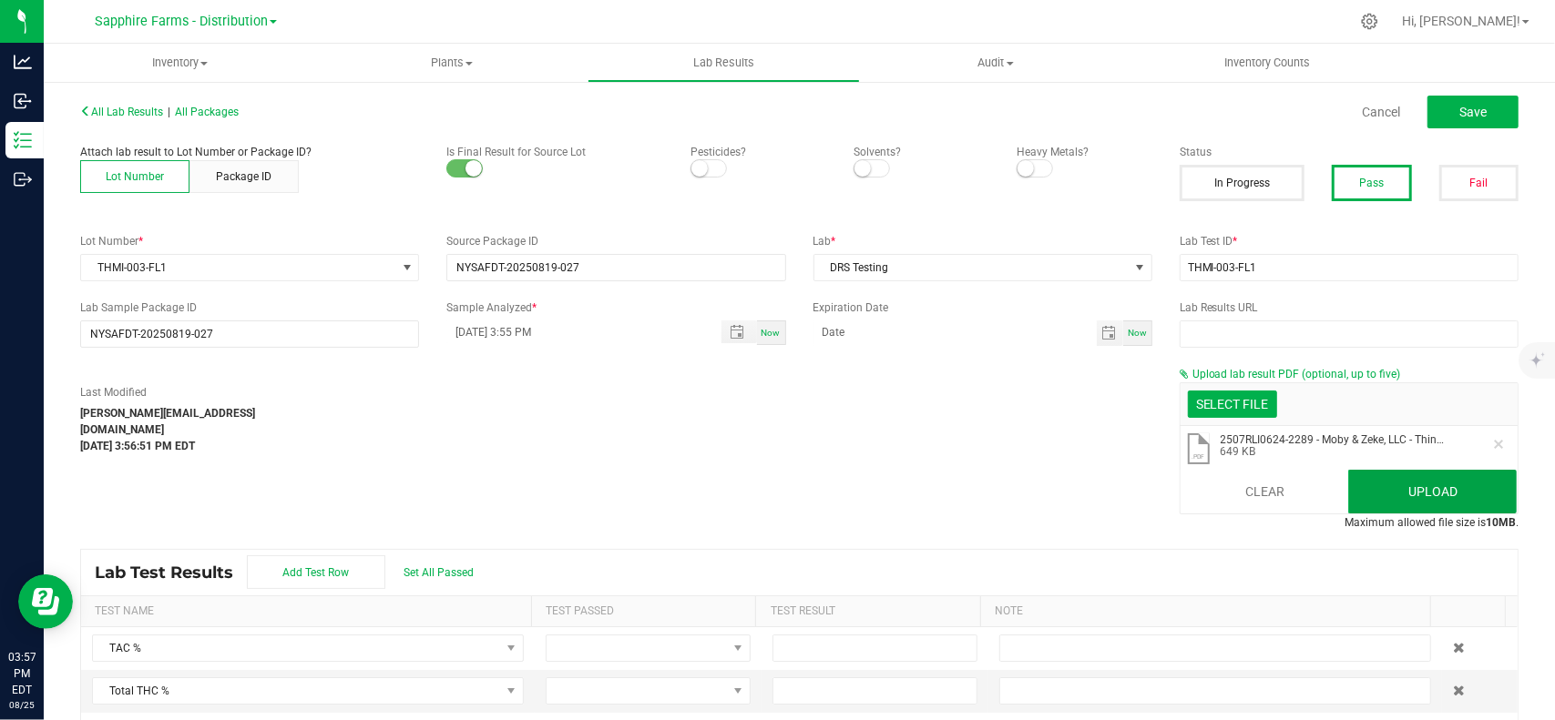
click at [1410, 480] on button "Upload" at bounding box center [1432, 492] width 168 height 44
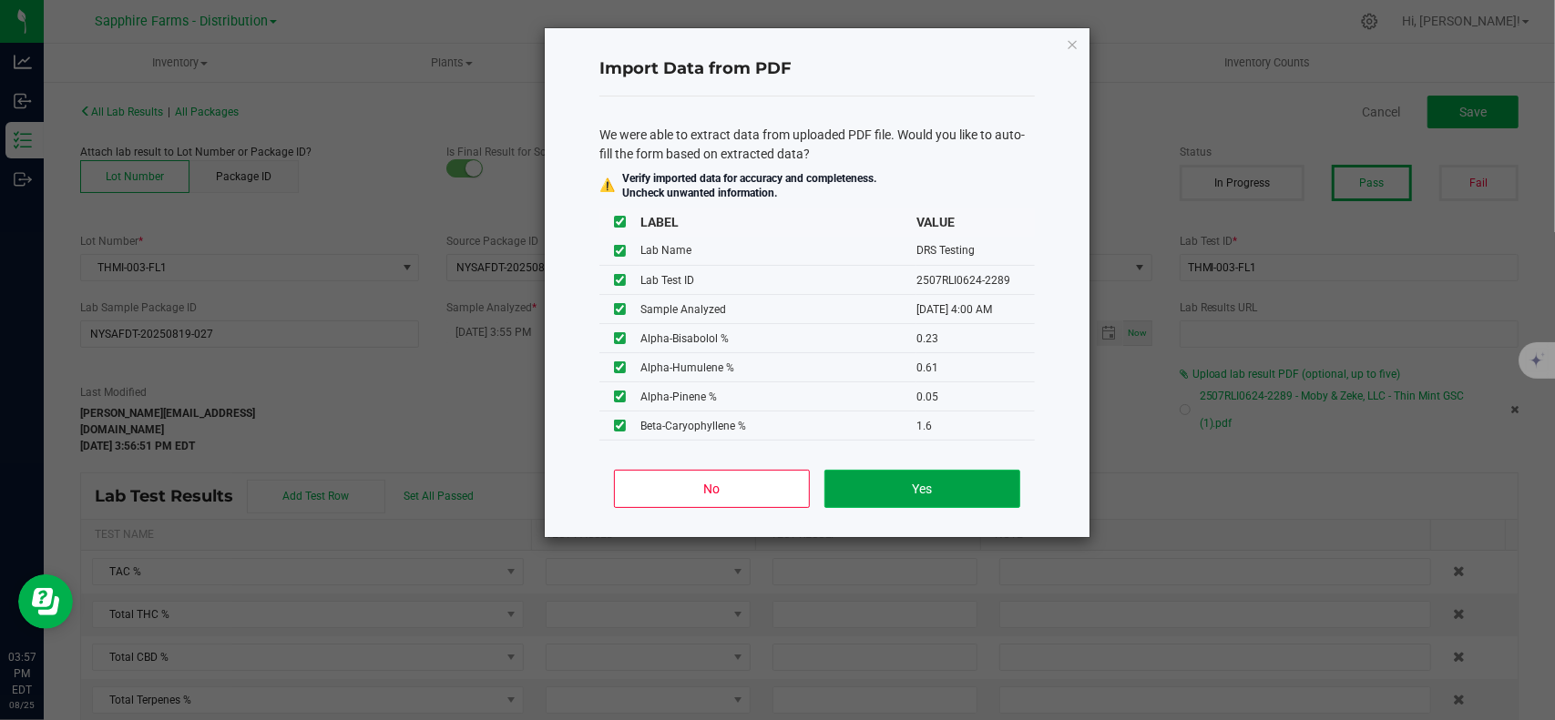
click at [882, 480] on button "Yes" at bounding box center [922, 489] width 196 height 38
type input "07/29/2025 4:00 AM"
type input "34.7600"
type input "30.2700"
type input "6.3400"
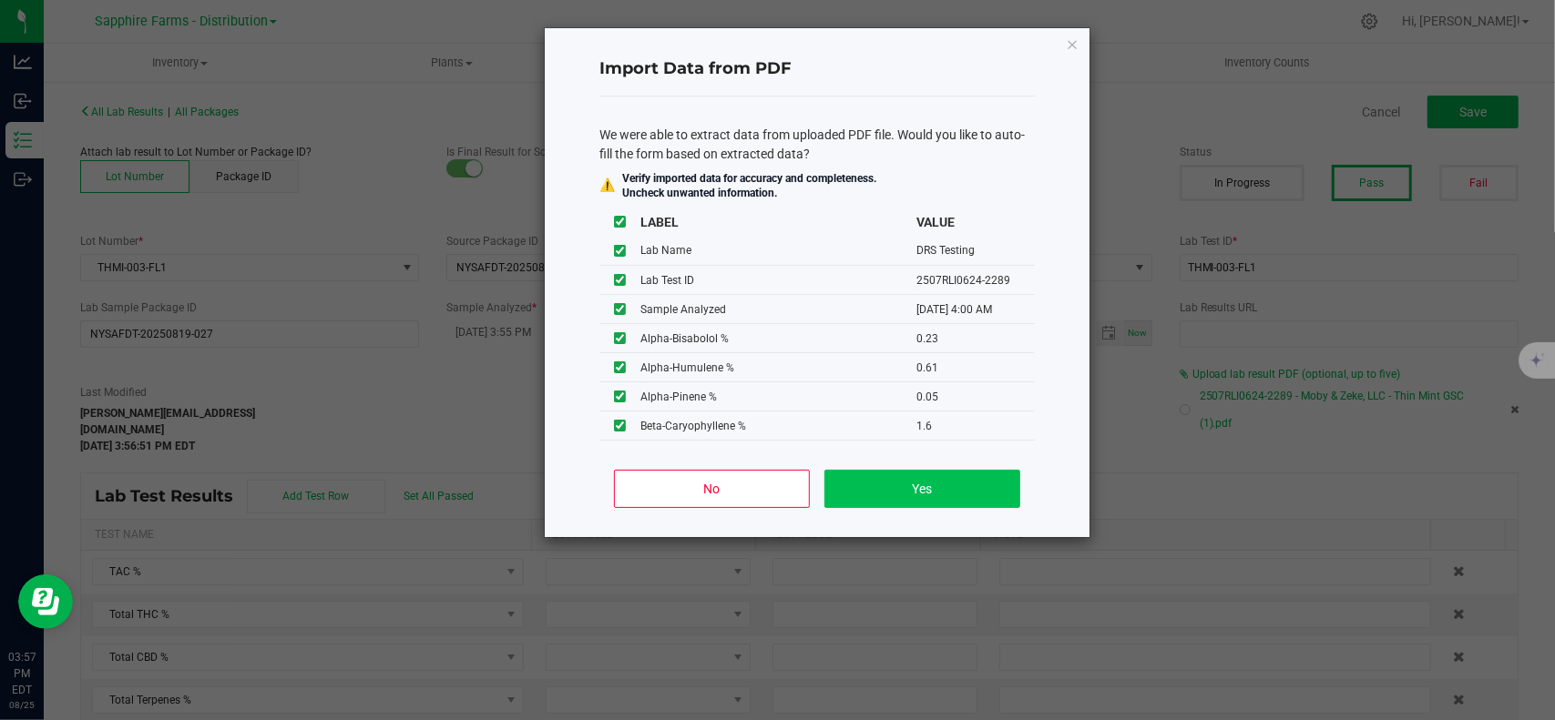
type input "27.2800"
type input "1.1400"
type input "0.2300"
type input "0.6100"
type input "0.0500"
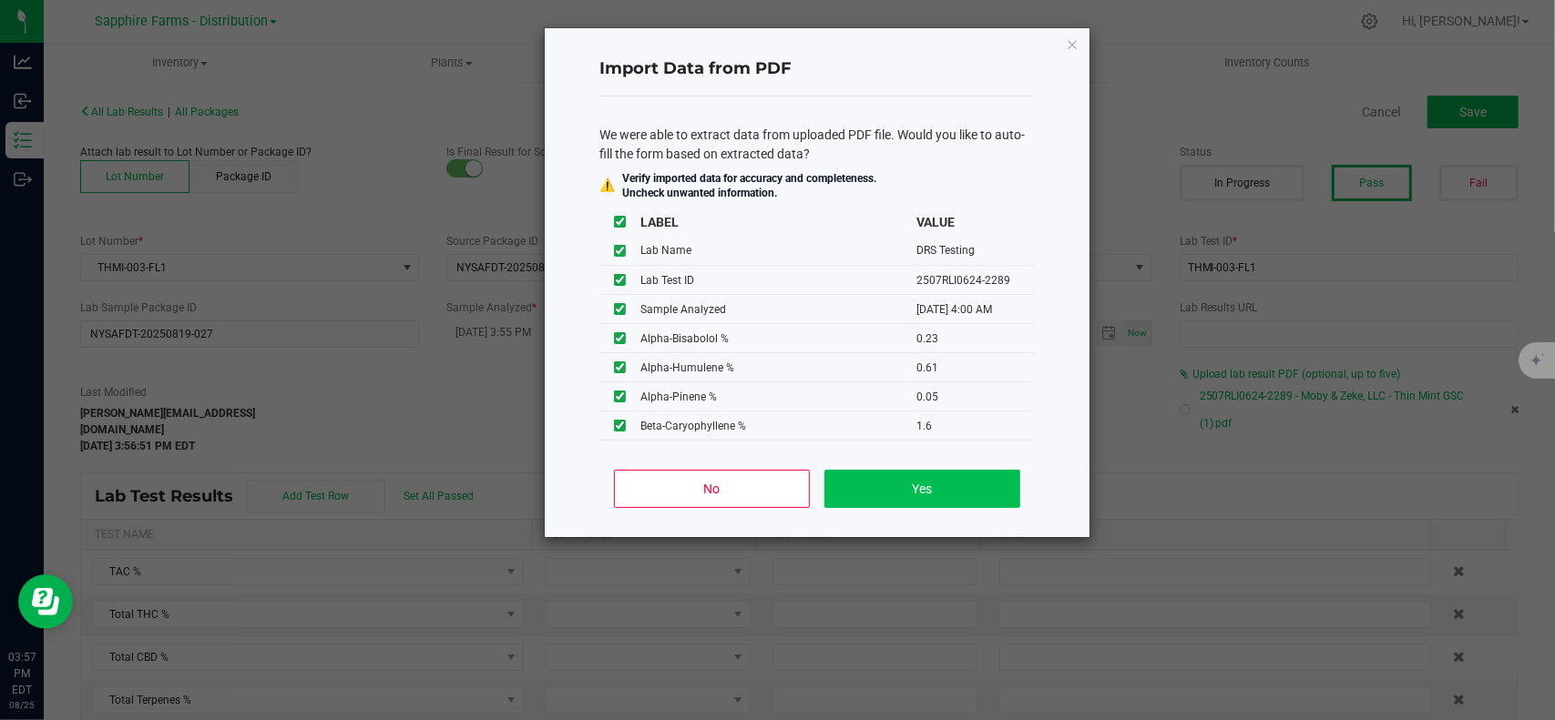
type input "1.6000"
type input "0.1100"
type input "0.0200"
type input "0.9000"
type input "0.1900"
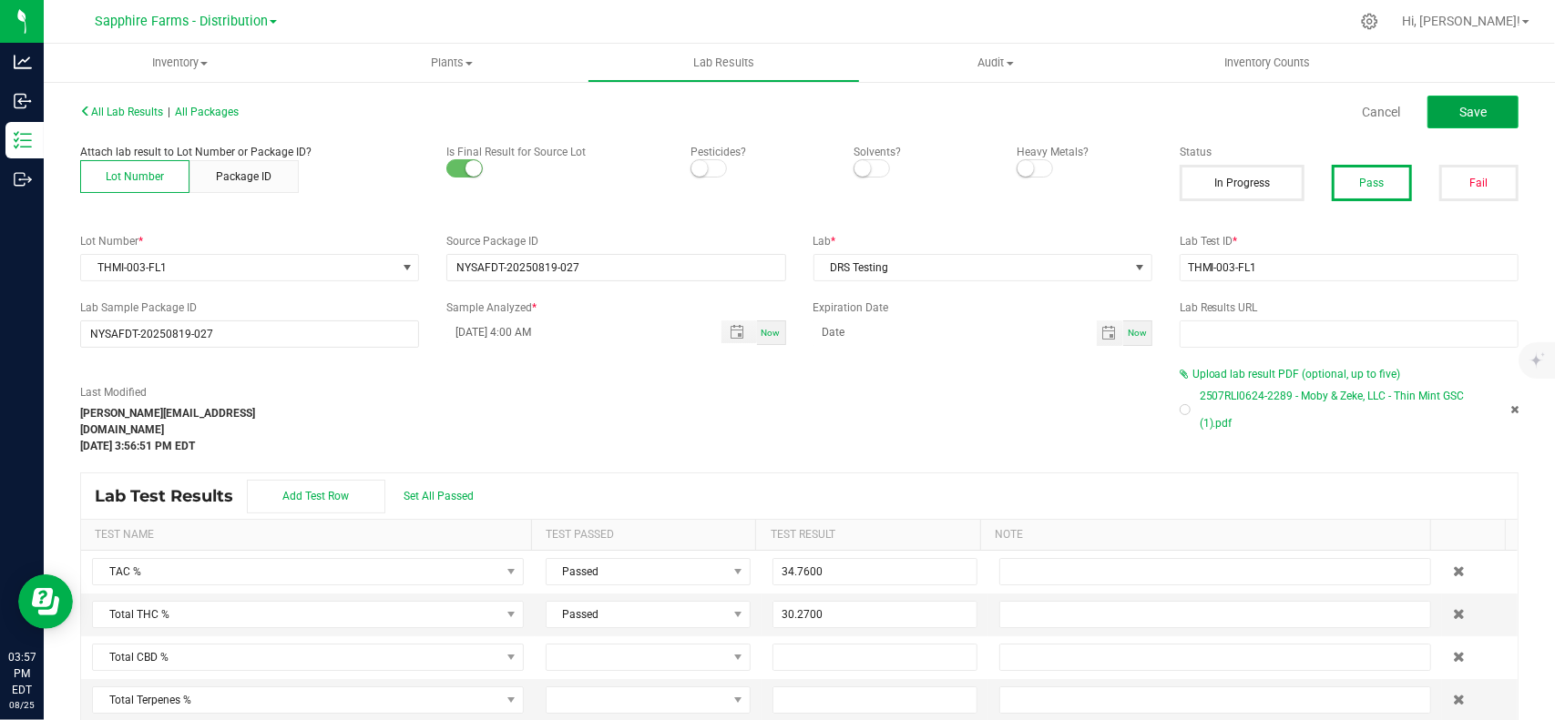
click at [1441, 117] on button "Save" at bounding box center [1472, 112] width 91 height 33
type input "6.3400"
type input "27.2800"
type input "1.1400"
type input "0.2300"
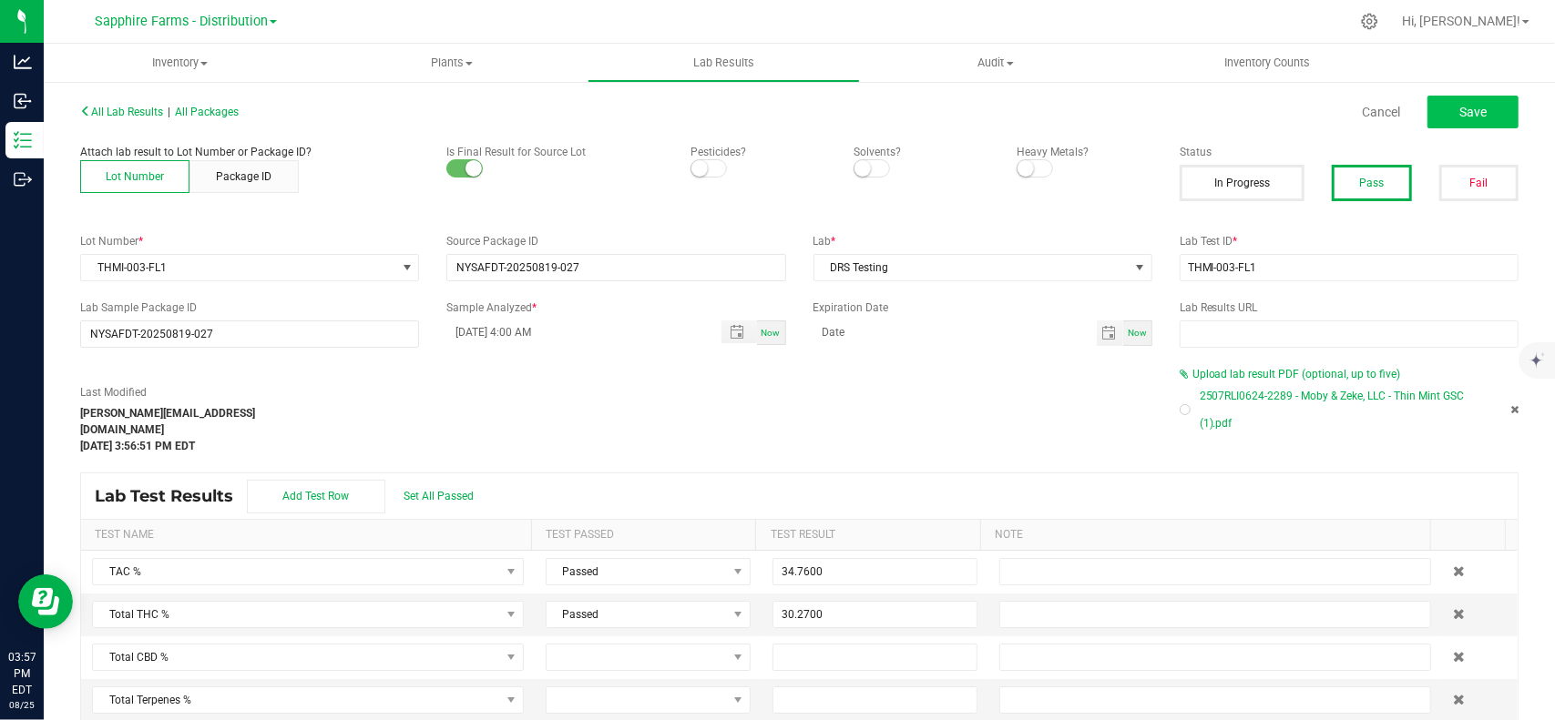
type input "0.6100"
type input "0.0500"
type input "1.6000"
type input "0.1100"
type input "0.0200"
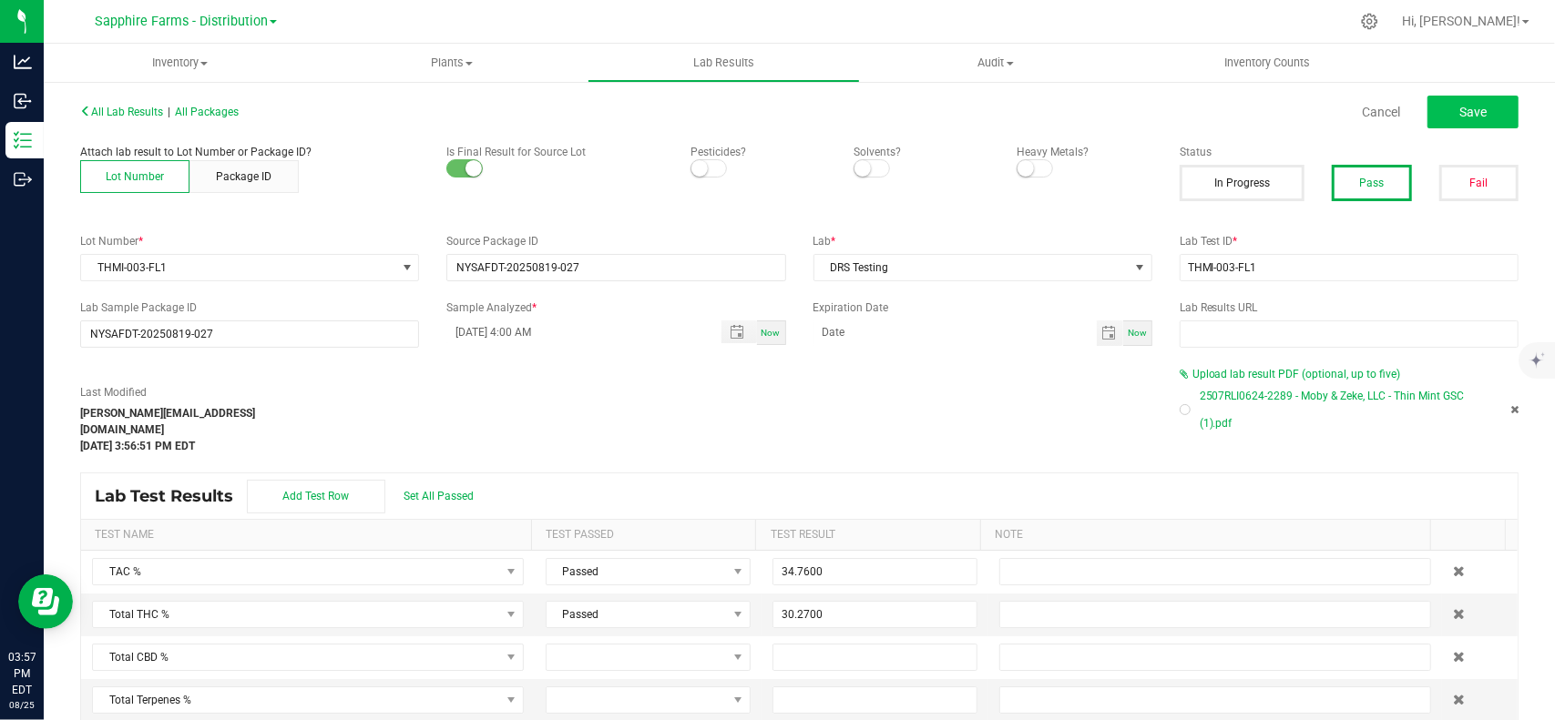
type input "0.9000"
type input "0.1900"
type input "0.4900"
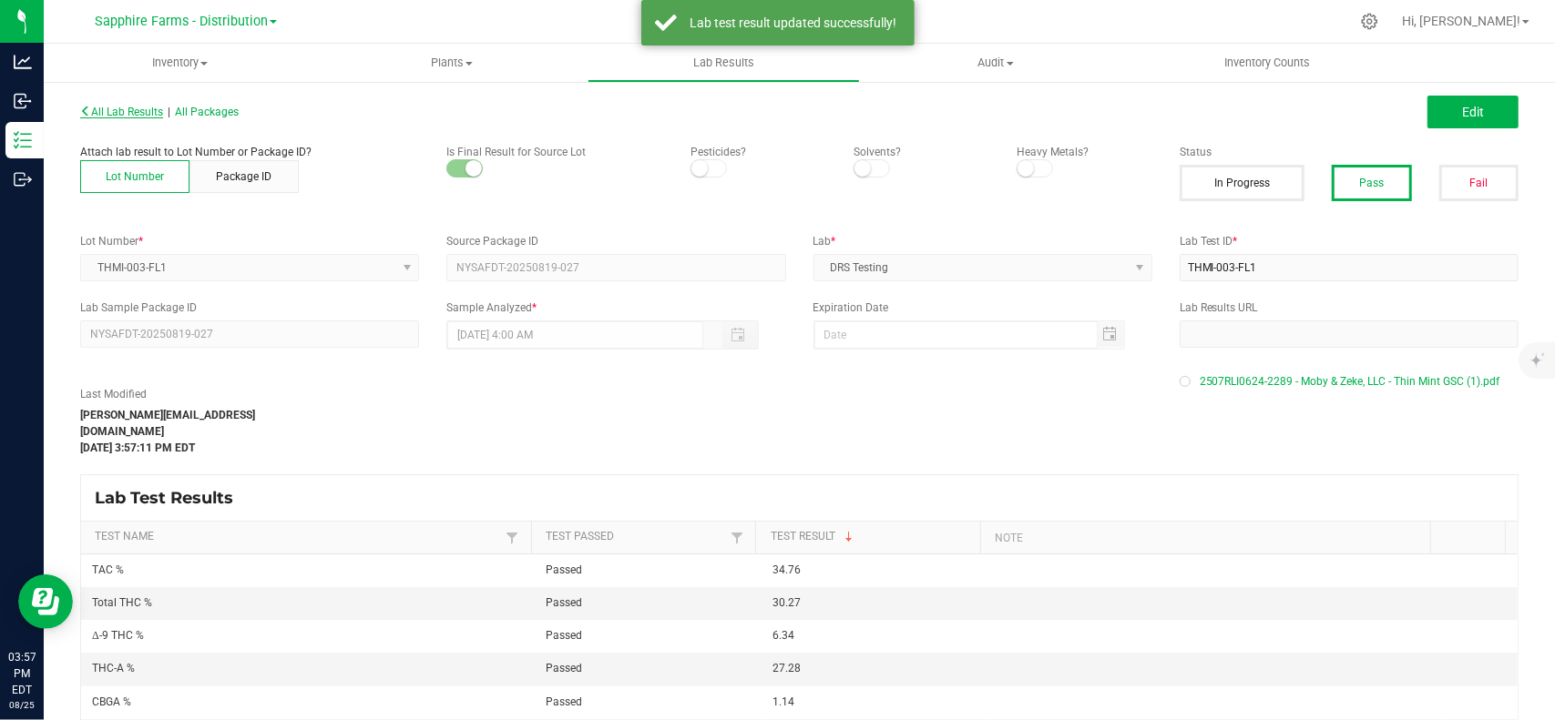
click at [120, 108] on span "All Lab Results" at bounding box center [121, 112] width 83 height 13
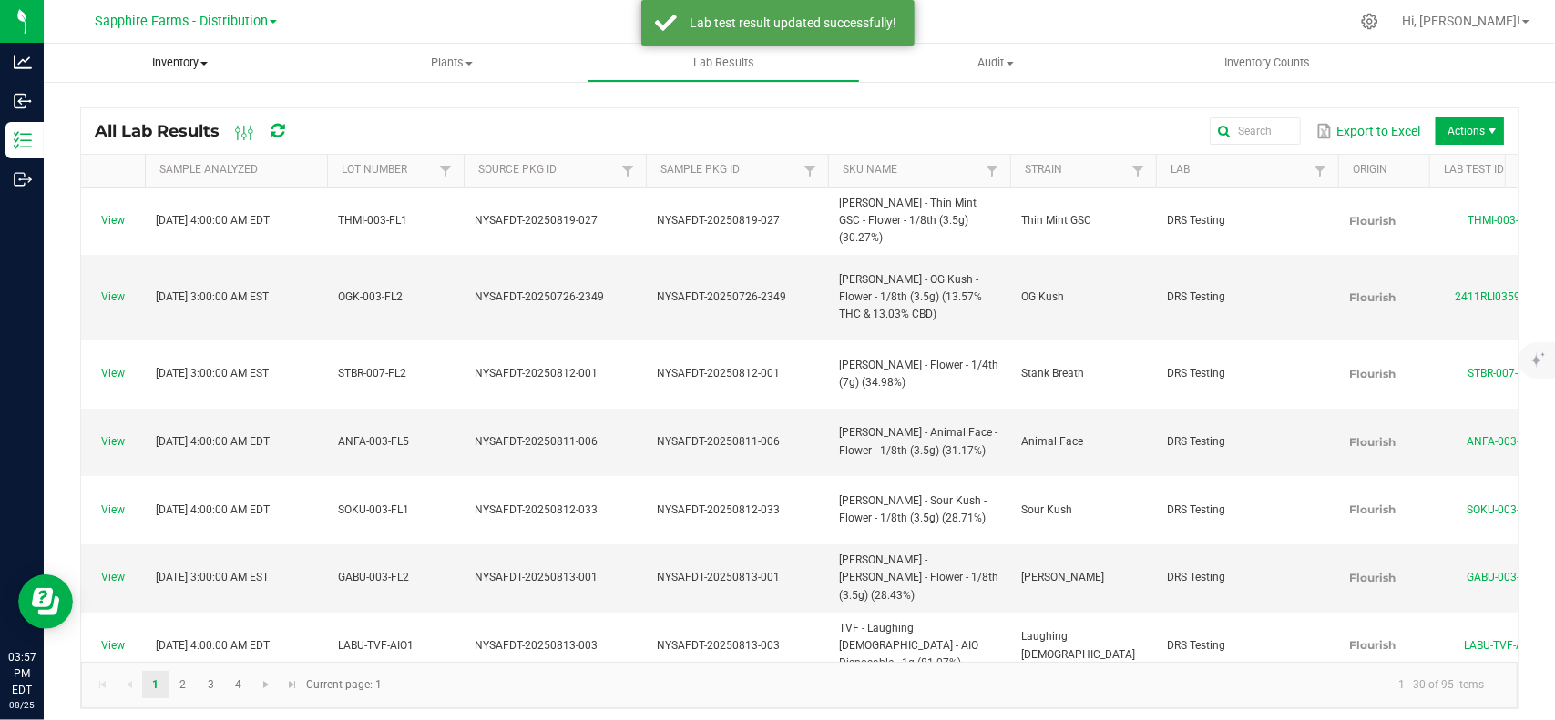
click at [196, 48] on uib-tab-heading "Inventory All packages All inventory Waste log Create inventory" at bounding box center [180, 63] width 272 height 38
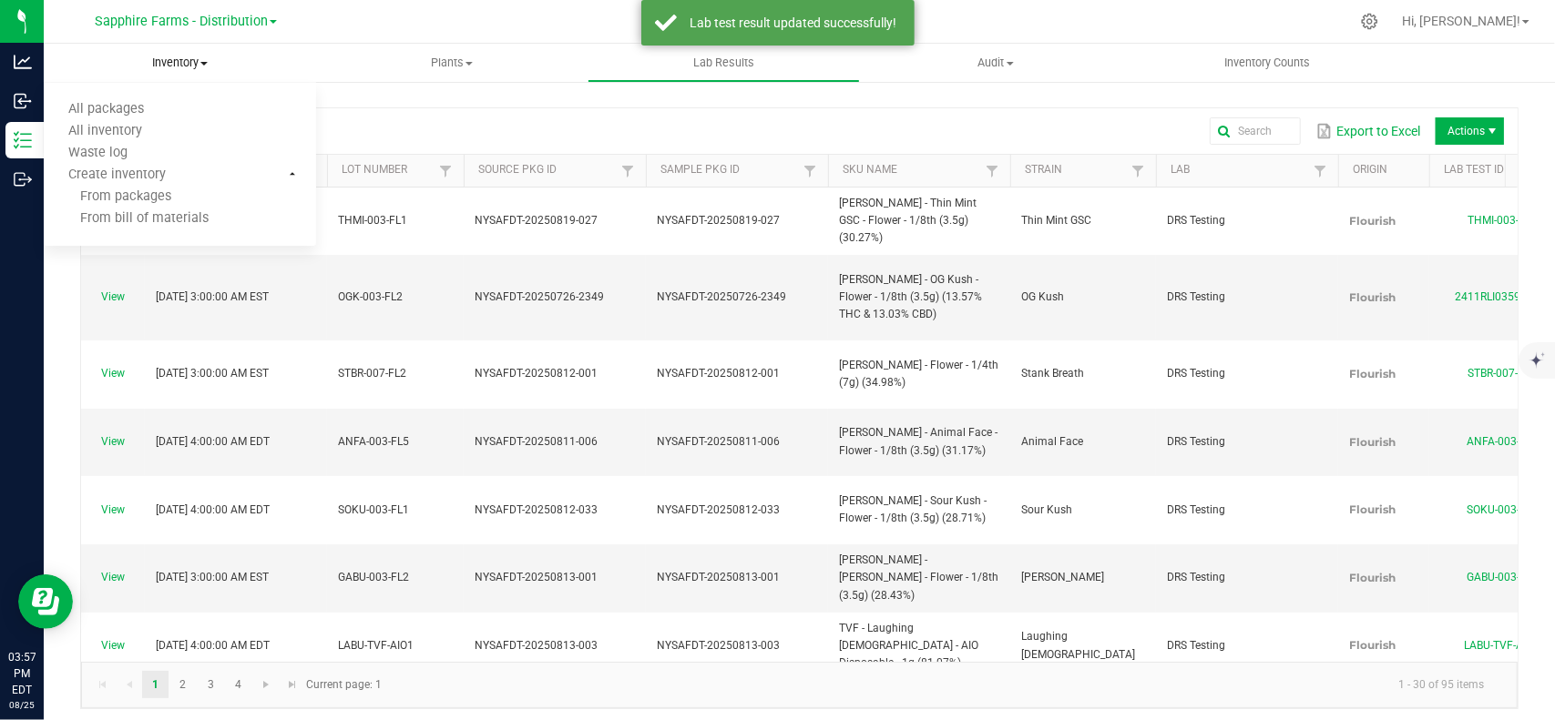
click at [184, 65] on span "Inventory" at bounding box center [180, 63] width 272 height 16
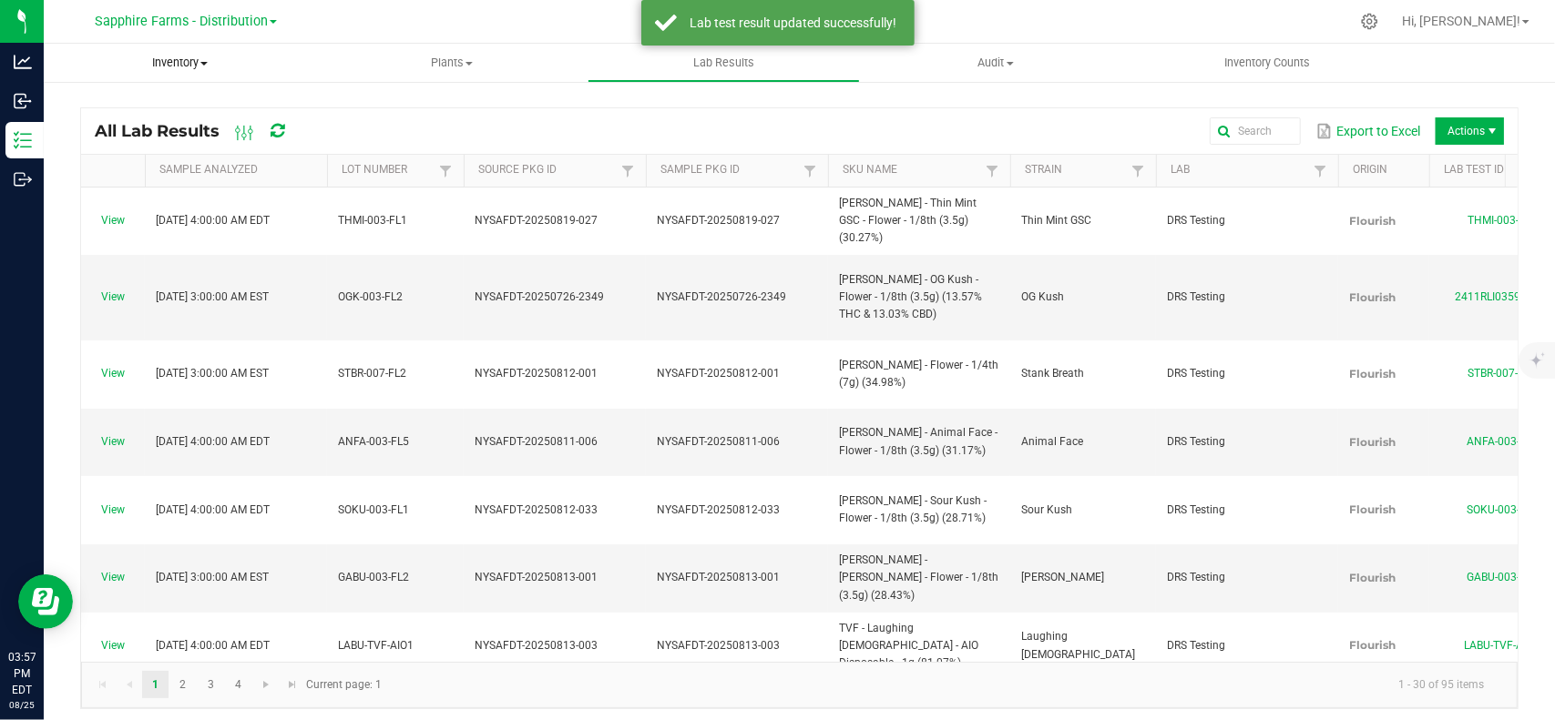
click at [179, 57] on span "Inventory" at bounding box center [180, 63] width 272 height 16
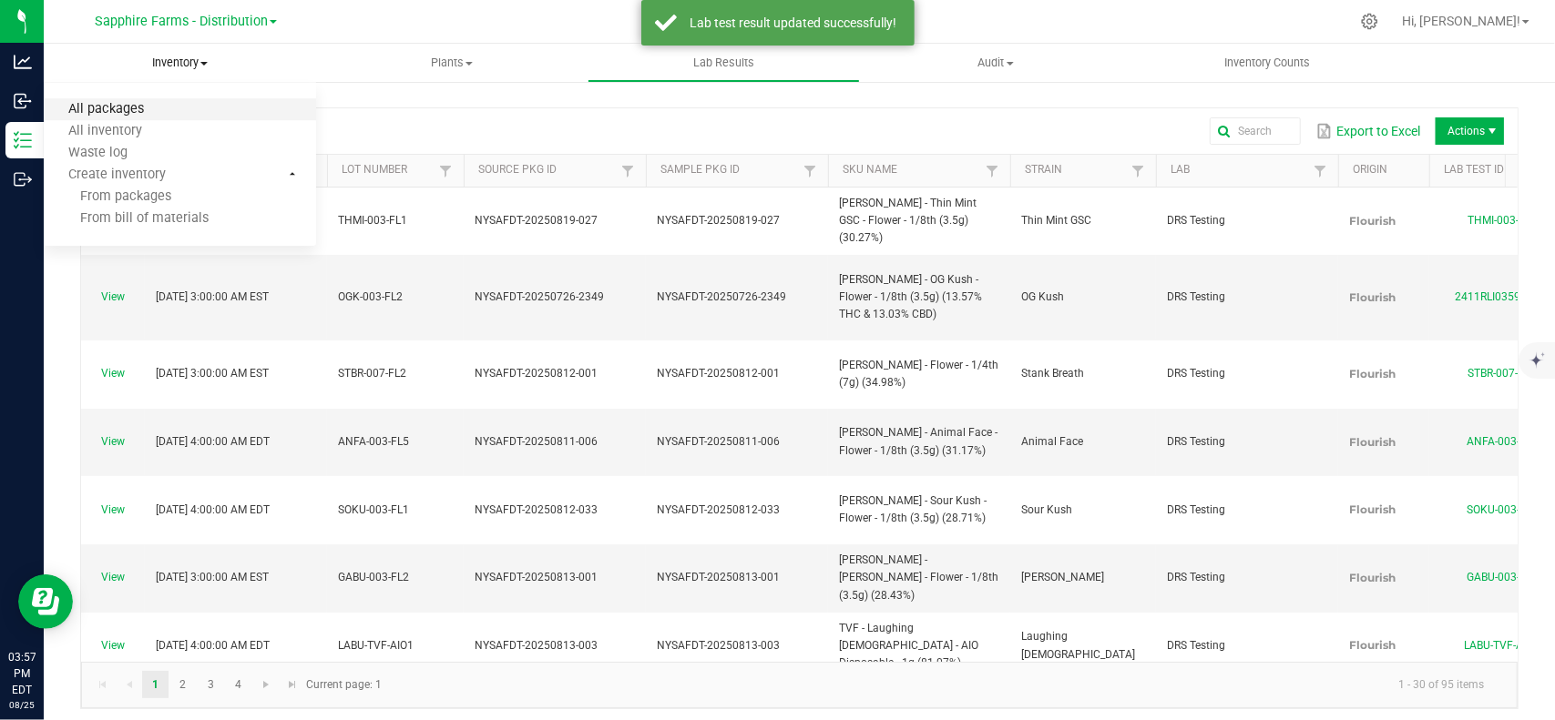
click at [128, 112] on span "All packages" at bounding box center [106, 109] width 125 height 15
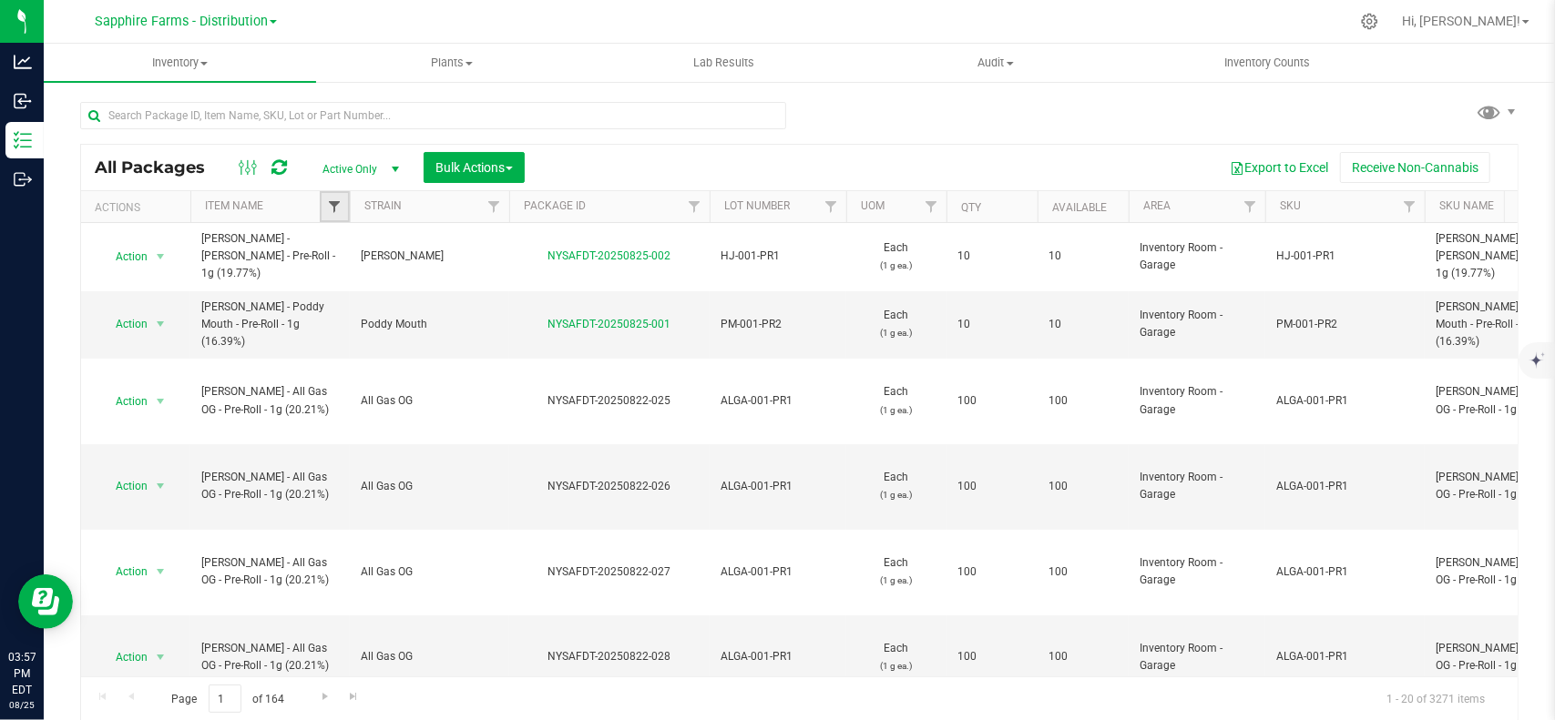
click at [330, 201] on span "Filter" at bounding box center [334, 206] width 15 height 15
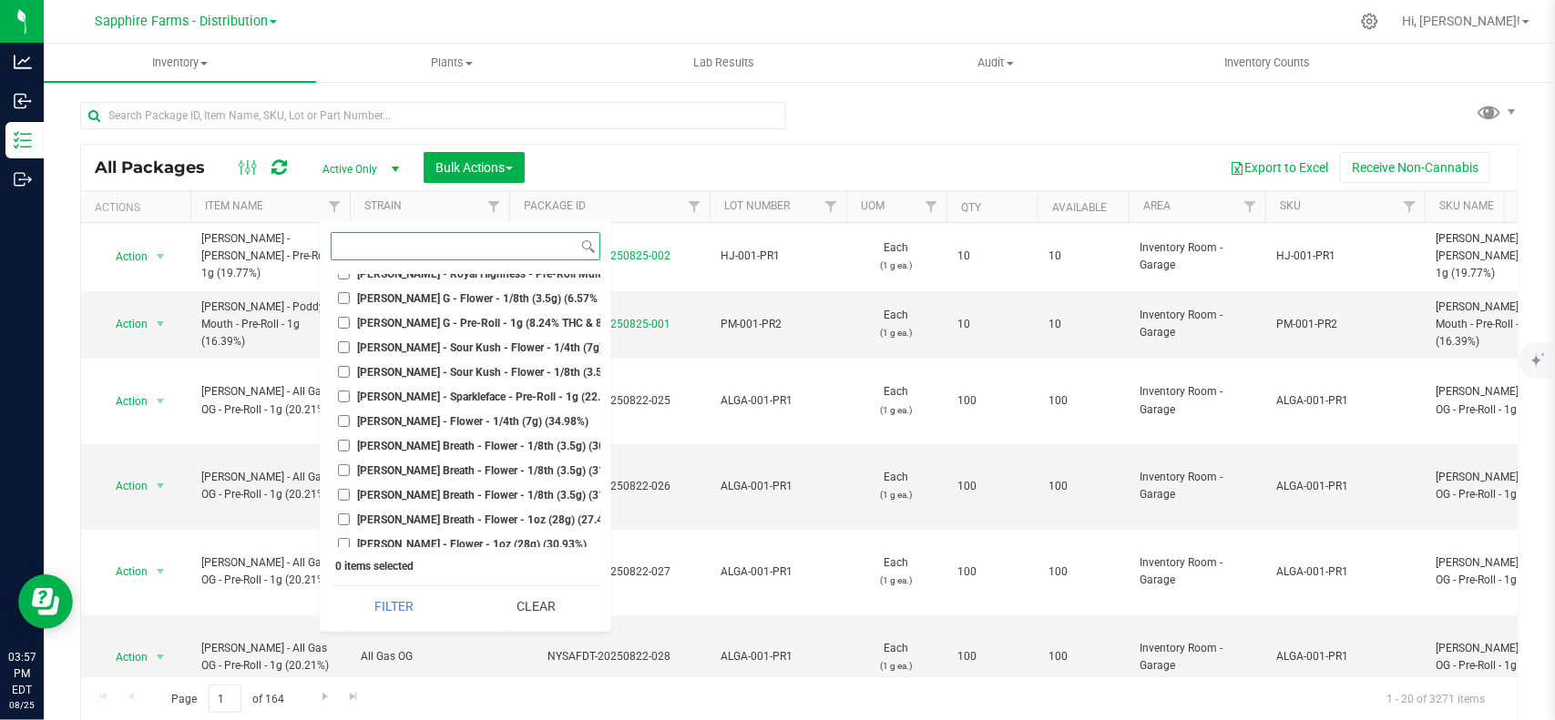
scroll to position [4007, 0]
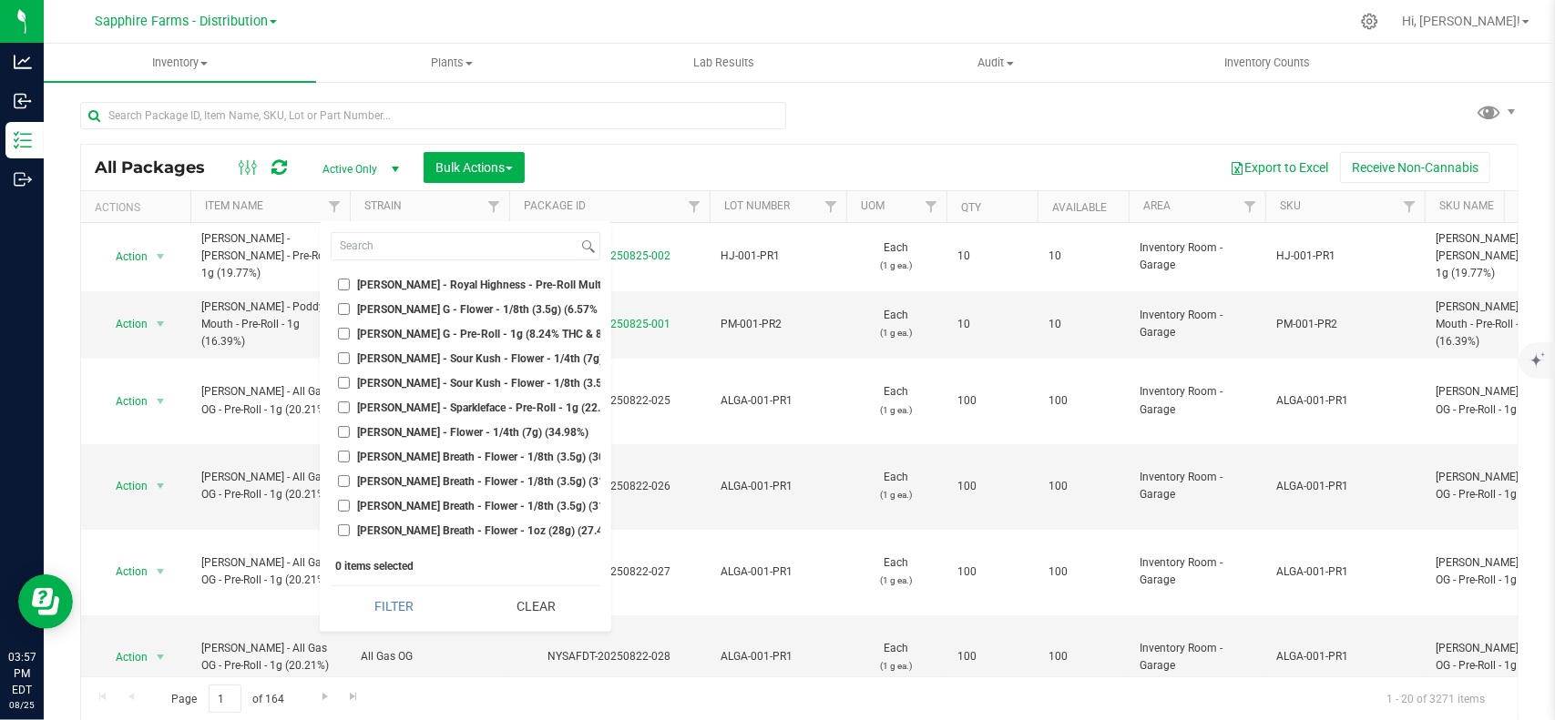
click at [430, 382] on span "LEAL - Sour Kush - Flower - 1/8th (3.5g) (28.71%)" at bounding box center [508, 383] width 301 height 11
click at [350, 382] on input "LEAL - Sour Kush - Flower - 1/8th (3.5g) (28.71%)" at bounding box center [344, 383] width 12 height 12
checkbox input "true"
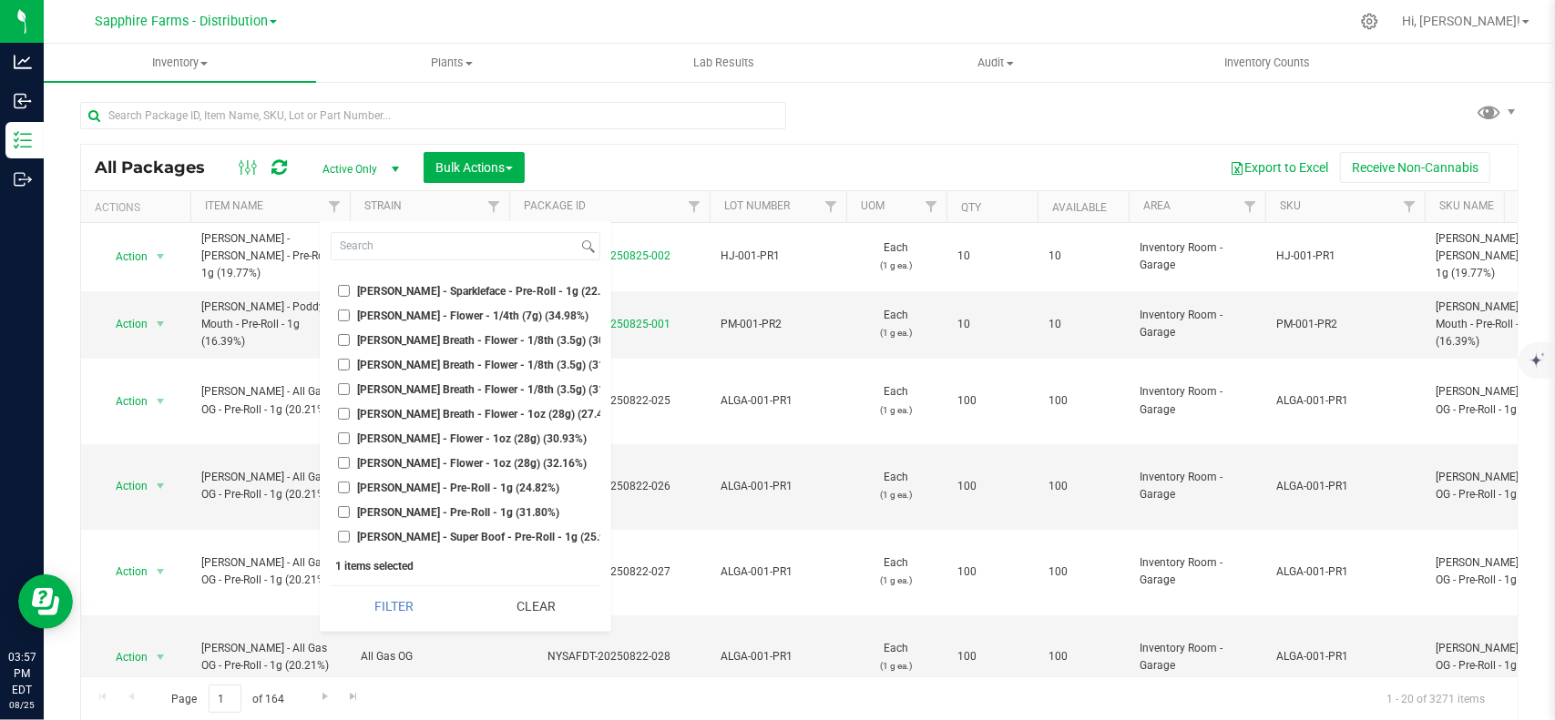
scroll to position [4280, 0]
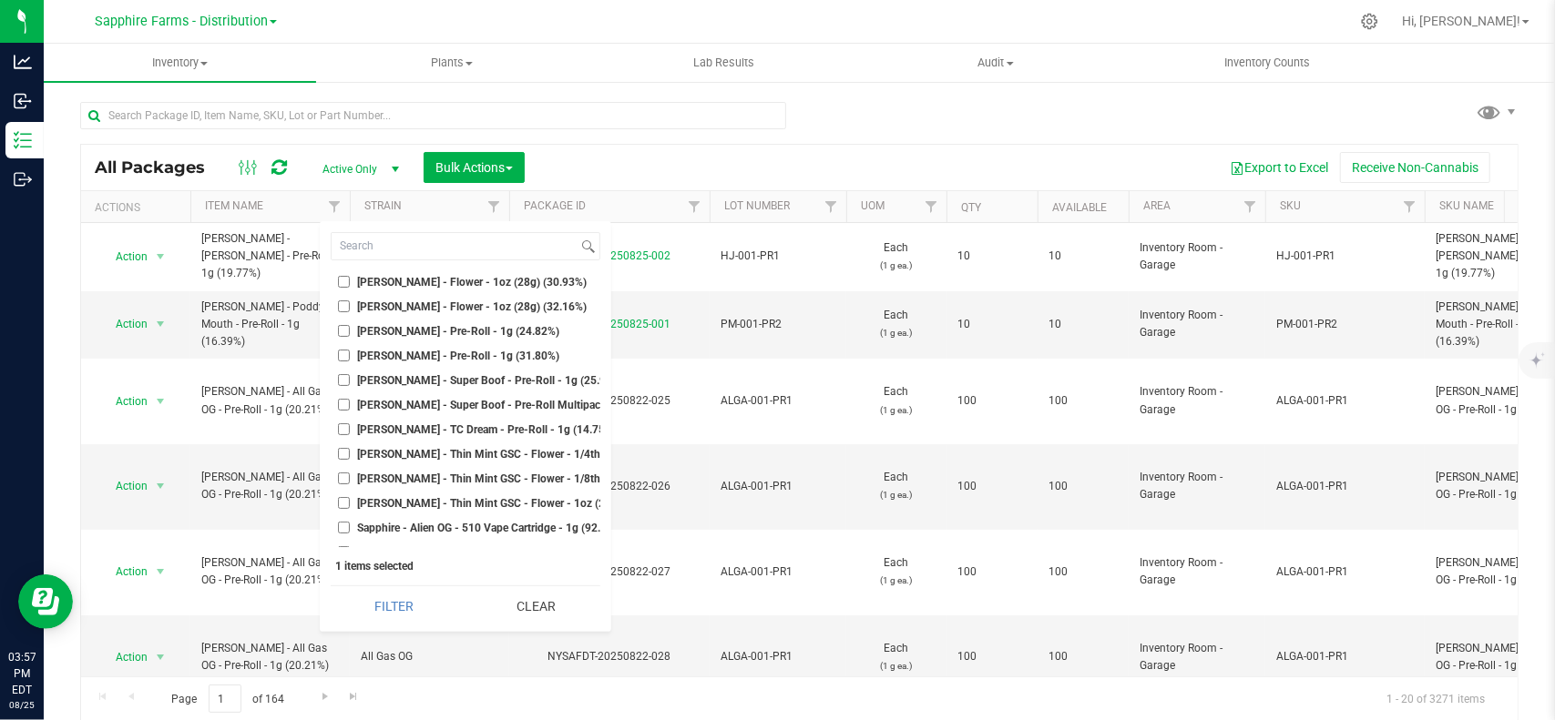
click at [434, 482] on span "LEAL - Thin Mint GSC - Flower - 1/8th (3.5g) (30.27%)" at bounding box center [518, 479] width 321 height 11
click at [350, 482] on input "LEAL - Thin Mint GSC - Flower - 1/8th (3.5g) (30.27%)" at bounding box center [344, 479] width 12 height 12
checkbox input "true"
click at [433, 587] on button "Filter" at bounding box center [395, 607] width 128 height 40
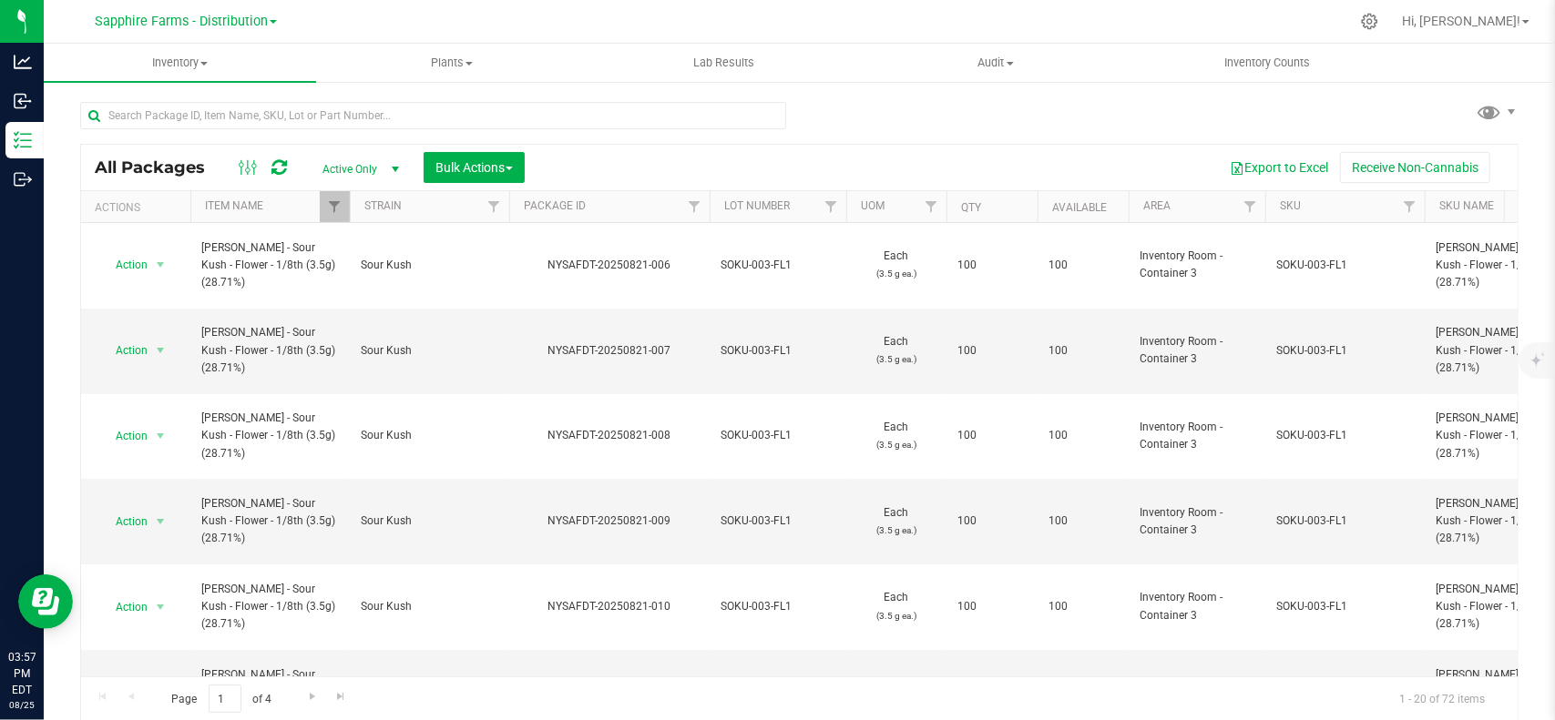
click at [288, 211] on th "Item Name" at bounding box center [269, 207] width 159 height 32
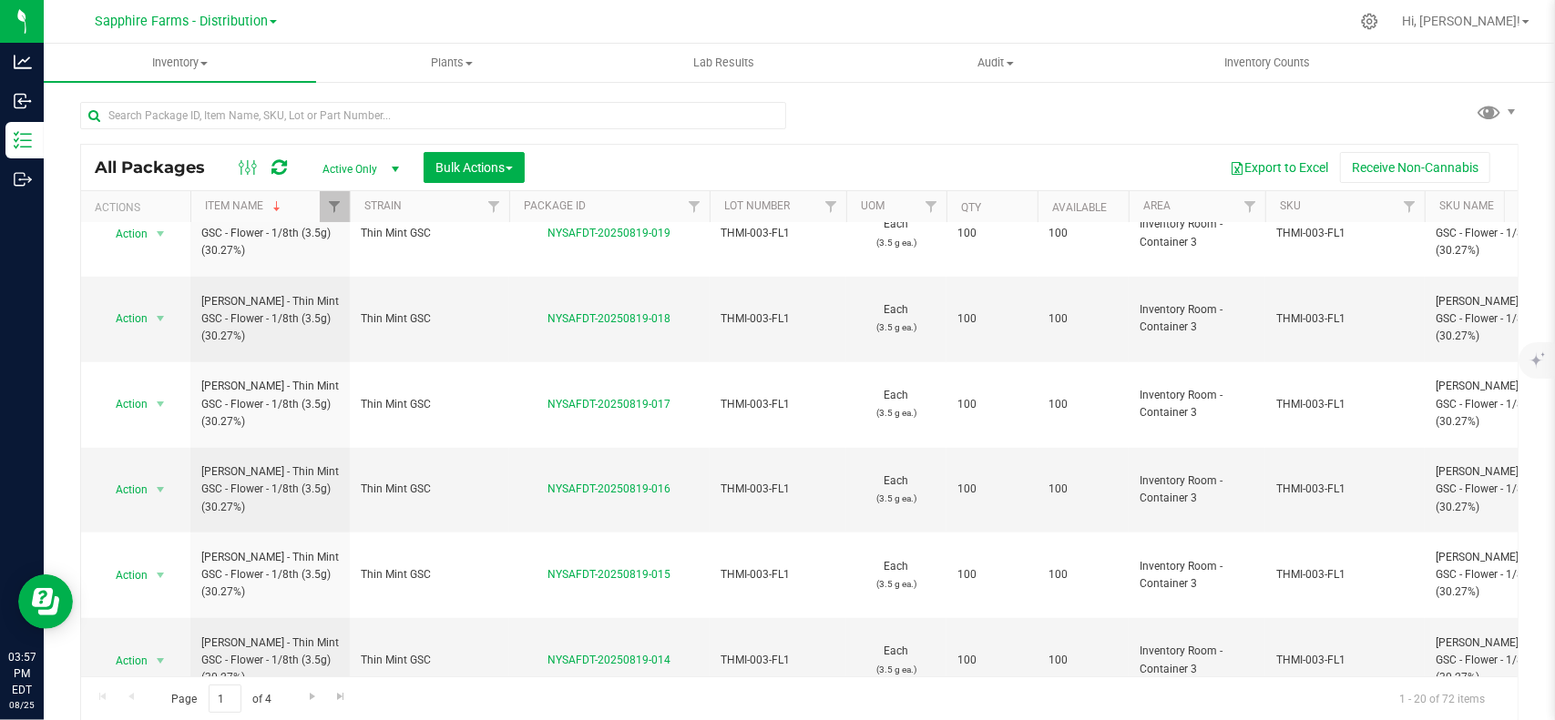
scroll to position [912, 0]
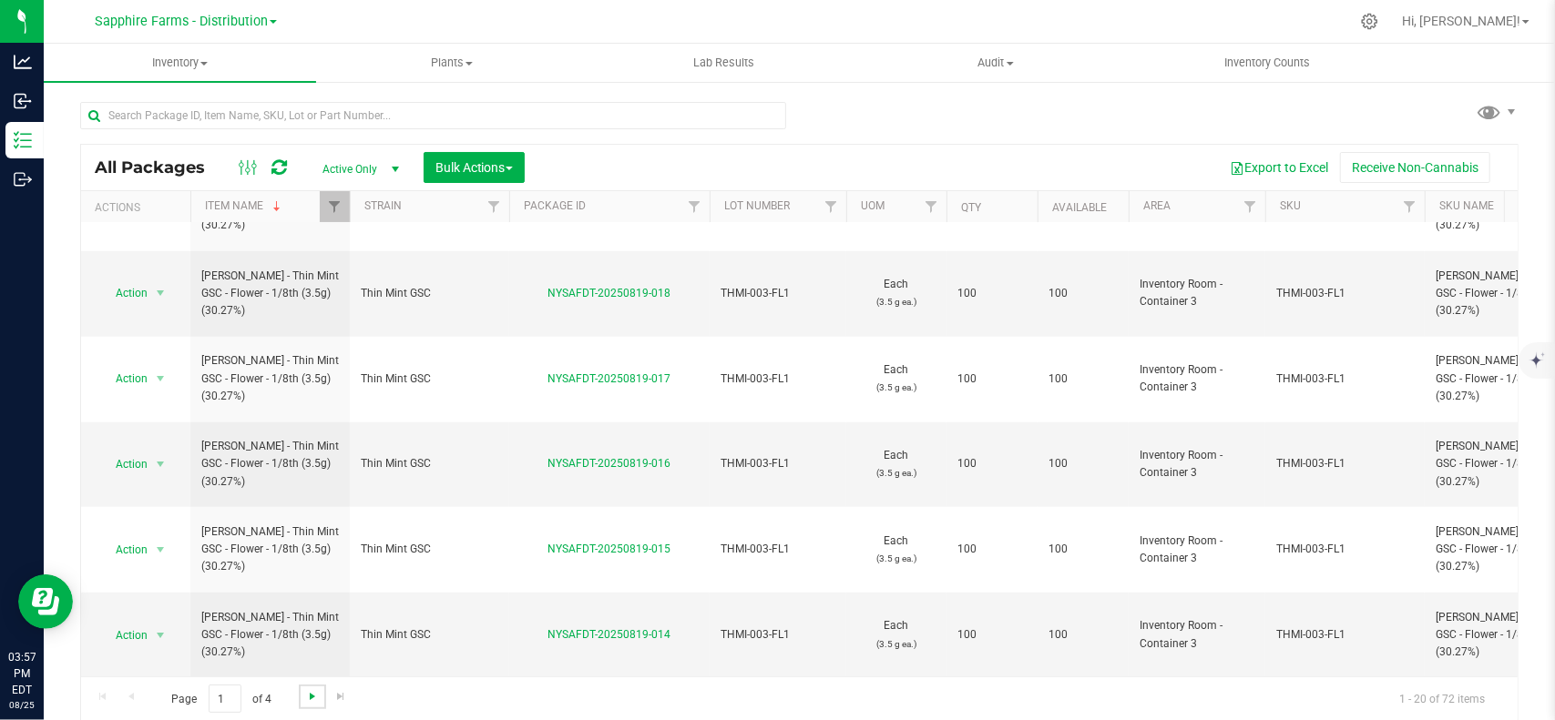
click at [310, 689] on span "Go to the next page" at bounding box center [312, 696] width 15 height 15
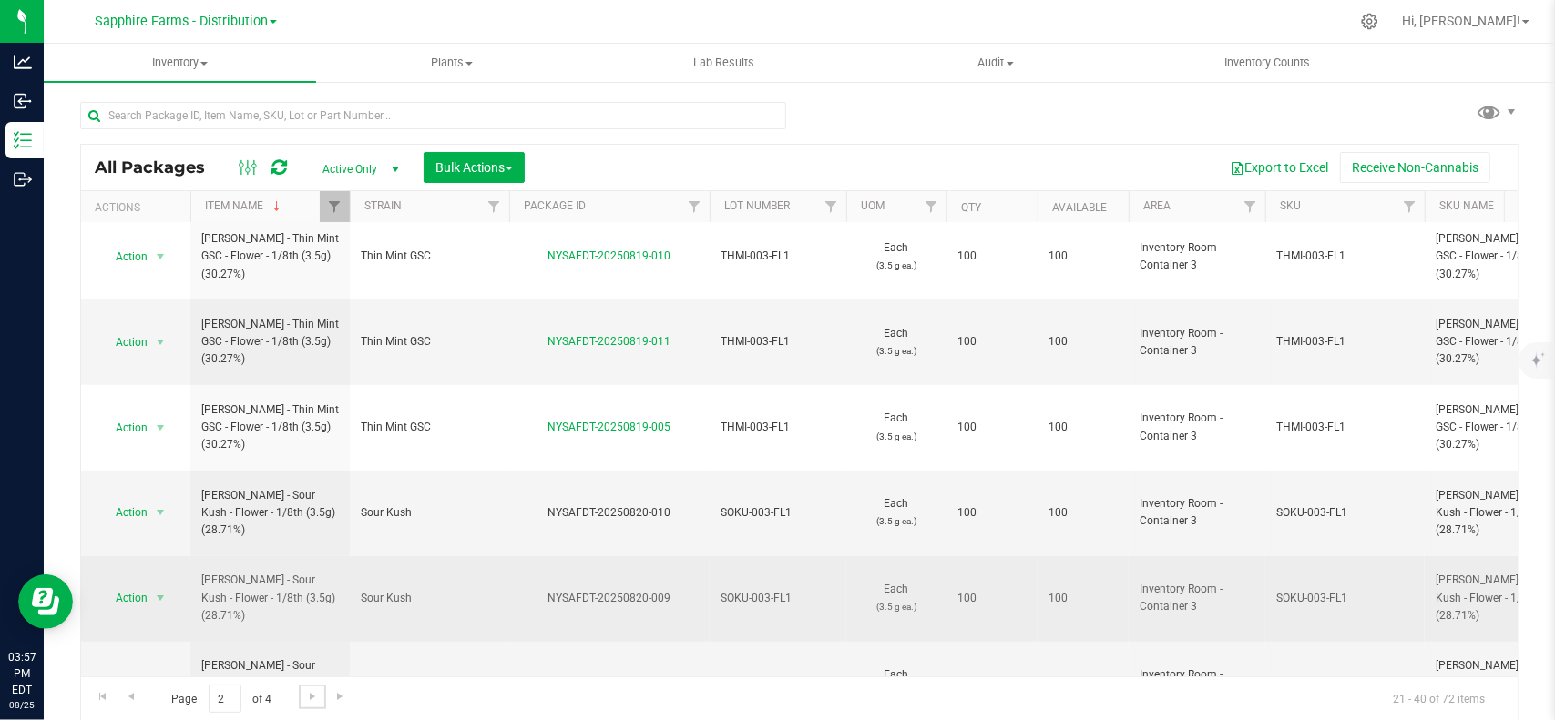
scroll to position [663, 0]
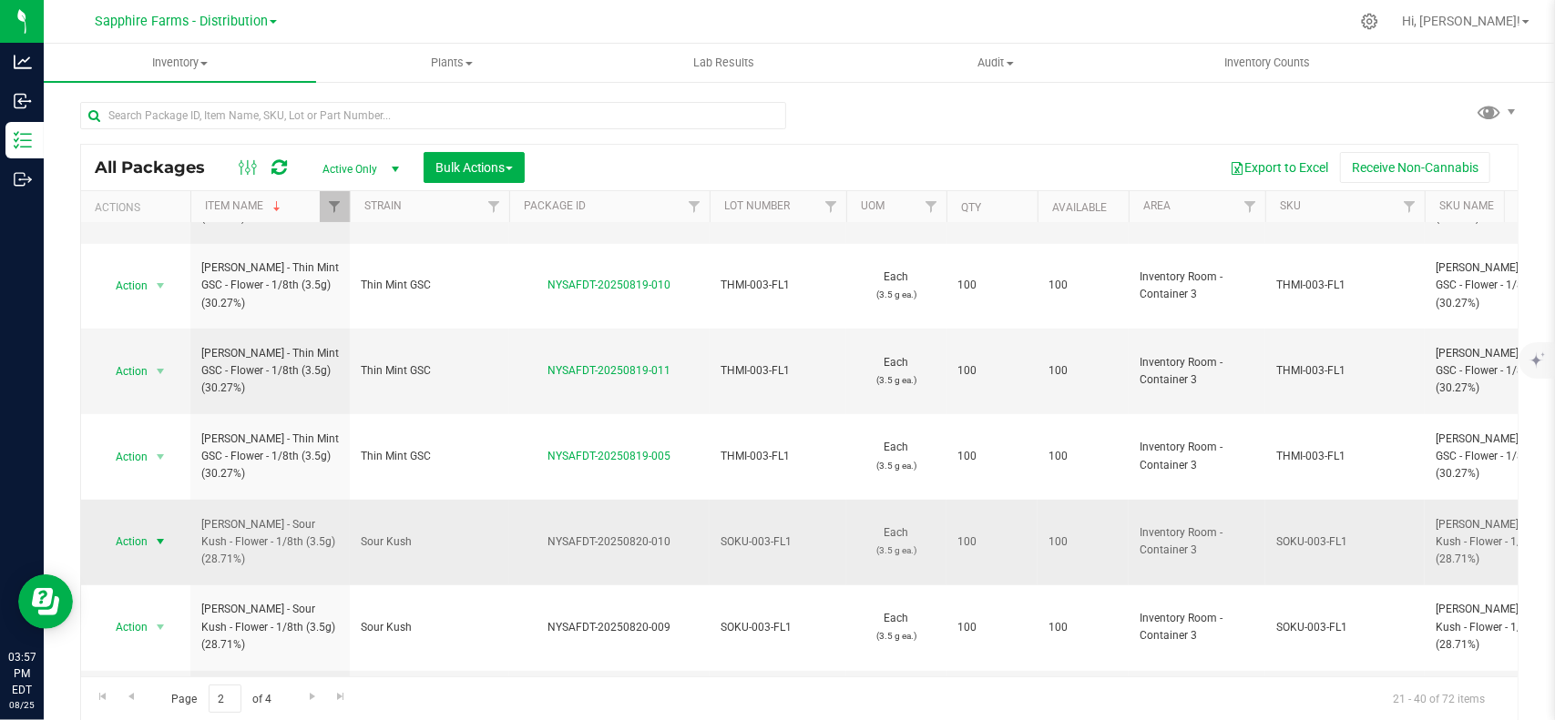
click at [157, 529] on span "select" at bounding box center [160, 542] width 23 height 26
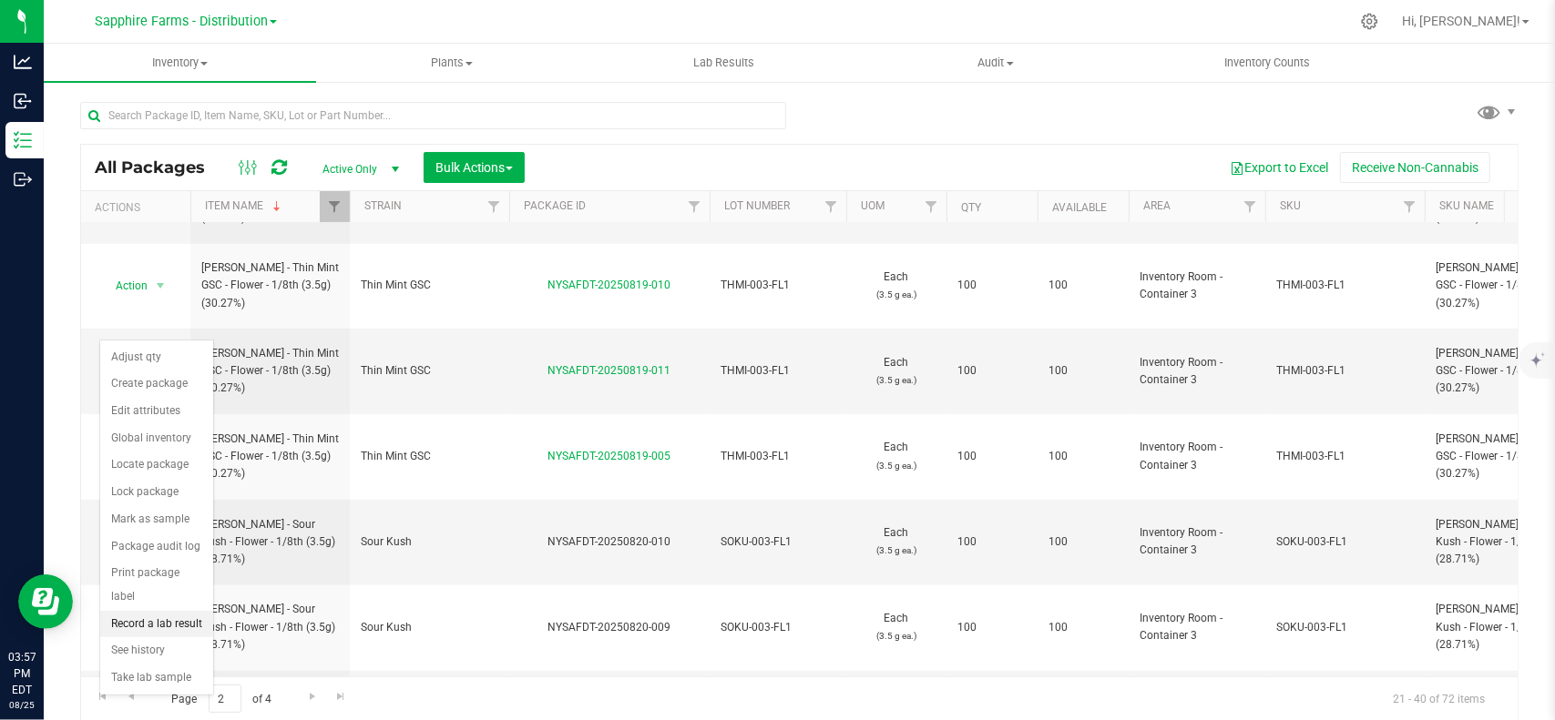
click at [179, 620] on li "Record a lab result" at bounding box center [156, 624] width 113 height 27
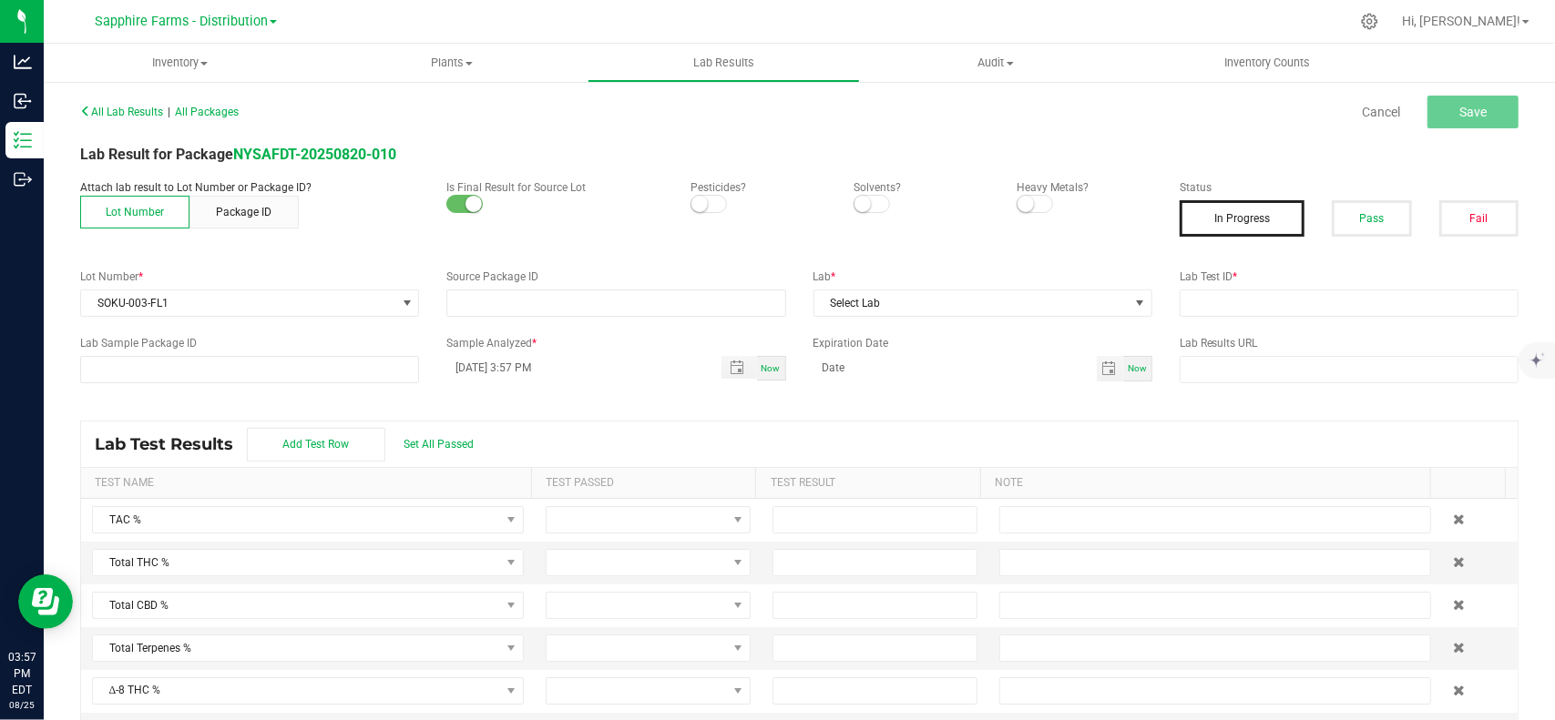
type input "NYSAFDT-20250820-010"
click at [1343, 217] on button "Pass" at bounding box center [1370, 218] width 79 height 36
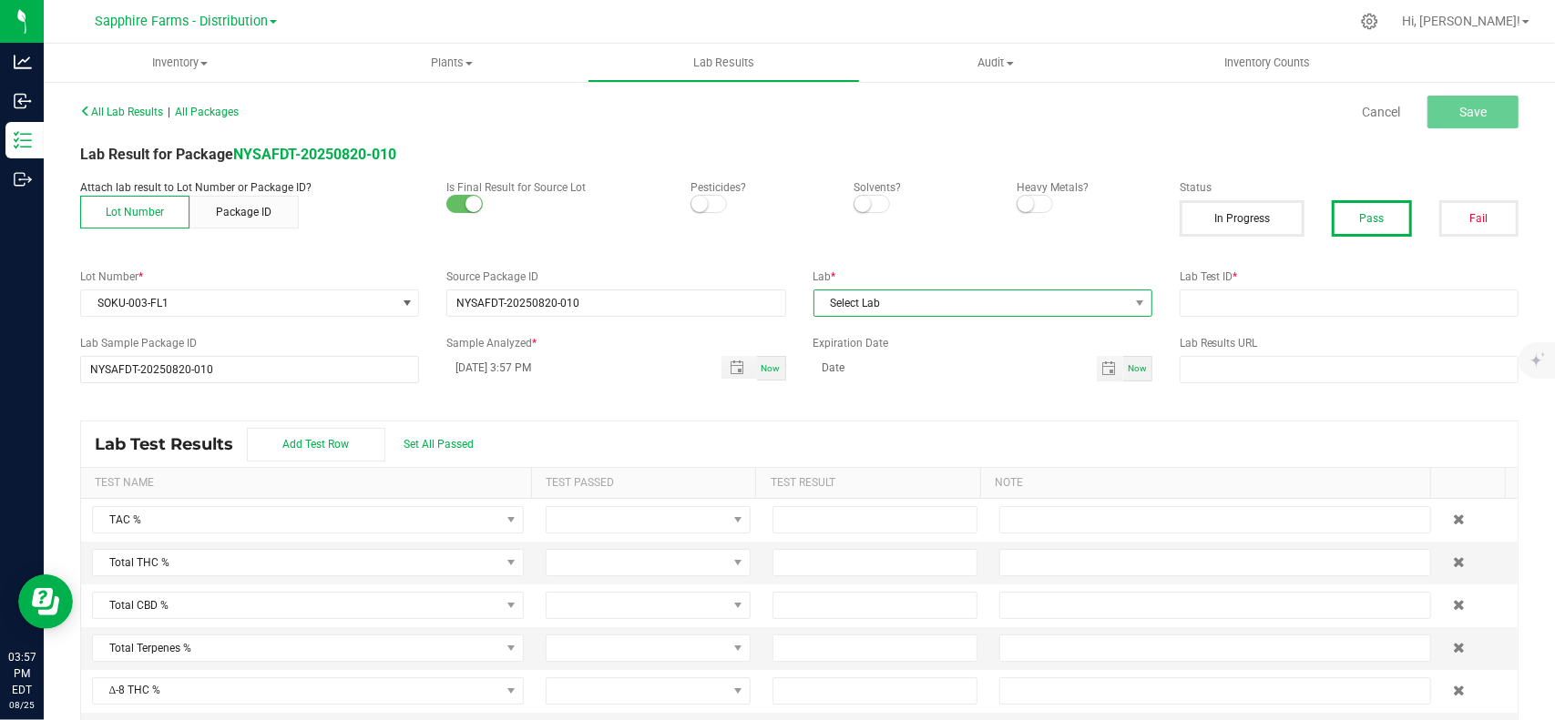
click at [967, 296] on span "Select Lab" at bounding box center [971, 304] width 314 height 26
click at [886, 380] on li "DRS Testing" at bounding box center [974, 380] width 334 height 31
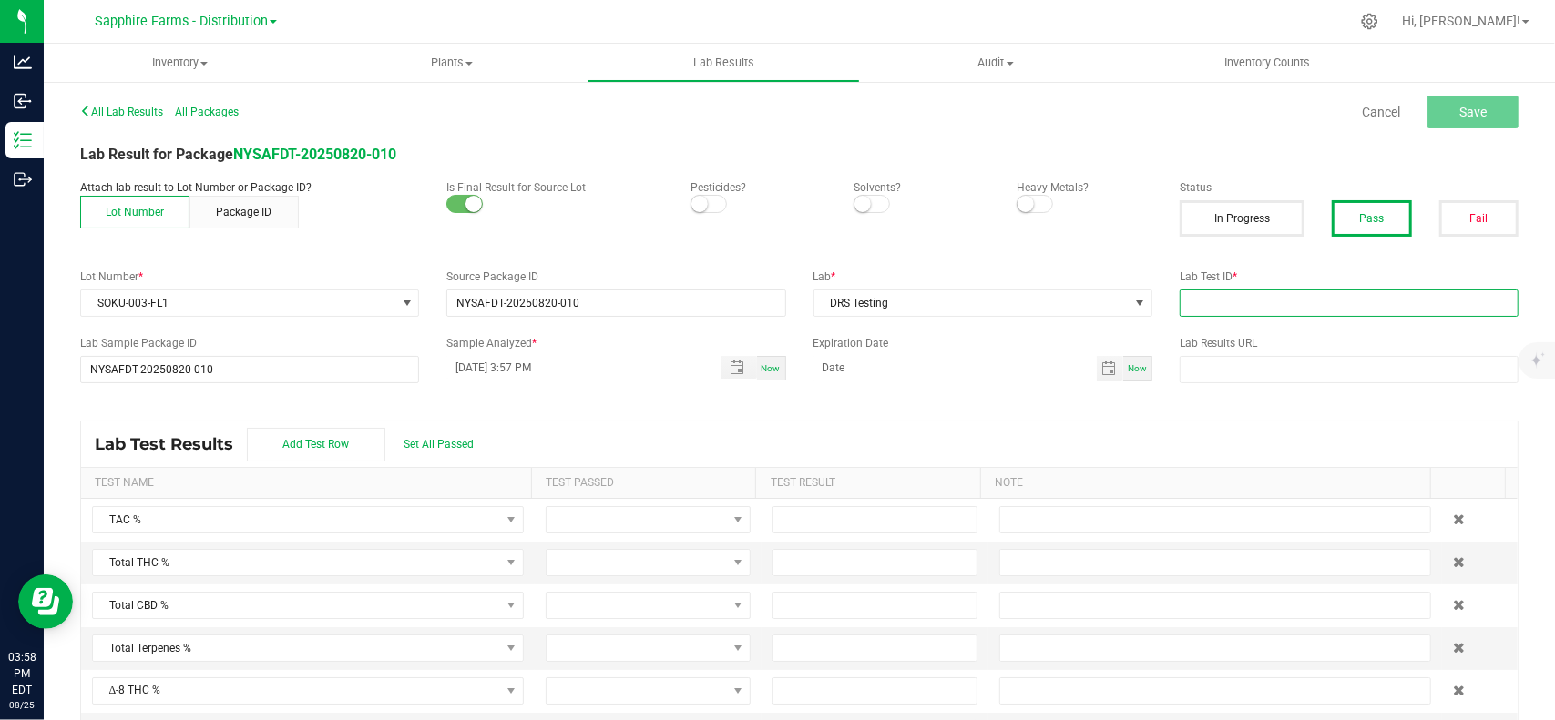
click at [1367, 312] on input "text" at bounding box center [1348, 303] width 339 height 27
paste input "SOKU-003-FL1;"
type input "SOKU-003-FL1"
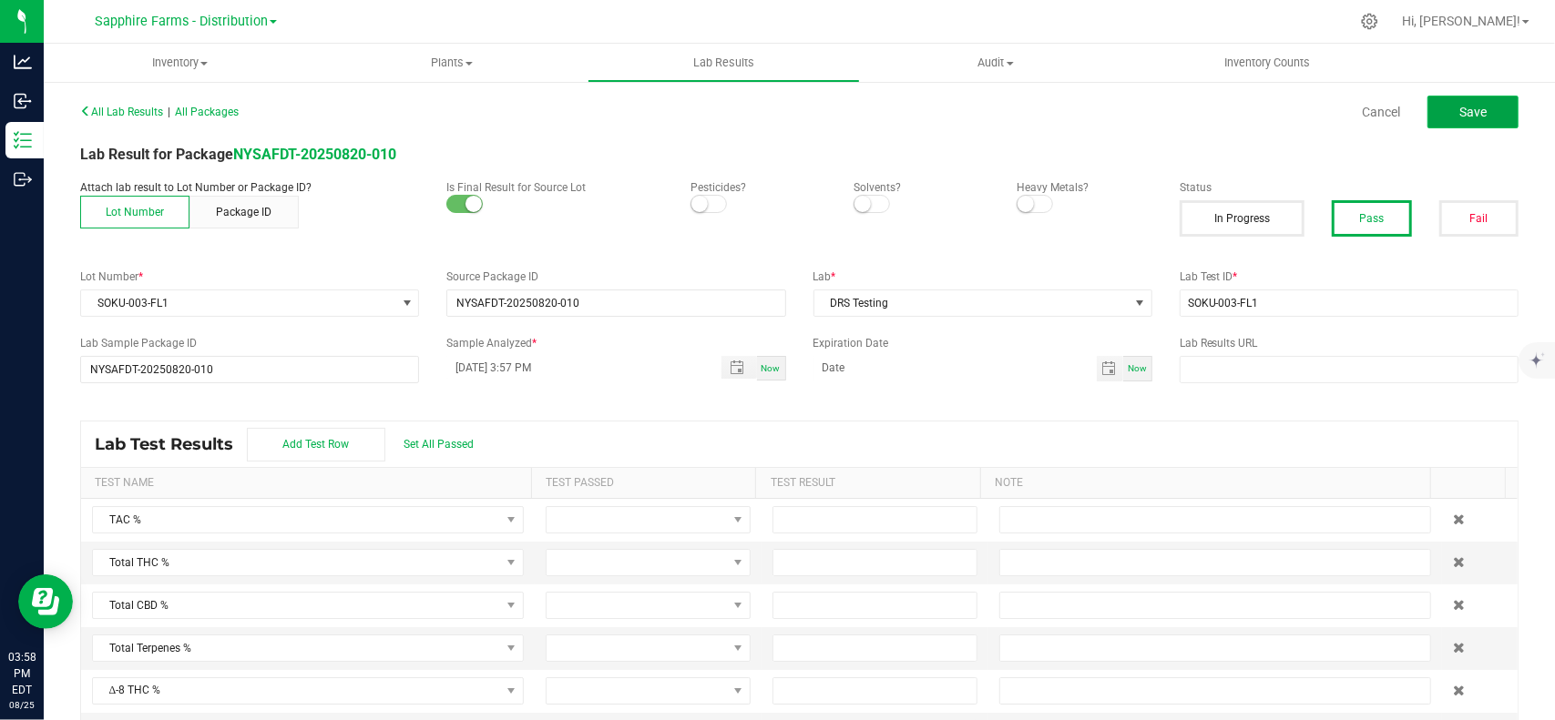
click at [1459, 113] on span "Save" at bounding box center [1472, 112] width 27 height 15
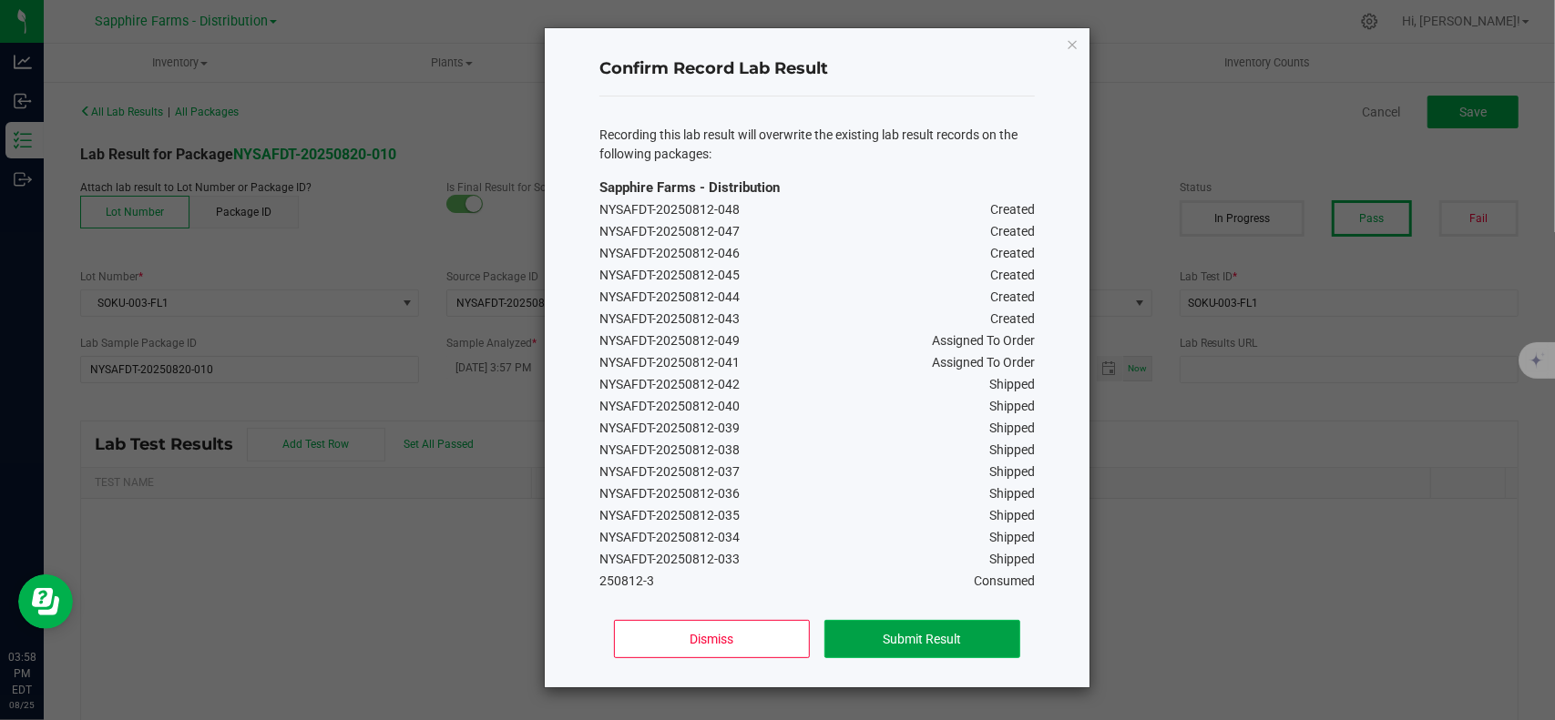
click at [902, 640] on button "Submit Result" at bounding box center [922, 639] width 196 height 38
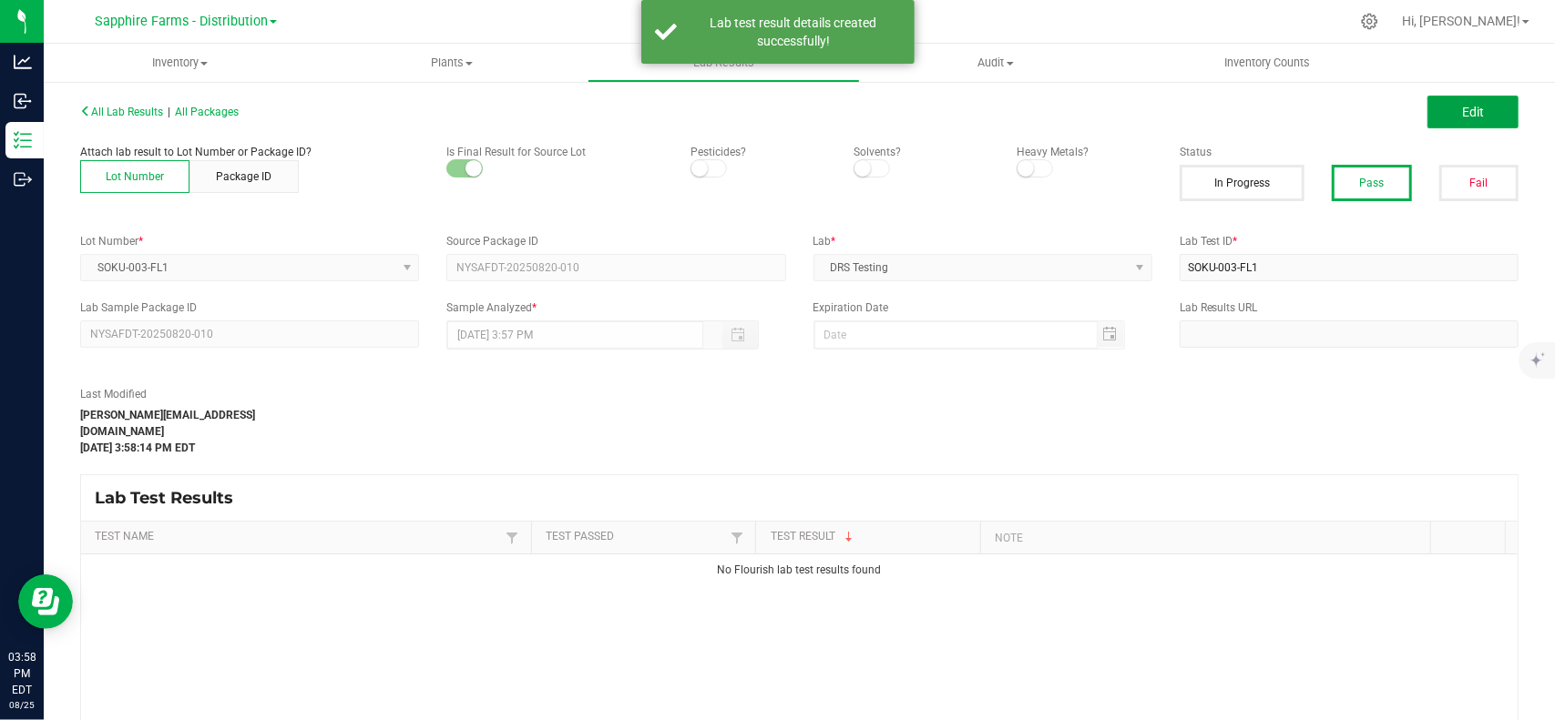
drag, startPoint x: 1459, startPoint y: 114, endPoint x: 1395, endPoint y: 170, distance: 85.2
click at [1462, 112] on span "Edit" at bounding box center [1473, 112] width 22 height 15
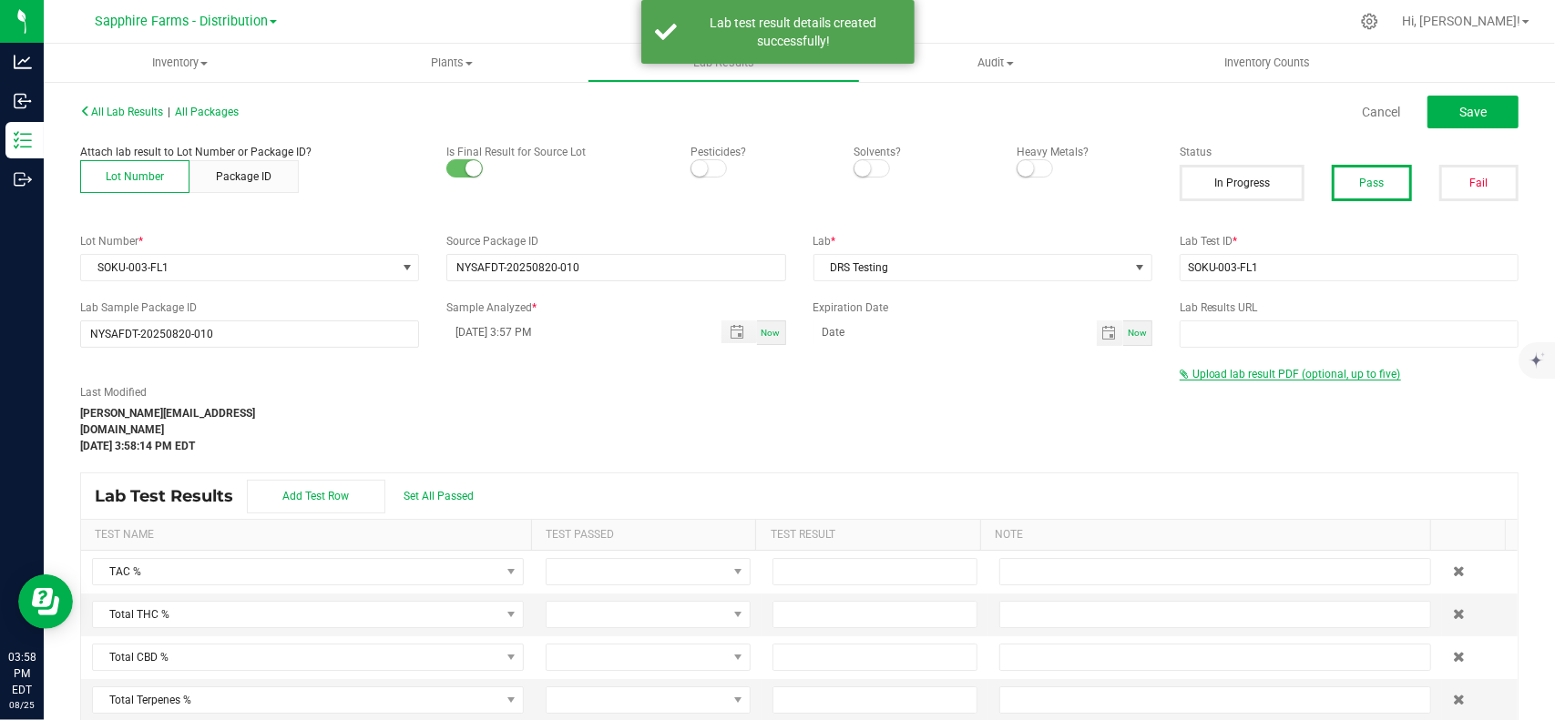
click at [1250, 374] on span "Upload lab result PDF (optional, up to five)" at bounding box center [1296, 374] width 209 height 13
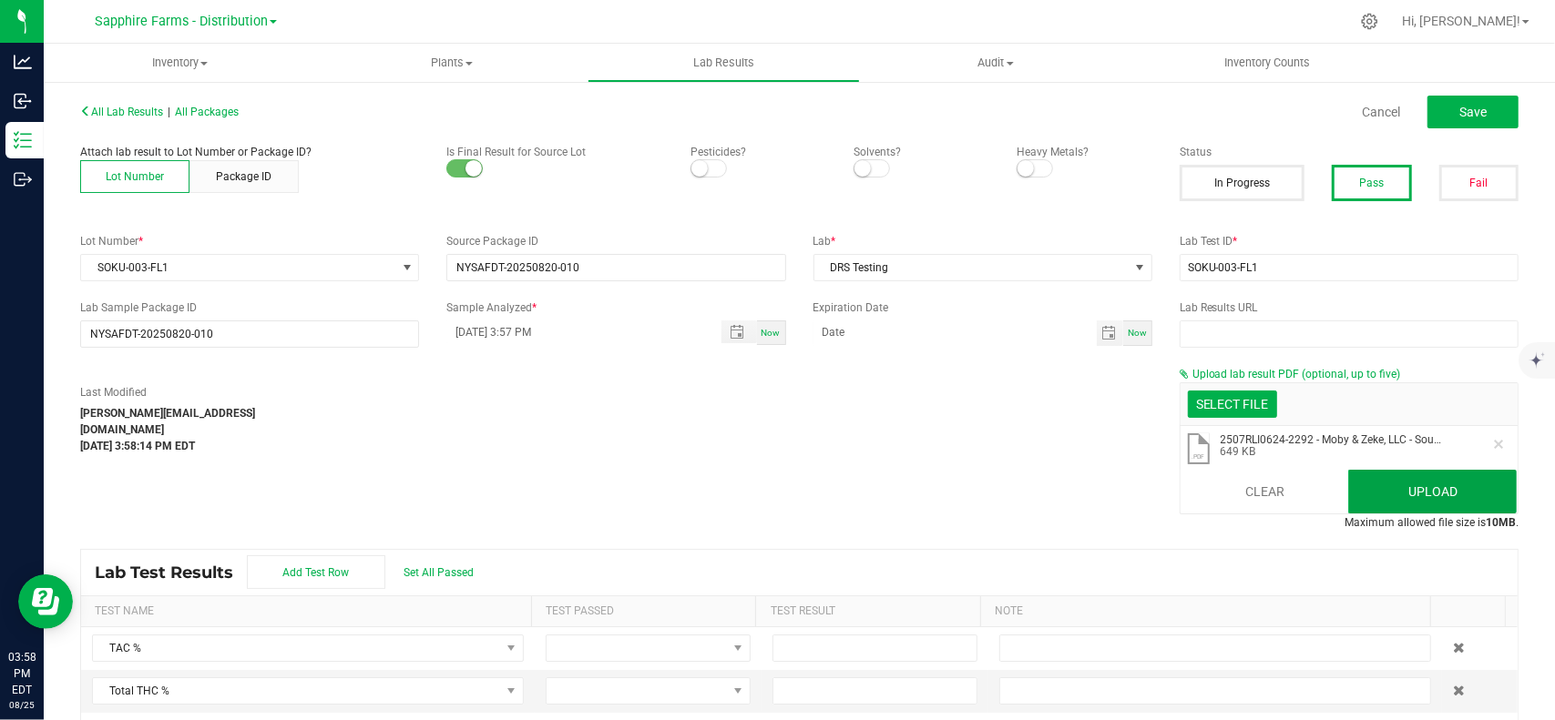
click at [1423, 495] on button "Upload" at bounding box center [1432, 492] width 168 height 44
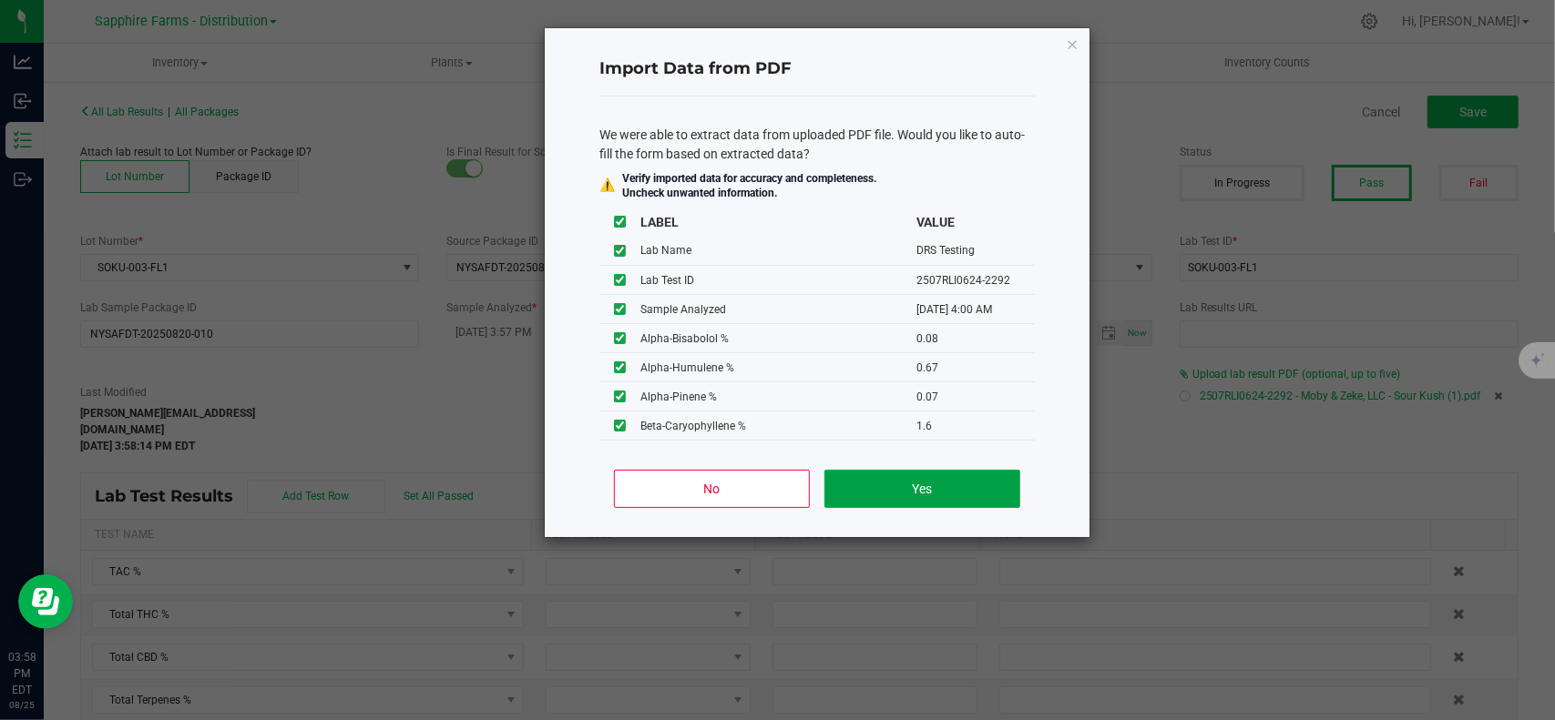
drag, startPoint x: 934, startPoint y: 489, endPoint x: 1200, endPoint y: 393, distance: 282.9
click at [934, 487] on button "Yes" at bounding box center [922, 489] width 196 height 38
type input "07/29/2025 4:00 AM"
type input "35.1800"
type input "28.7100"
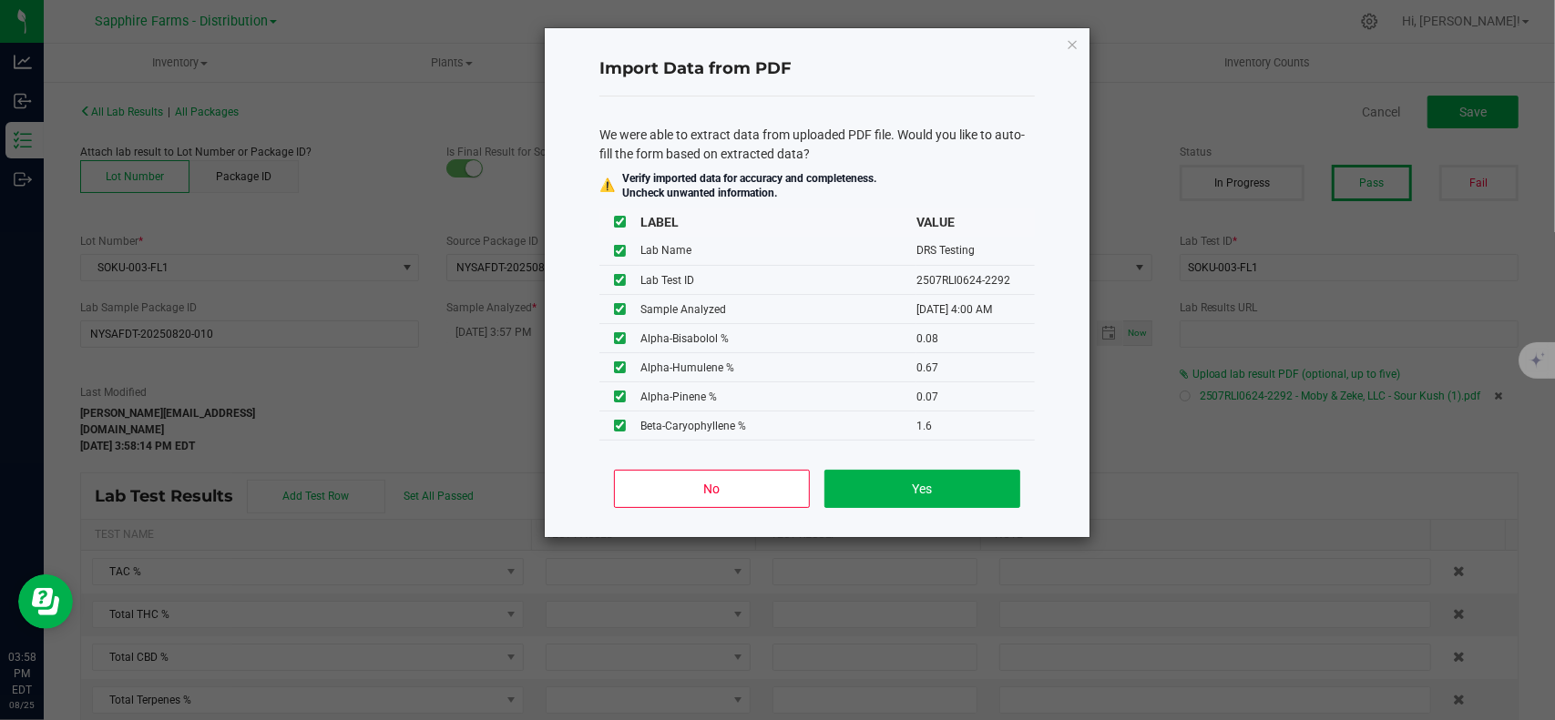
type input "7.7600"
type input "23.8900"
type input "2.5500"
type input "0.9900"
type input "0.0800"
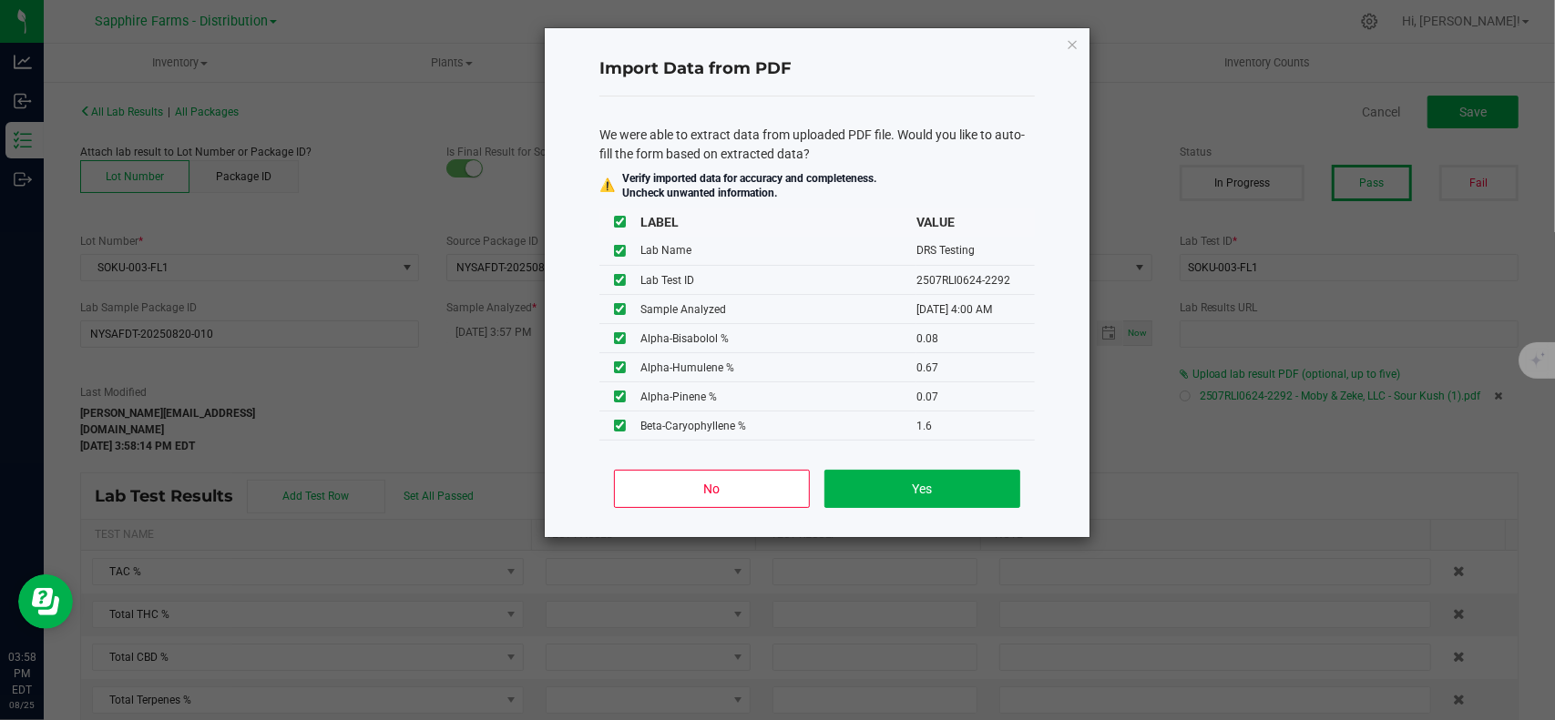
type input "0.6700"
type input "0.0700"
type input "1.6000"
type input "0.1200"
type input "0.0200"
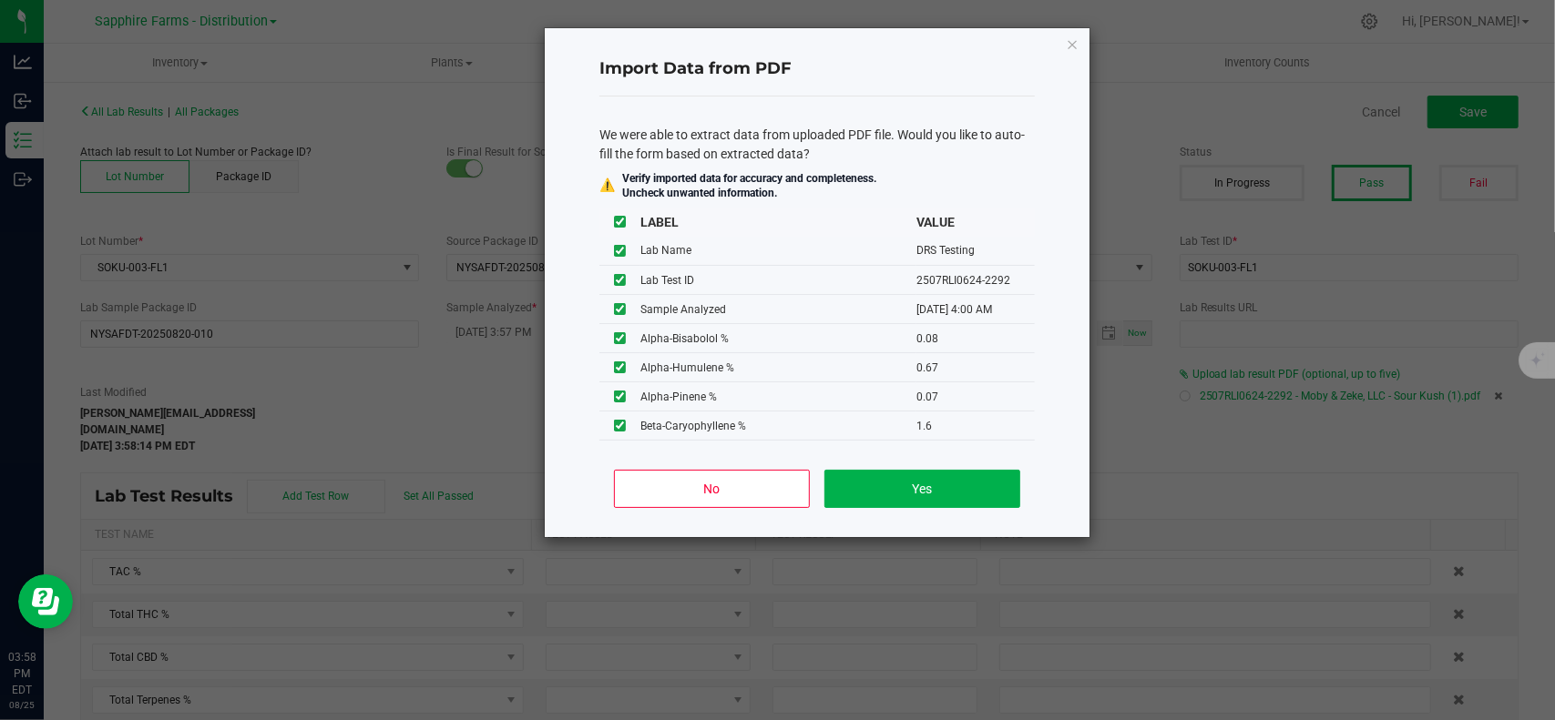
type input "0.0300"
type input "0.7200"
type input "0.2700"
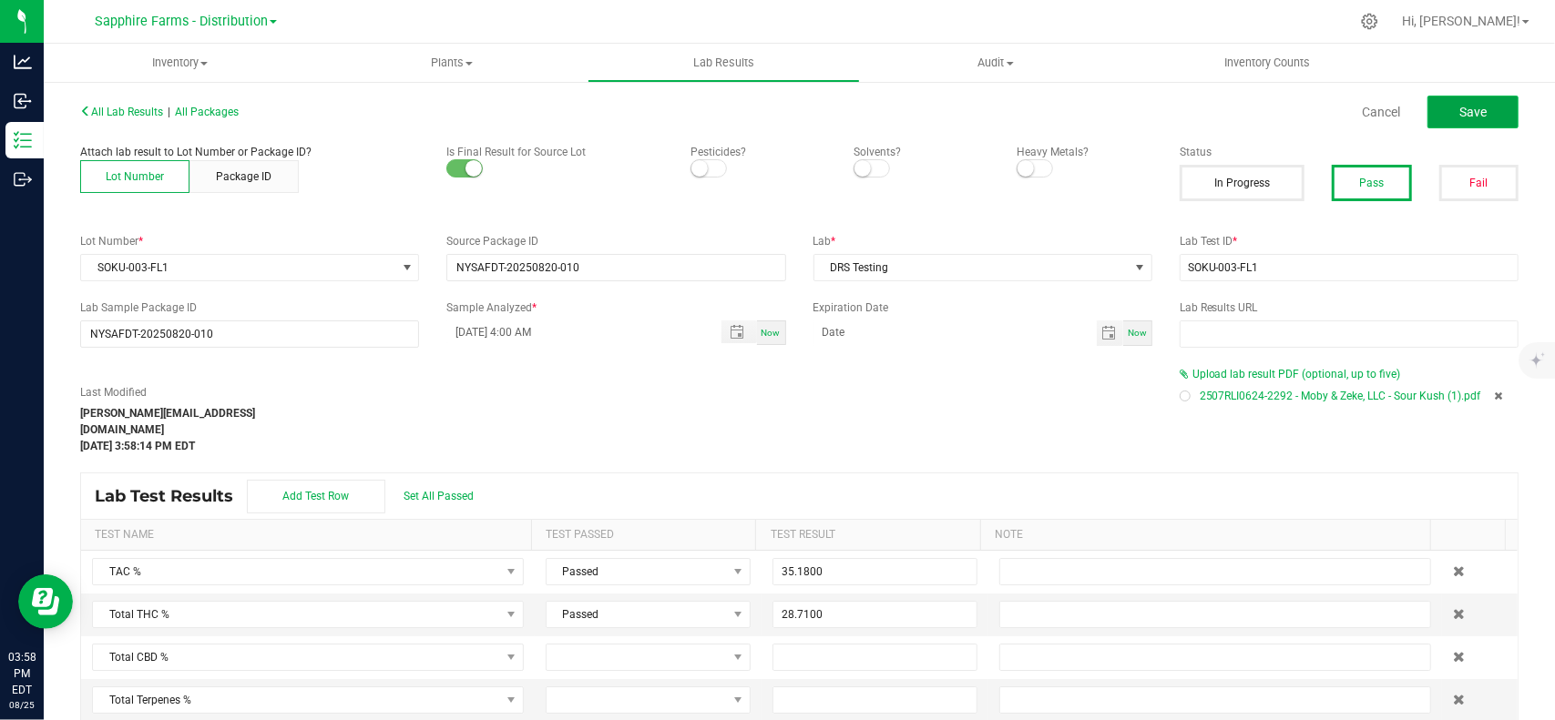
click at [1472, 127] on button "Save" at bounding box center [1472, 112] width 91 height 33
type input "7.7600"
type input "23.8900"
type input "2.5500"
type input "0.9900"
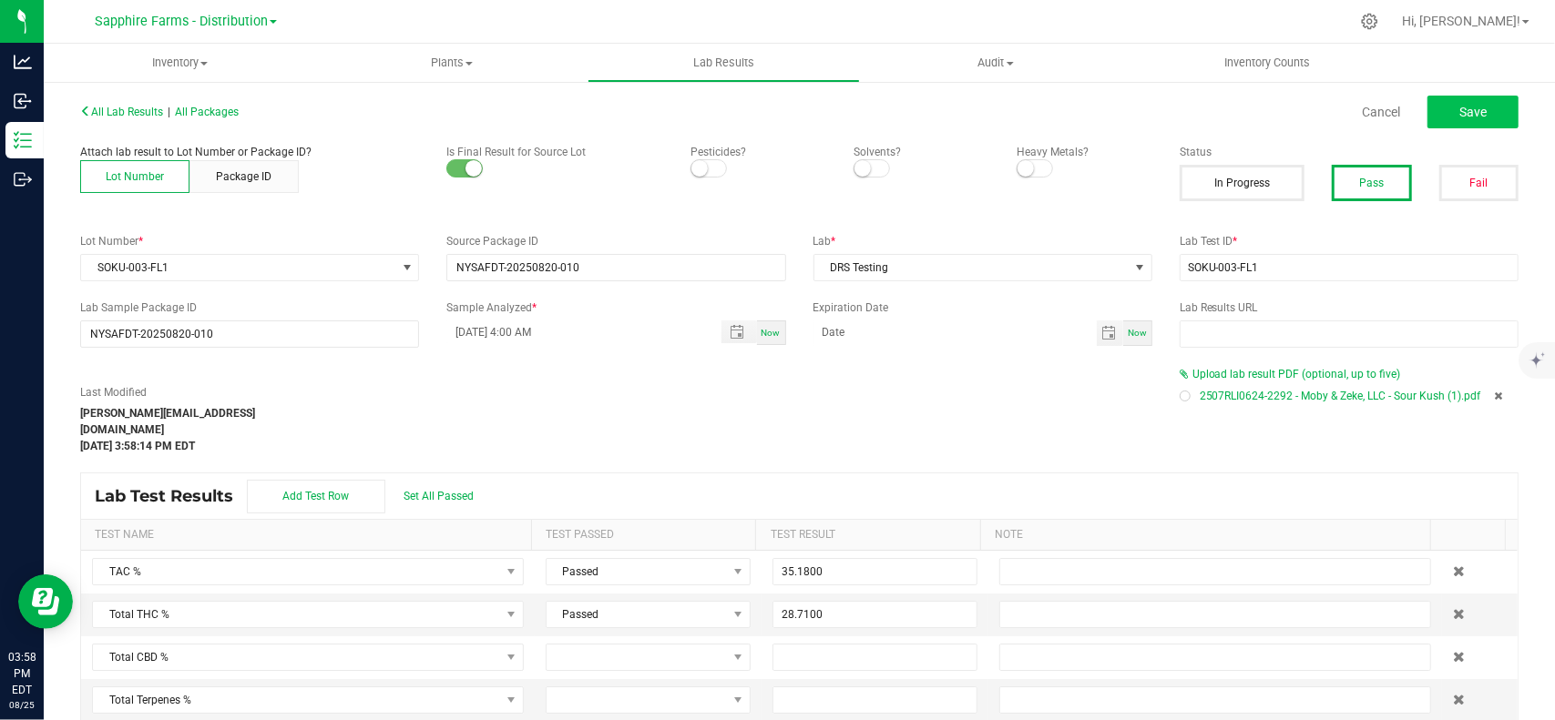
type input "0.0800"
type input "0.6700"
type input "0.0700"
type input "1.6000"
type input "0.1200"
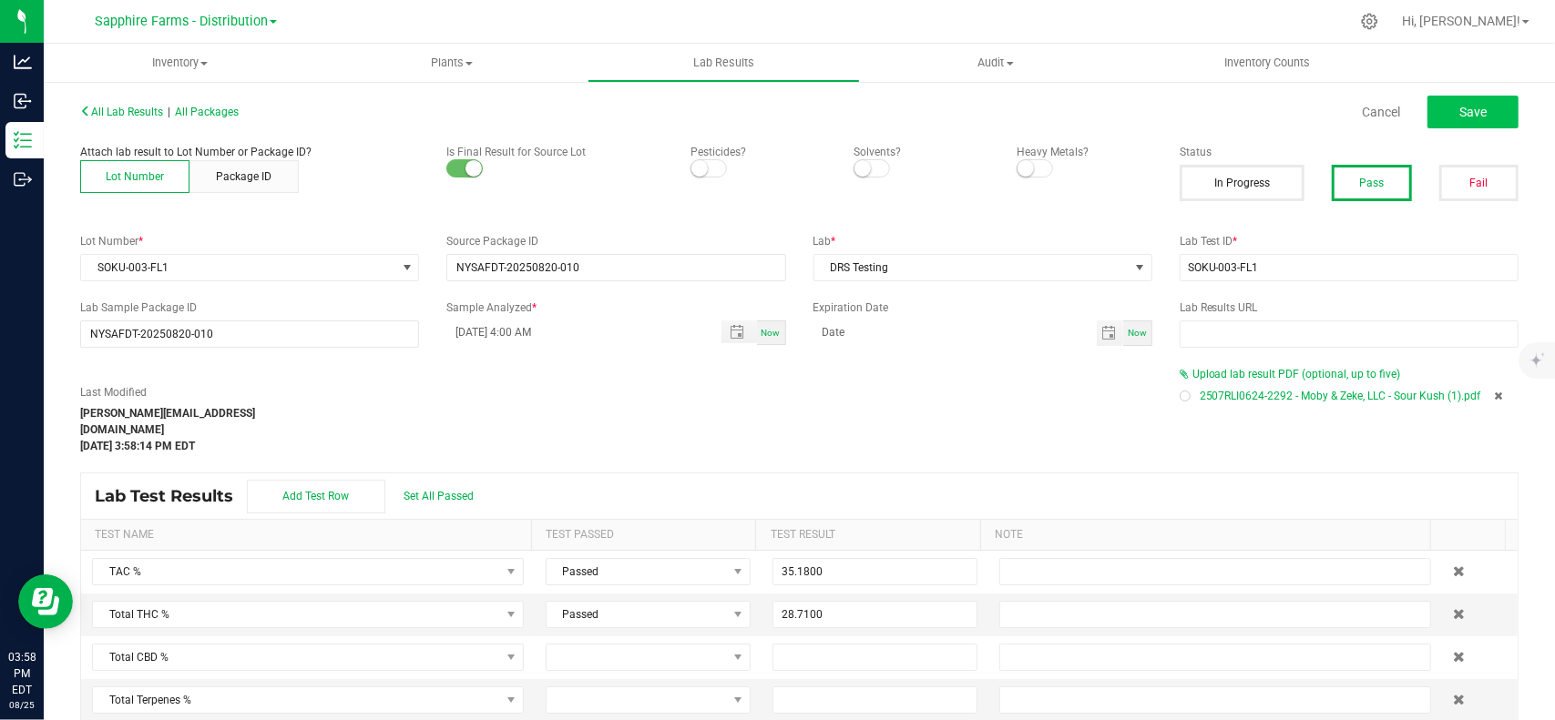
type input "0.0200"
type input "0.0300"
type input "0.7200"
type input "0.2700"
type input "0.2200"
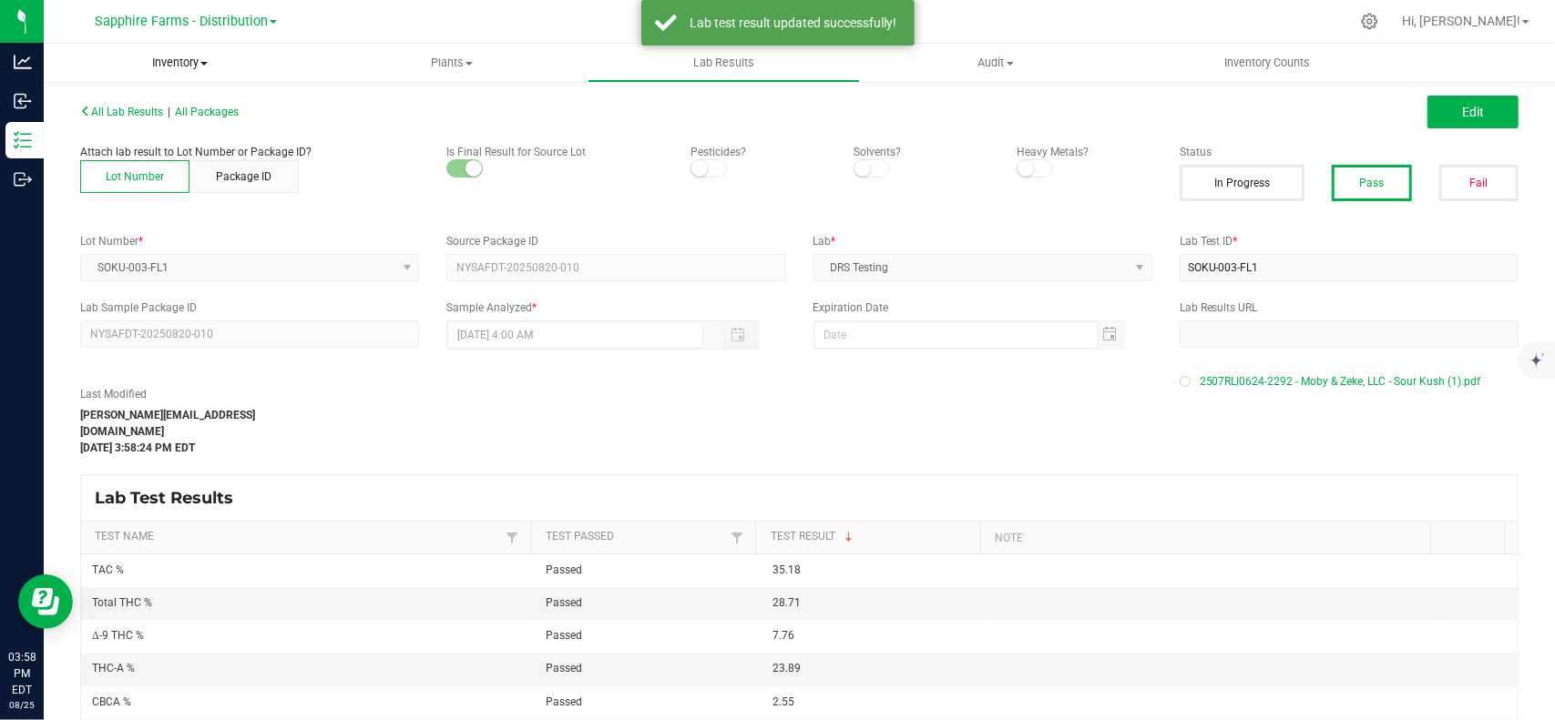
click at [182, 55] on span "Inventory" at bounding box center [180, 63] width 272 height 16
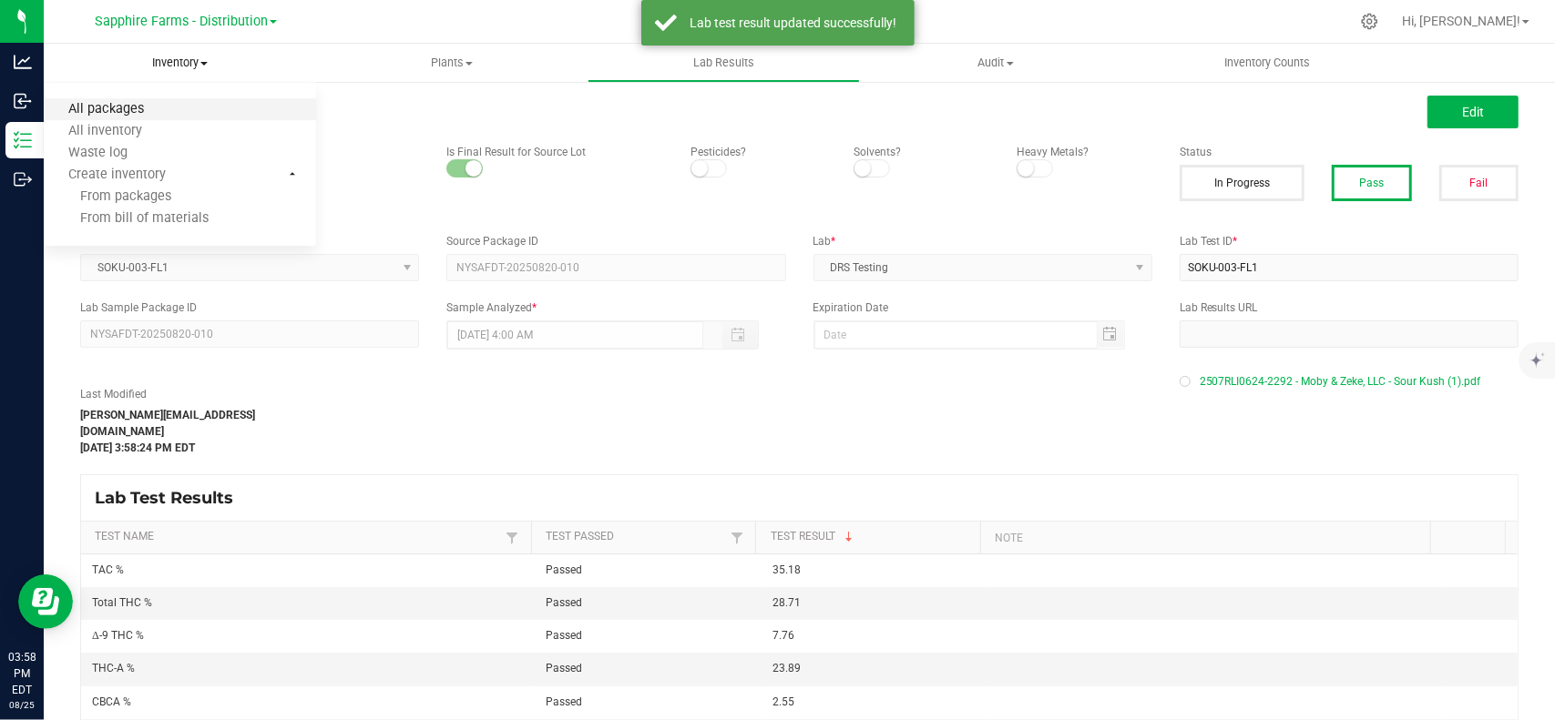
click at [138, 108] on span "All packages" at bounding box center [106, 109] width 125 height 15
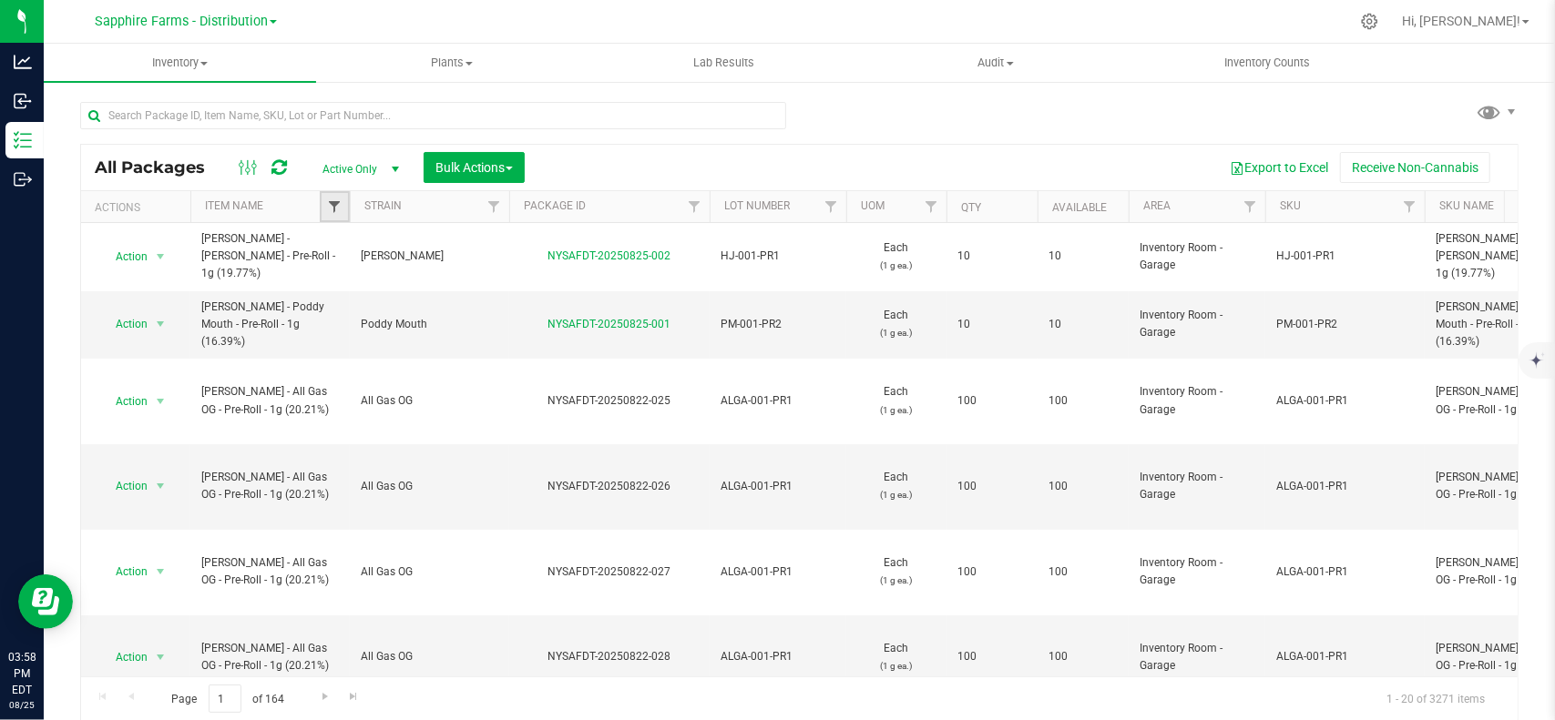
click at [330, 201] on span "Filter" at bounding box center [334, 206] width 15 height 15
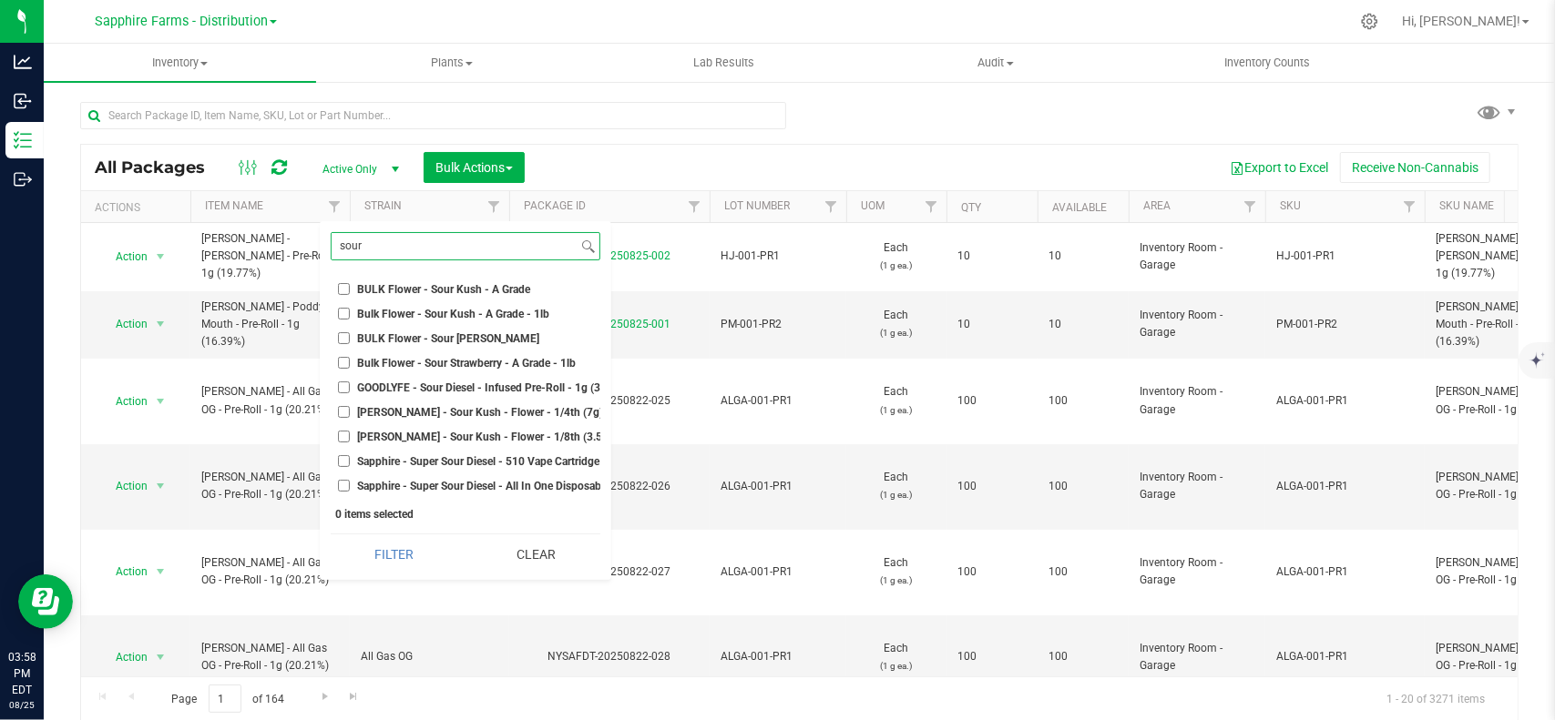
type input "sour"
click at [480, 434] on span "LEAL - Sour Kush - Flower - 1/8th (3.5g) (28.71%)" at bounding box center [508, 437] width 301 height 11
click at [350, 434] on input "LEAL - Sour Kush - Flower - 1/8th (3.5g) (28.71%)" at bounding box center [344, 437] width 12 height 12
checkbox input "true"
click at [422, 561] on button "Filter" at bounding box center [395, 555] width 128 height 40
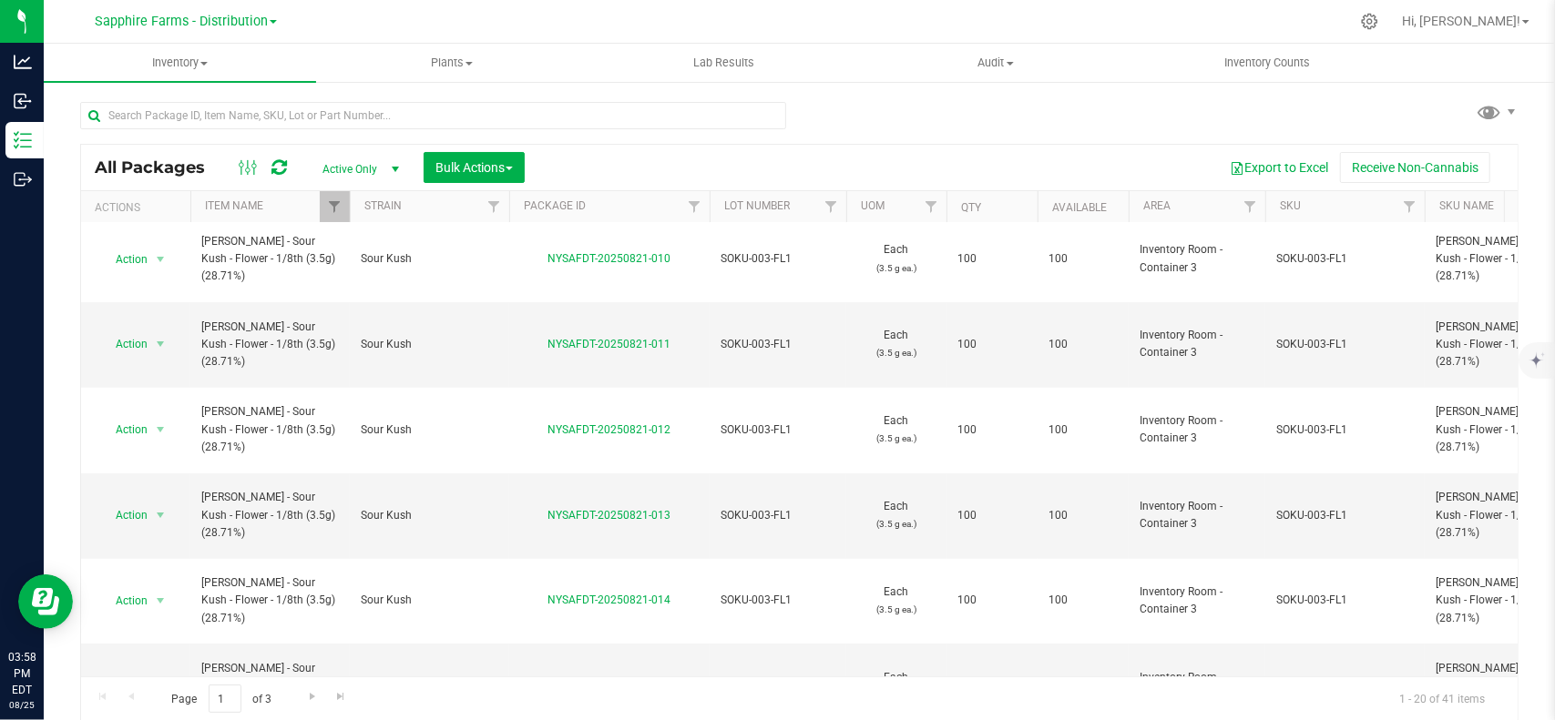
scroll to position [562, 0]
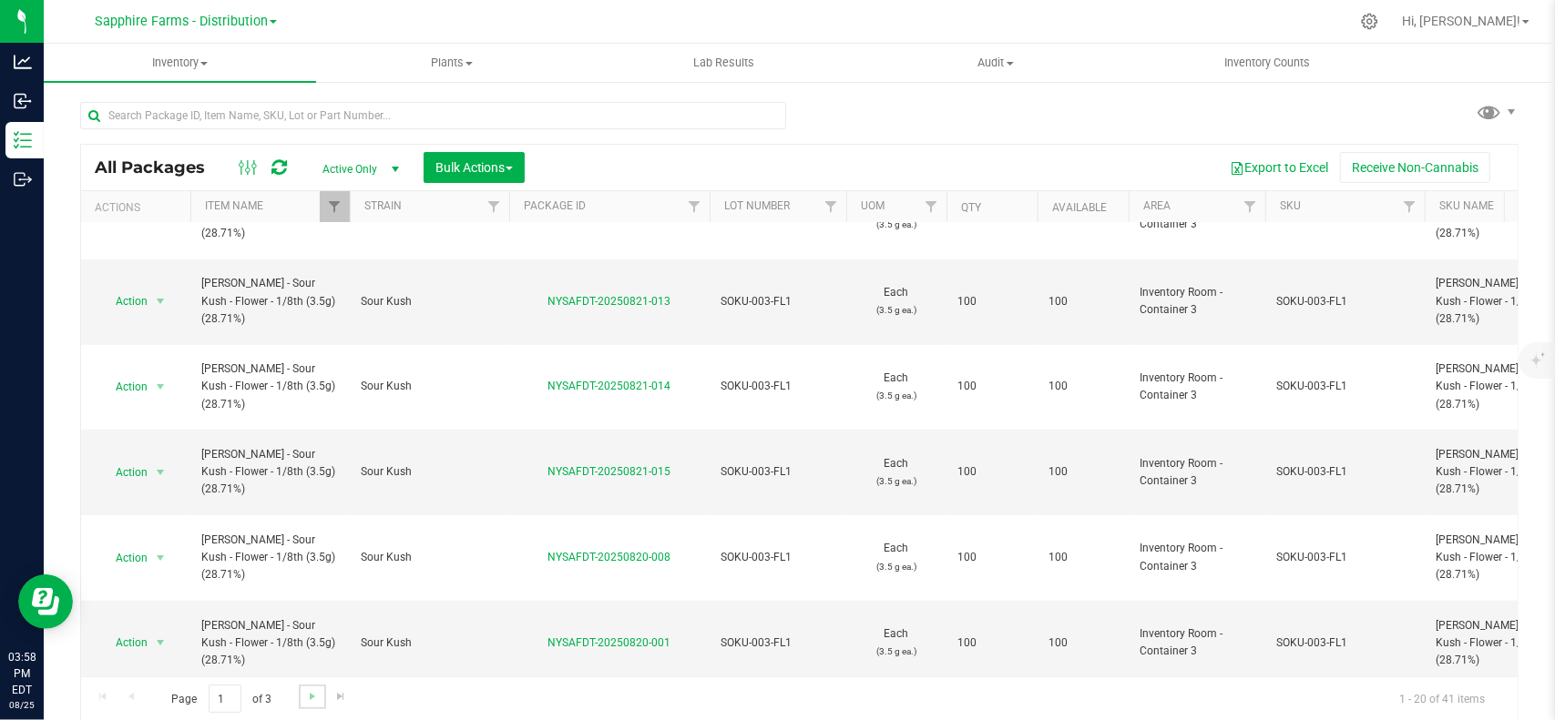
click at [299, 694] on link "Go to the next page" at bounding box center [312, 697] width 26 height 25
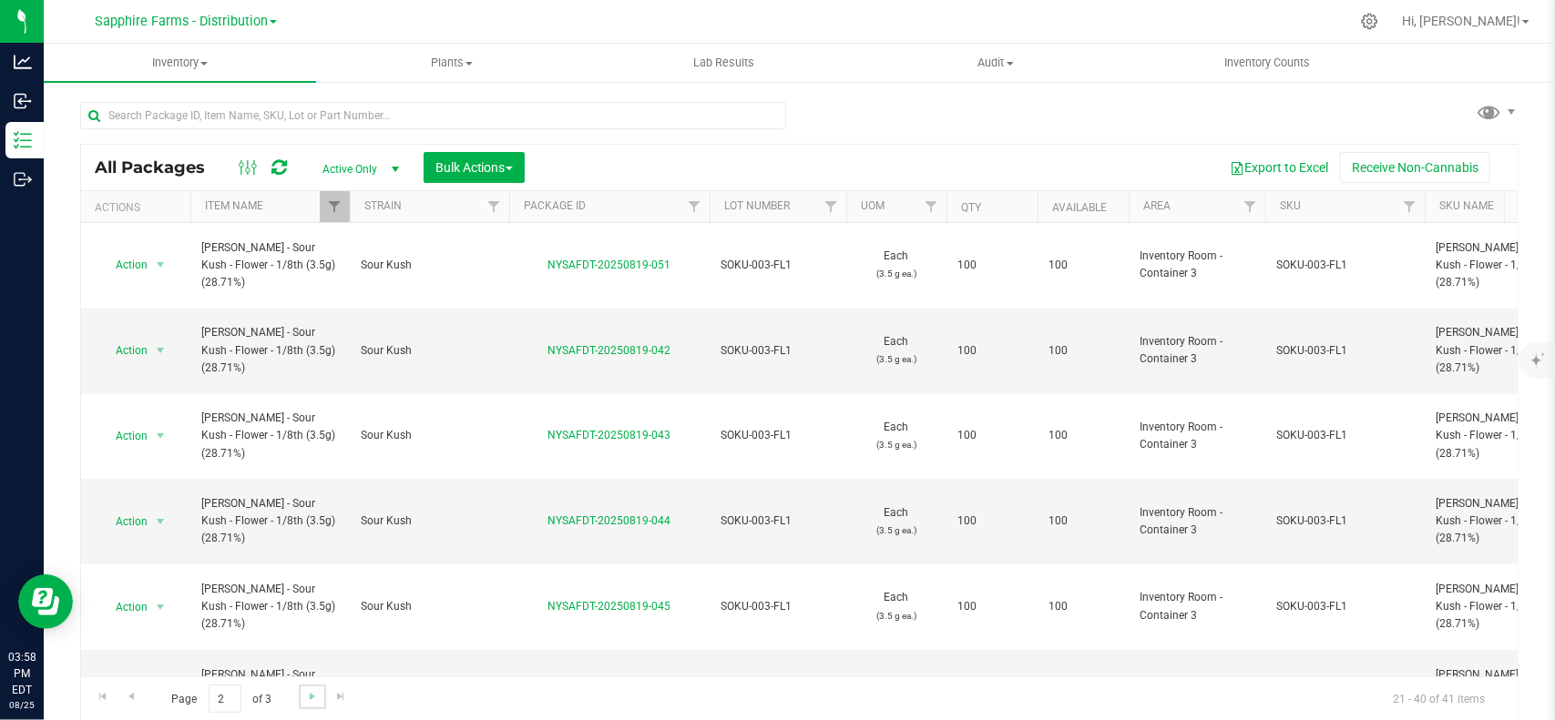
click at [300, 695] on link "Go to the next page" at bounding box center [312, 697] width 26 height 25
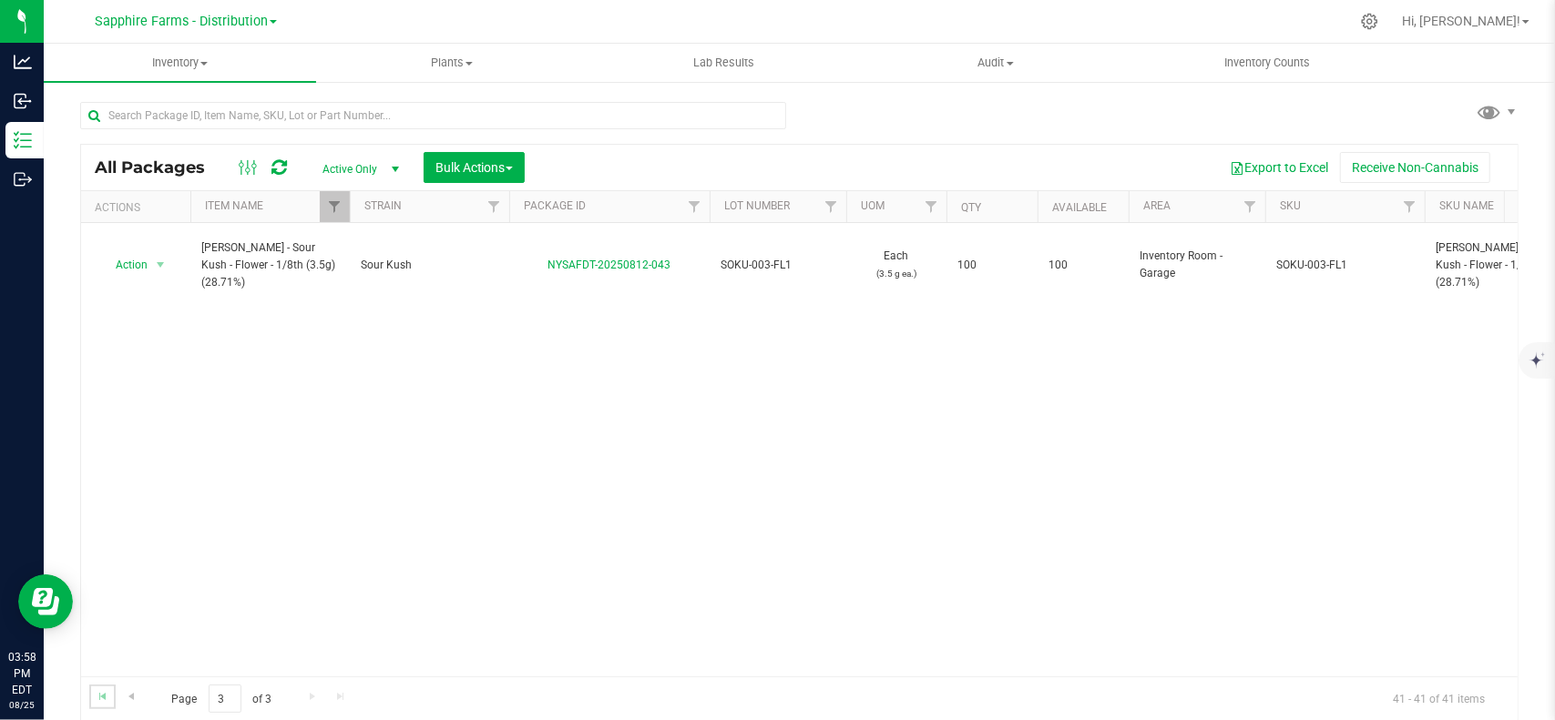
click at [105, 685] on link "Go to the first page" at bounding box center [102, 697] width 26 height 25
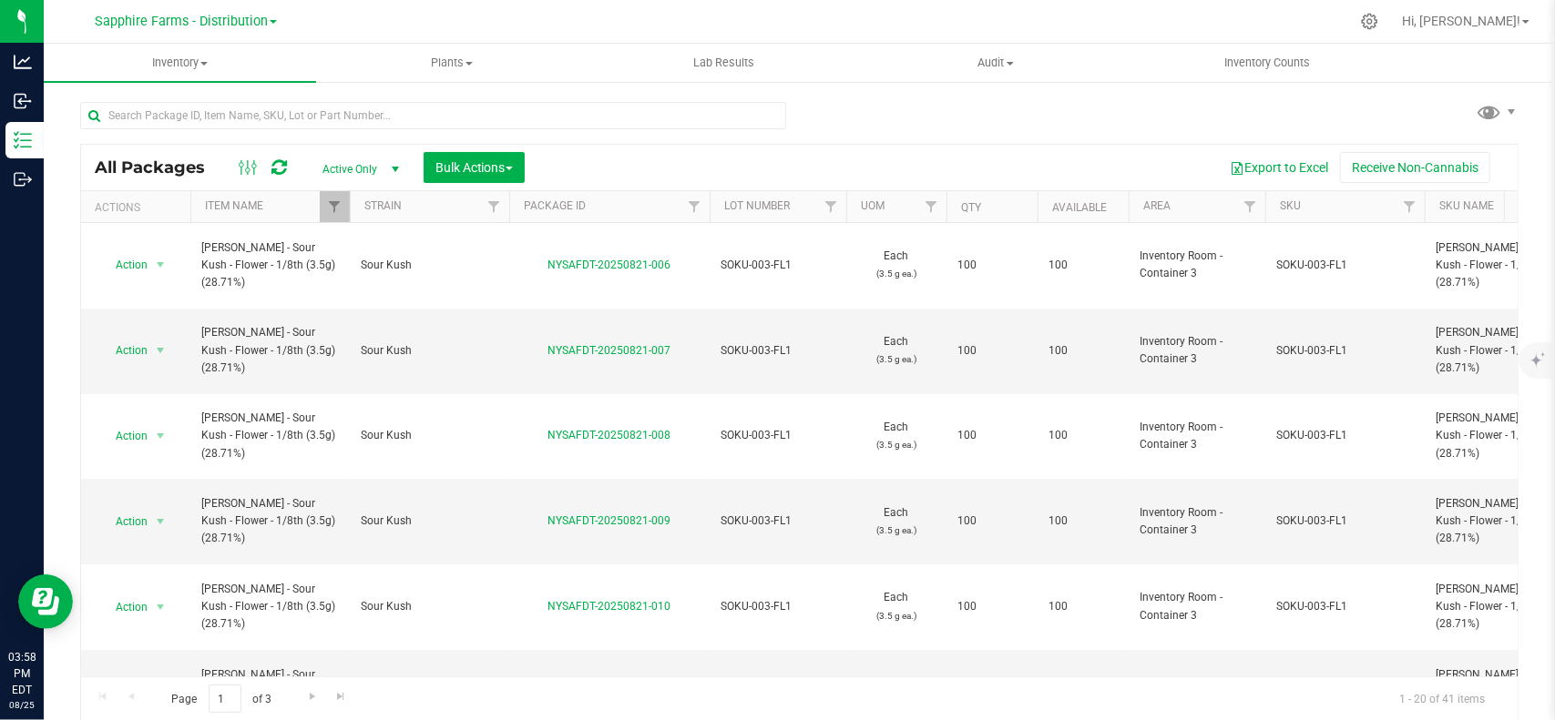
click at [1191, 209] on th "Area" at bounding box center [1196, 207] width 137 height 32
click at [148, 338] on span "Action" at bounding box center [123, 351] width 49 height 26
click at [168, 347] on li "Create package" at bounding box center [156, 354] width 113 height 27
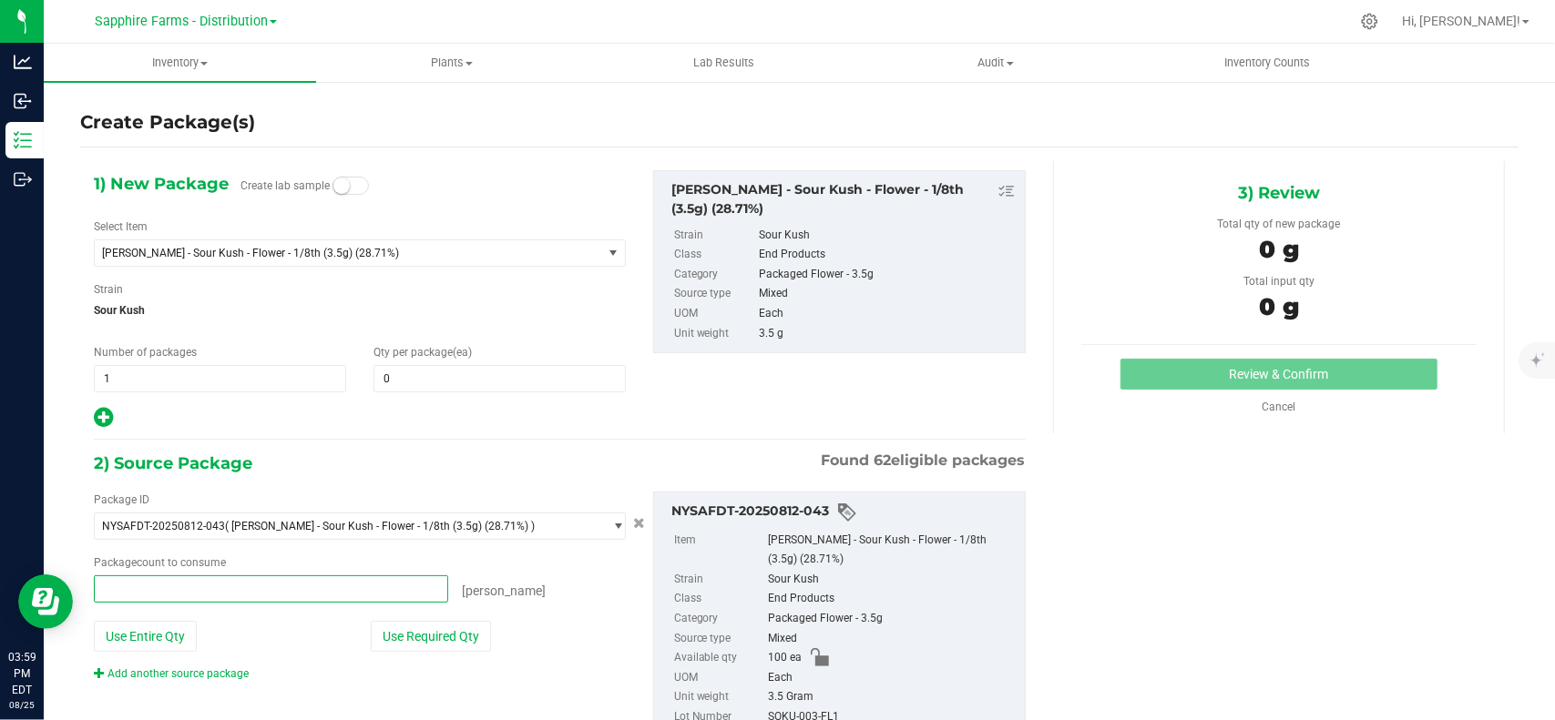
click at [196, 582] on span at bounding box center [271, 589] width 354 height 27
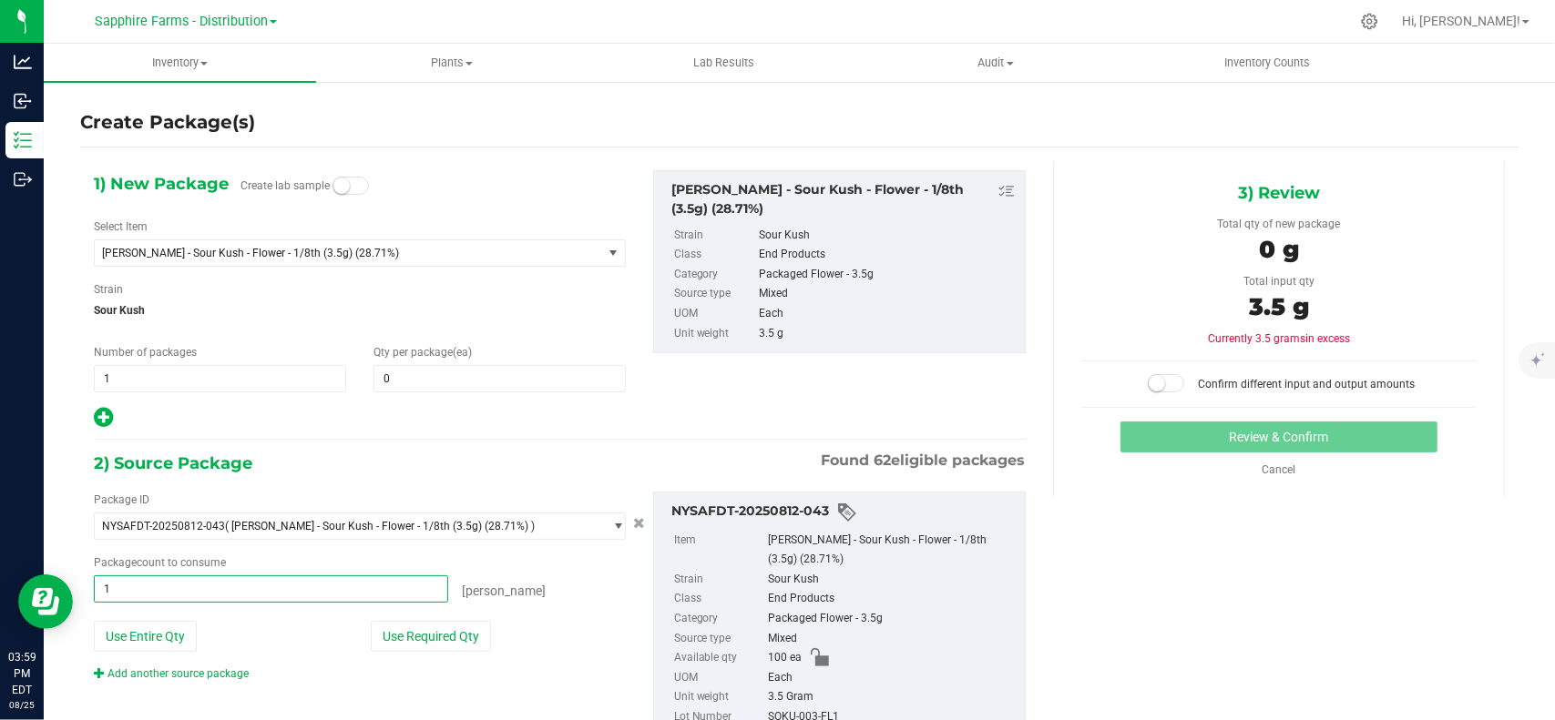
type input "10"
type input "10 ea"
click at [444, 372] on span at bounding box center [499, 378] width 252 height 27
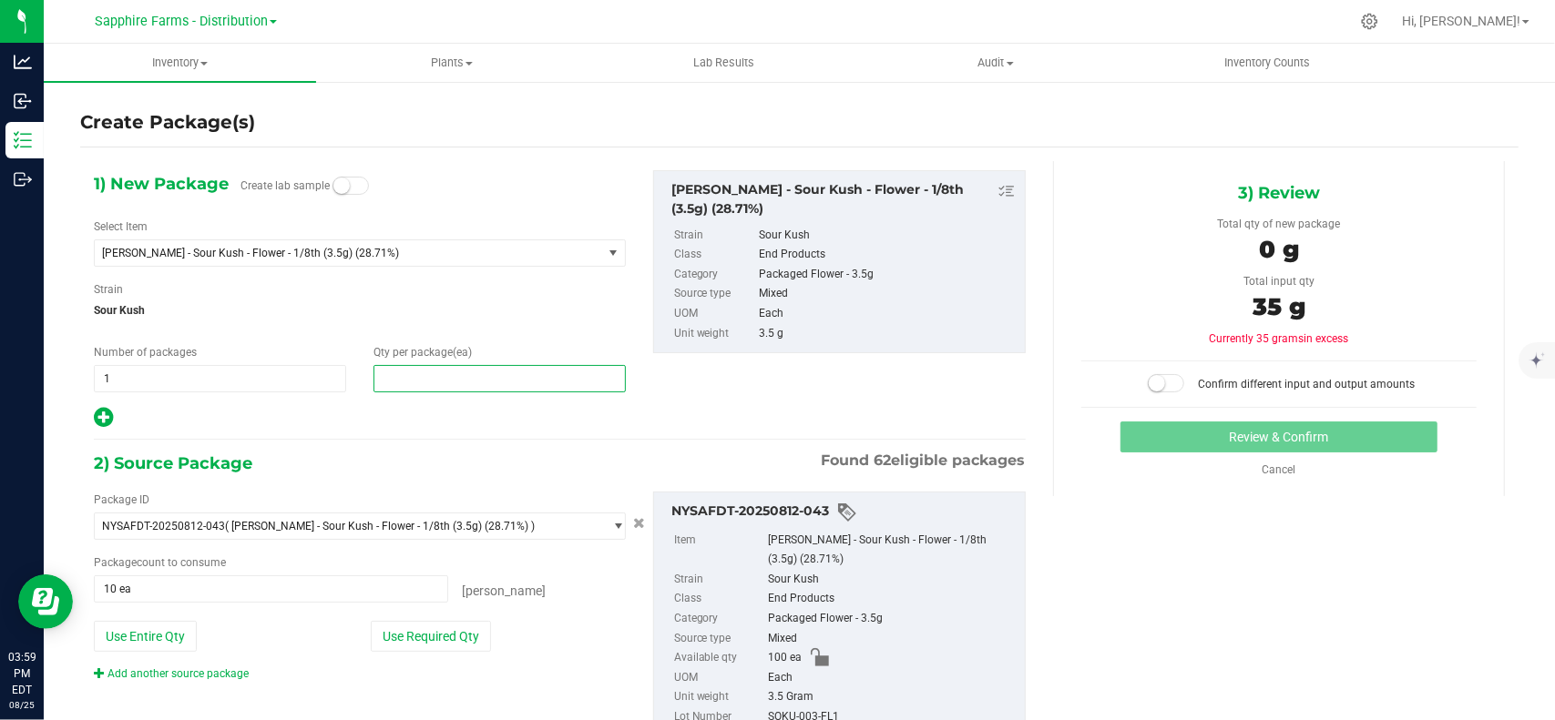
click at [444, 372] on input "text" at bounding box center [499, 379] width 250 height 26
type input "10"
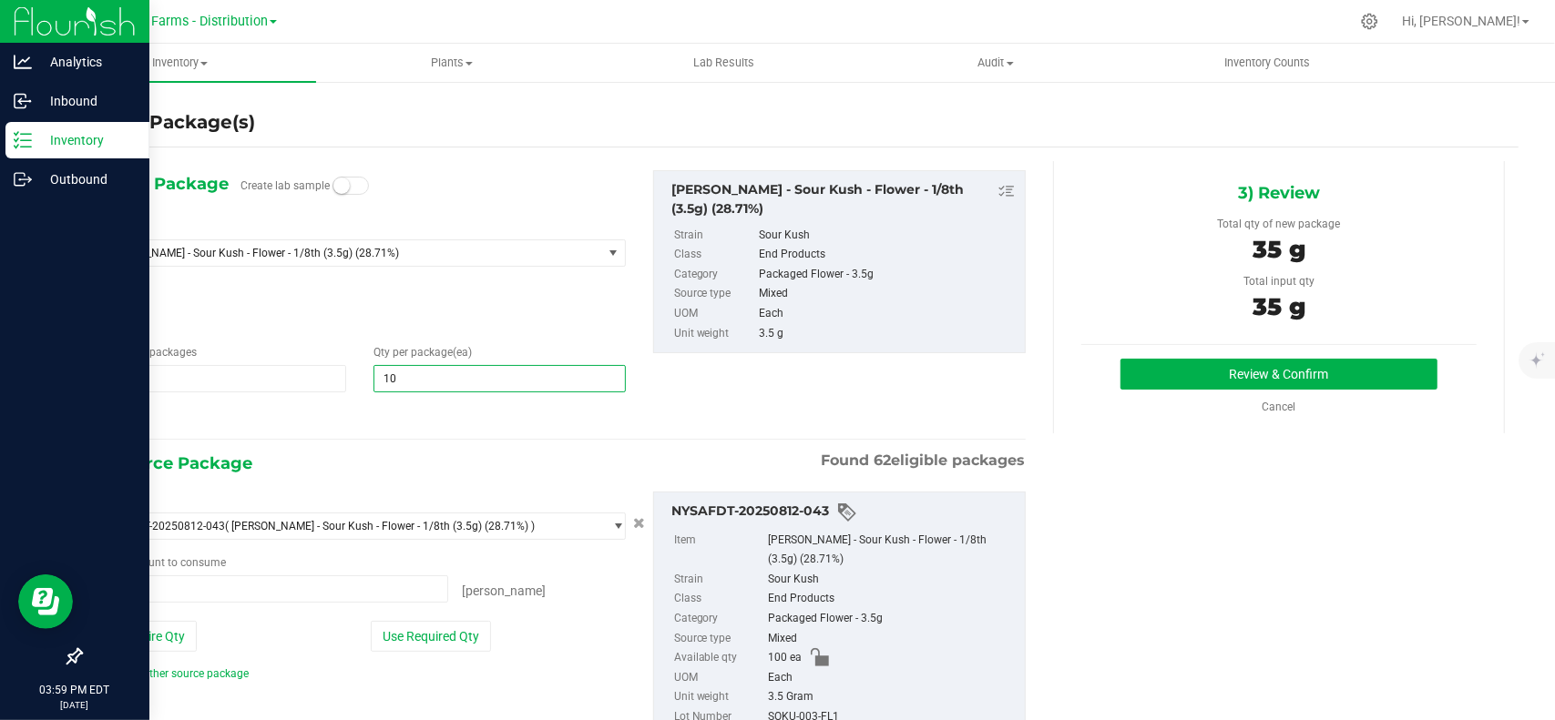
type input "10"
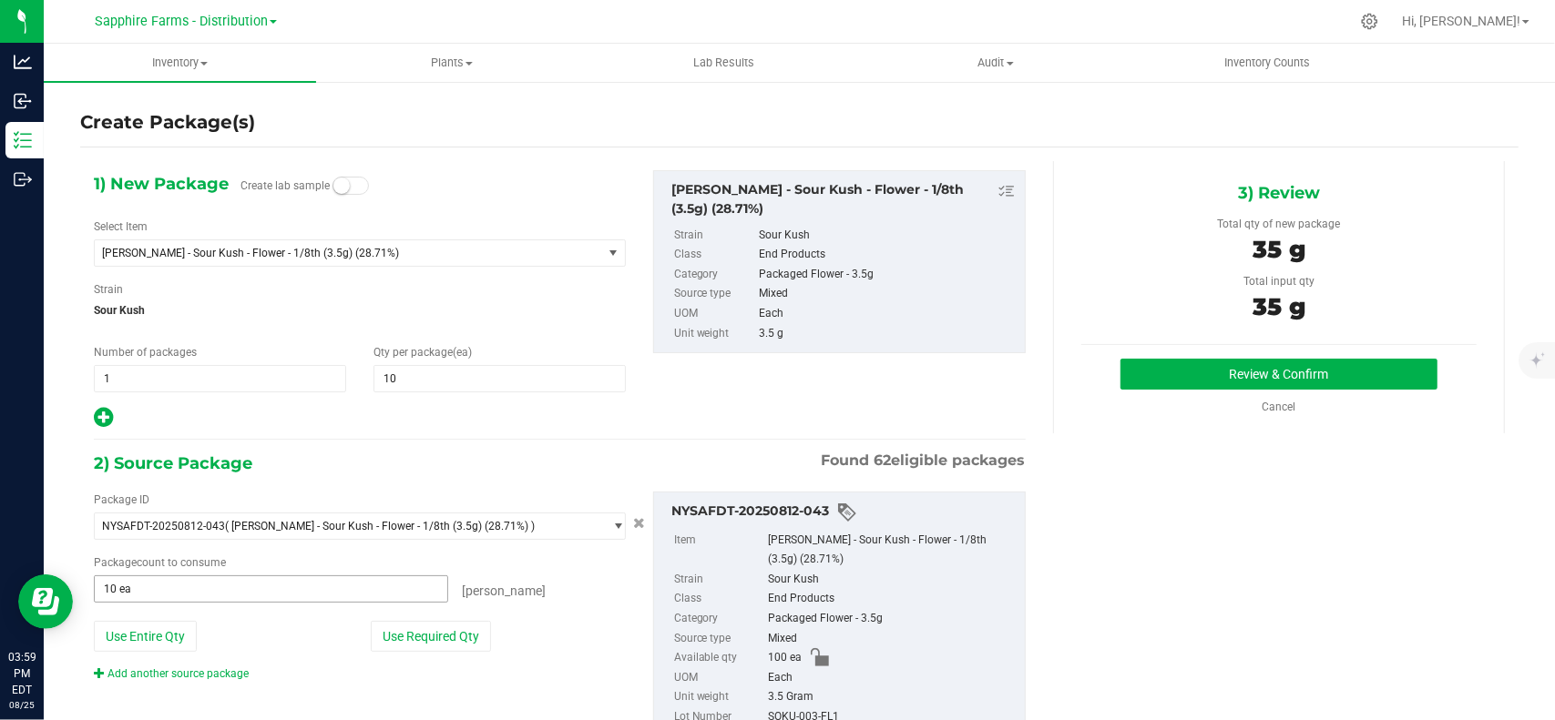
click at [348, 591] on span "10 ea 10" at bounding box center [271, 589] width 354 height 27
click at [348, 591] on input "10" at bounding box center [271, 589] width 352 height 26
type input "5"
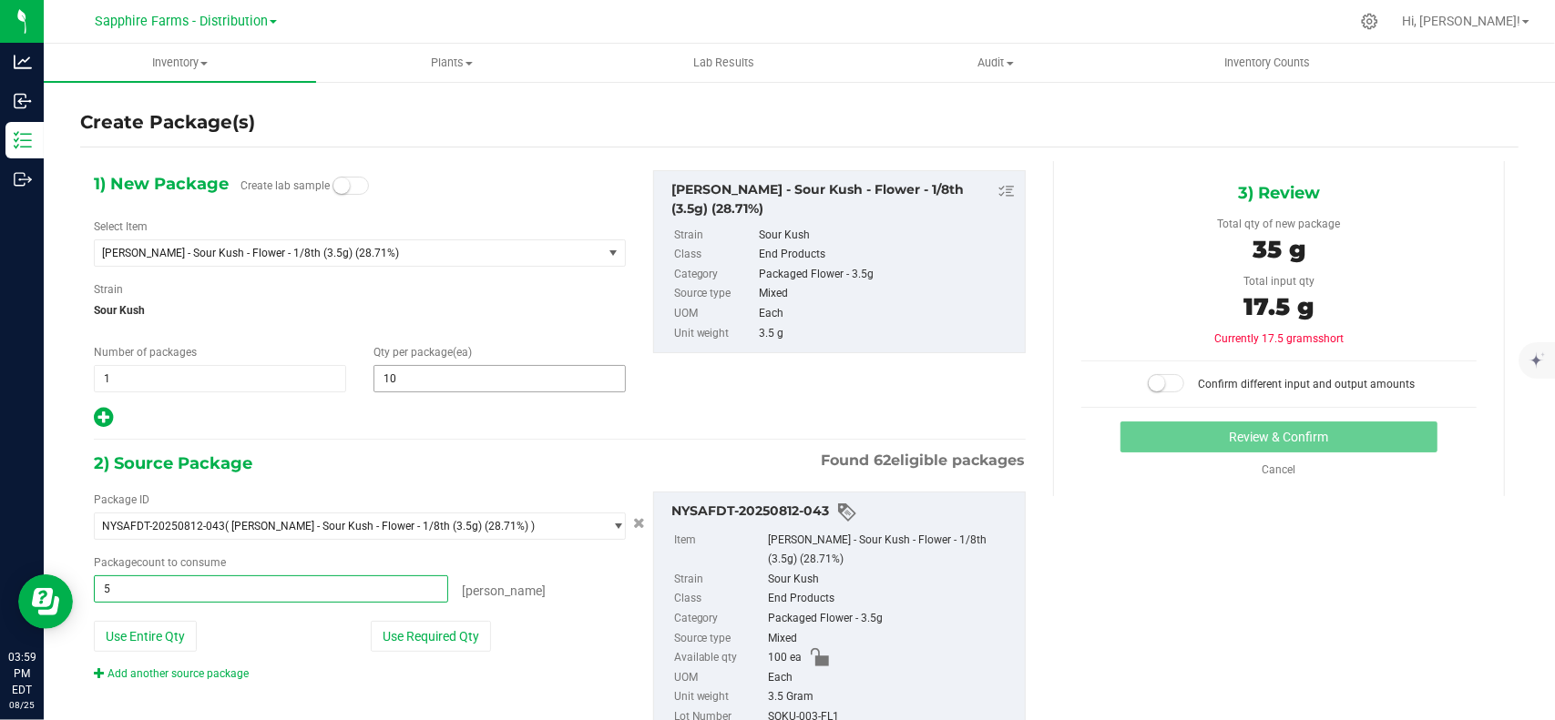
type input "5 ea"
click at [444, 373] on span "10 10" at bounding box center [499, 378] width 252 height 27
click at [444, 373] on input "10" at bounding box center [499, 379] width 250 height 26
type input "5"
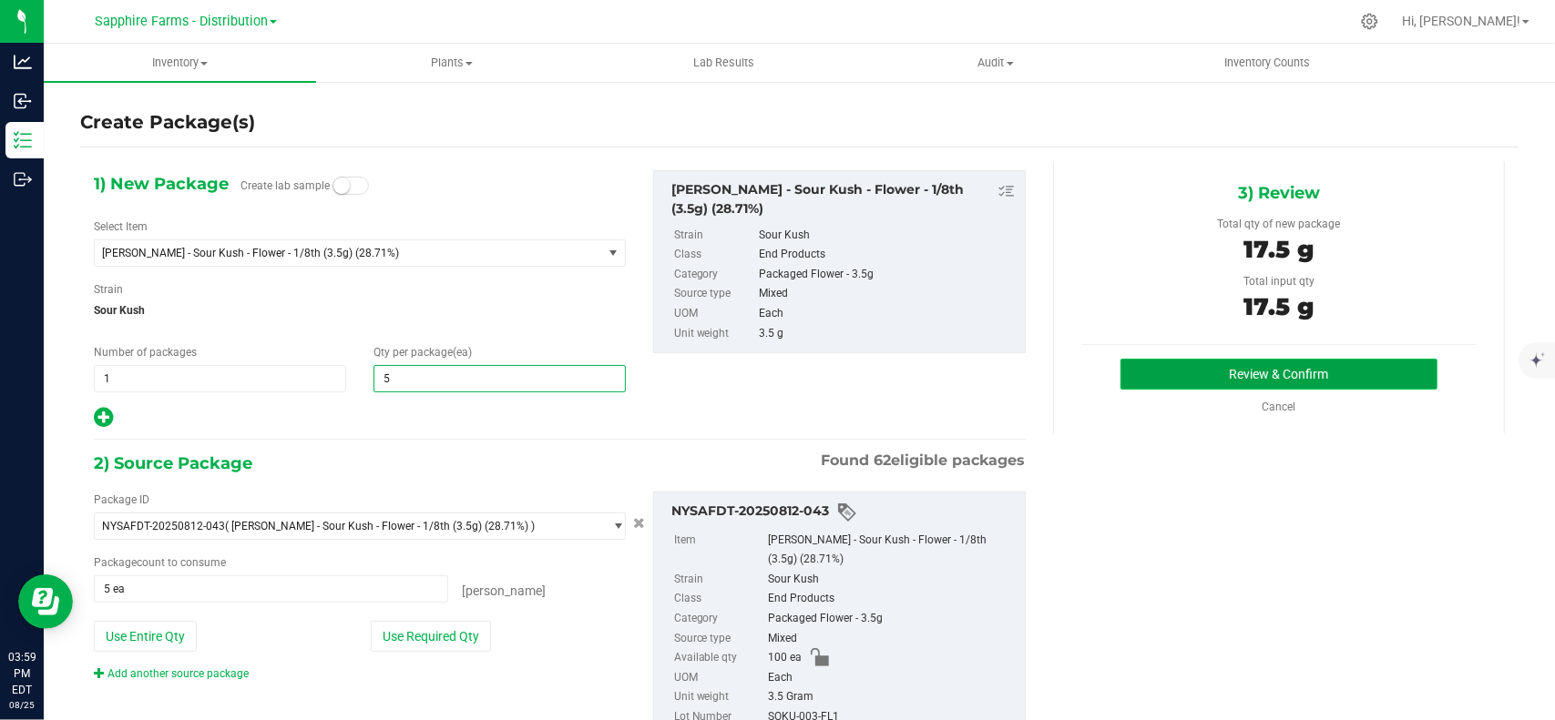
type input "5"
click at [1226, 371] on button "Review & Confirm" at bounding box center [1278, 374] width 316 height 31
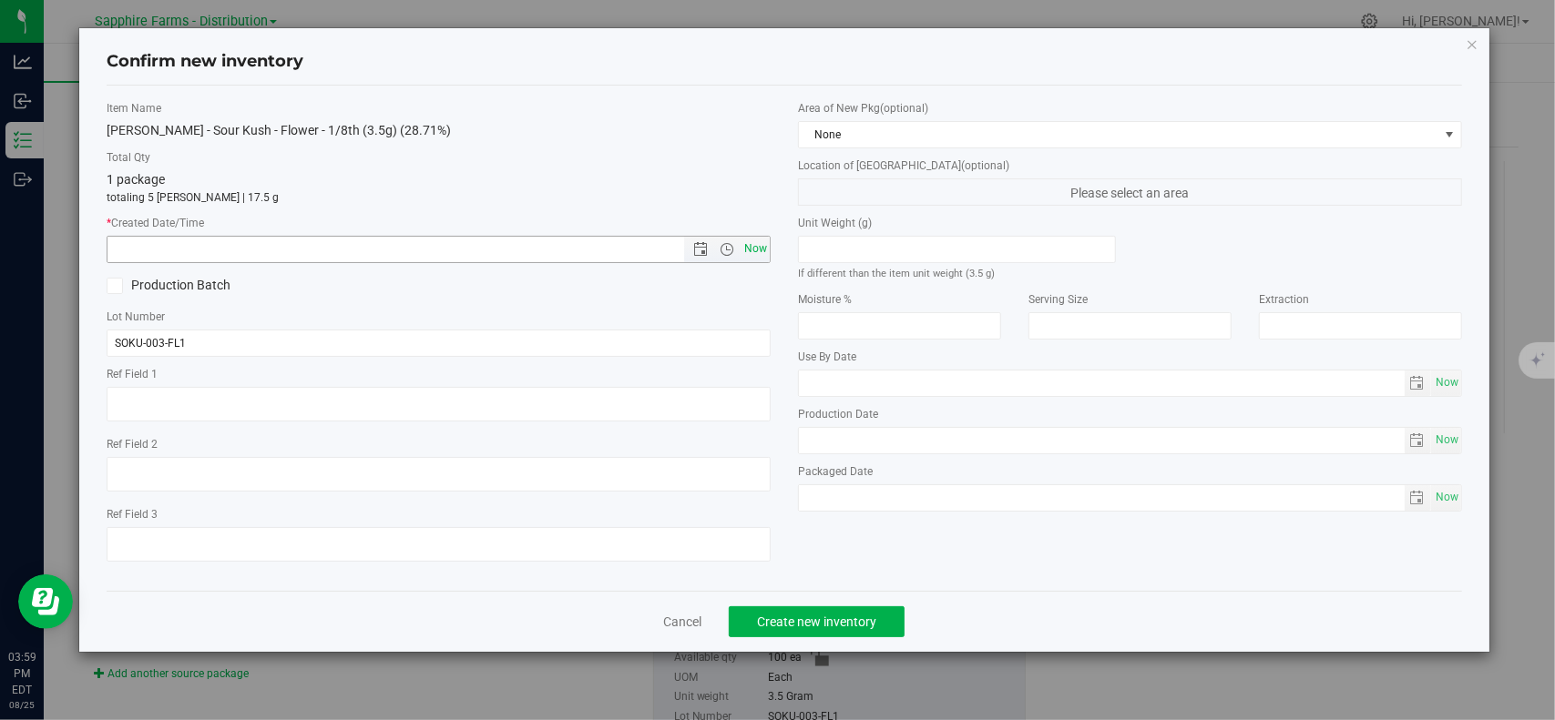
click at [760, 243] on span "Now" at bounding box center [755, 249] width 31 height 26
type input "8/25/2025 3:59 PM"
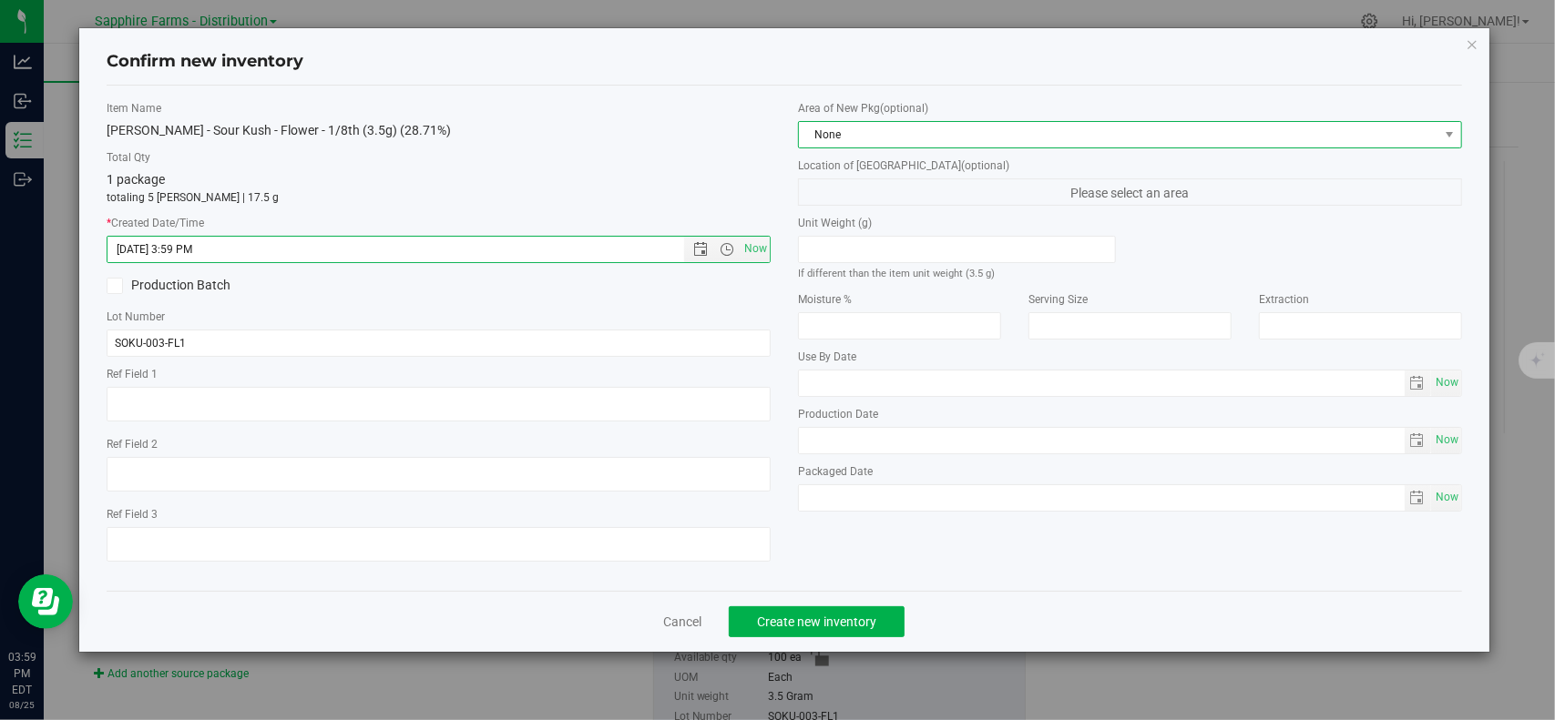
click at [921, 139] on span "None" at bounding box center [1118, 135] width 639 height 26
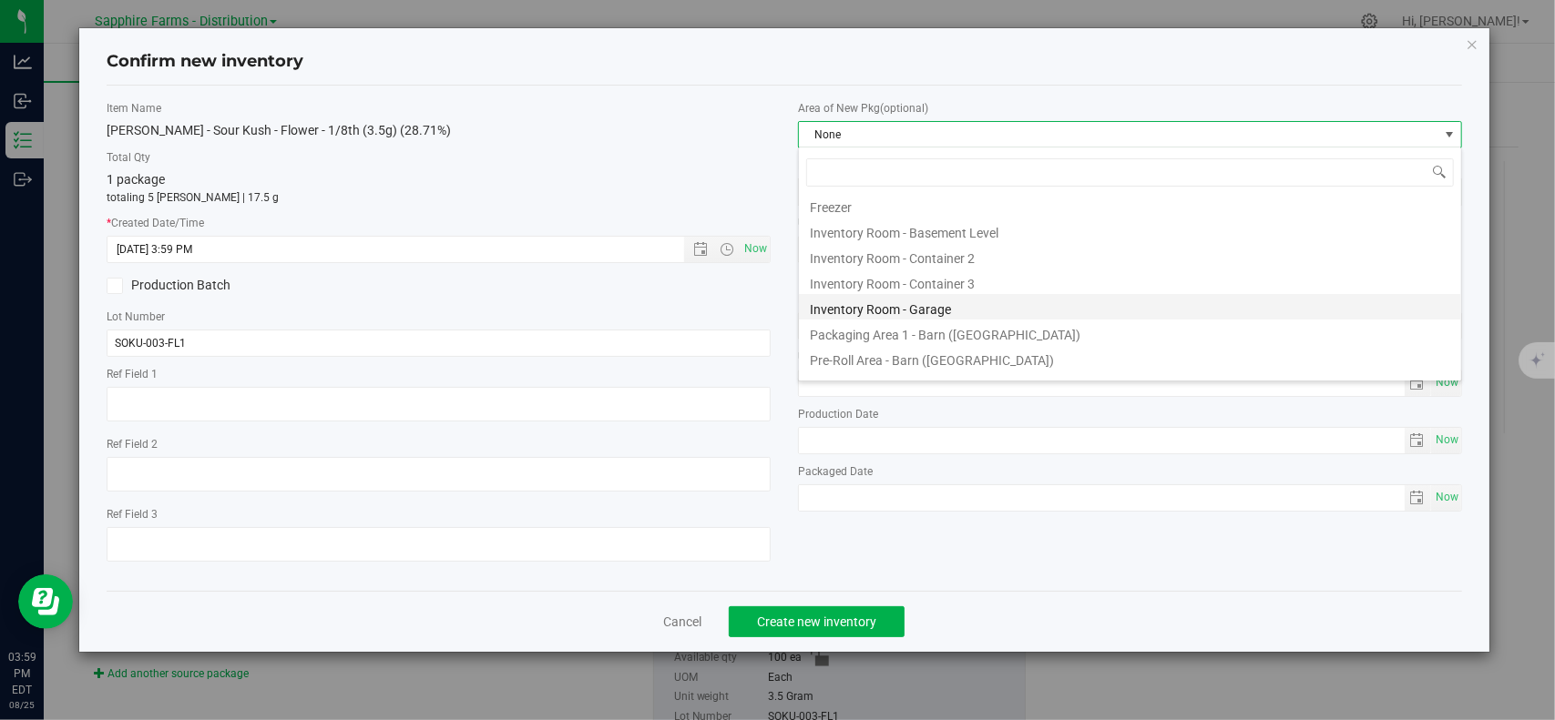
scroll to position [98, 0]
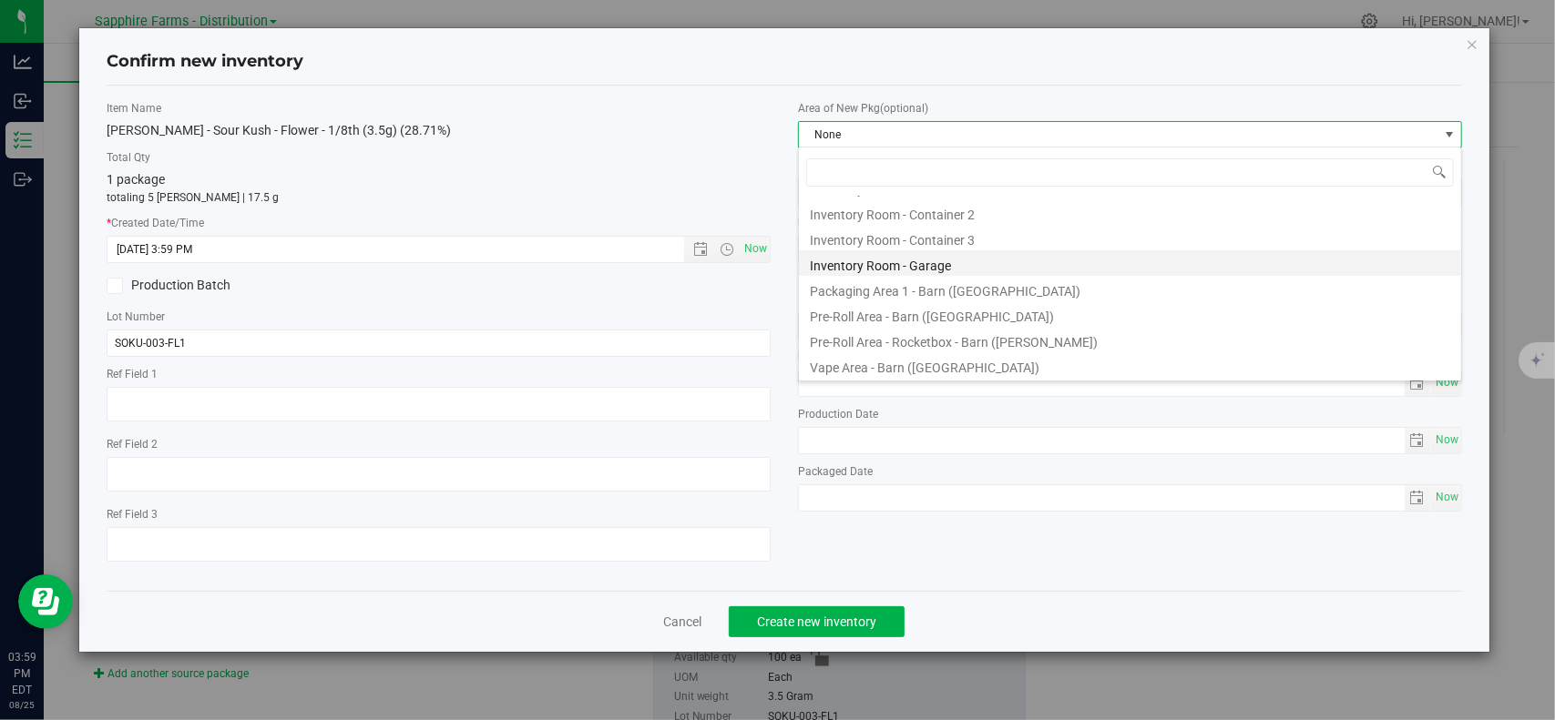
click at [903, 265] on li "Inventory Room - Garage" at bounding box center [1130, 263] width 662 height 26
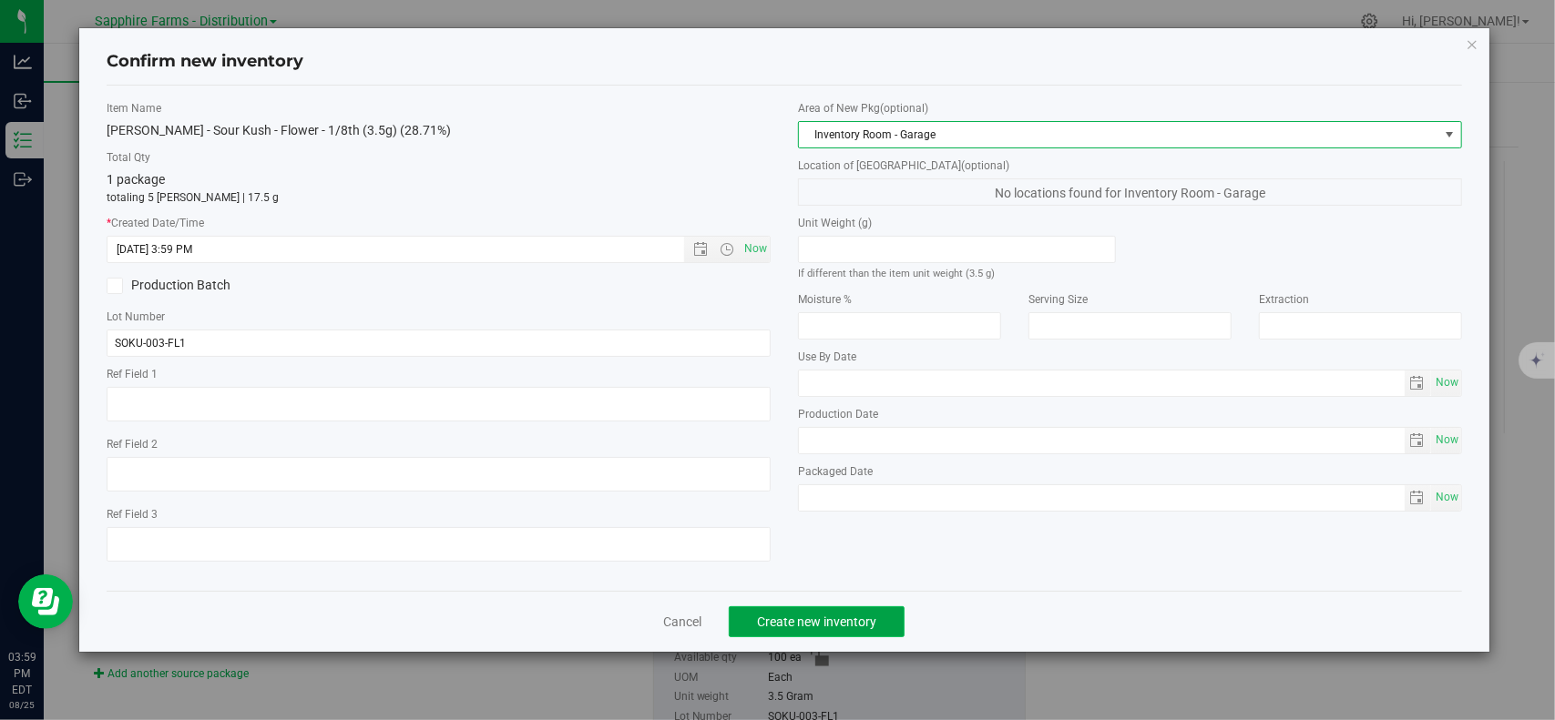
click at [810, 609] on button "Create new inventory" at bounding box center [817, 622] width 176 height 31
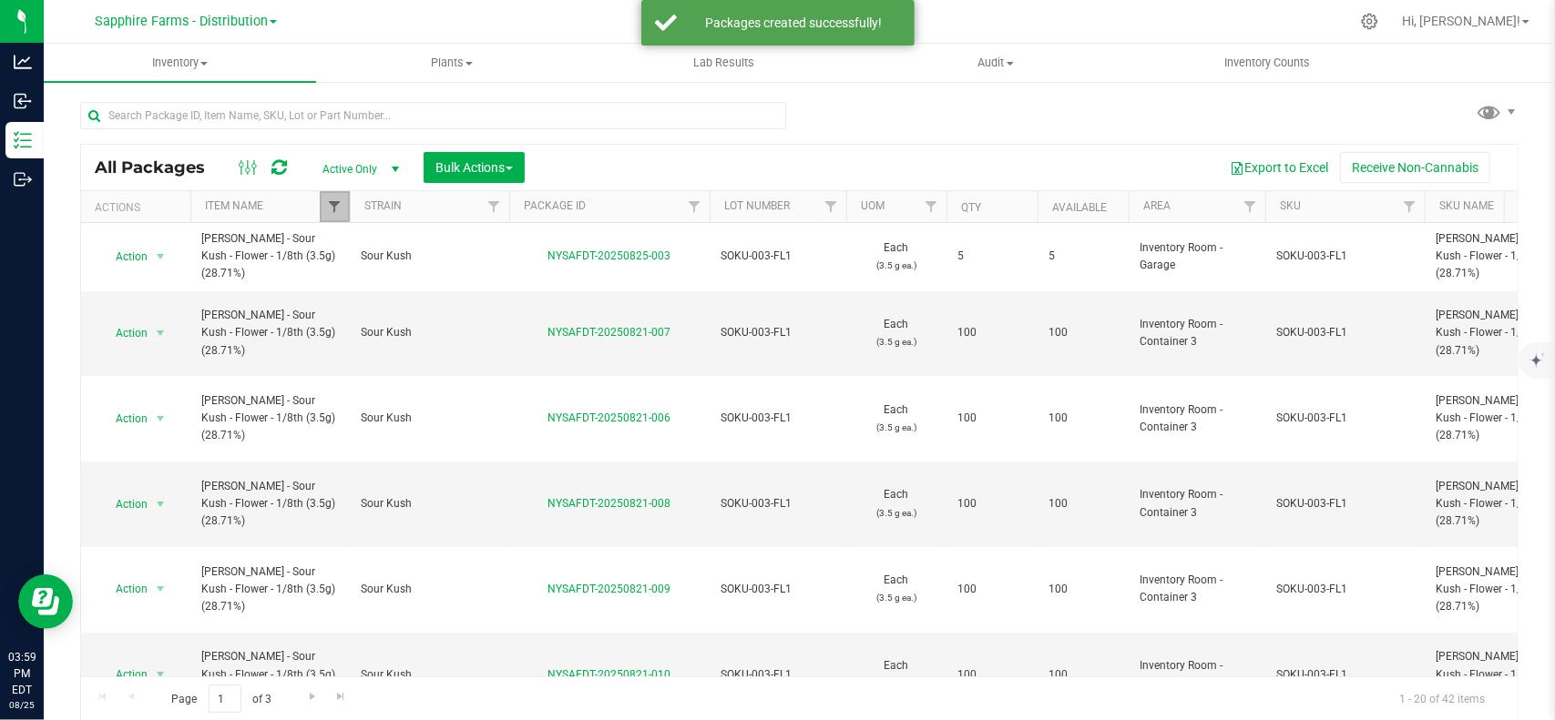
click at [330, 199] on span "Filter" at bounding box center [334, 206] width 15 height 15
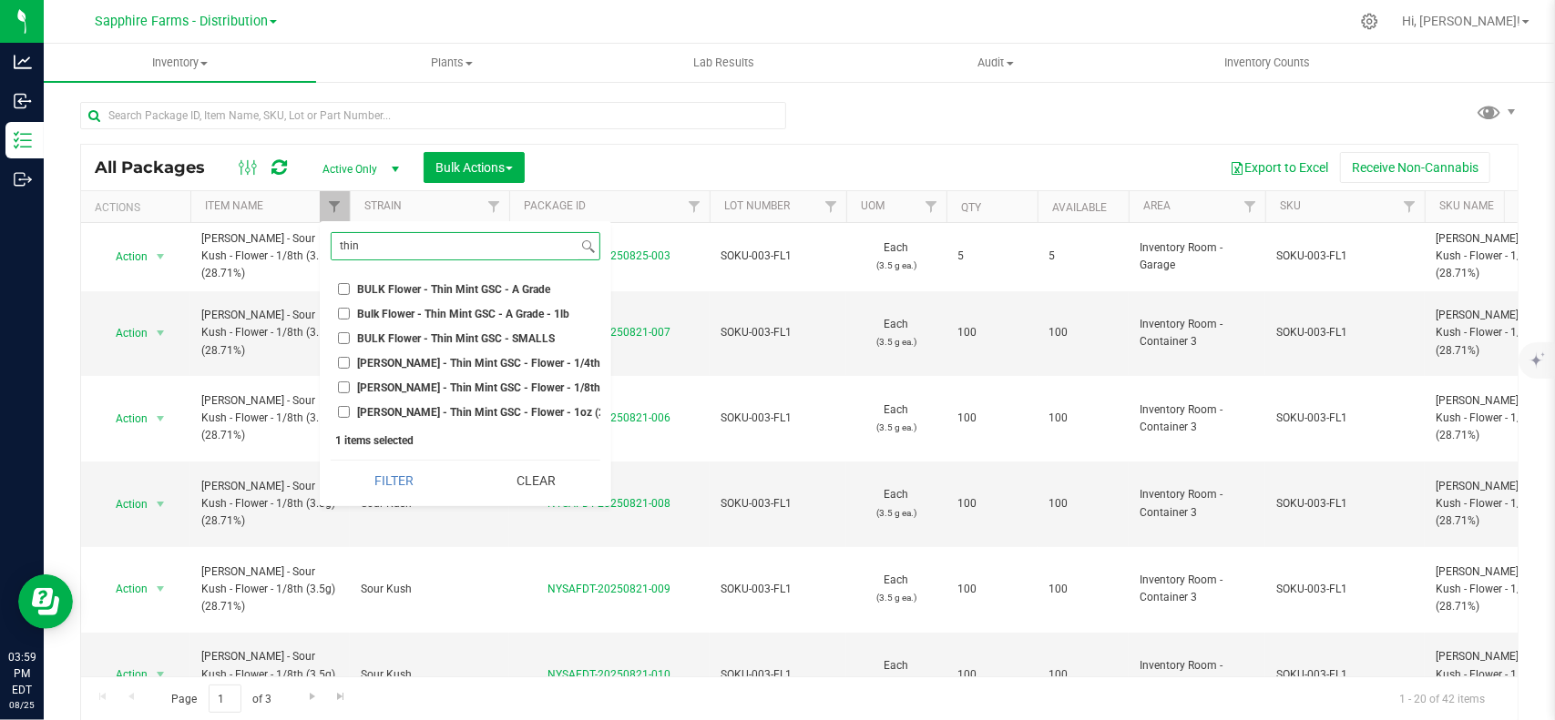
type input "thin"
click at [425, 383] on span "LEAL - Thin Mint GSC - Flower - 1/8th (3.5g) (30.27%)" at bounding box center [518, 388] width 321 height 11
click at [350, 383] on input "LEAL - Thin Mint GSC - Flower - 1/8th (3.5g) (30.27%)" at bounding box center [344, 388] width 12 height 12
checkbox input "true"
click at [409, 249] on input "thin" at bounding box center [455, 246] width 247 height 26
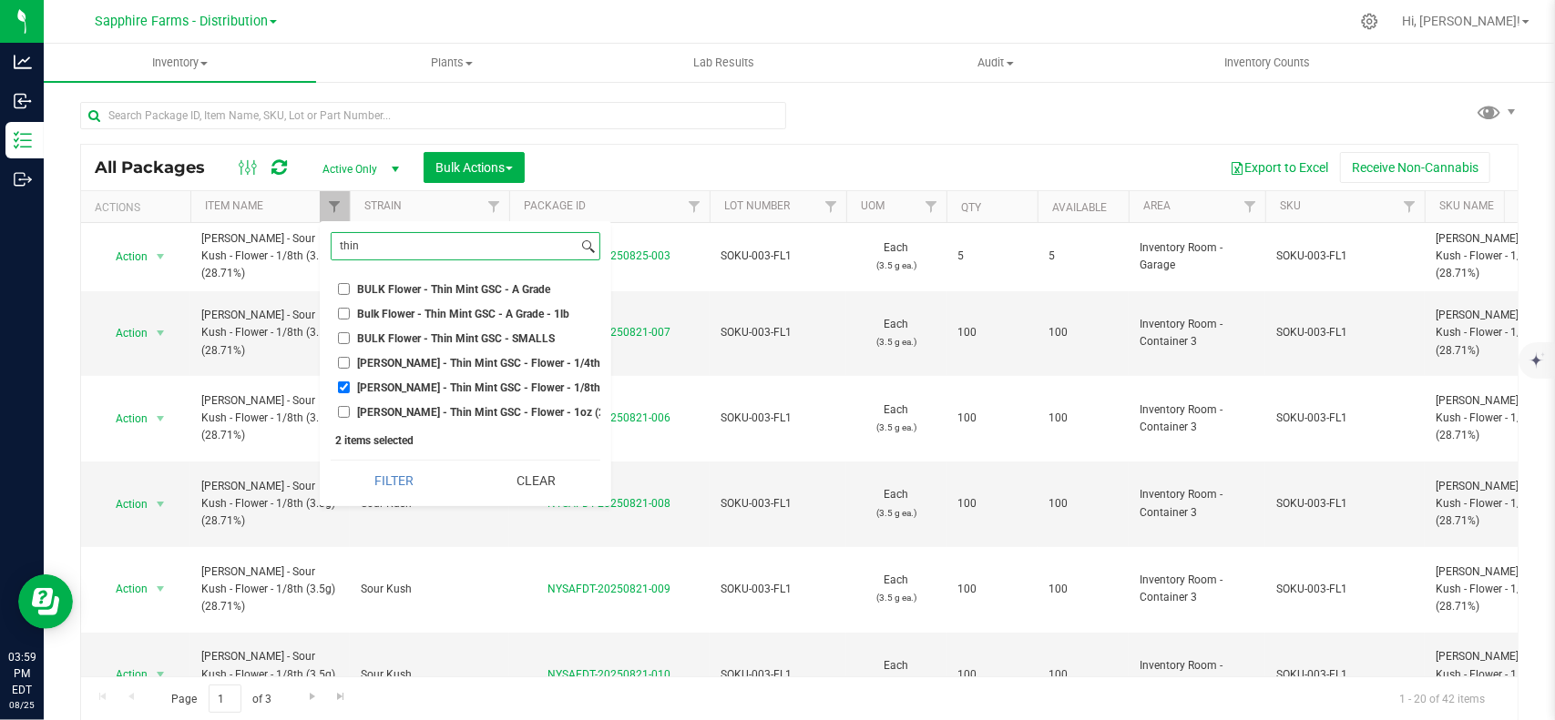
click at [409, 249] on input "thin" at bounding box center [455, 246] width 247 height 26
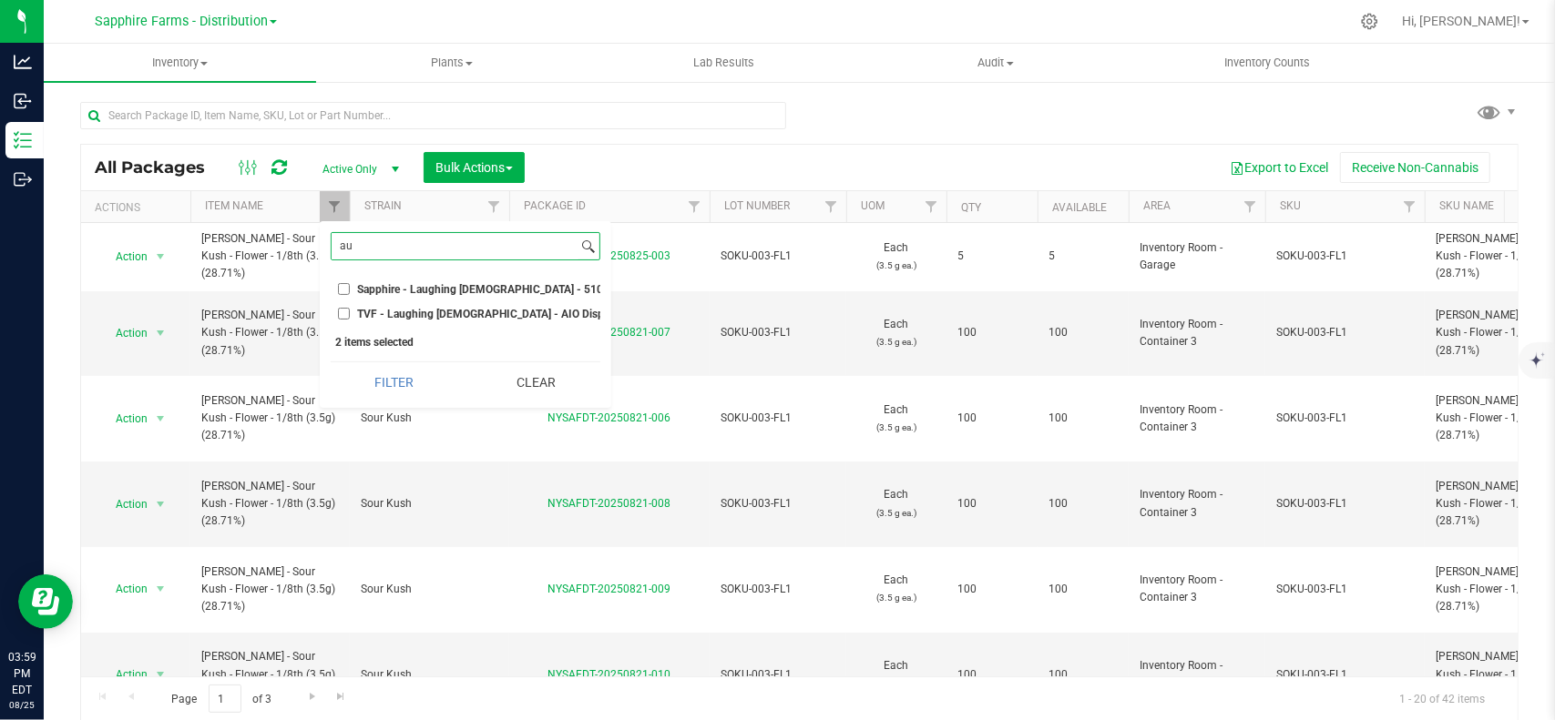
type input "a"
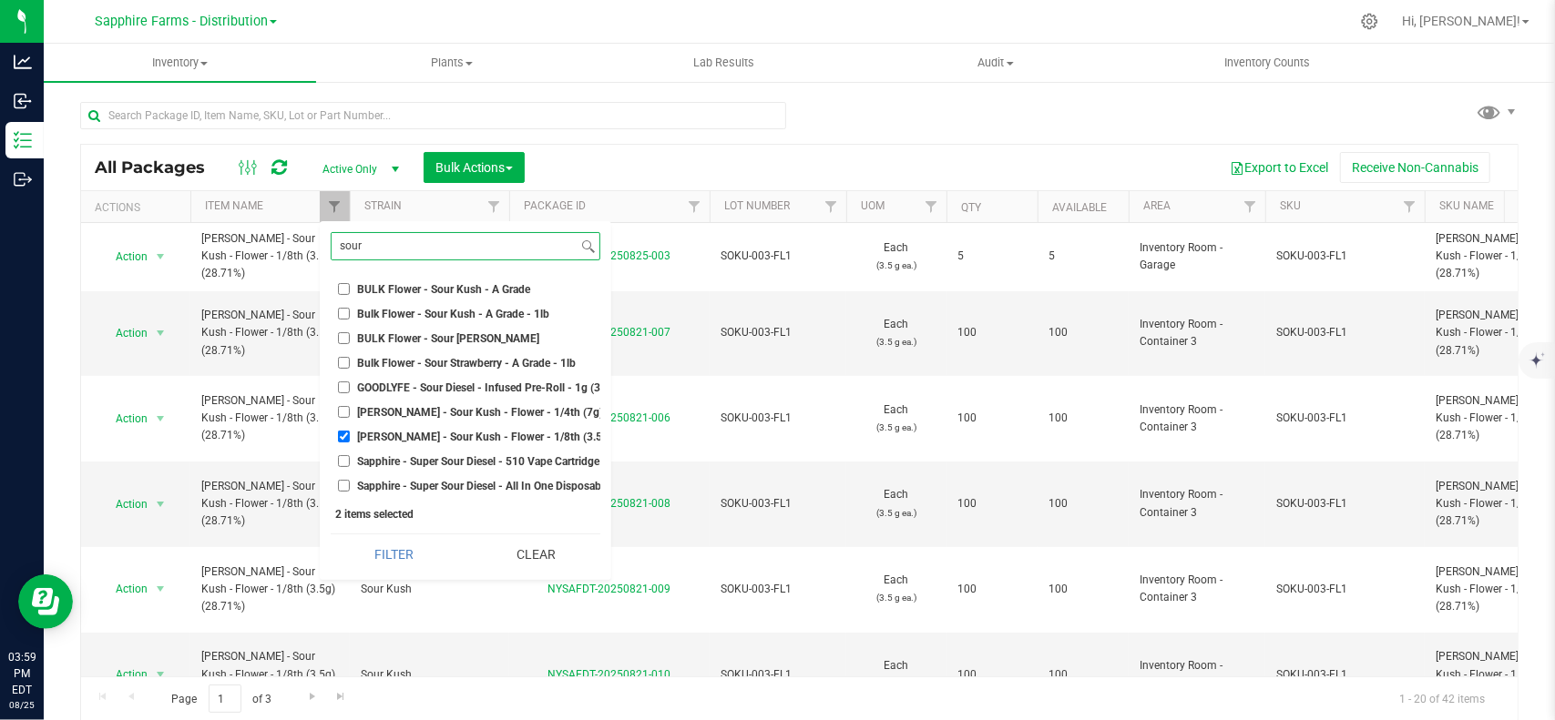
type input "sour"
click at [414, 434] on span "LEAL - Sour Kush - Flower - 1/8th (3.5g) (28.71%)" at bounding box center [508, 437] width 301 height 11
click at [350, 434] on input "LEAL - Sour Kush - Flower - 1/8th (3.5g) (28.71%)" at bounding box center [344, 437] width 12 height 12
checkbox input "false"
click at [402, 556] on button "Filter" at bounding box center [395, 555] width 128 height 40
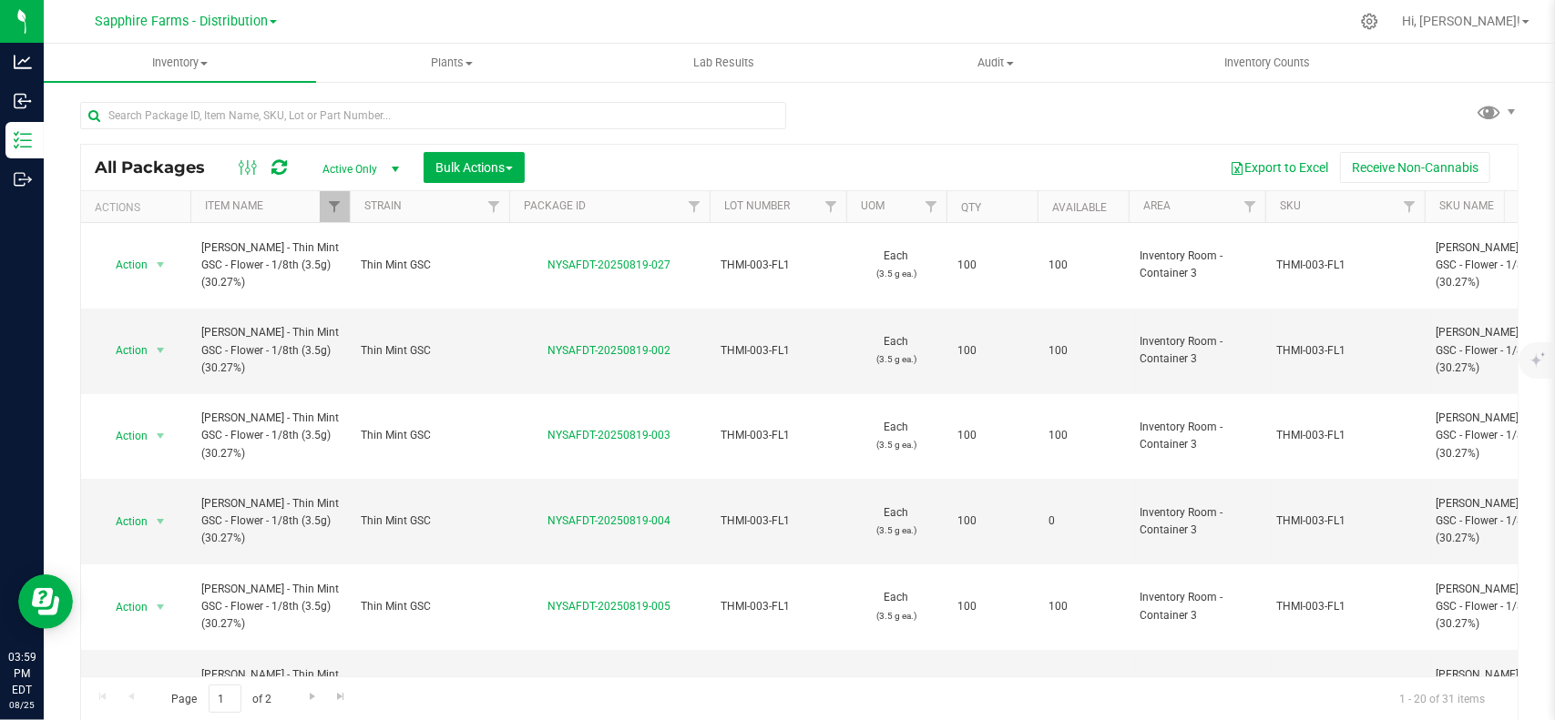
click at [633, 218] on th "Package ID" at bounding box center [609, 207] width 200 height 32
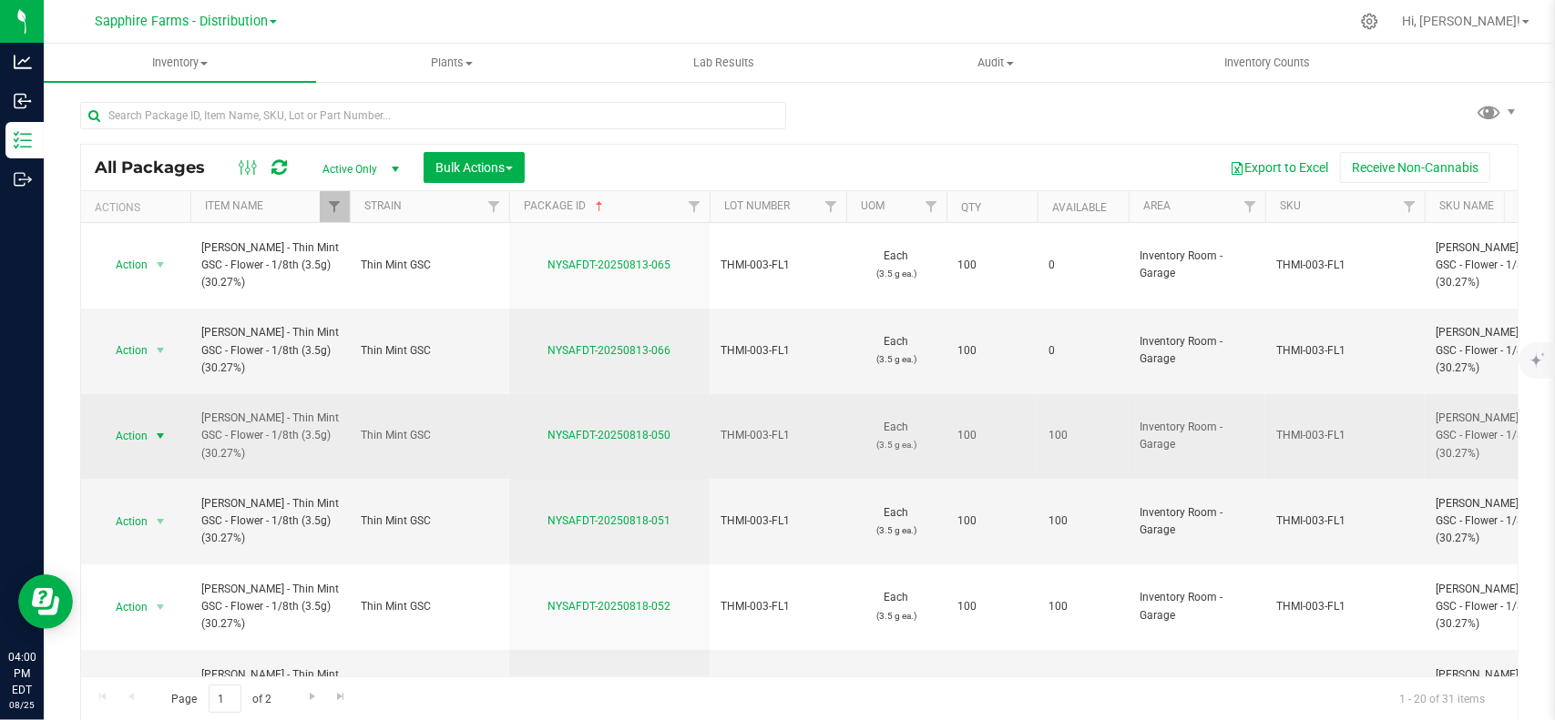
click at [158, 429] on span "select" at bounding box center [160, 436] width 15 height 15
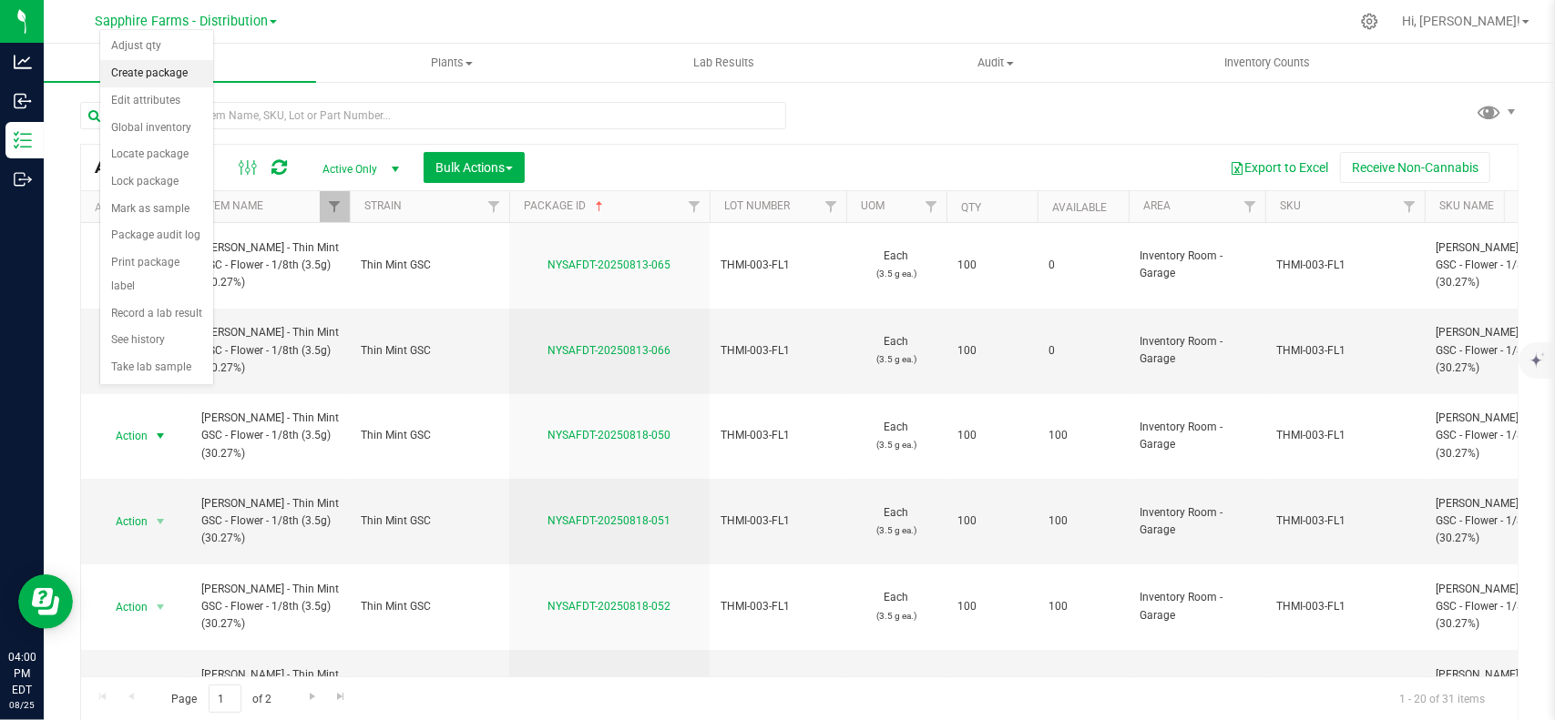
click at [177, 78] on li "Create package" at bounding box center [156, 73] width 113 height 27
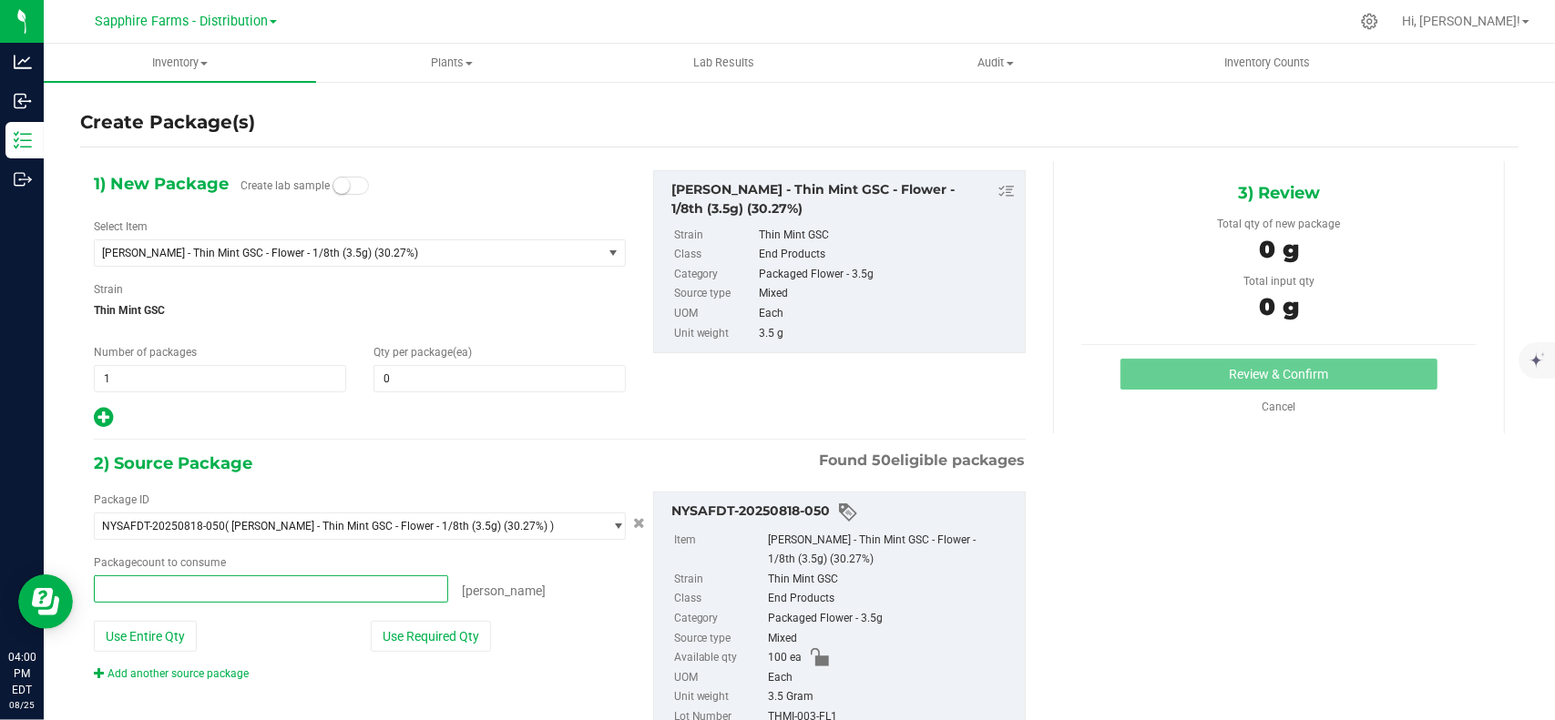
click at [216, 581] on span at bounding box center [271, 589] width 354 height 27
type input "5"
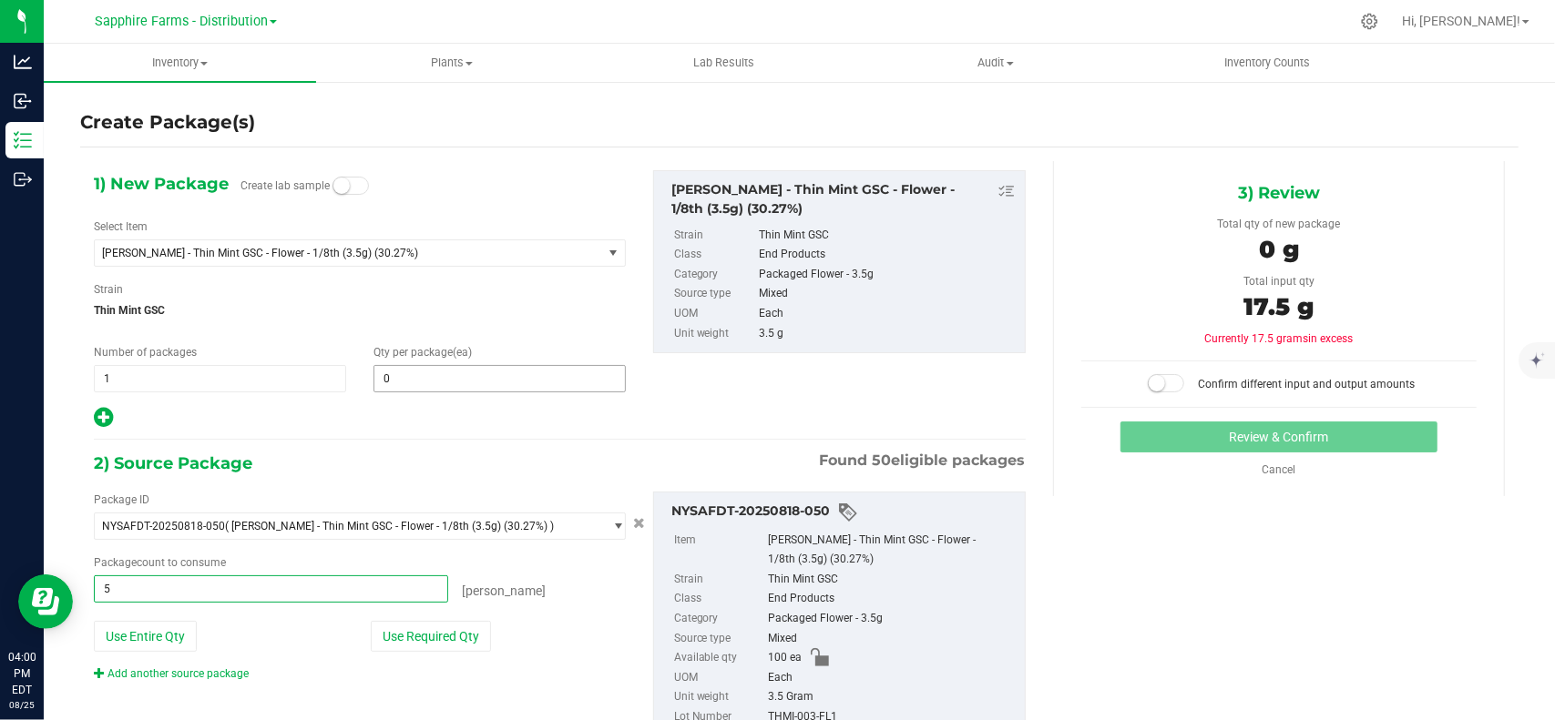
type input "5 ea"
click at [388, 371] on span at bounding box center [499, 378] width 252 height 27
type input "5"
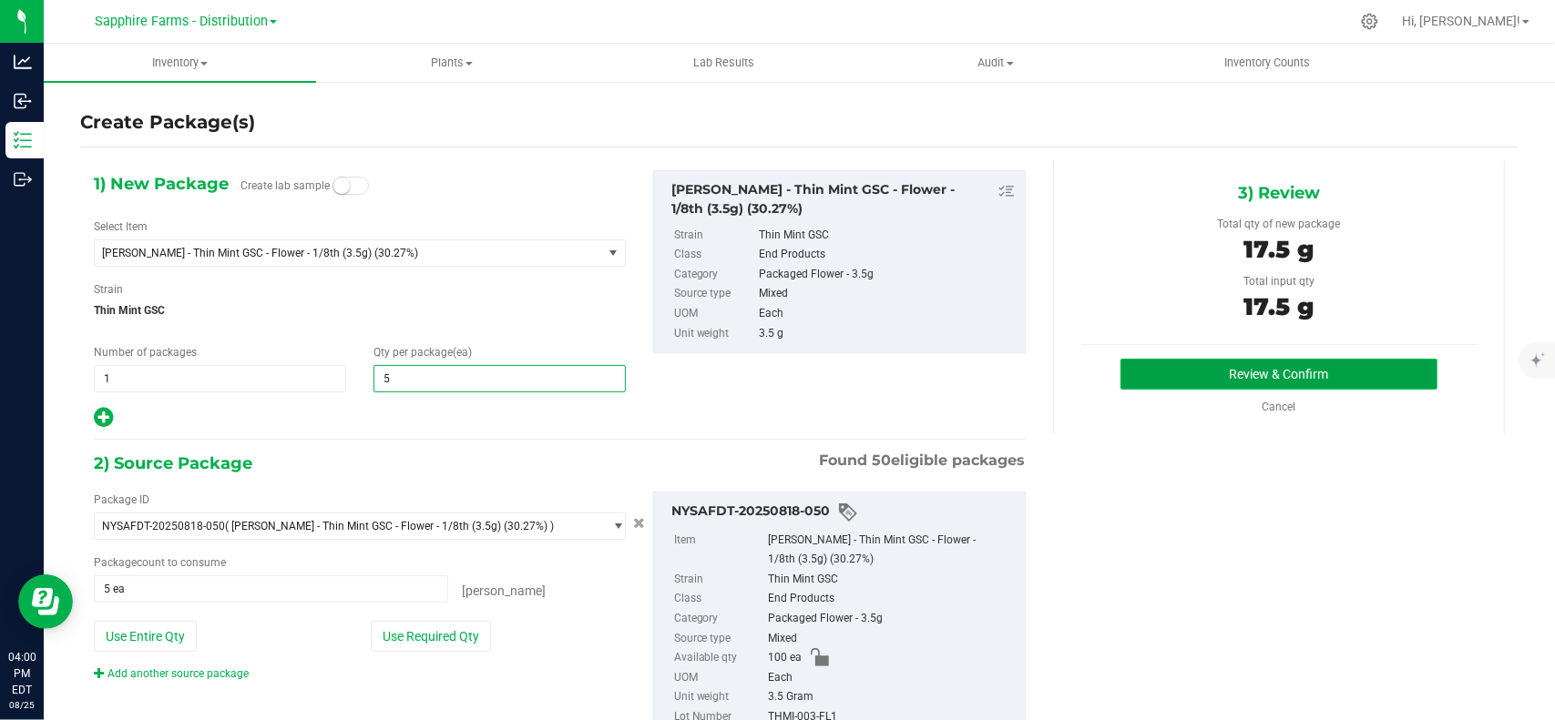
type input "5"
click at [1252, 369] on button "Review & Confirm" at bounding box center [1278, 374] width 316 height 31
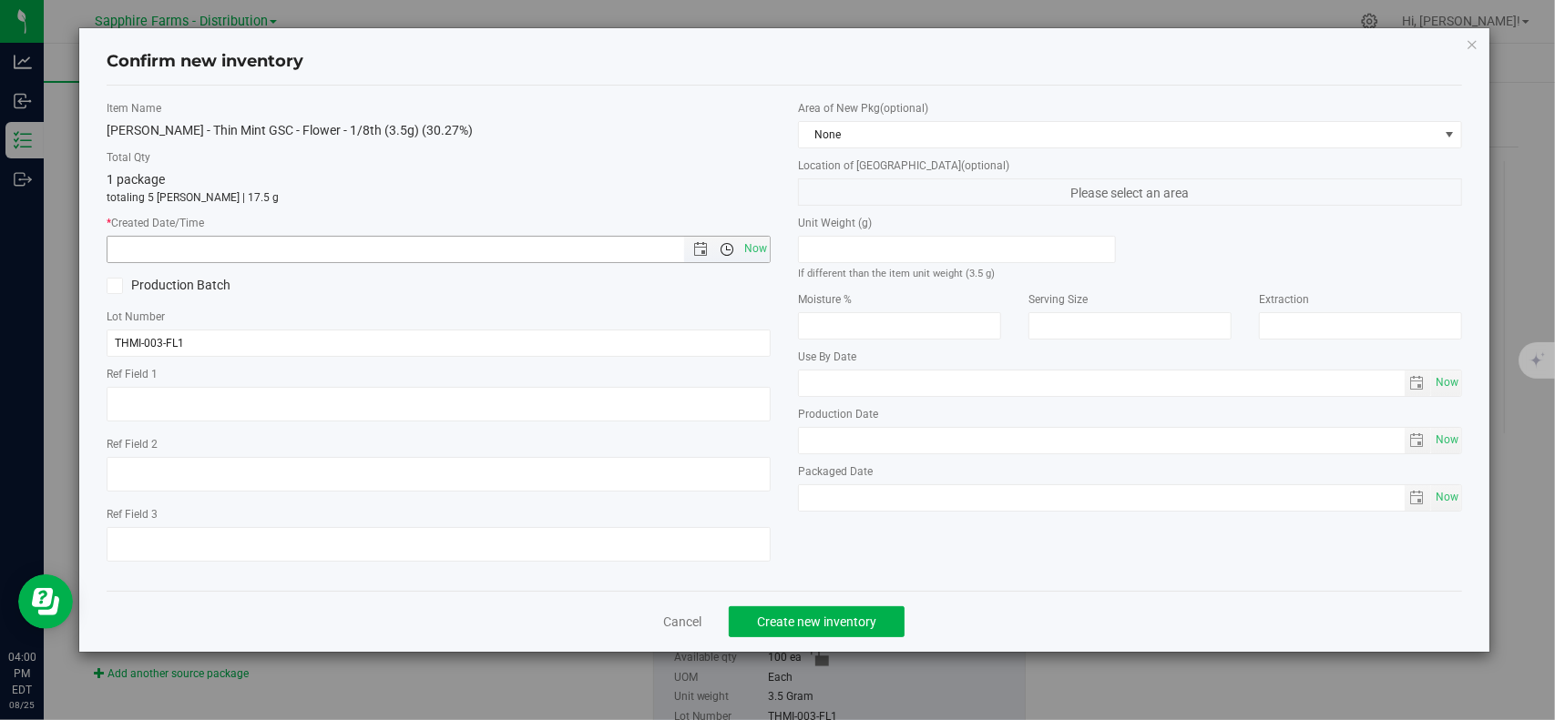
click at [739, 245] on span "Open the time view" at bounding box center [726, 249] width 31 height 15
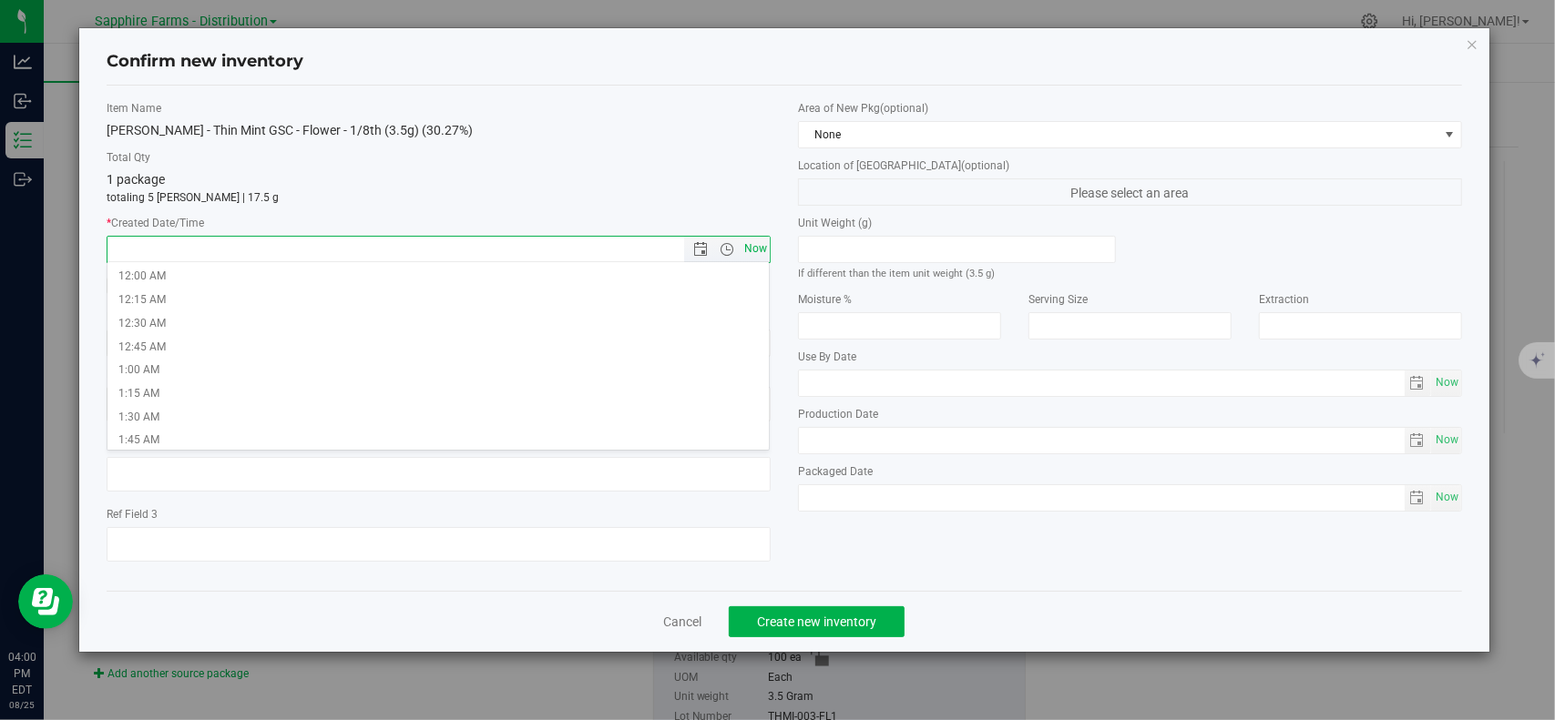
click at [751, 242] on span "Now" at bounding box center [755, 249] width 31 height 26
type input "8/25/2025 4:00 PM"
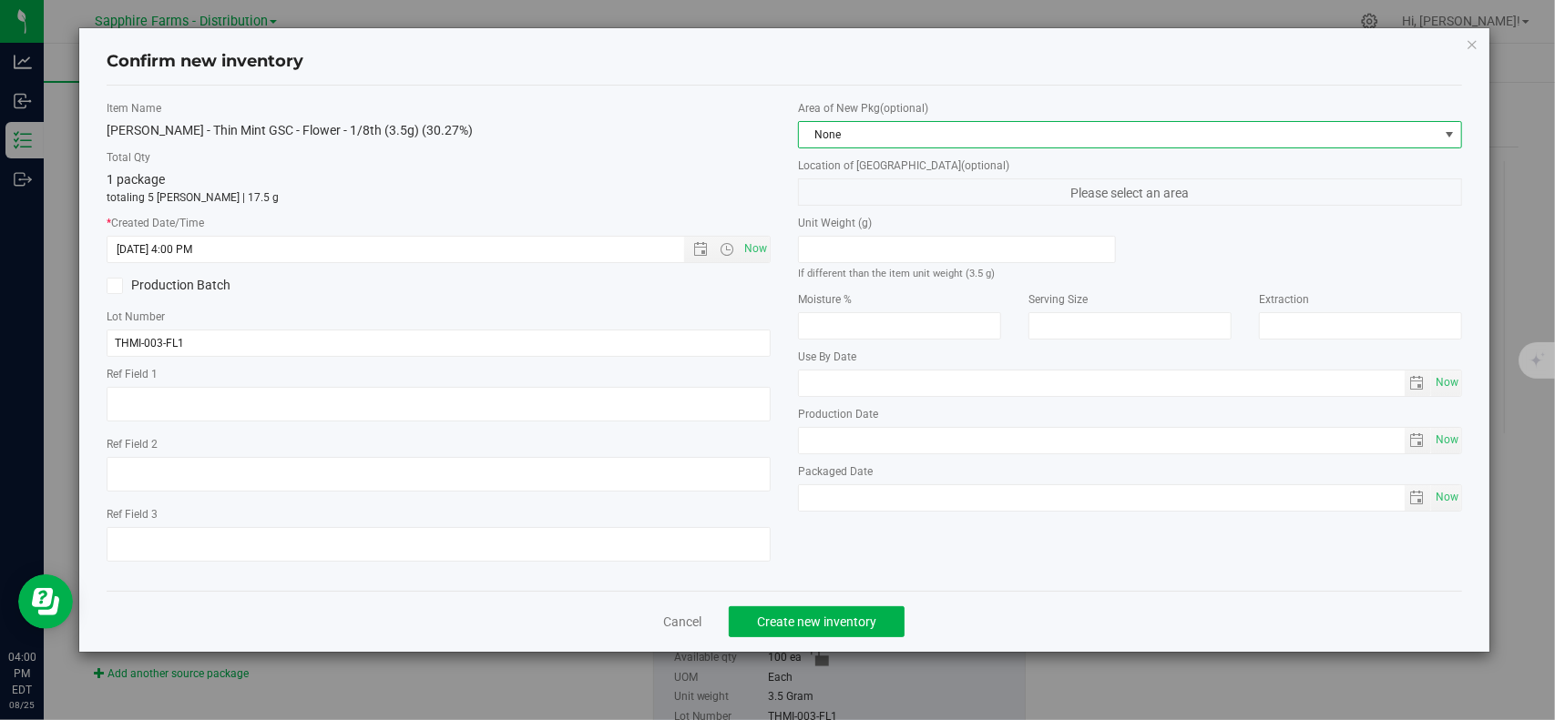
click at [1002, 133] on span "None" at bounding box center [1118, 135] width 639 height 26
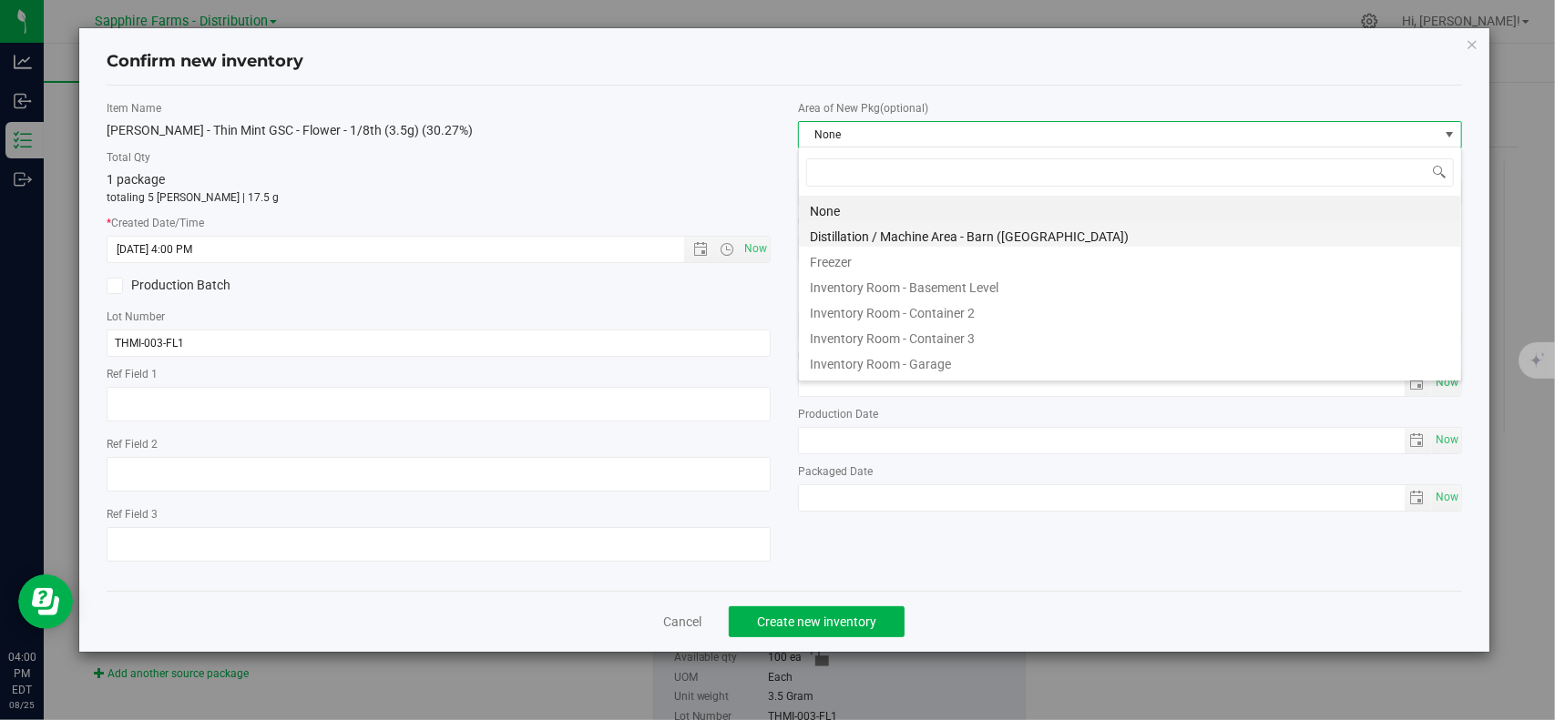
scroll to position [26, 664]
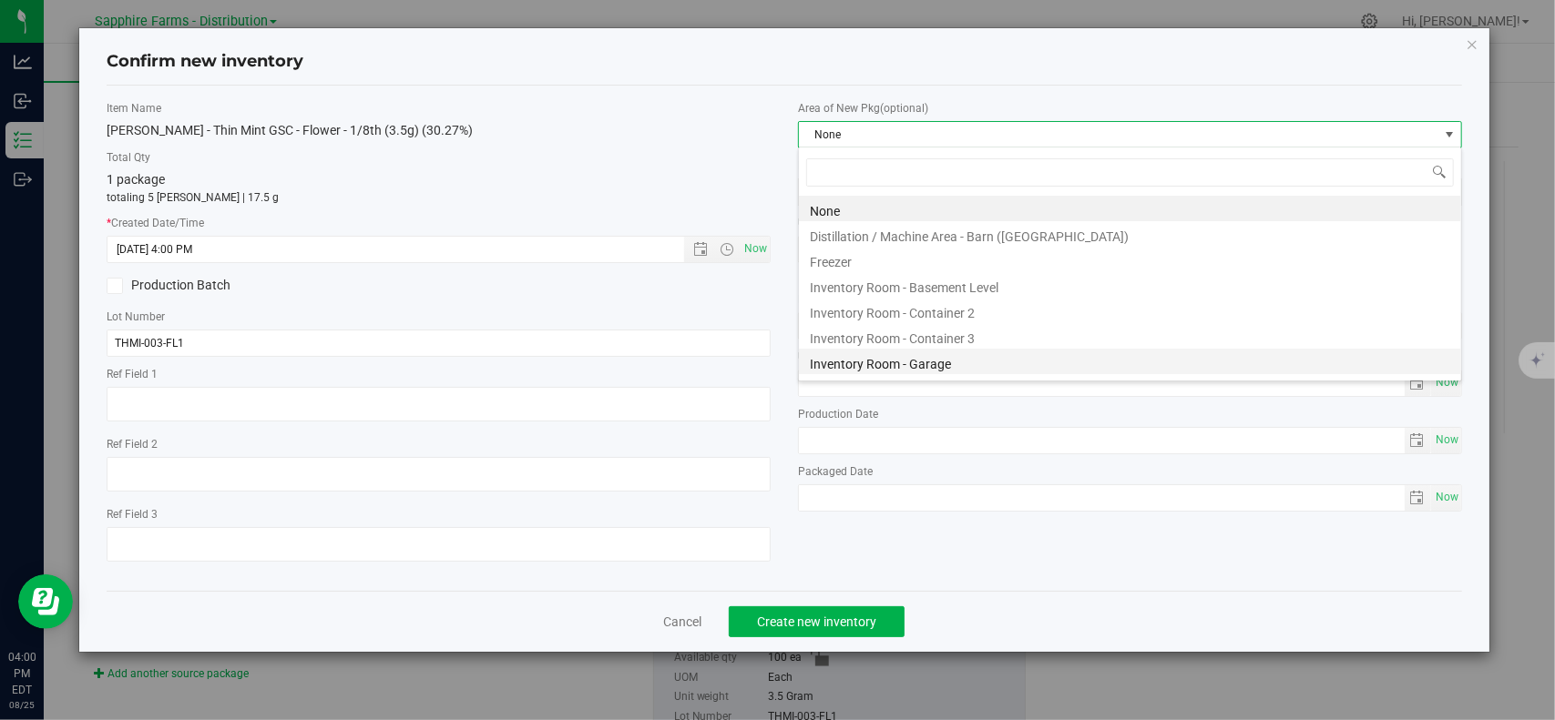
click at [972, 363] on li "Inventory Room - Garage" at bounding box center [1130, 362] width 662 height 26
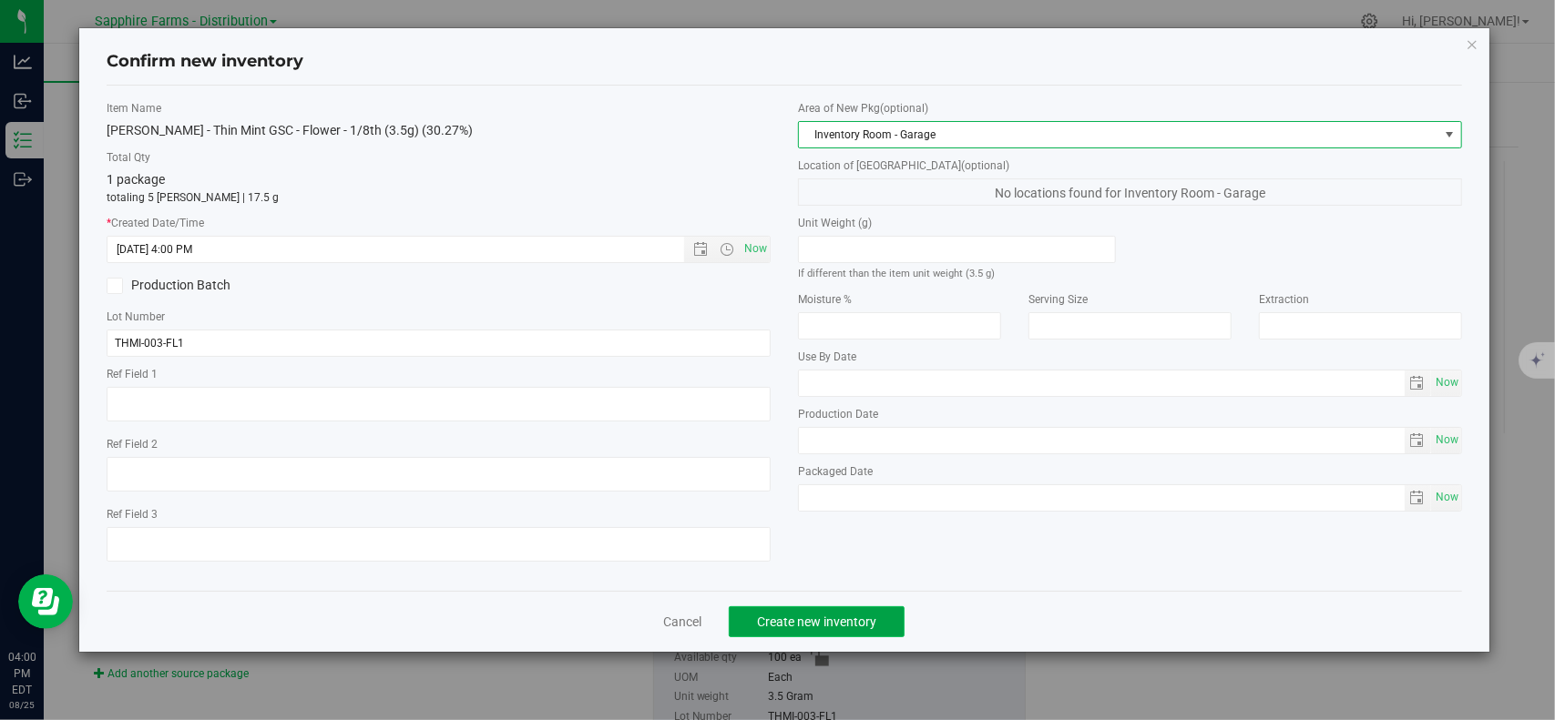
click at [841, 626] on span "Create new inventory" at bounding box center [816, 622] width 119 height 15
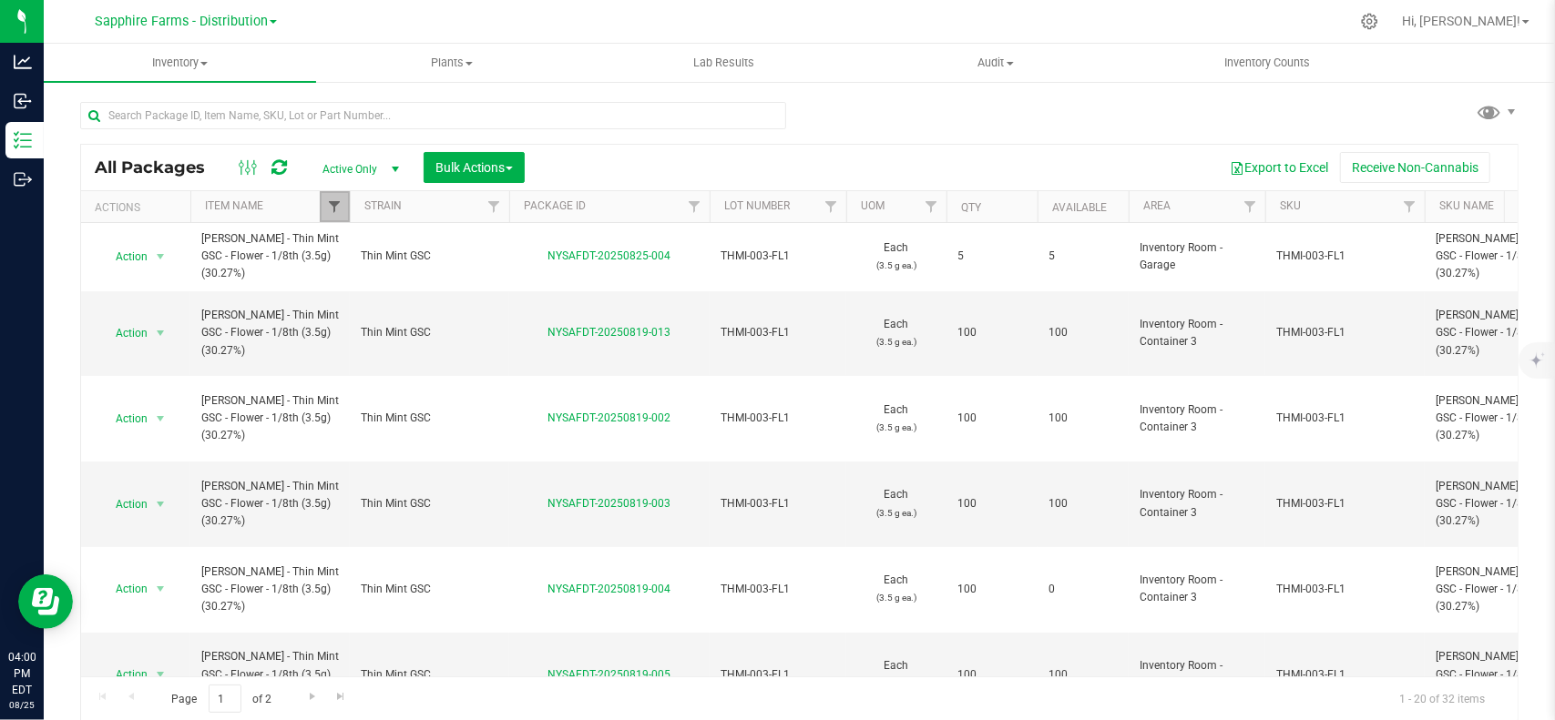
click at [330, 212] on span "Filter" at bounding box center [334, 206] width 15 height 15
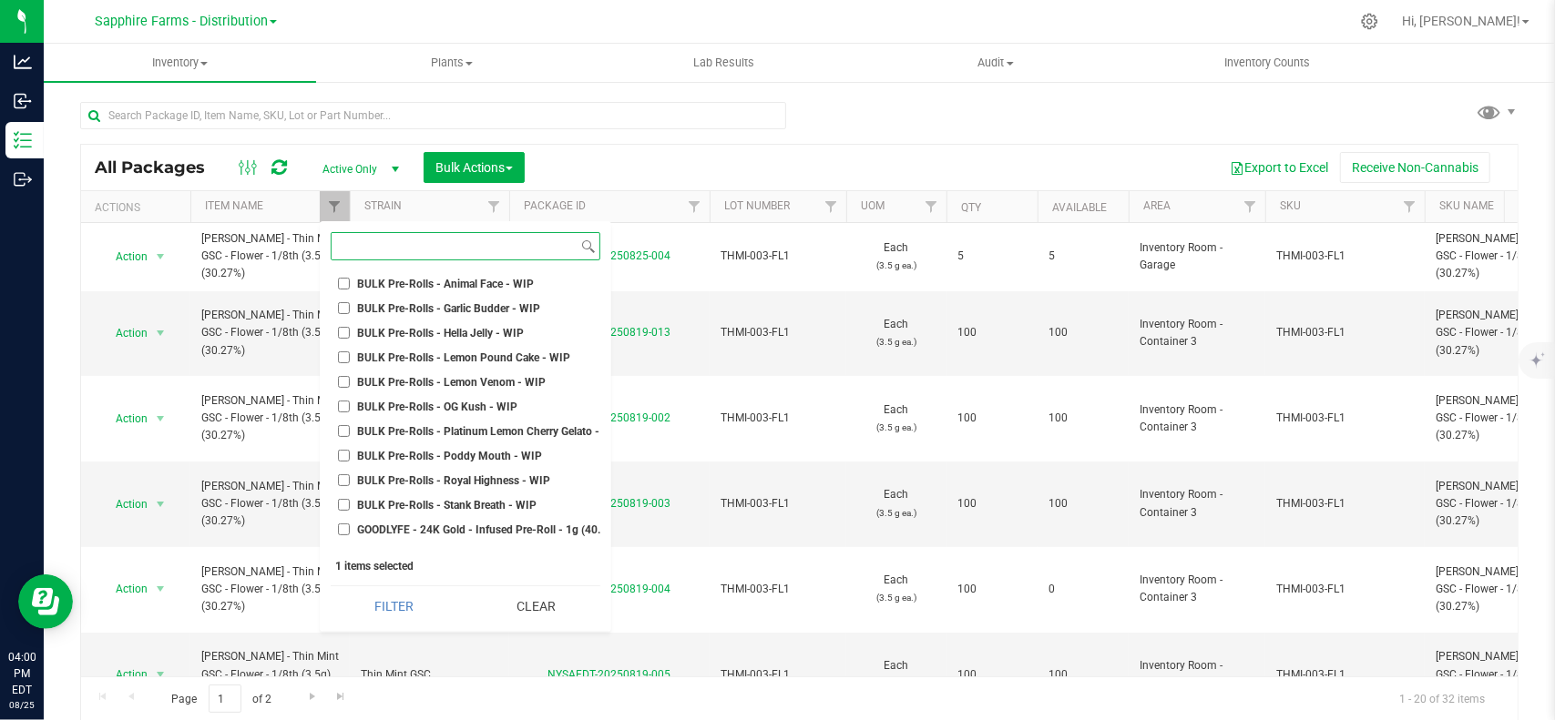
scroll to position [3279, 0]
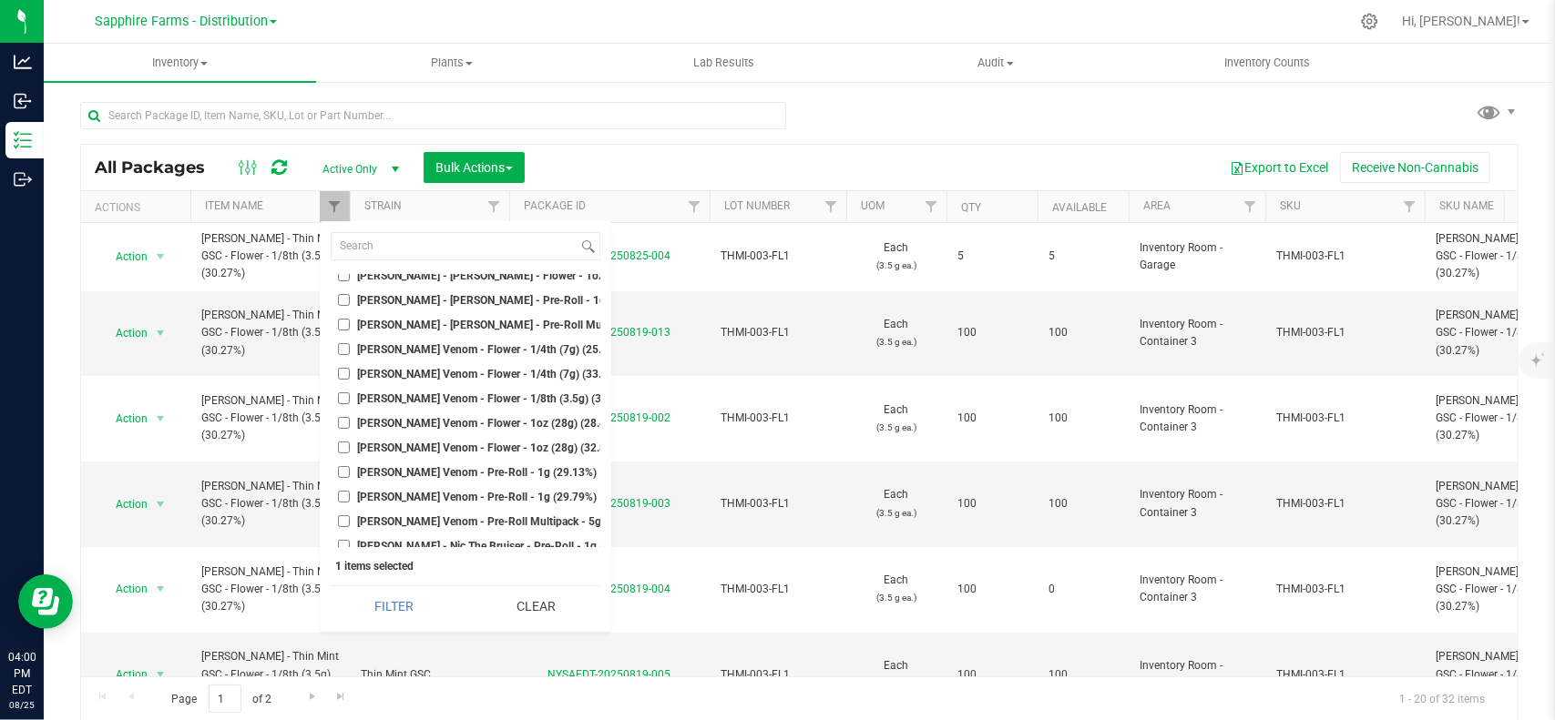
click at [493, 303] on span "LEAL - Hella Jelly - Pre-Roll - 1g (19.77%)" at bounding box center [505, 300] width 295 height 11
click at [350, 303] on input "LEAL - Hella Jelly - Pre-Roll - 1g (19.77%)" at bounding box center [344, 300] width 12 height 12
checkbox input "true"
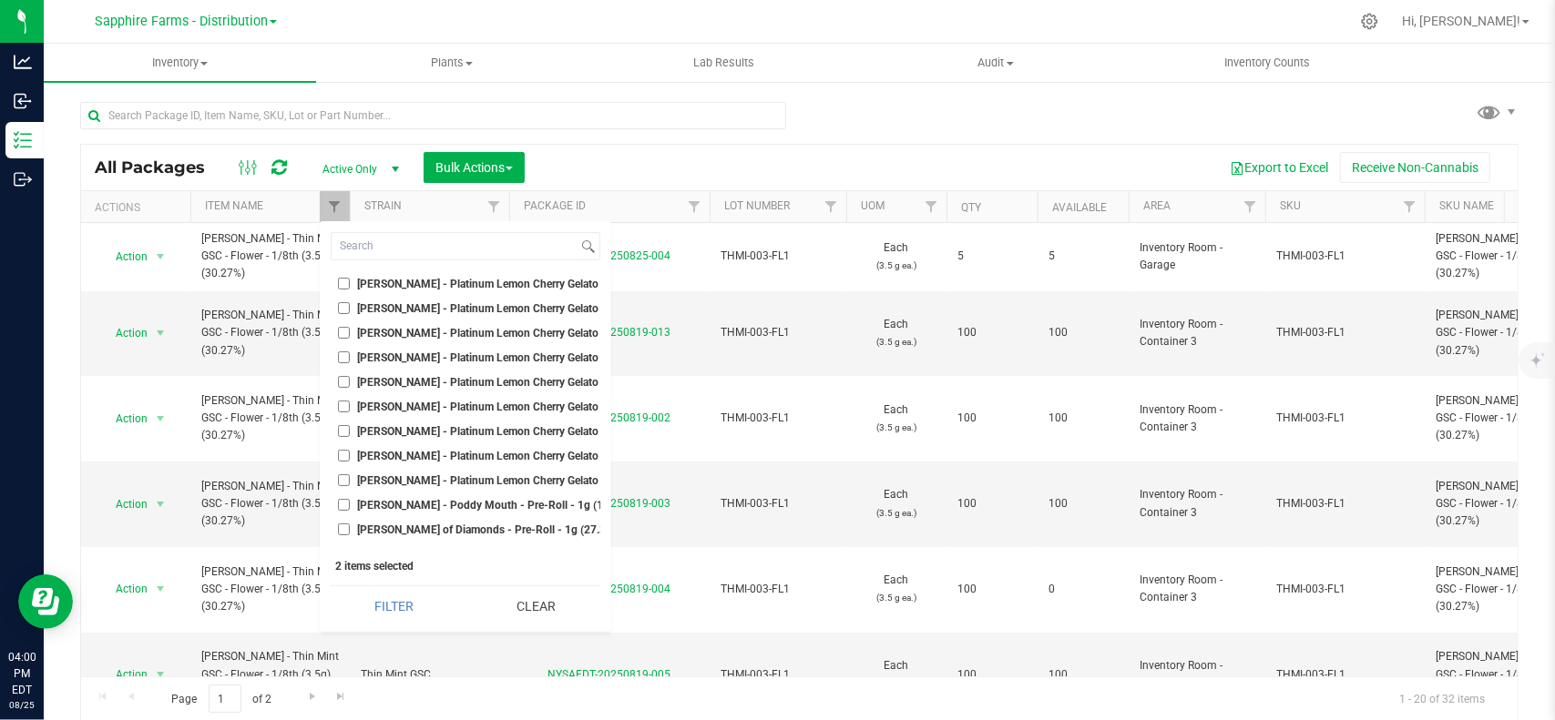
scroll to position [3734, 0]
click at [440, 449] on ul "Select All BULK - Ground - Pre-Roll Material BULK - KIEF BULK Biomass - Extract…" at bounding box center [466, 410] width 270 height 273
click at [450, 458] on span "LEAL - Poddy Mouth - Pre-Roll - 1g (16.39%)" at bounding box center [498, 459] width 280 height 11
click at [350, 458] on input "LEAL - Poddy Mouth - Pre-Roll - 1g (16.39%)" at bounding box center [344, 460] width 12 height 12
checkbox input "true"
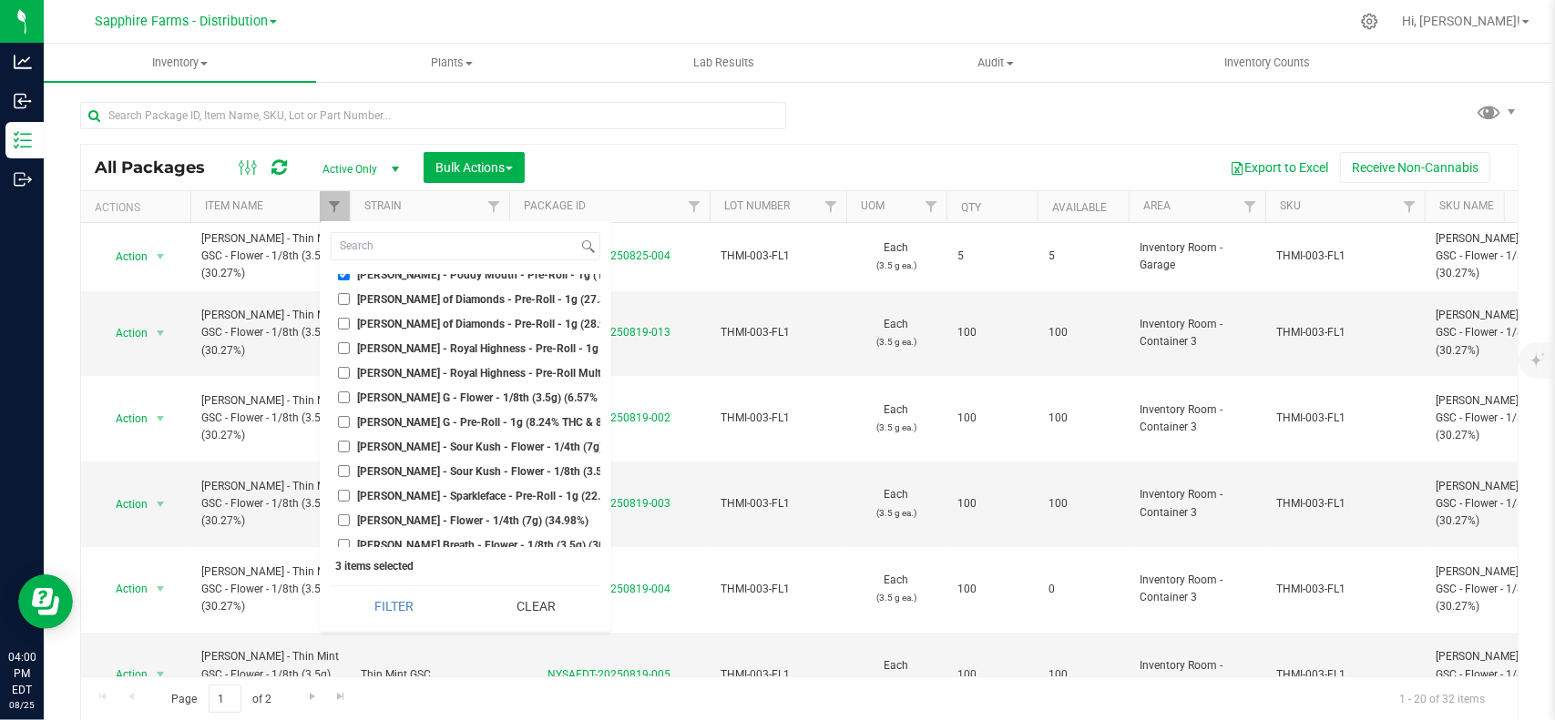
scroll to position [3916, 0]
click at [461, 462] on ul "Select All BULK - Ground - Pre-Roll Material BULK - KIEF BULK Biomass - Extract…" at bounding box center [466, 410] width 270 height 273
click at [462, 469] on span "LEAL - Sour Kush - Flower - 1/8th (3.5g) (28.71%)" at bounding box center [508, 474] width 301 height 11
click at [350, 469] on input "LEAL - Sour Kush - Flower - 1/8th (3.5g) (28.71%)" at bounding box center [344, 474] width 12 height 12
checkbox input "true"
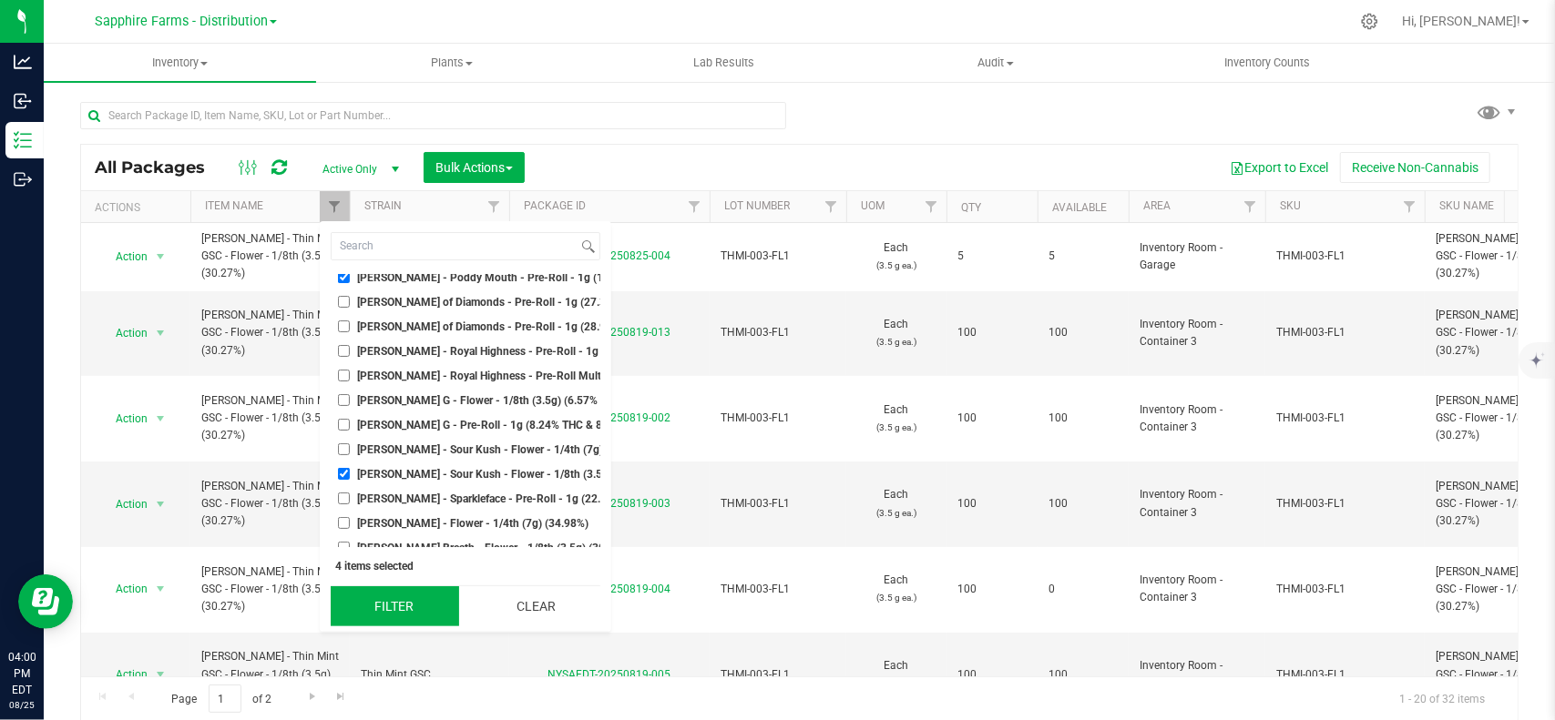
click at [406, 612] on button "Filter" at bounding box center [395, 607] width 128 height 40
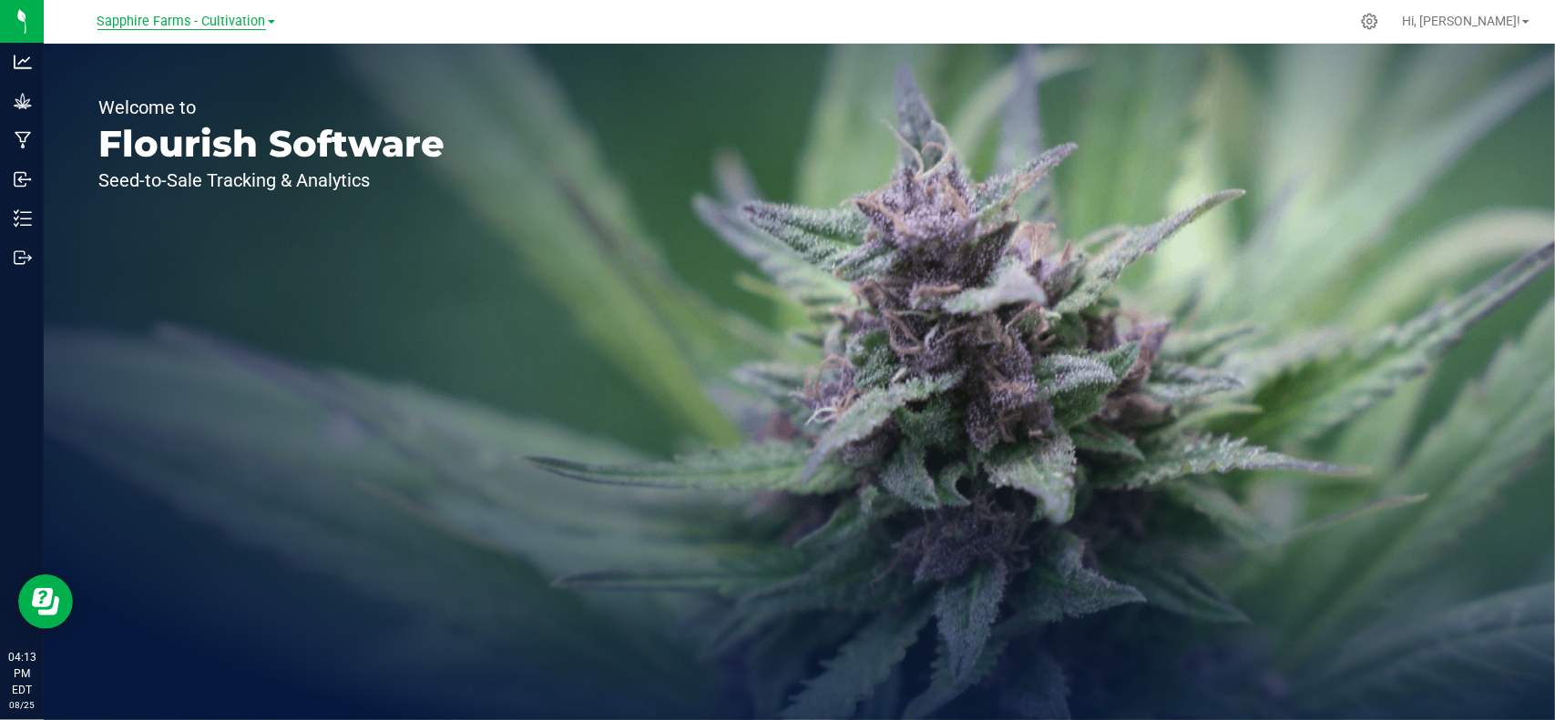
click at [184, 28] on span "Sapphire Farms - Cultivation" at bounding box center [181, 22] width 168 height 16
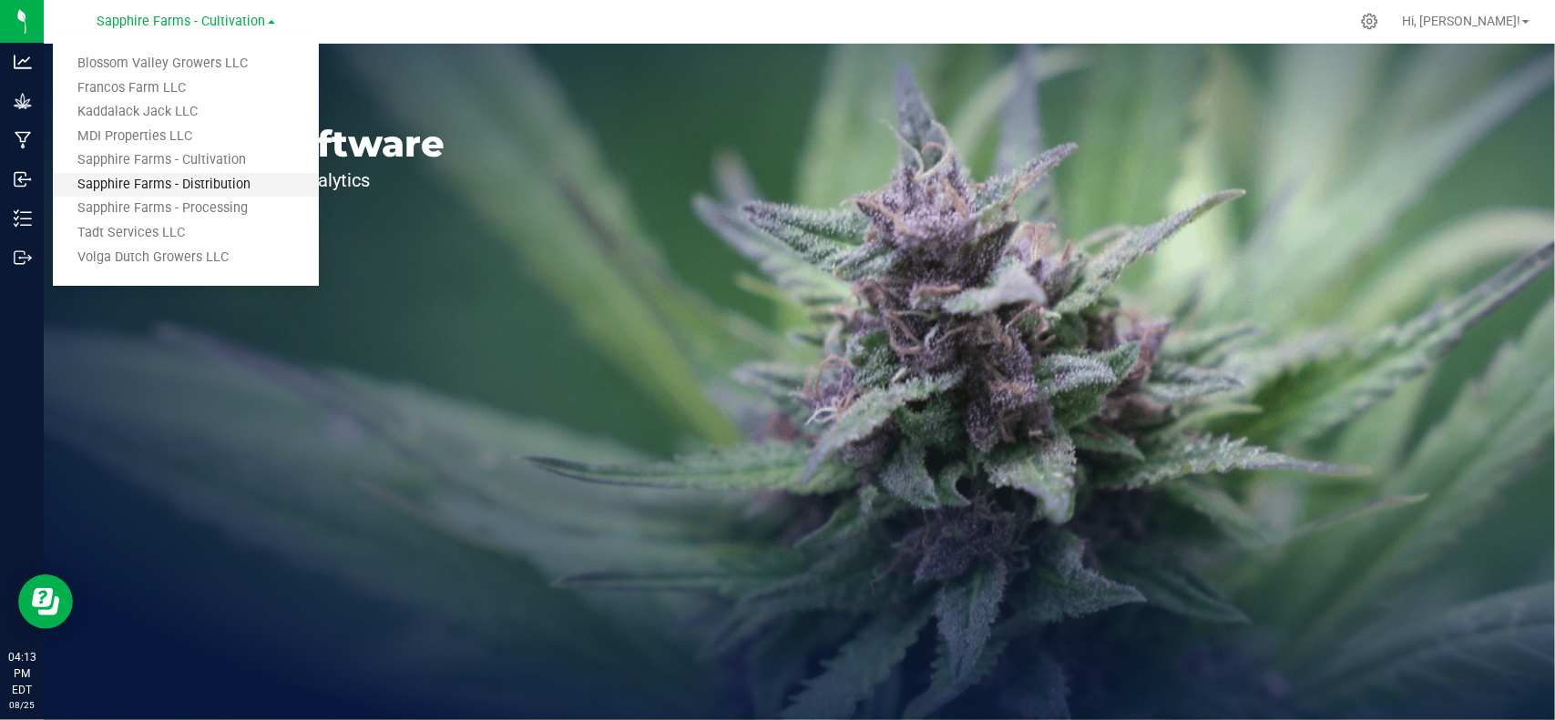
click at [168, 184] on link "Sapphire Farms - Distribution" at bounding box center [186, 185] width 266 height 25
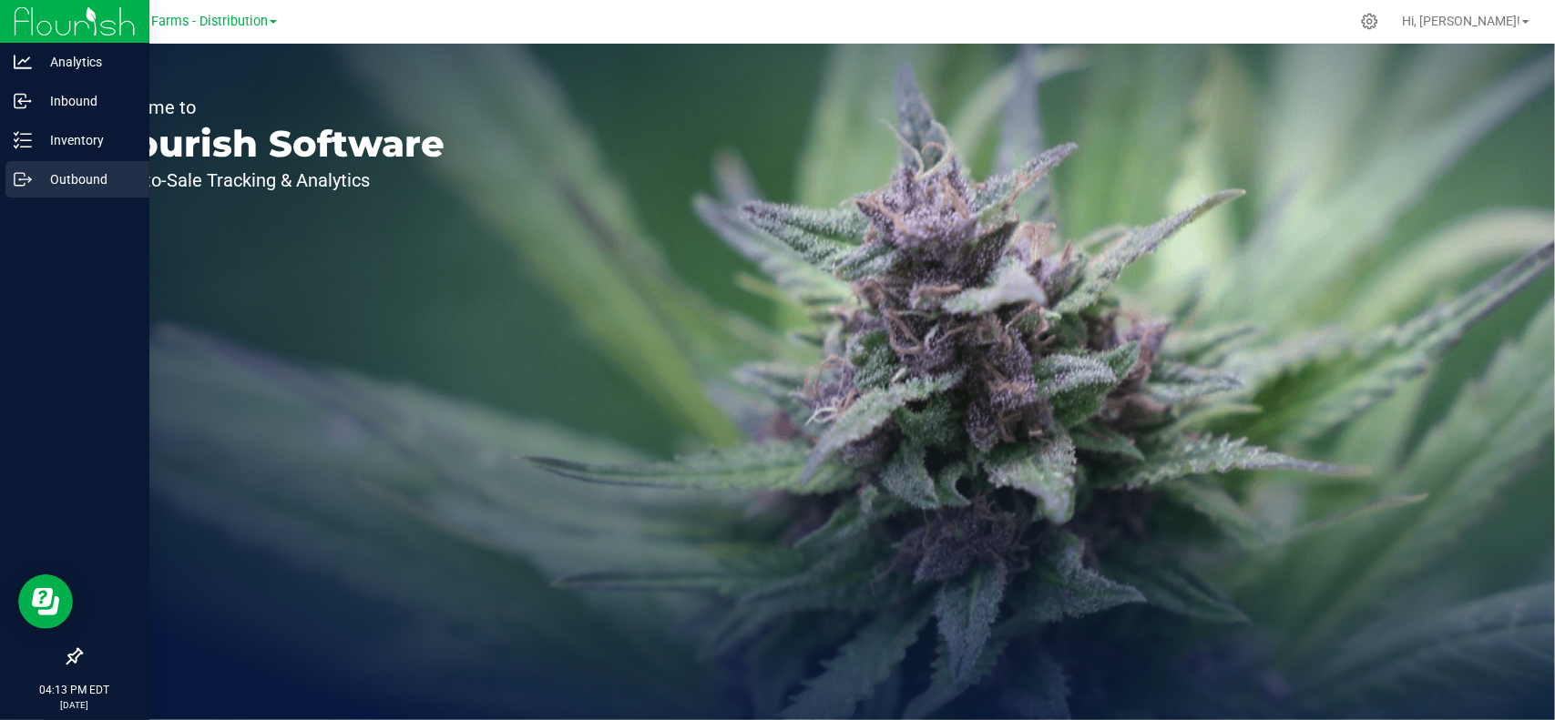
click at [63, 180] on p "Outbound" at bounding box center [86, 179] width 109 height 22
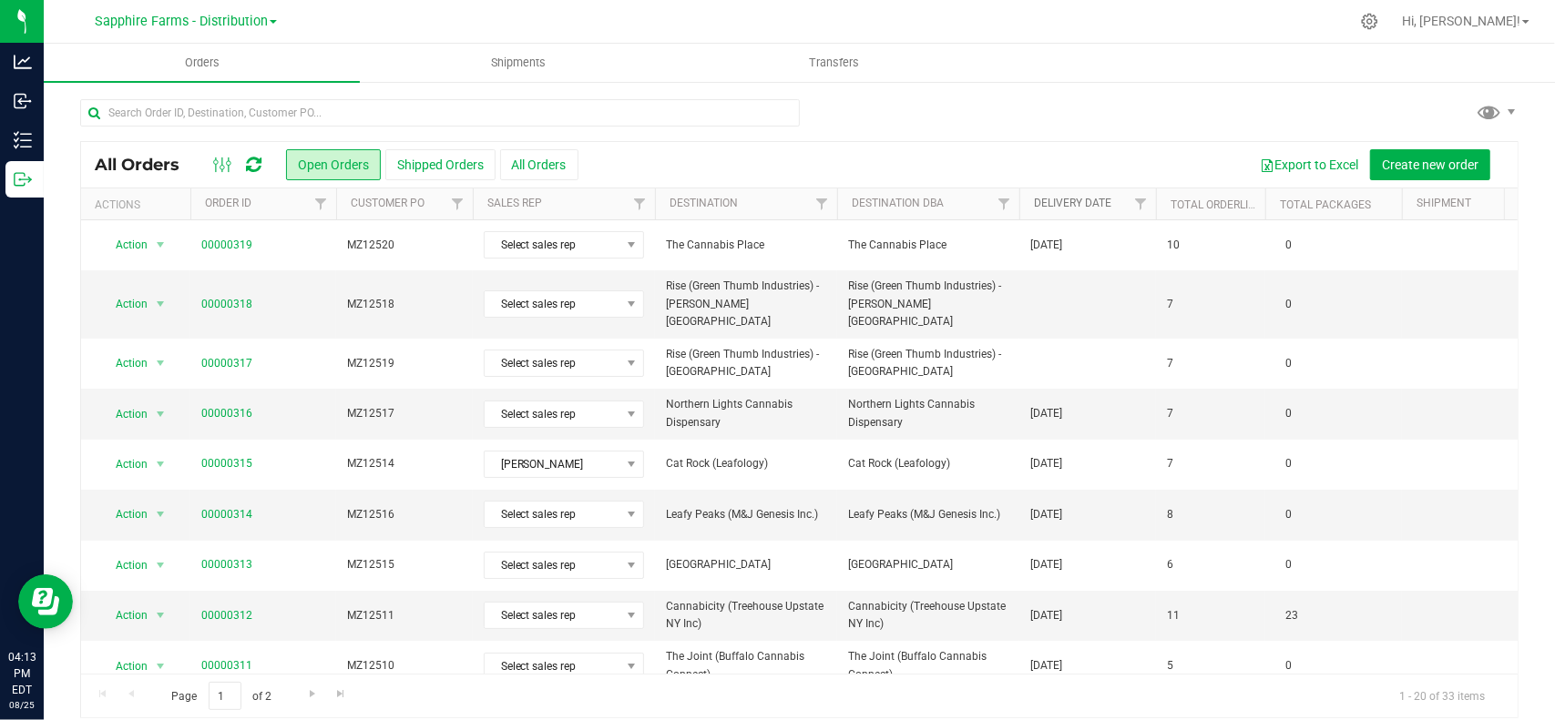
click at [1064, 208] on link "Delivery Date" at bounding box center [1072, 203] width 77 height 13
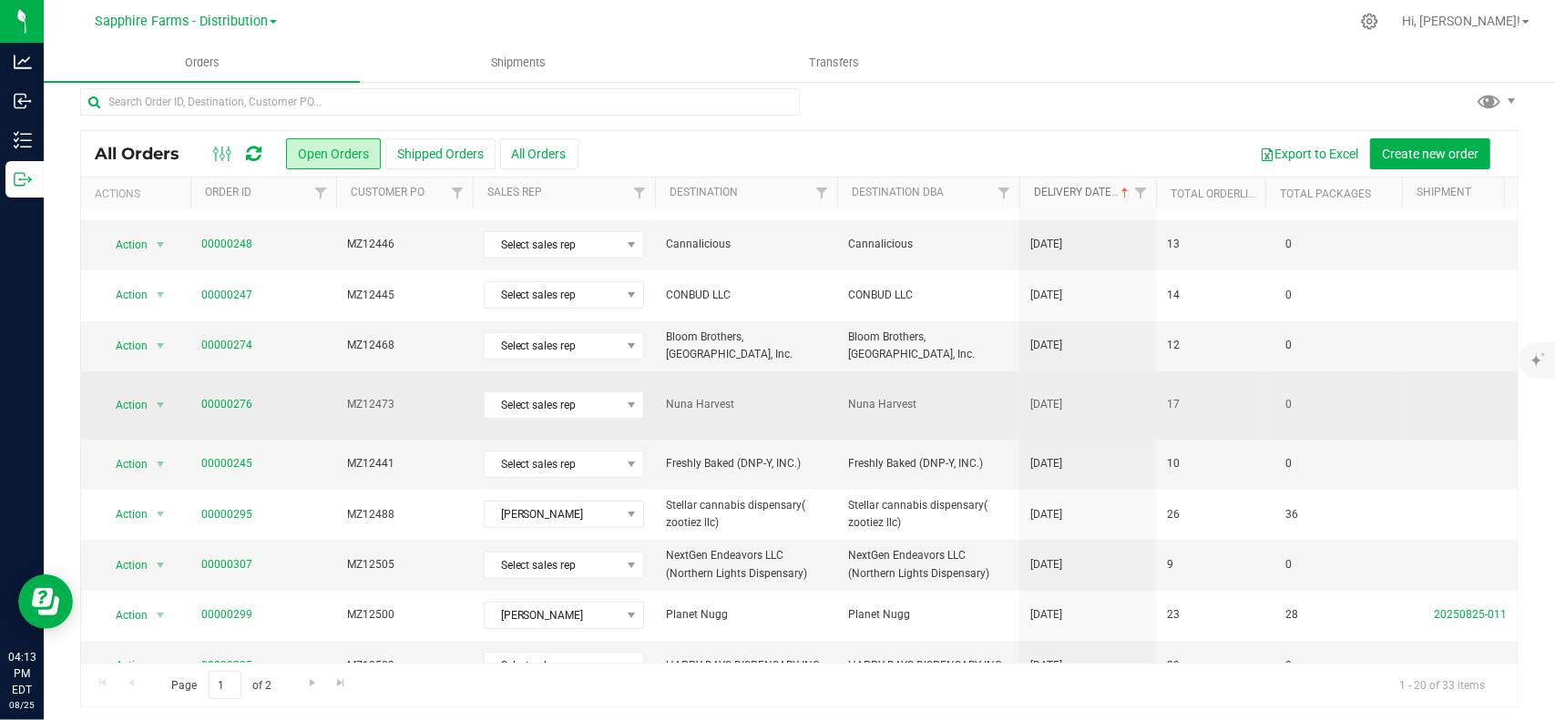
scroll to position [15, 0]
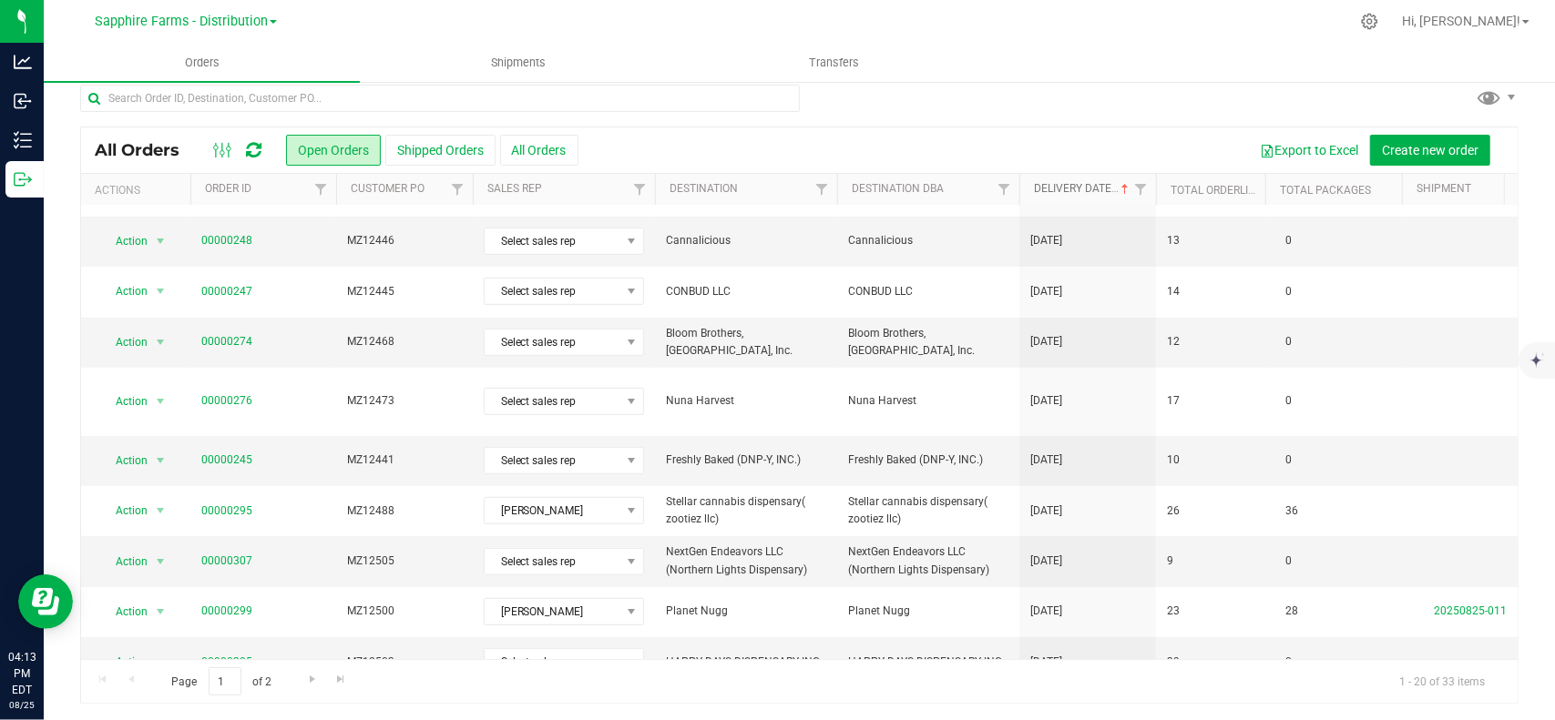
click at [1066, 190] on link "Delivery Date" at bounding box center [1083, 188] width 98 height 13
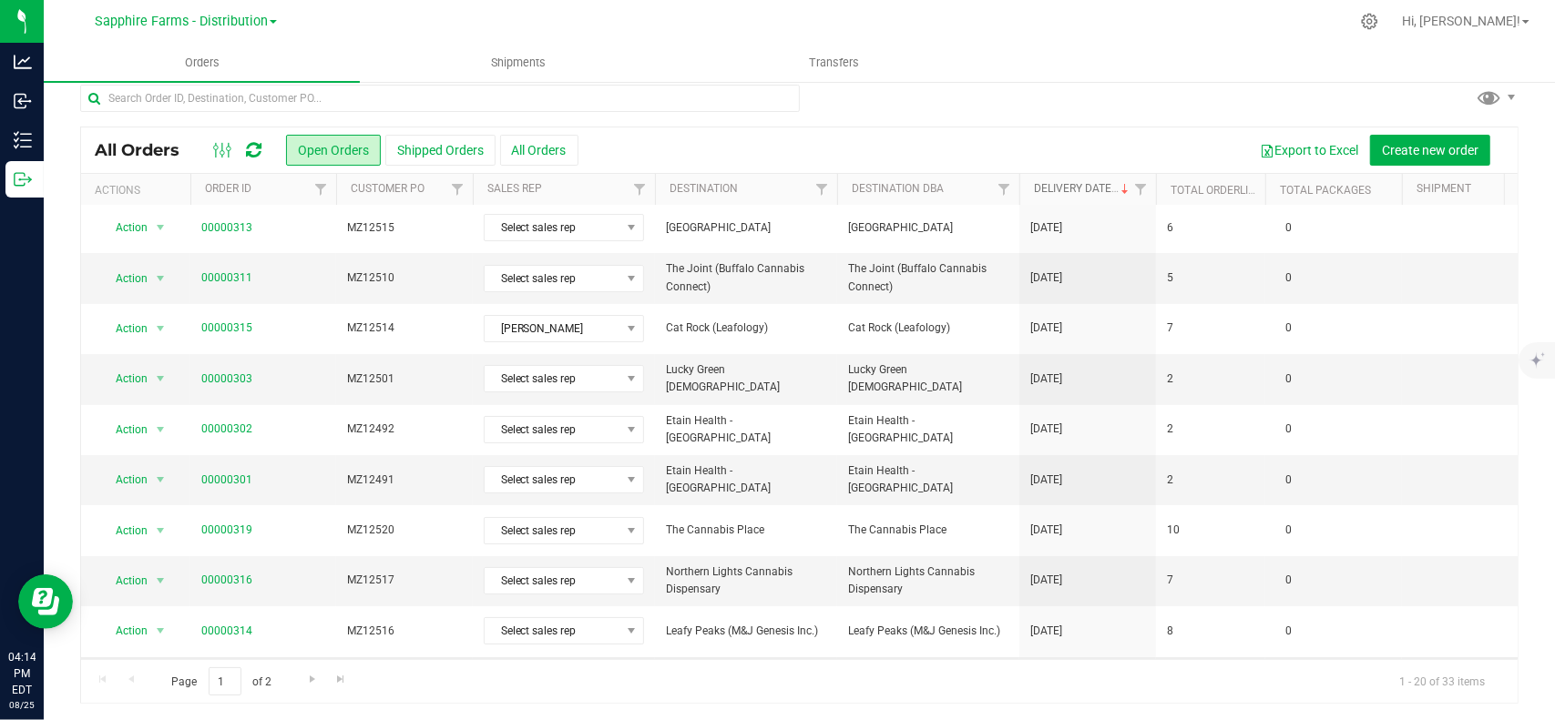
scroll to position [0, 0]
click at [776, 192] on th "Destination" at bounding box center [746, 190] width 182 height 32
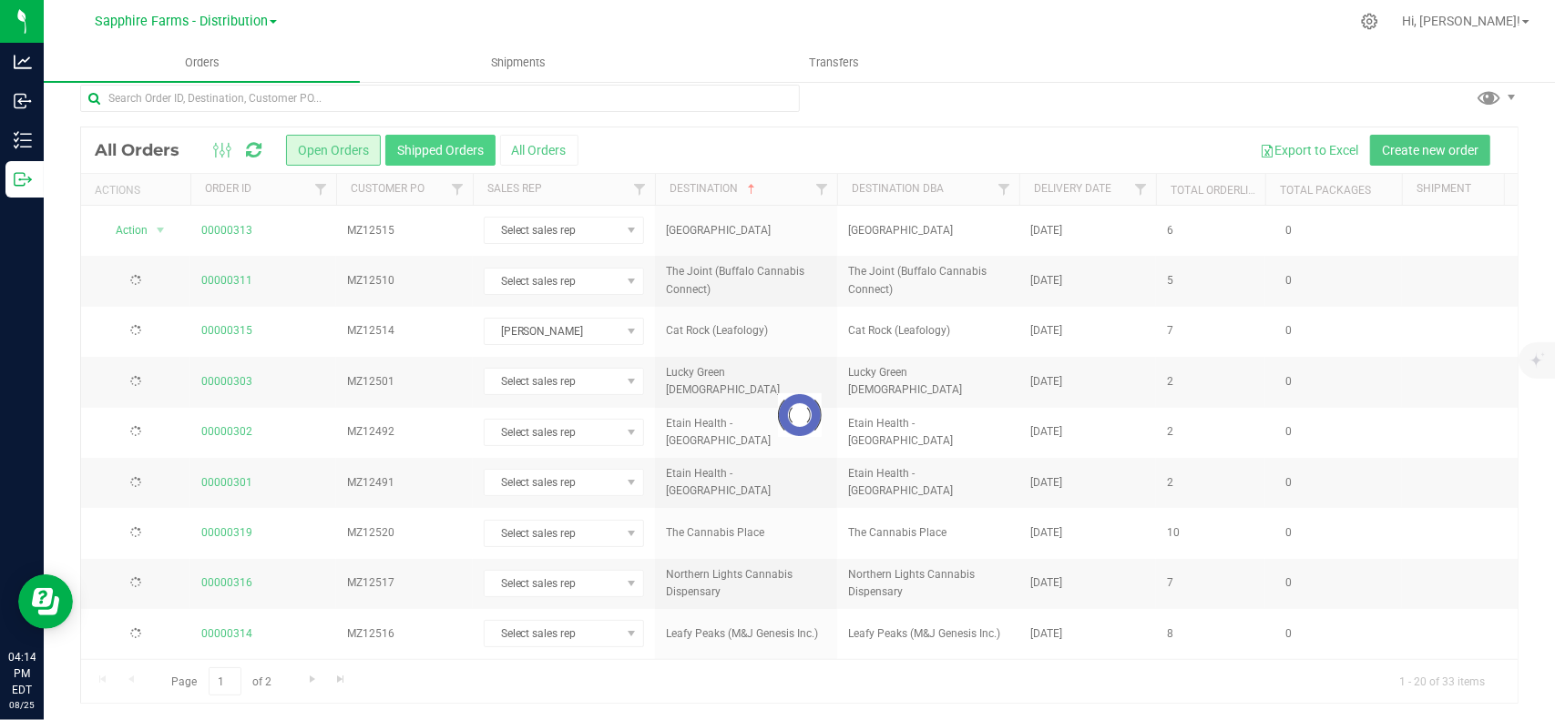
click at [417, 152] on button "Shipped Orders" at bounding box center [440, 150] width 110 height 31
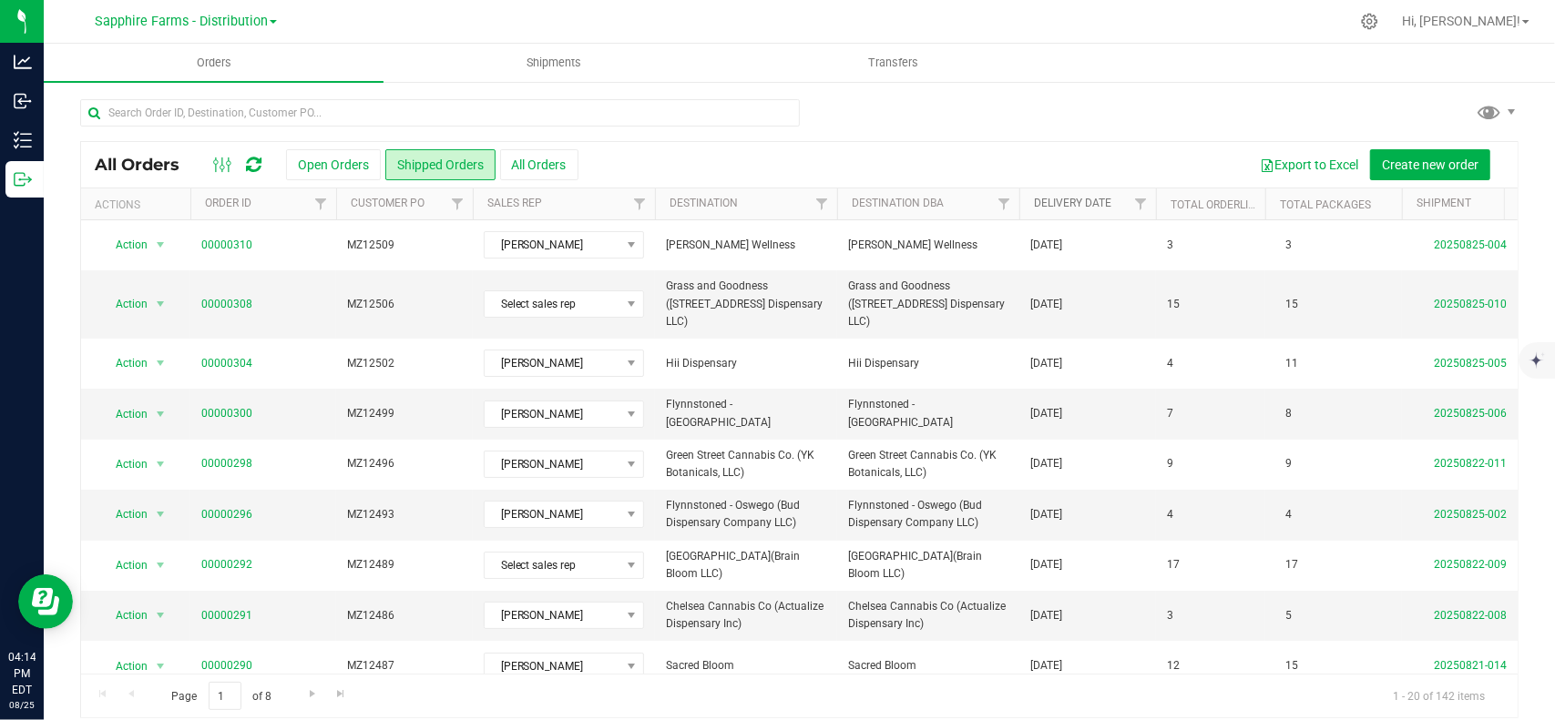
click at [1058, 198] on link "Delivery Date" at bounding box center [1072, 203] width 77 height 13
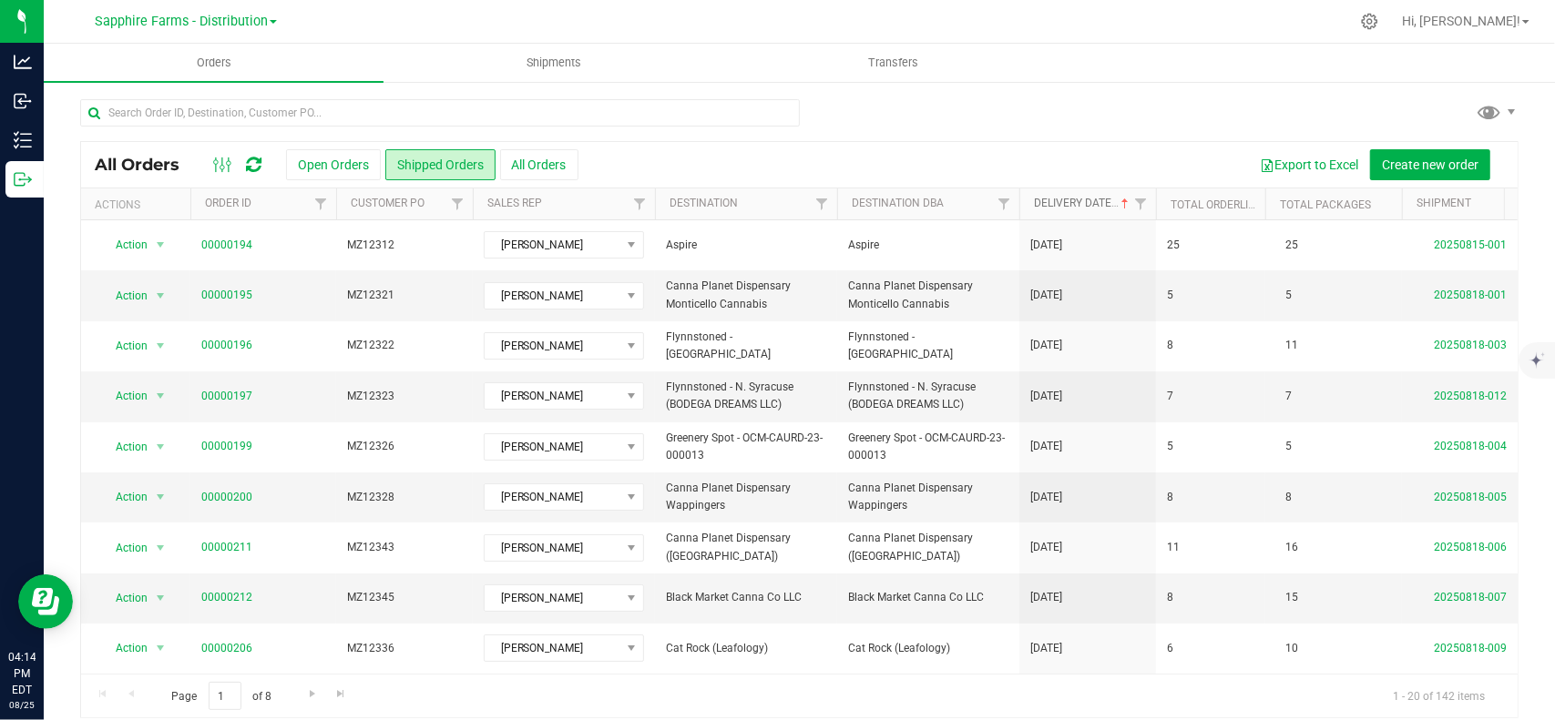
click at [1058, 198] on link "Delivery Date" at bounding box center [1083, 203] width 98 height 13
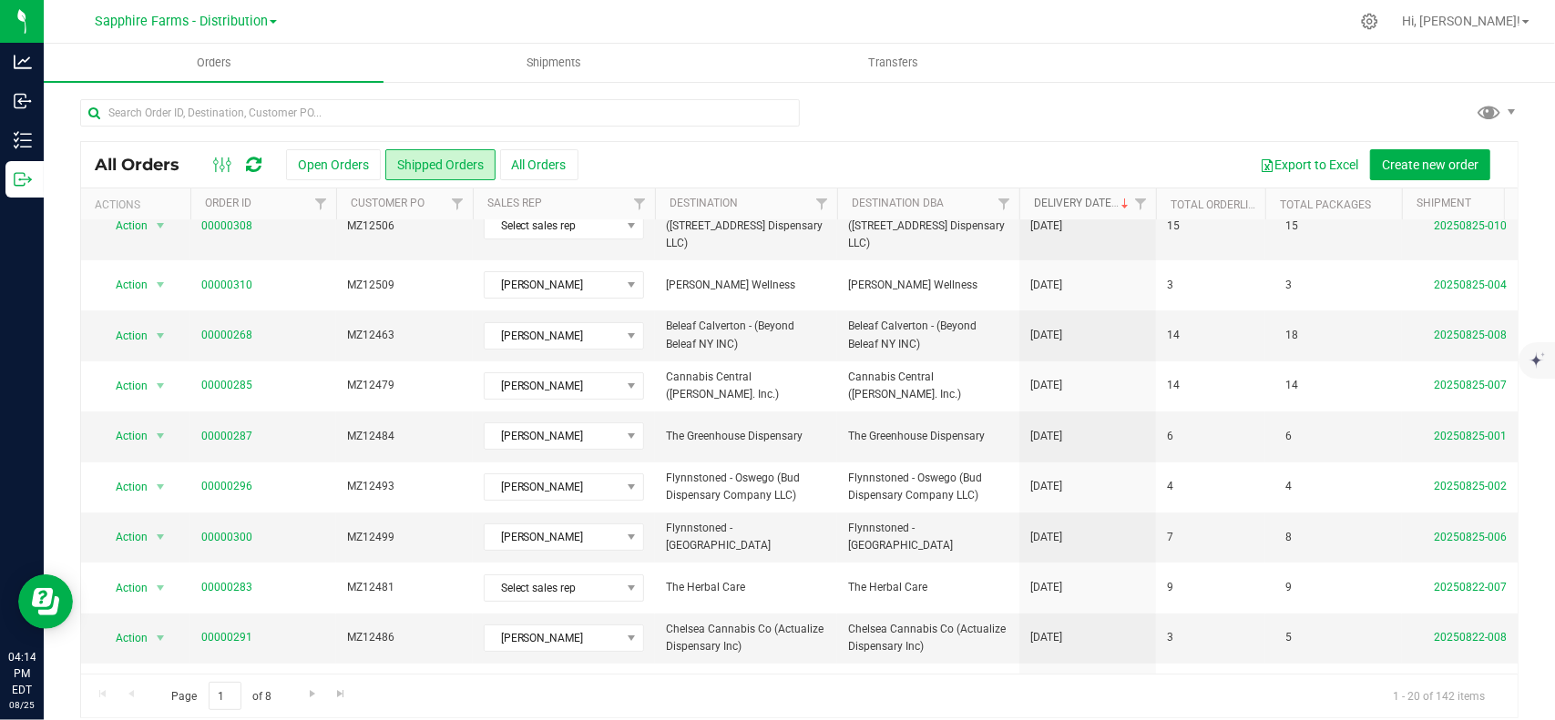
scroll to position [107, 0]
